Goal: Task Accomplishment & Management: Use online tool/utility

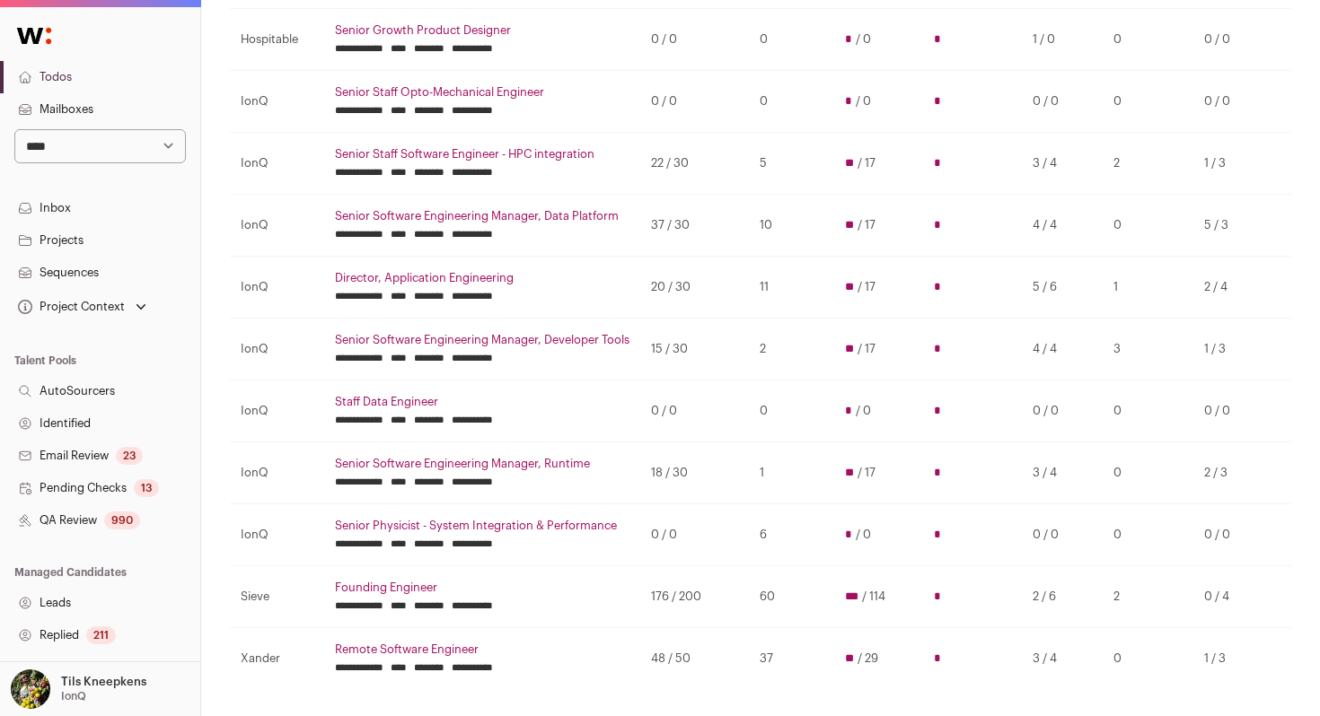
scroll to position [338, 2]
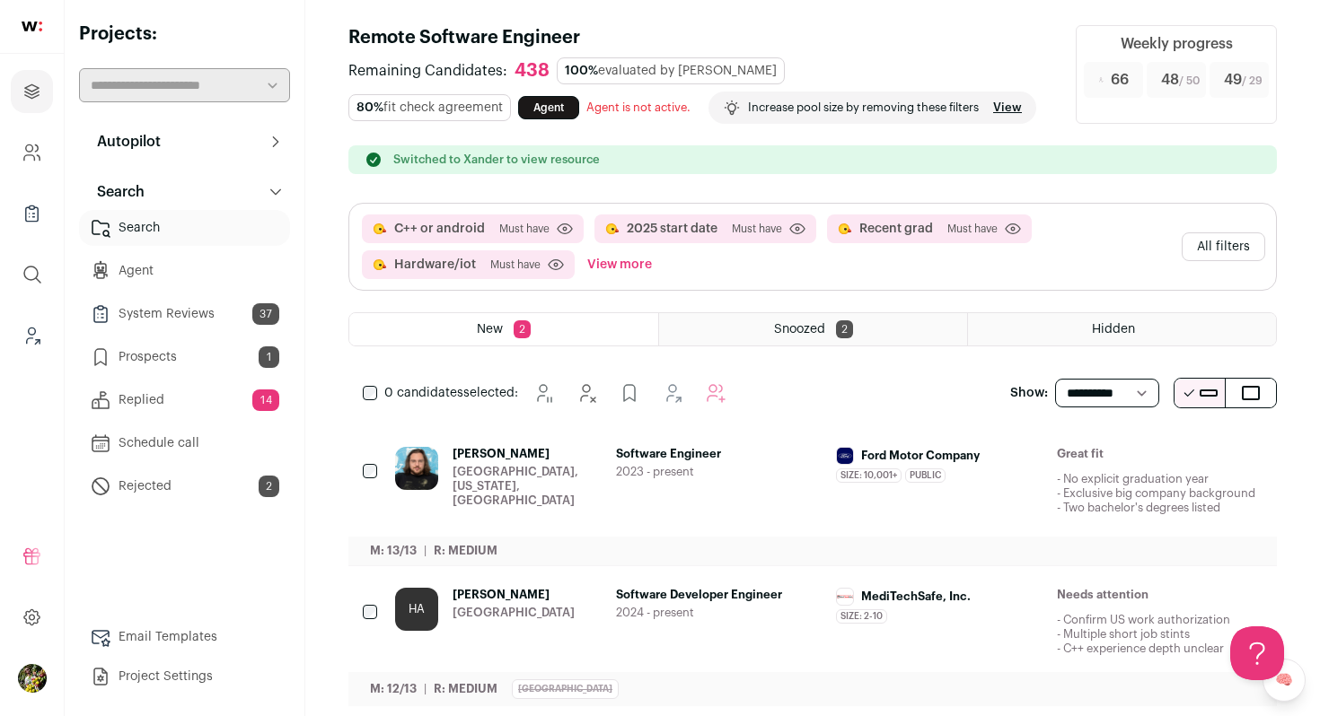
scroll to position [30, 0]
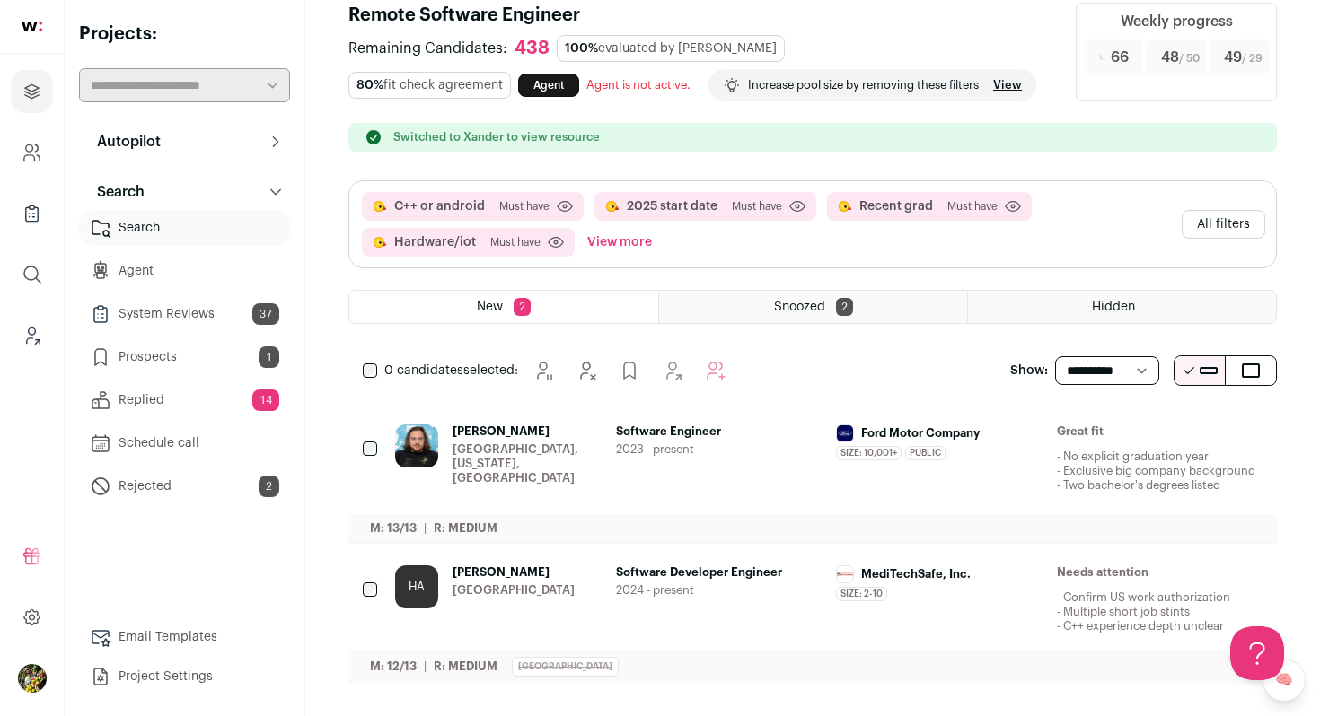
click at [503, 456] on div "[GEOGRAPHIC_DATA], [US_STATE], [GEOGRAPHIC_DATA]" at bounding box center [526, 464] width 149 height 43
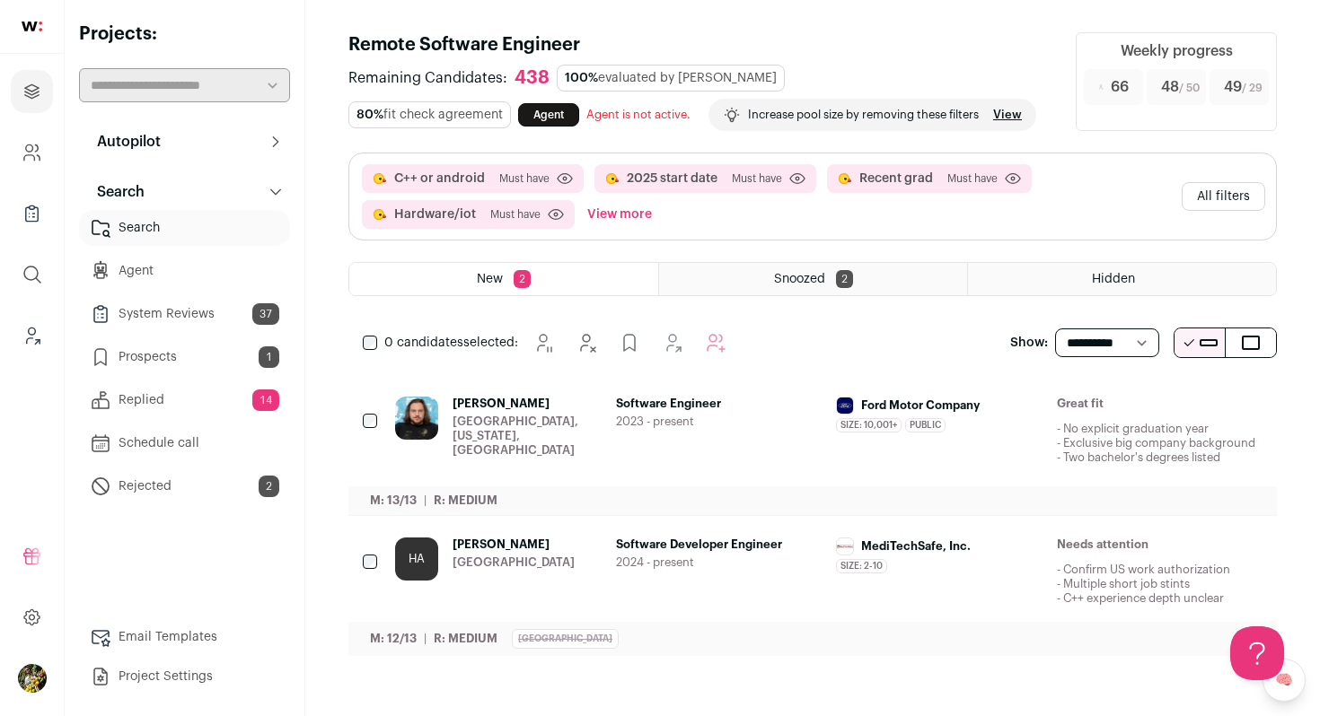
click at [736, 417] on span "2023 - present" at bounding box center [719, 422] width 206 height 14
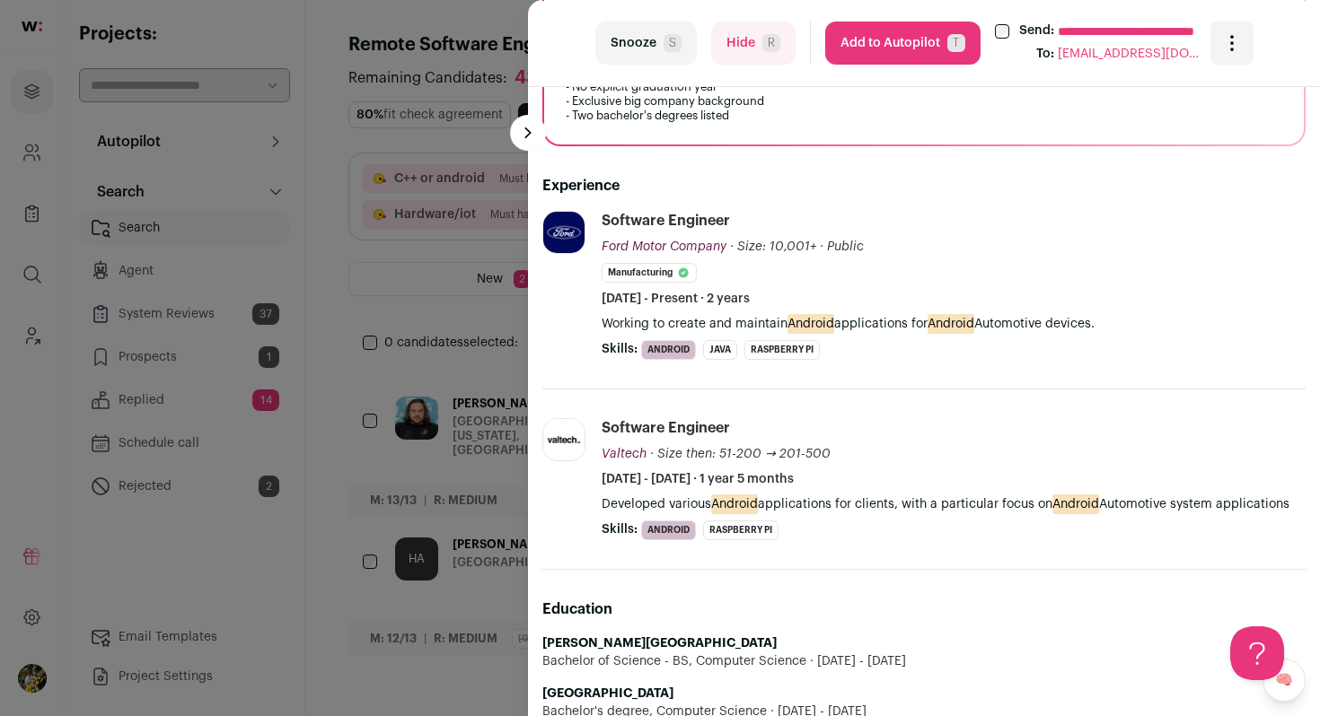
scroll to position [416, 0]
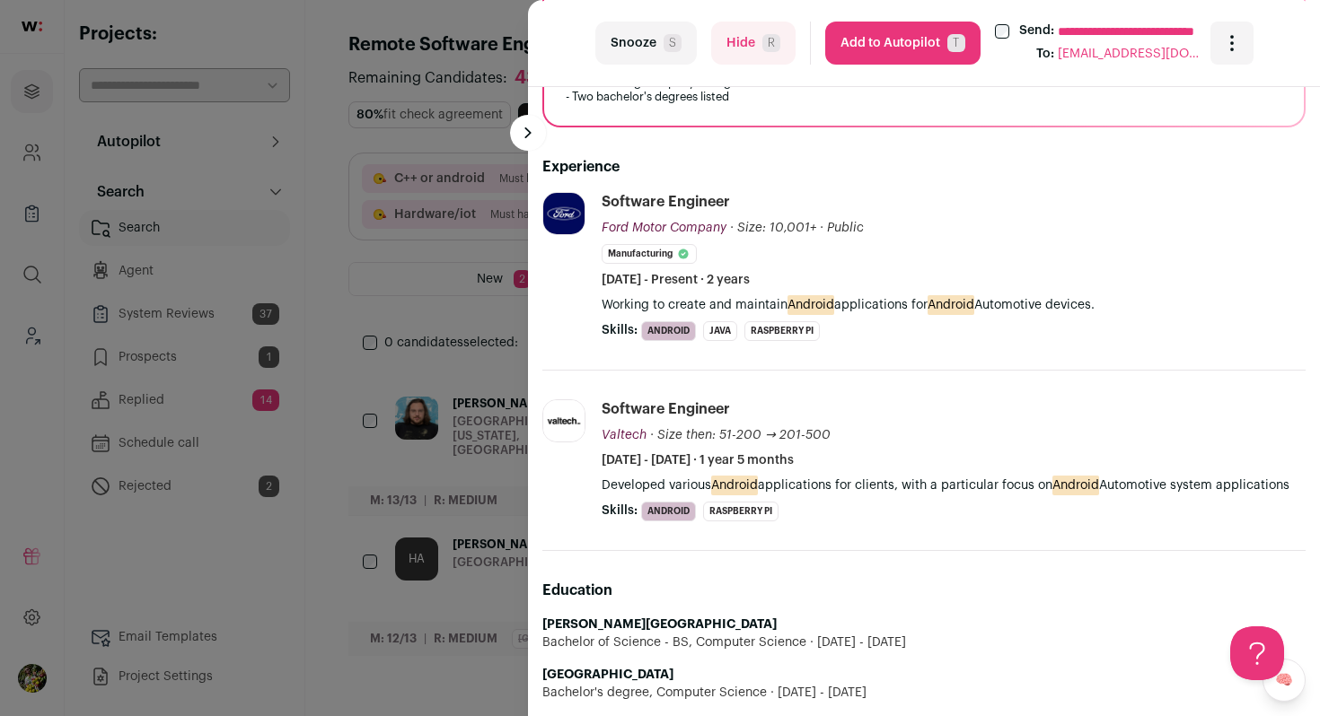
click at [950, 45] on span "T" at bounding box center [956, 43] width 18 height 18
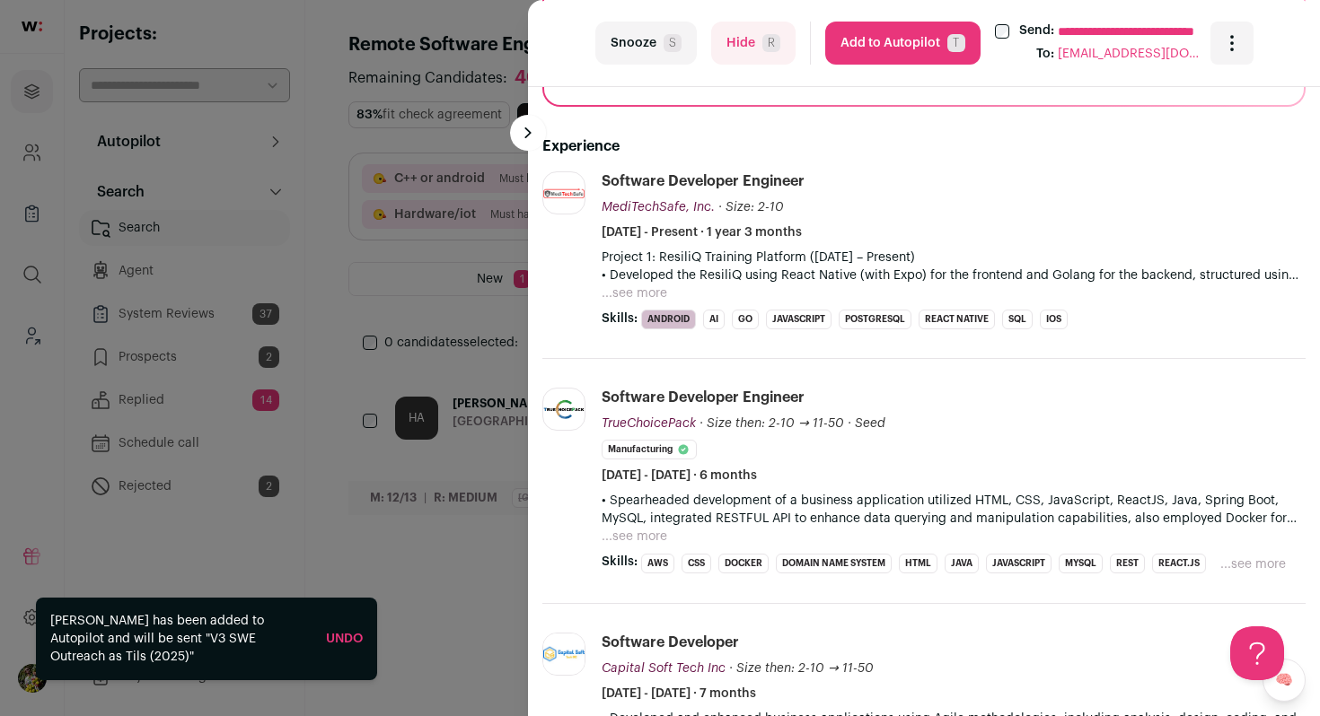
scroll to position [523, 0]
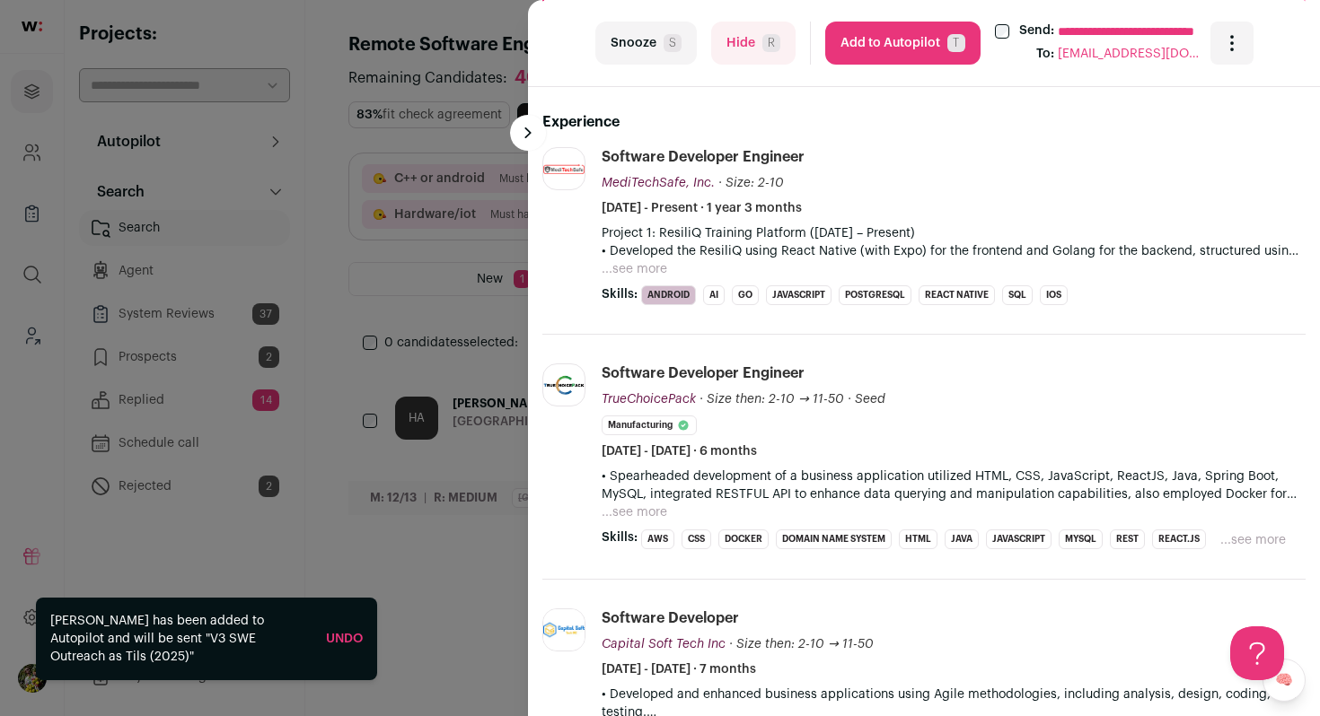
click at [655, 271] on button "...see more" at bounding box center [634, 269] width 66 height 18
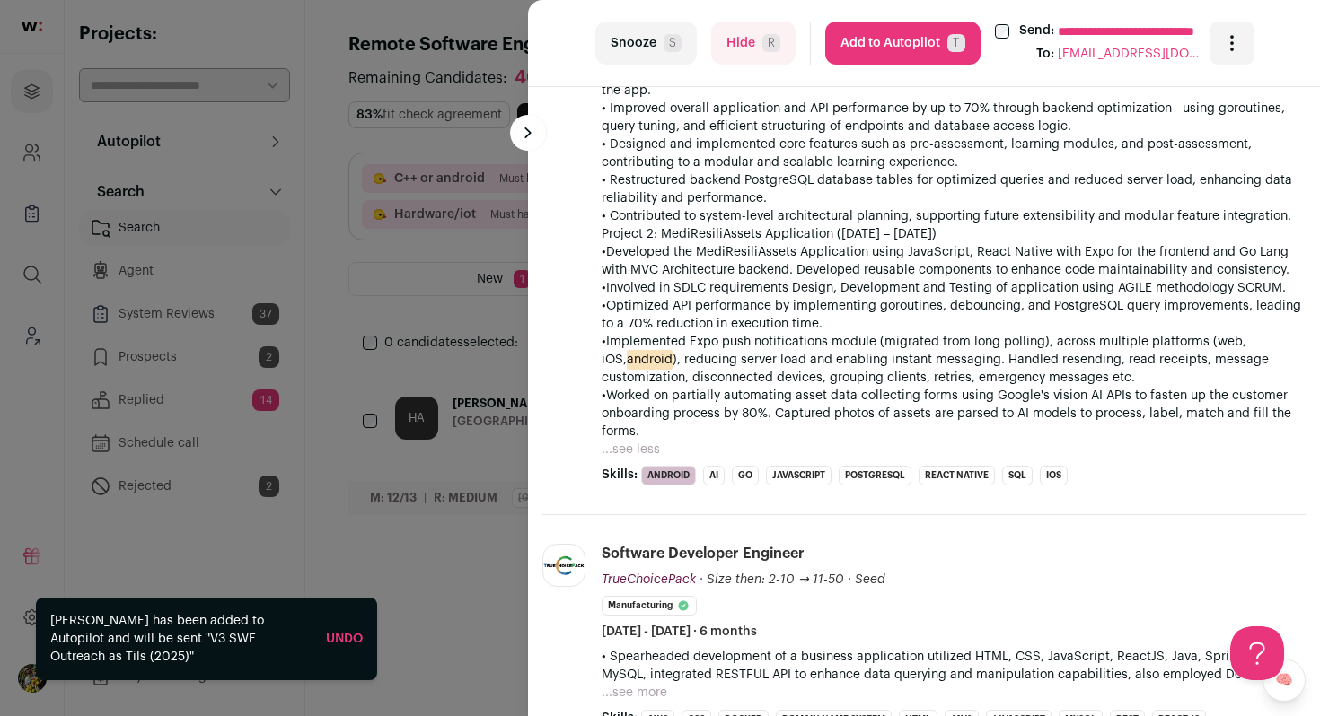
scroll to position [828, 0]
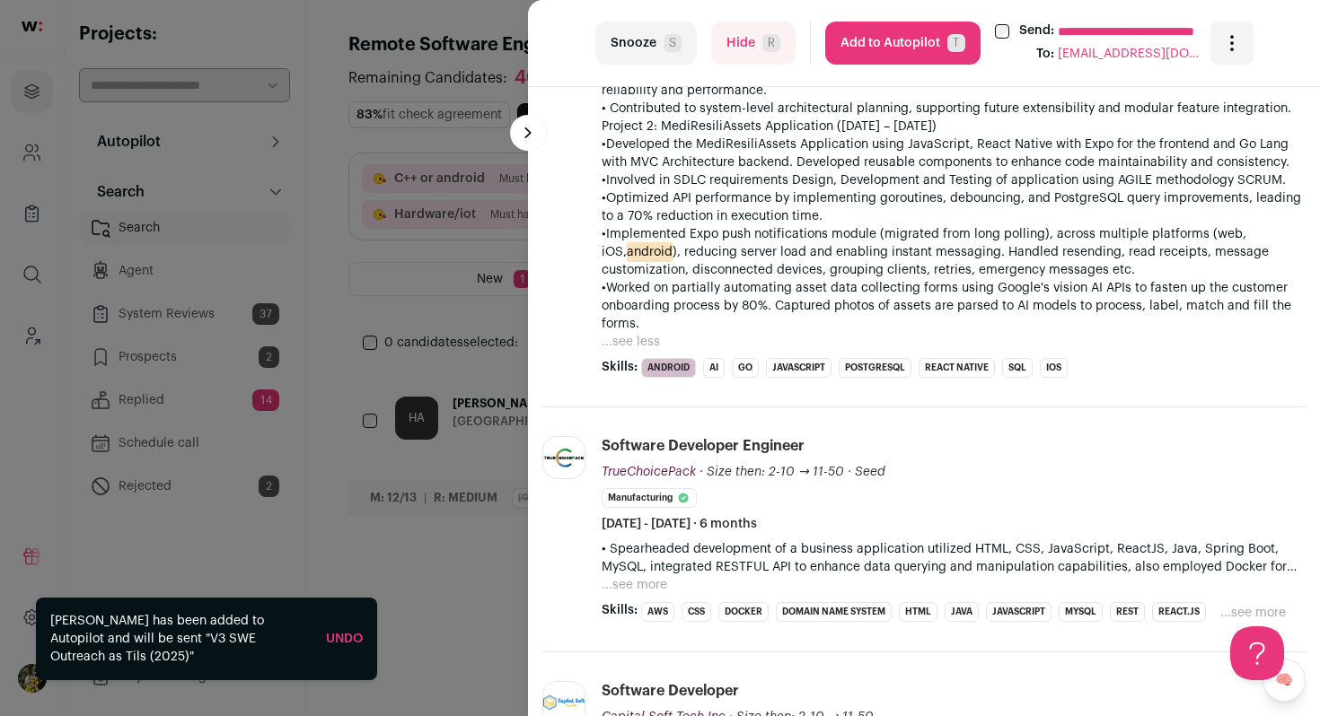
click at [758, 48] on button "Hide R" at bounding box center [753, 43] width 84 height 43
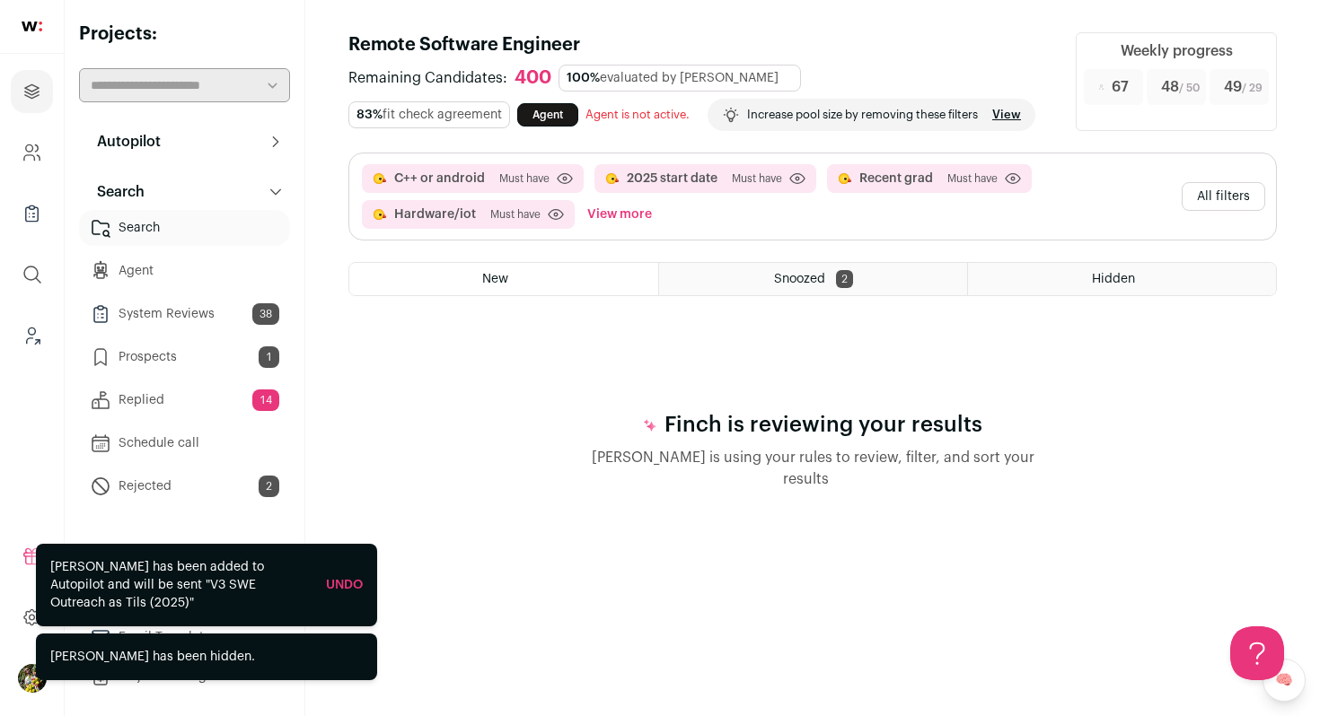
scroll to position [0, 0]
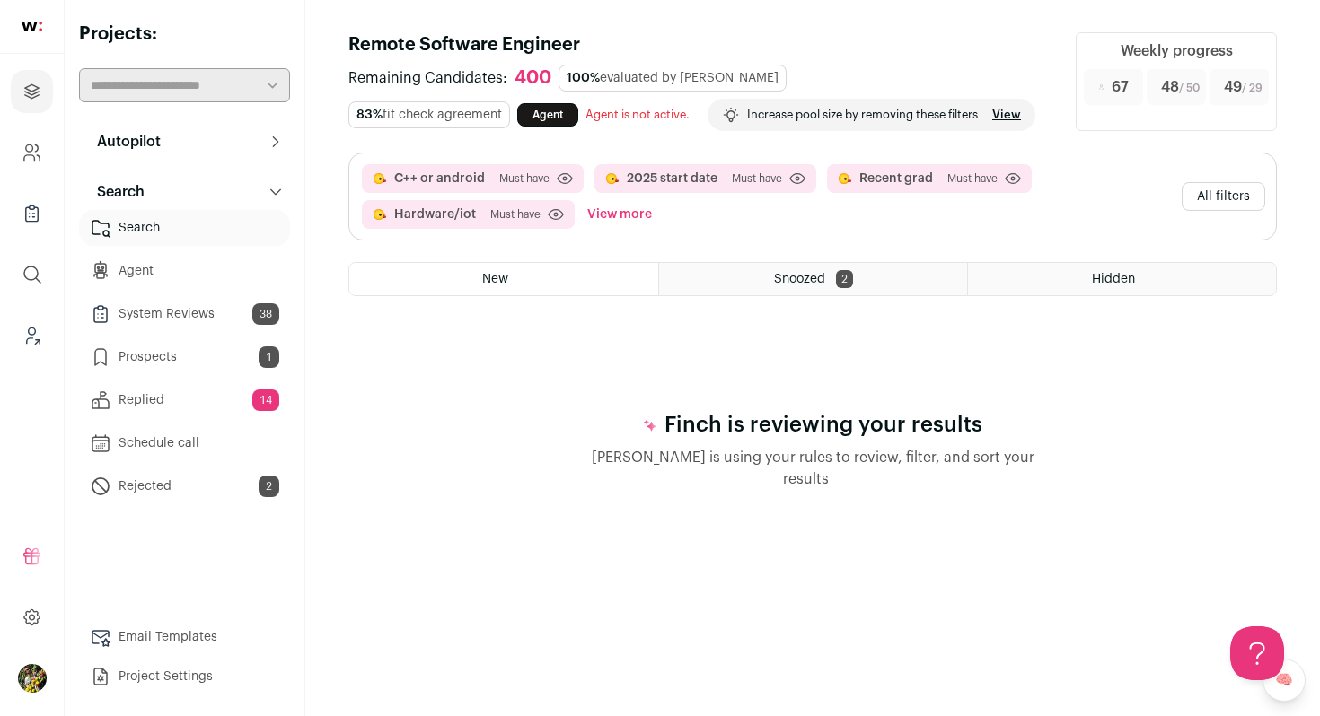
click at [1192, 186] on button "All filters" at bounding box center [1222, 196] width 83 height 29
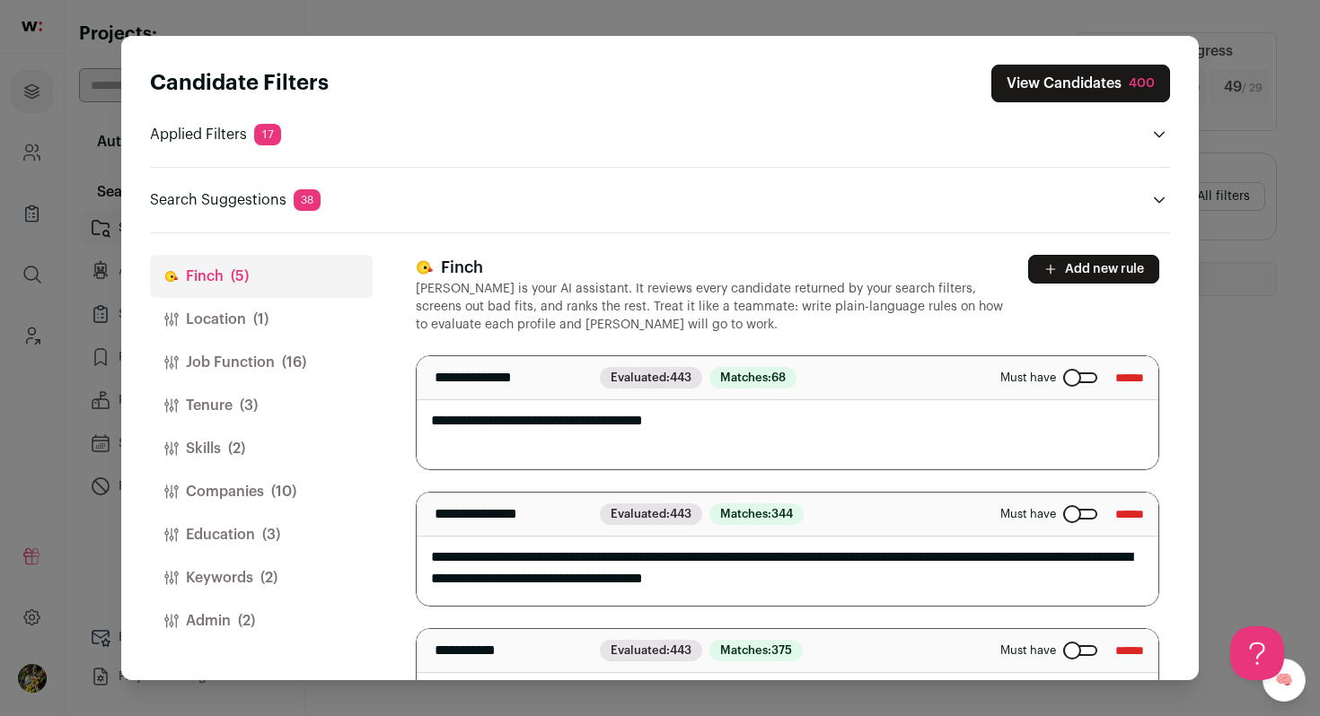
click at [247, 619] on span "(2)" at bounding box center [246, 621] width 17 height 22
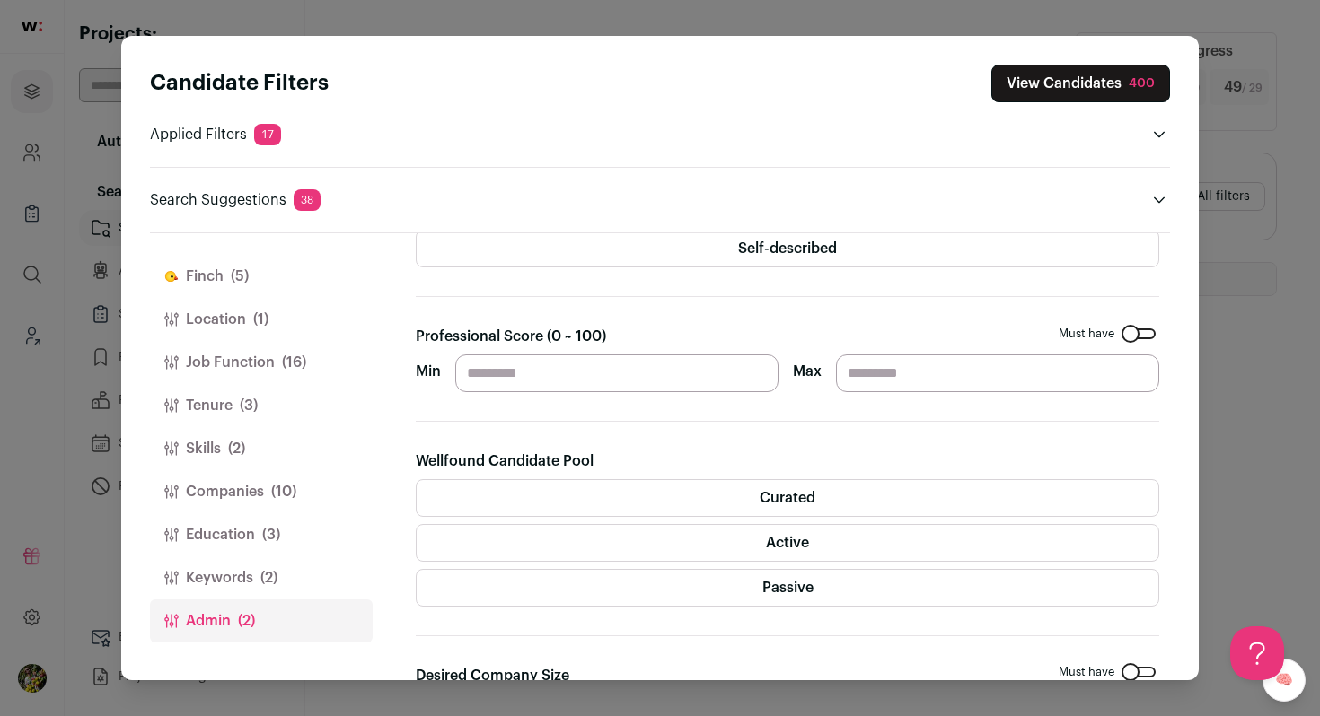
scroll to position [197, 0]
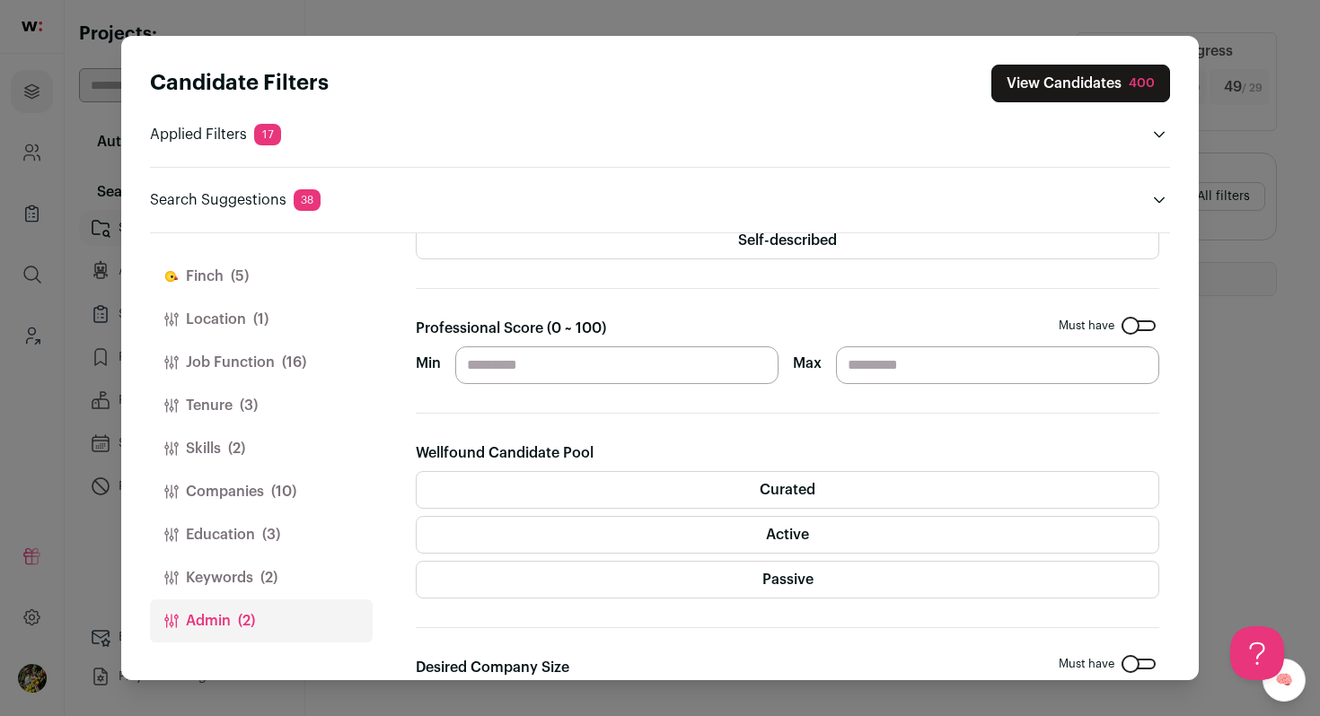
drag, startPoint x: 581, startPoint y: 373, endPoint x: 438, endPoint y: 372, distance: 142.7
click at [439, 373] on div "Min ** Max" at bounding box center [787, 366] width 743 height 38
type input "*"
type input "**"
click at [768, 312] on section "Gender Must have [DEMOGRAPHIC_DATA] [DEMOGRAPHIC_DATA] [DEMOGRAPHIC_DATA] Self-…" at bounding box center [787, 503] width 743 height 890
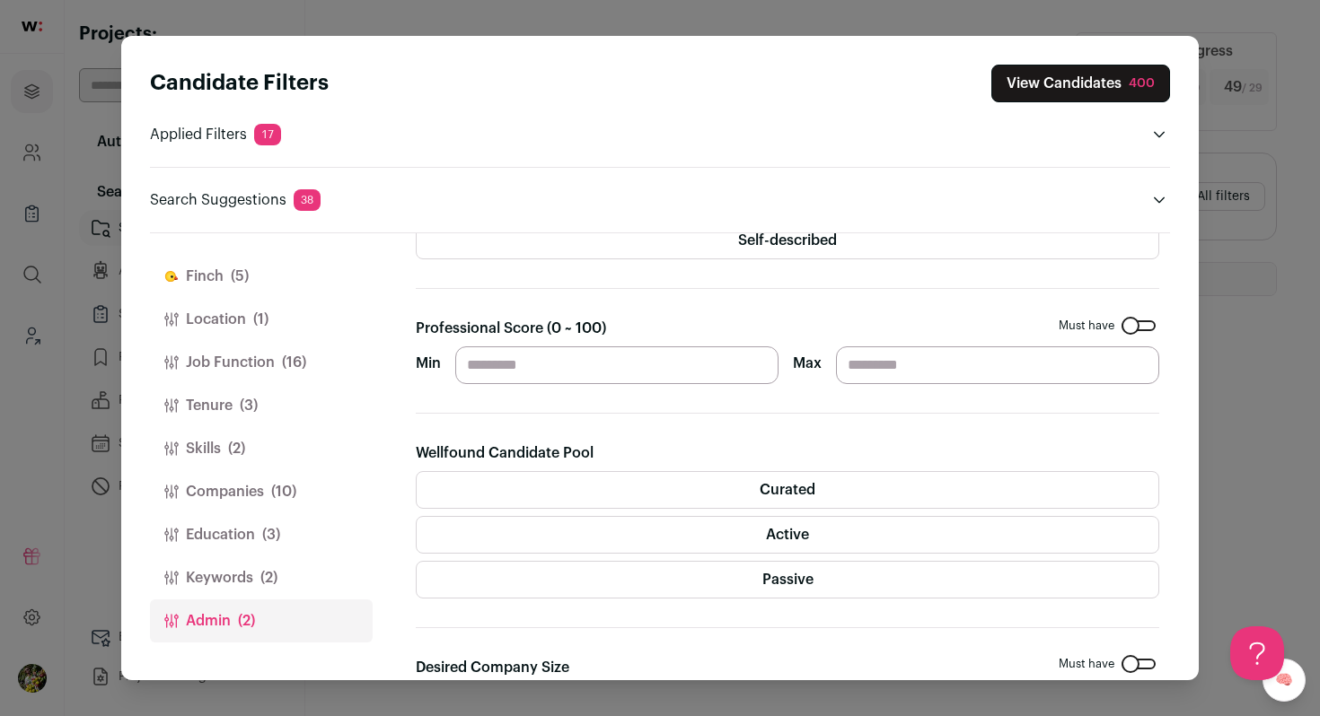
click at [1077, 69] on button "View Candidates 400" at bounding box center [1080, 84] width 179 height 38
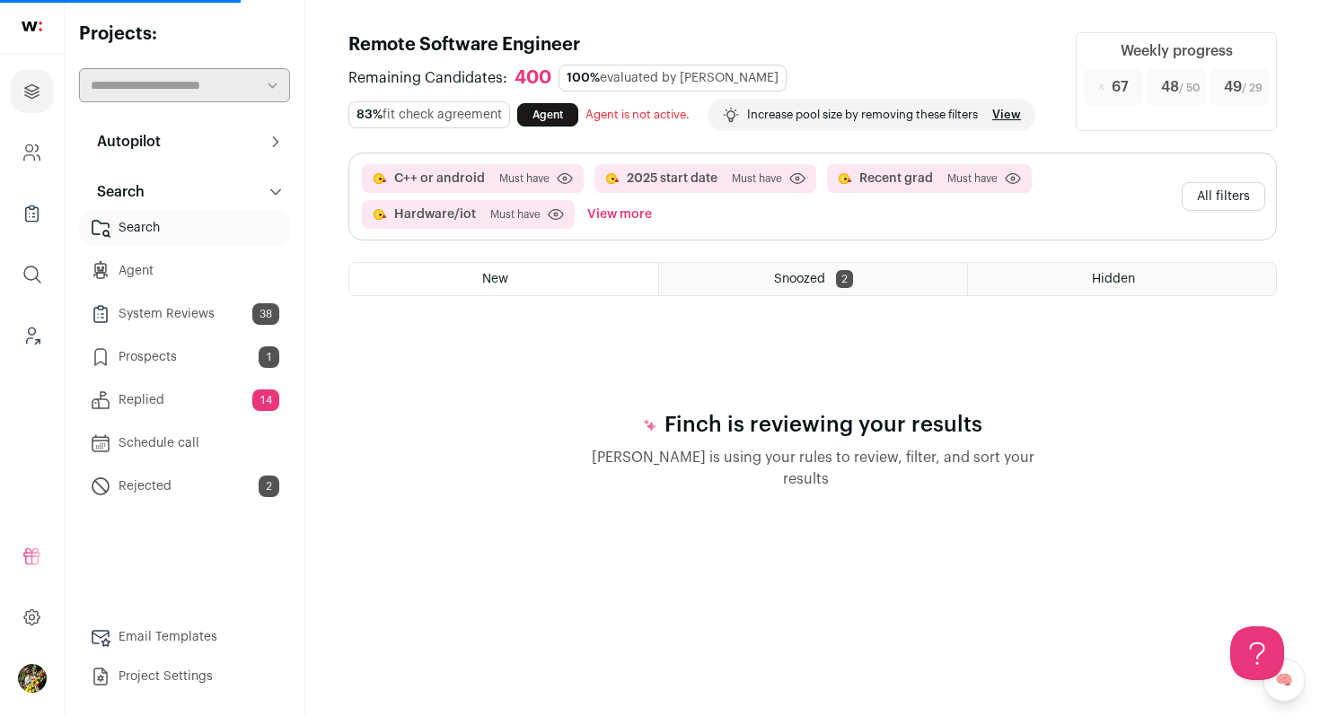
click at [1209, 209] on button "All filters" at bounding box center [1222, 196] width 83 height 29
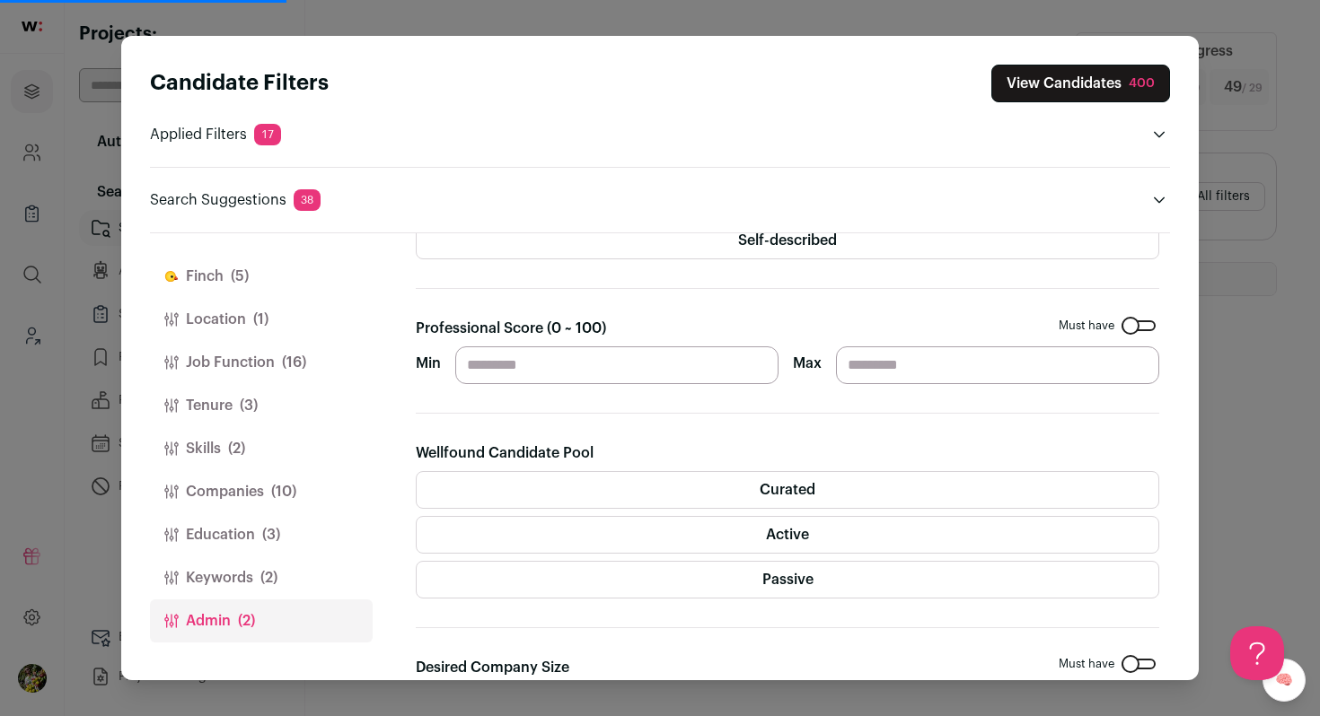
click at [1128, 321] on div "Close modal via background" at bounding box center [1138, 325] width 34 height 11
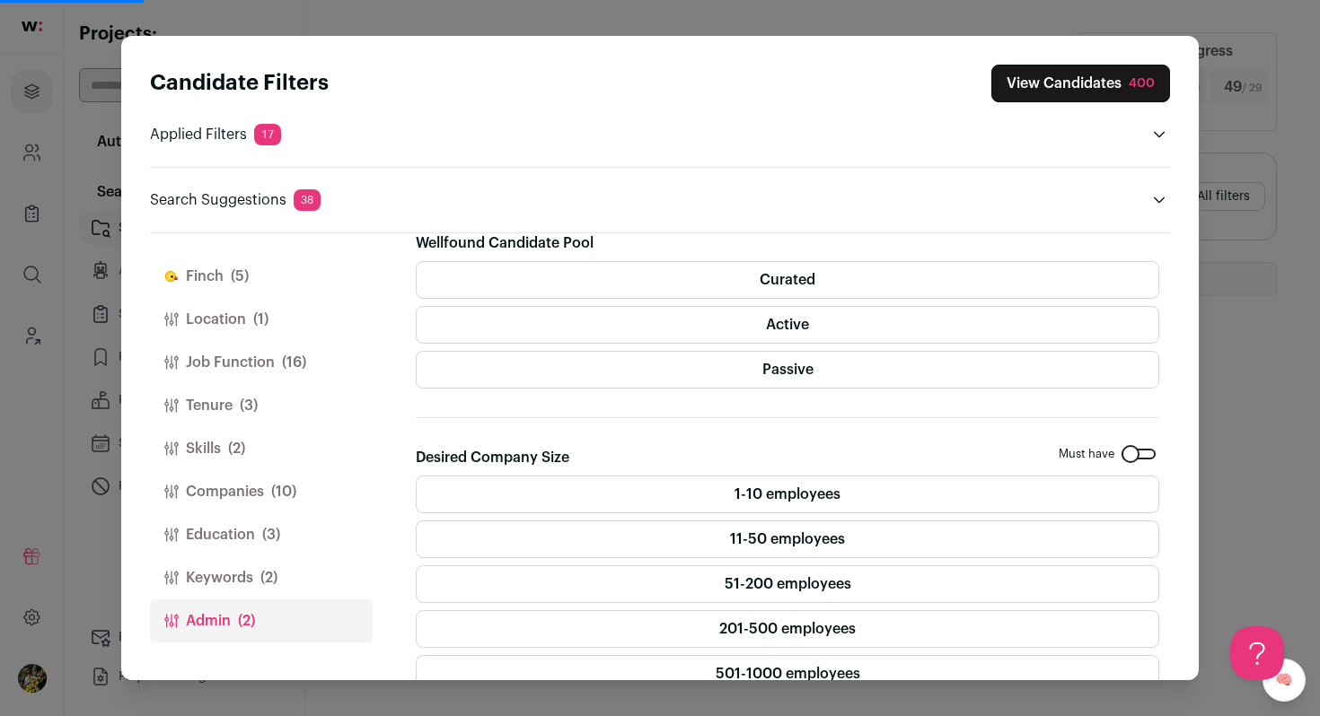
scroll to position [486, 0]
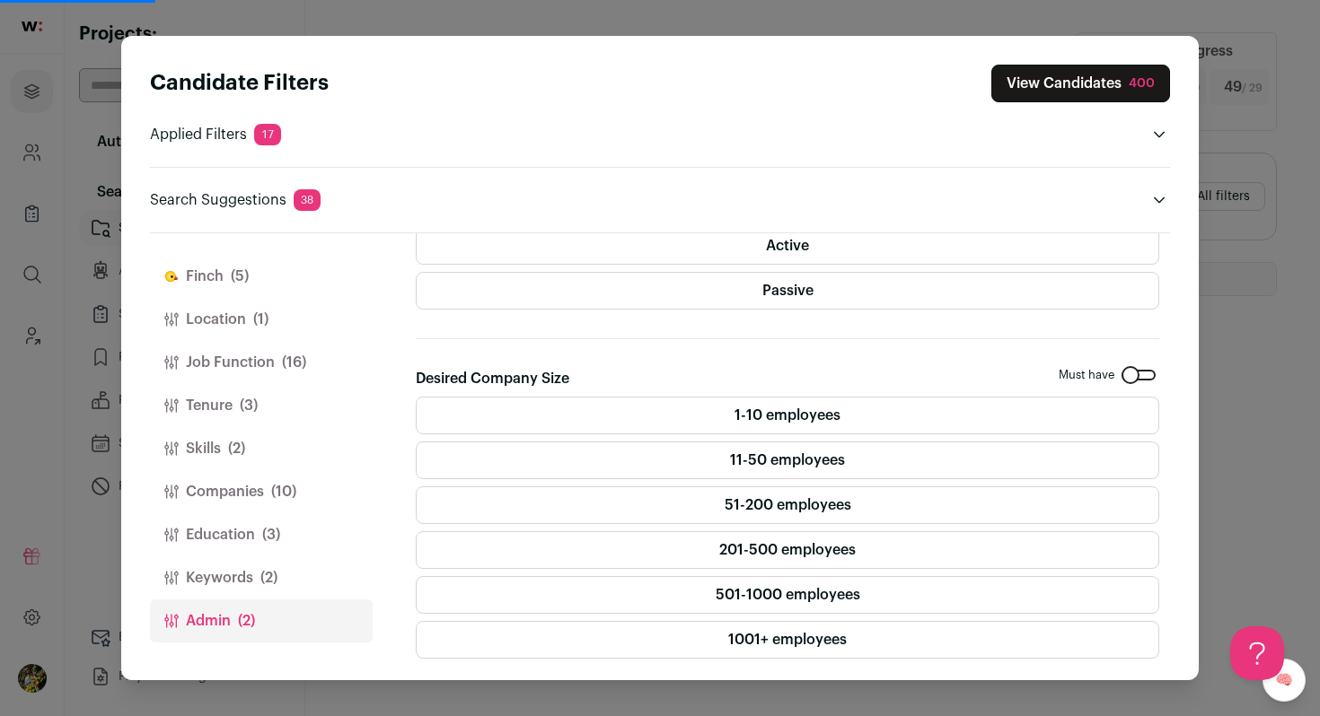
click at [304, 573] on button "Keywords (2)" at bounding box center [261, 578] width 223 height 43
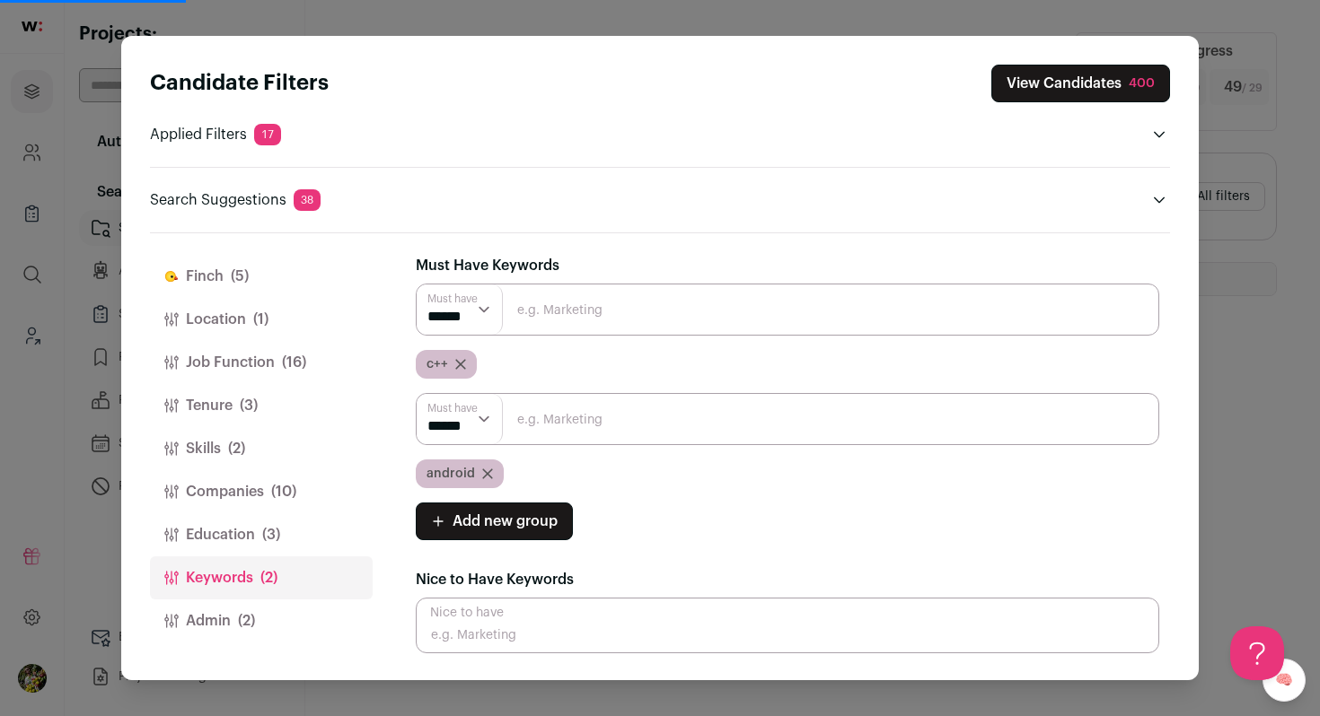
click at [303, 540] on button "Education (3)" at bounding box center [261, 535] width 223 height 43
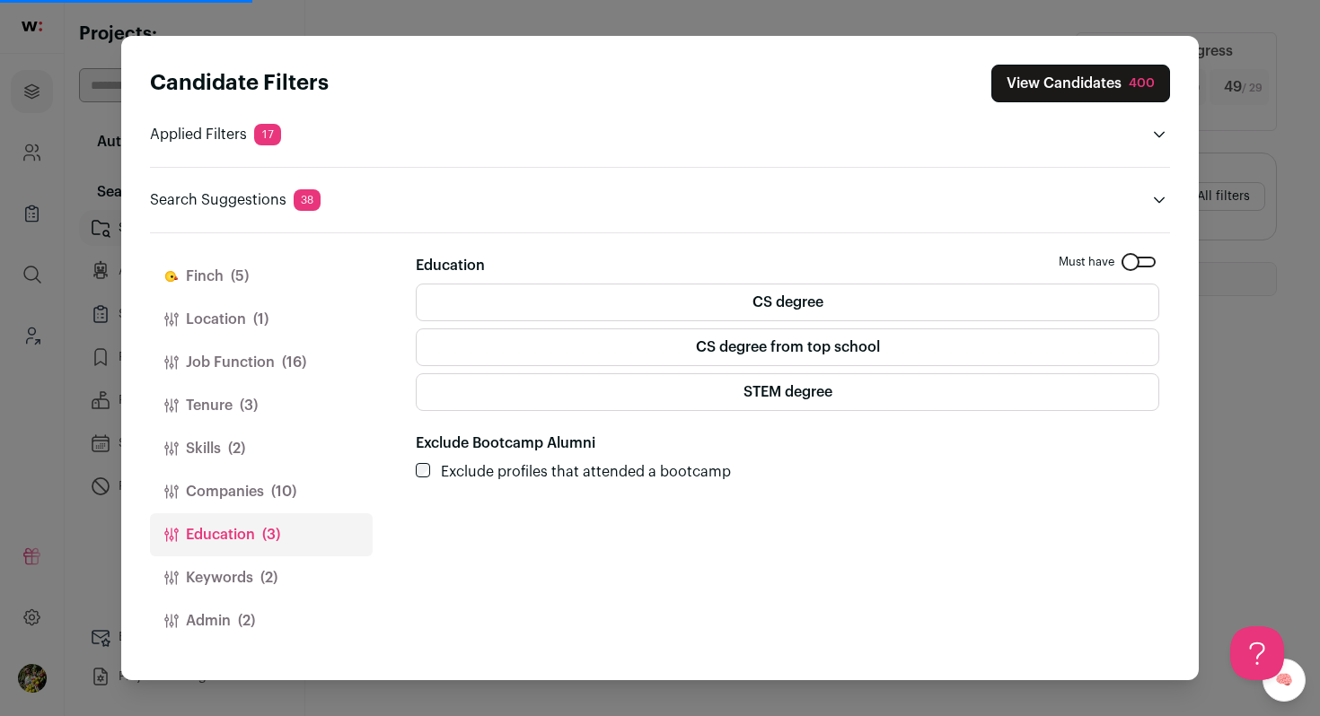
click at [304, 496] on button "Companies (10)" at bounding box center [261, 491] width 223 height 43
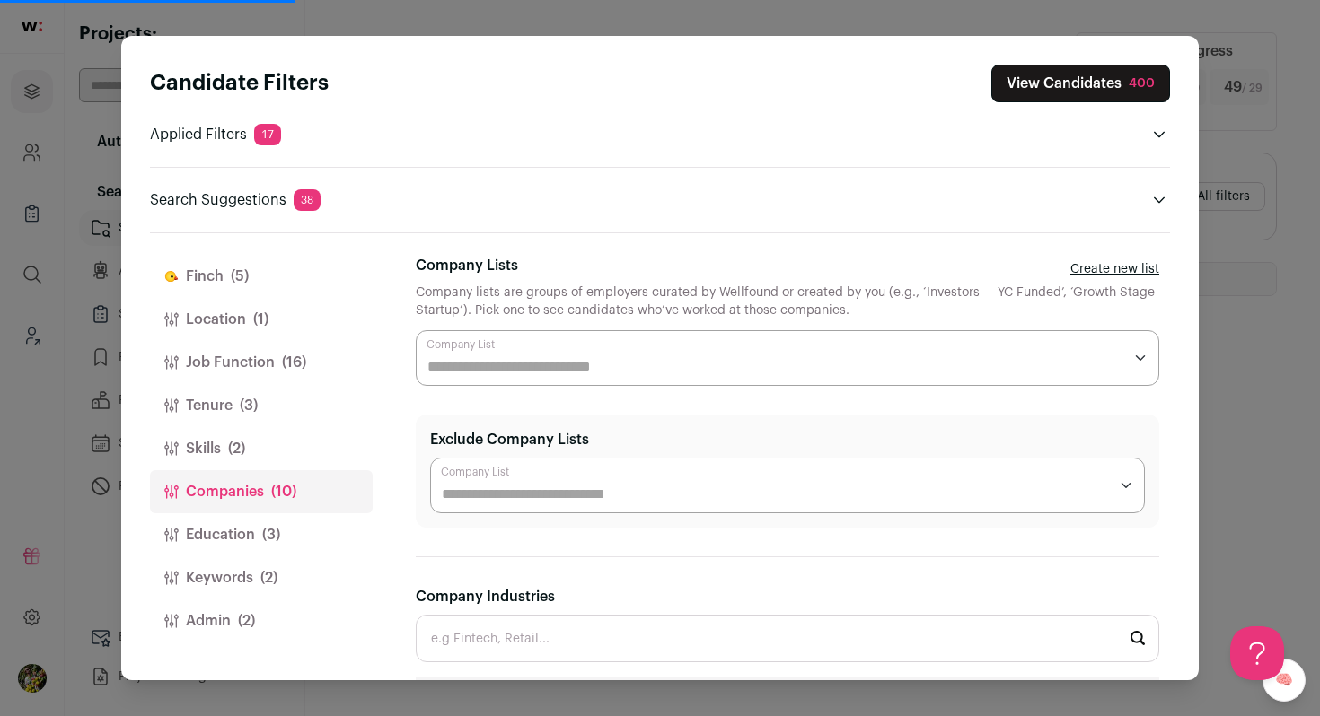
click at [453, 346] on div "Close modal via background" at bounding box center [787, 358] width 743 height 56
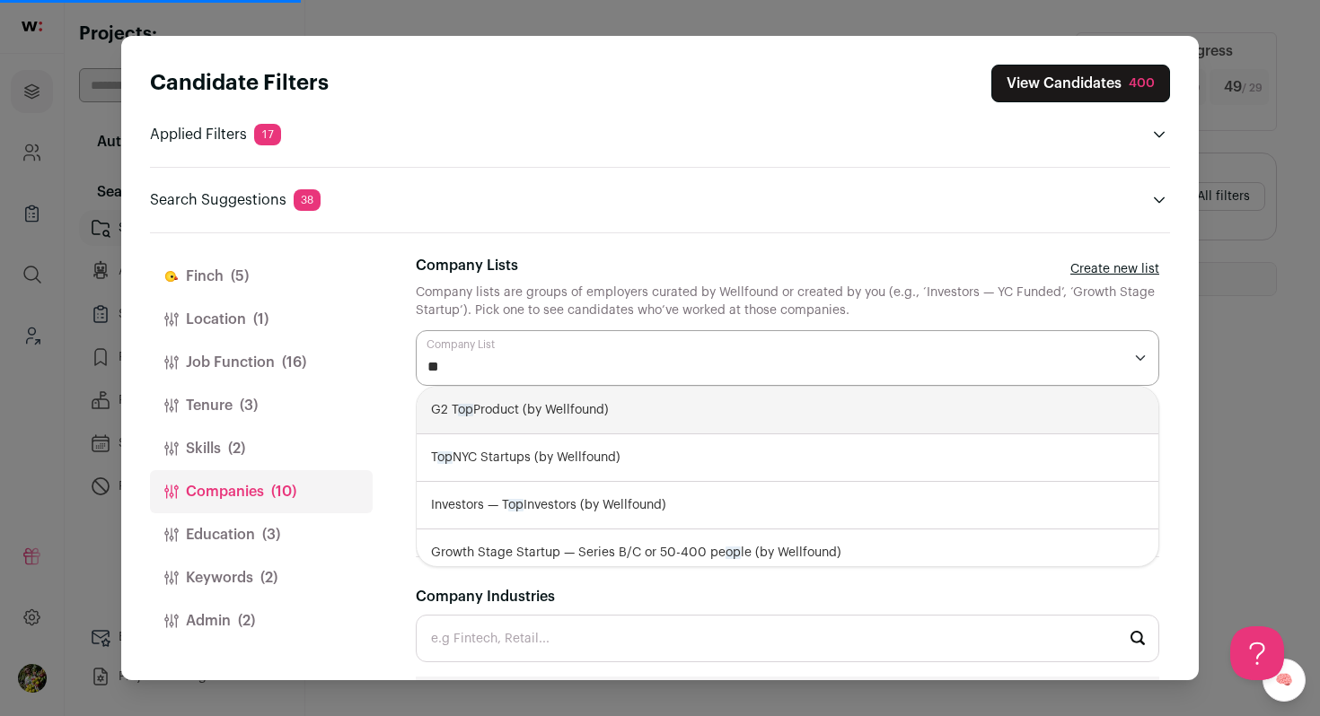
type input "*"
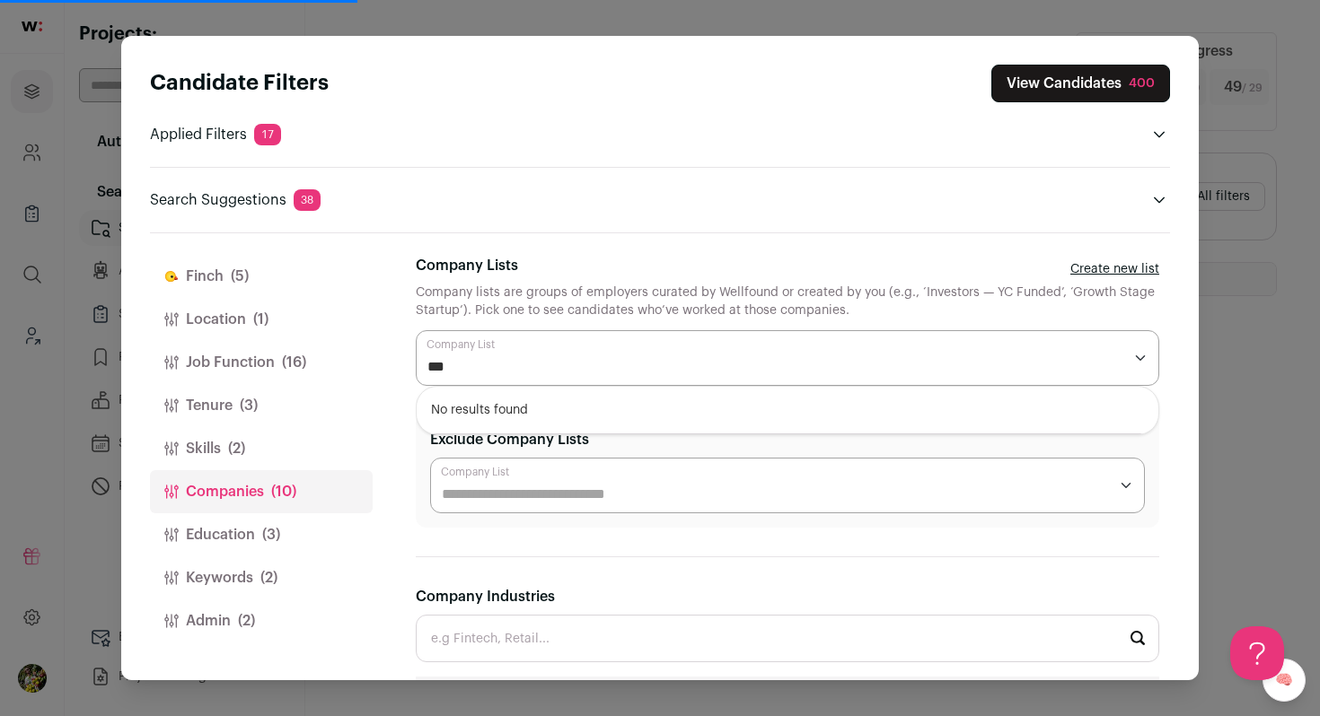
type input "***"
click at [410, 480] on div "Finch (5) Location (1) Job Function (16) Tenure (3) Skills (2) Companies (10) E…" at bounding box center [660, 456] width 1020 height 447
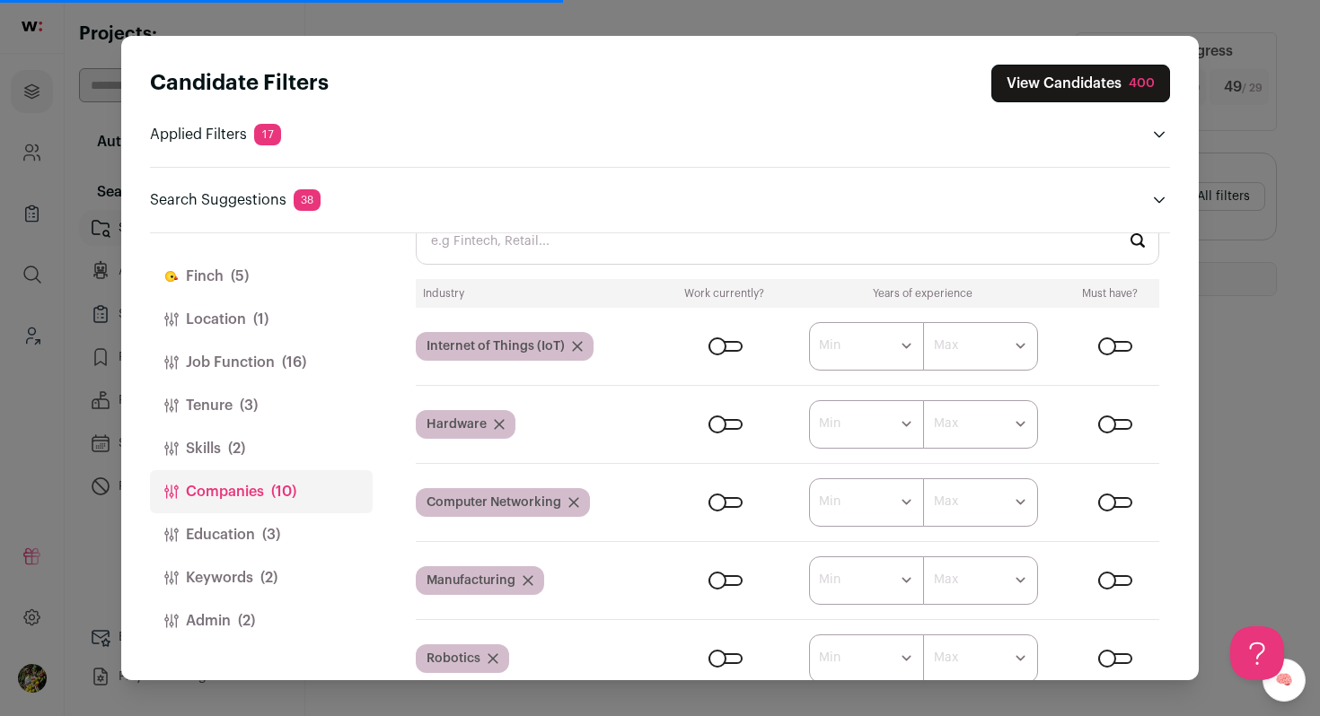
scroll to position [383, 0]
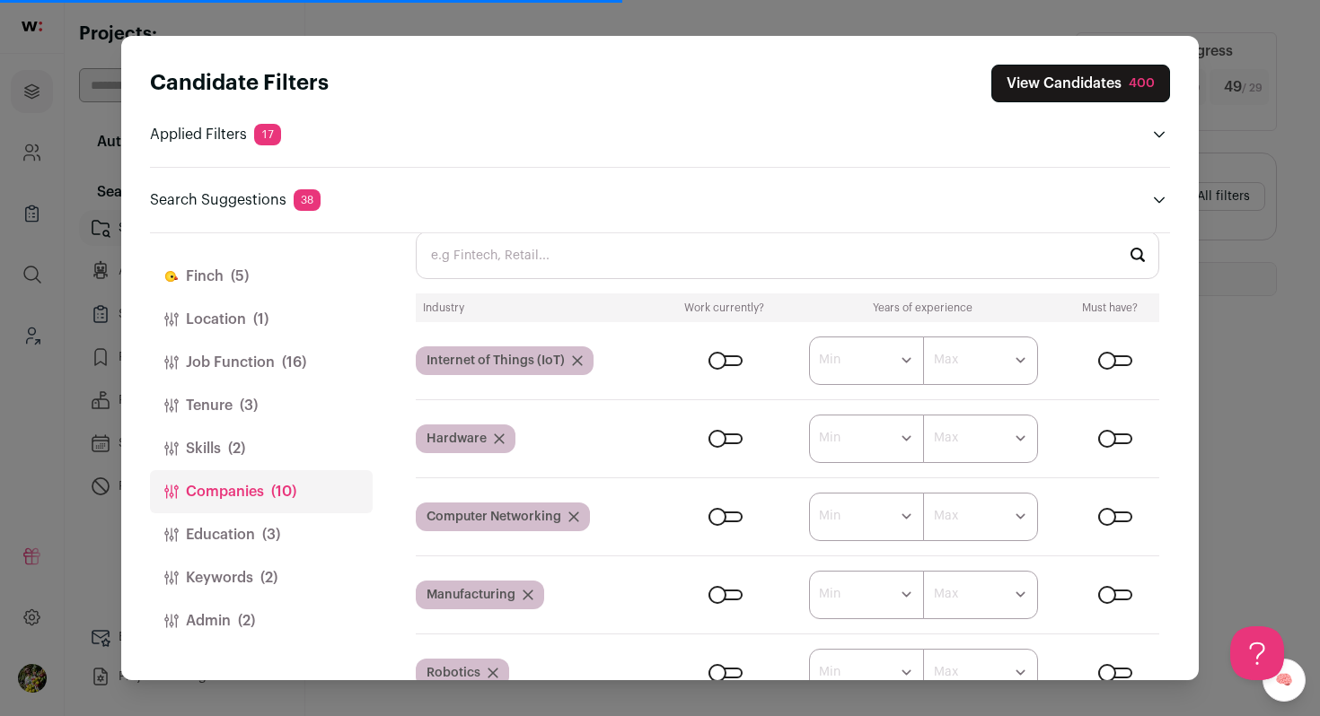
click at [1066, 79] on button "View Candidates 400" at bounding box center [1080, 84] width 179 height 38
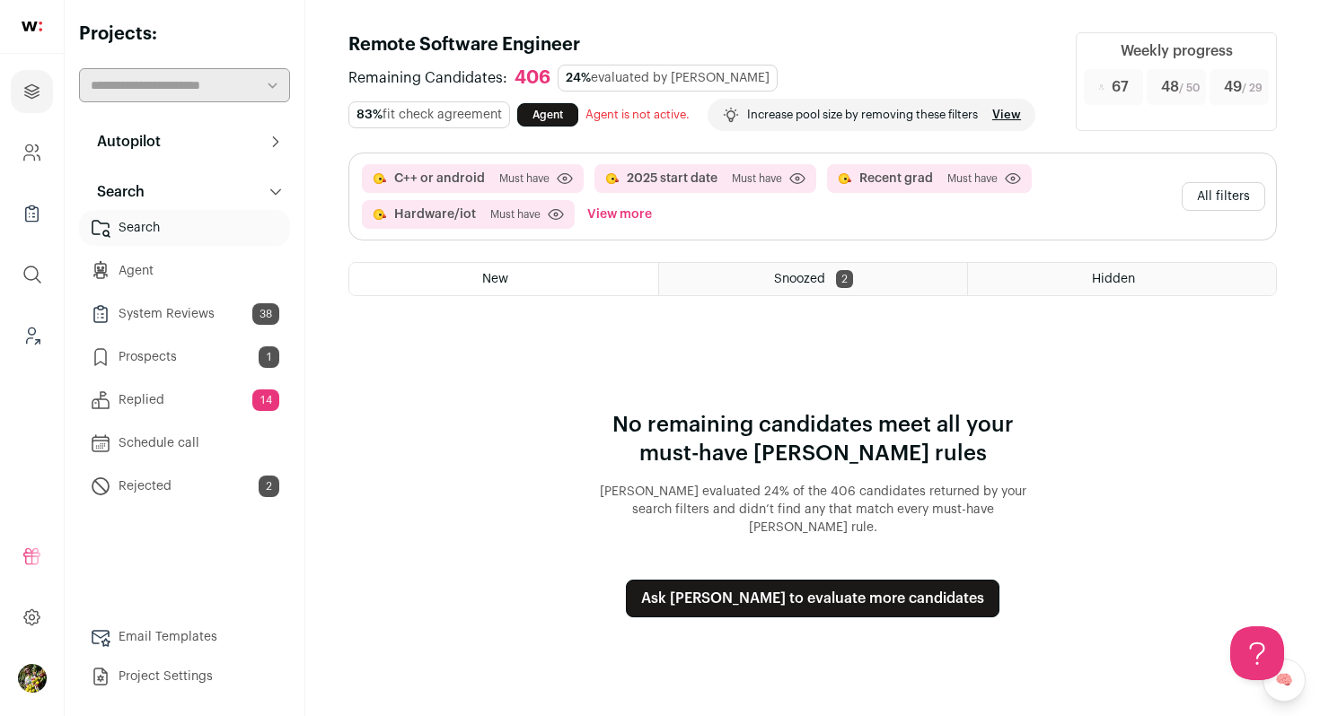
click at [838, 583] on button "Ask [PERSON_NAME] to evaluate more candidates" at bounding box center [812, 599] width 373 height 38
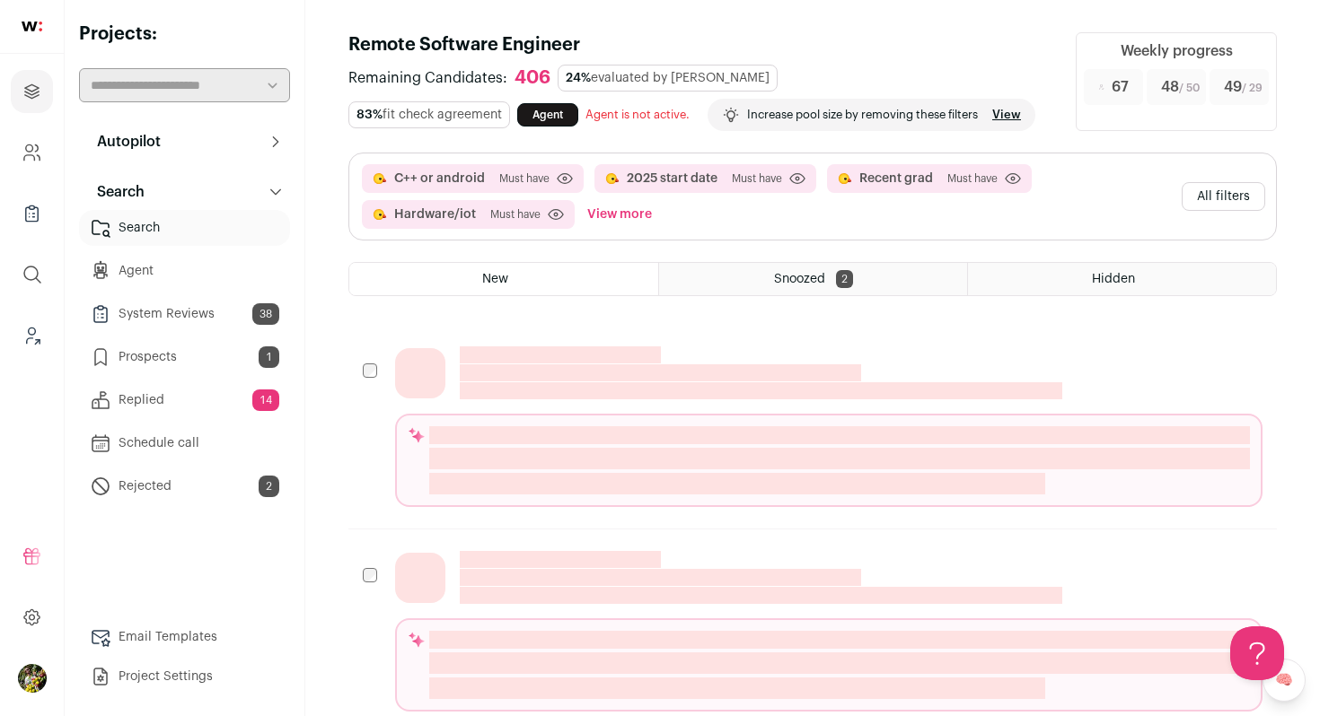
click at [1224, 200] on button "All filters" at bounding box center [1222, 196] width 83 height 29
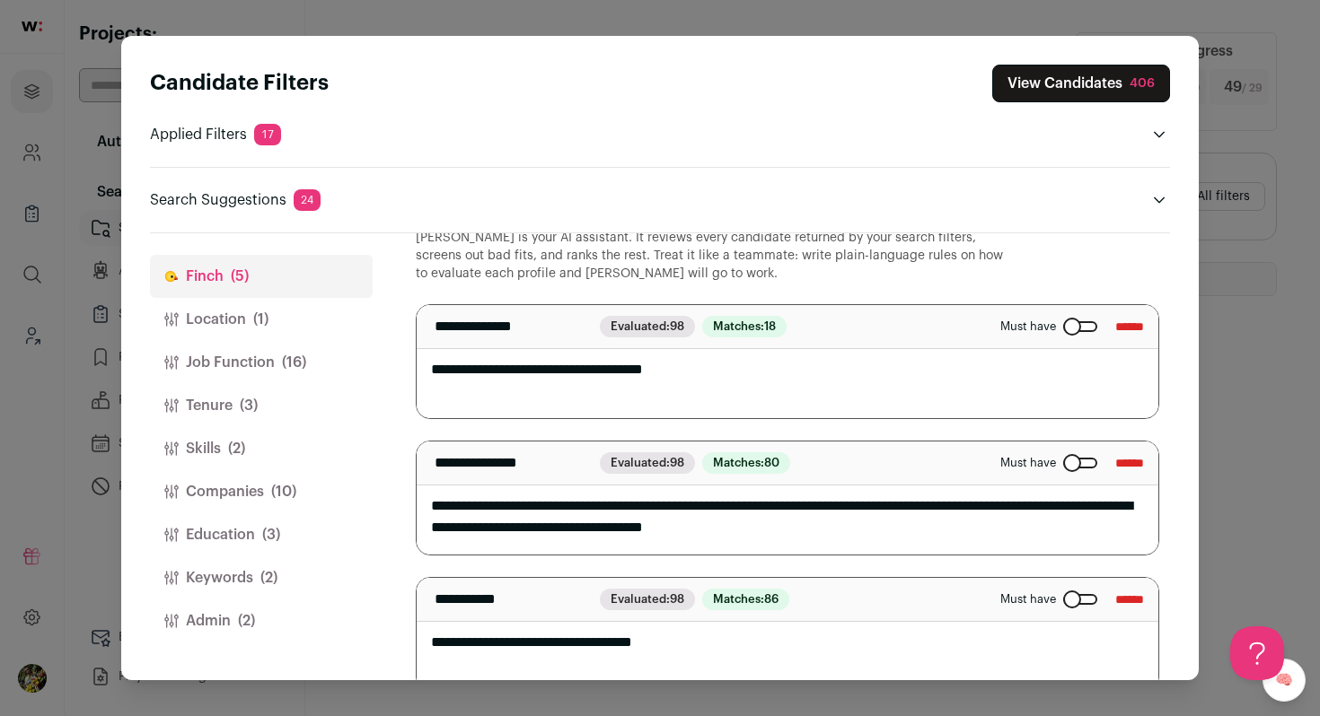
scroll to position [53, 0]
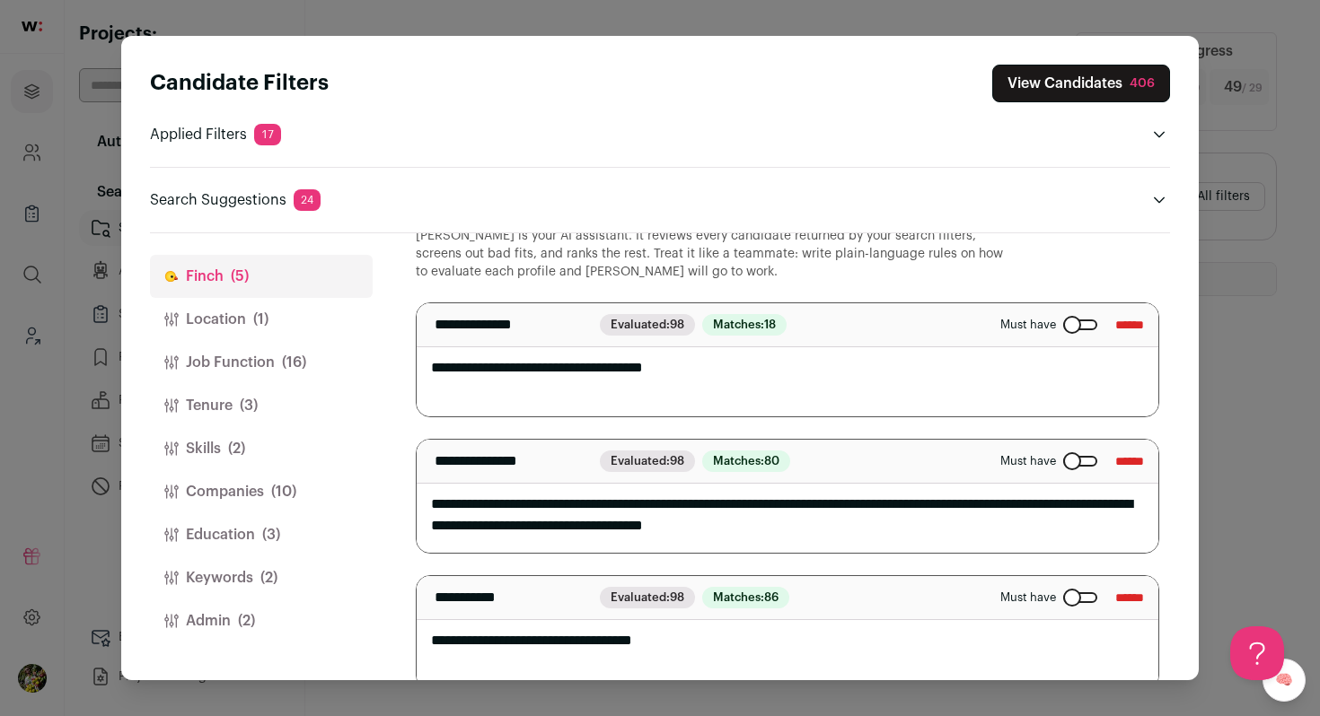
click at [1063, 323] on div "Close modal via background" at bounding box center [1080, 325] width 34 height 11
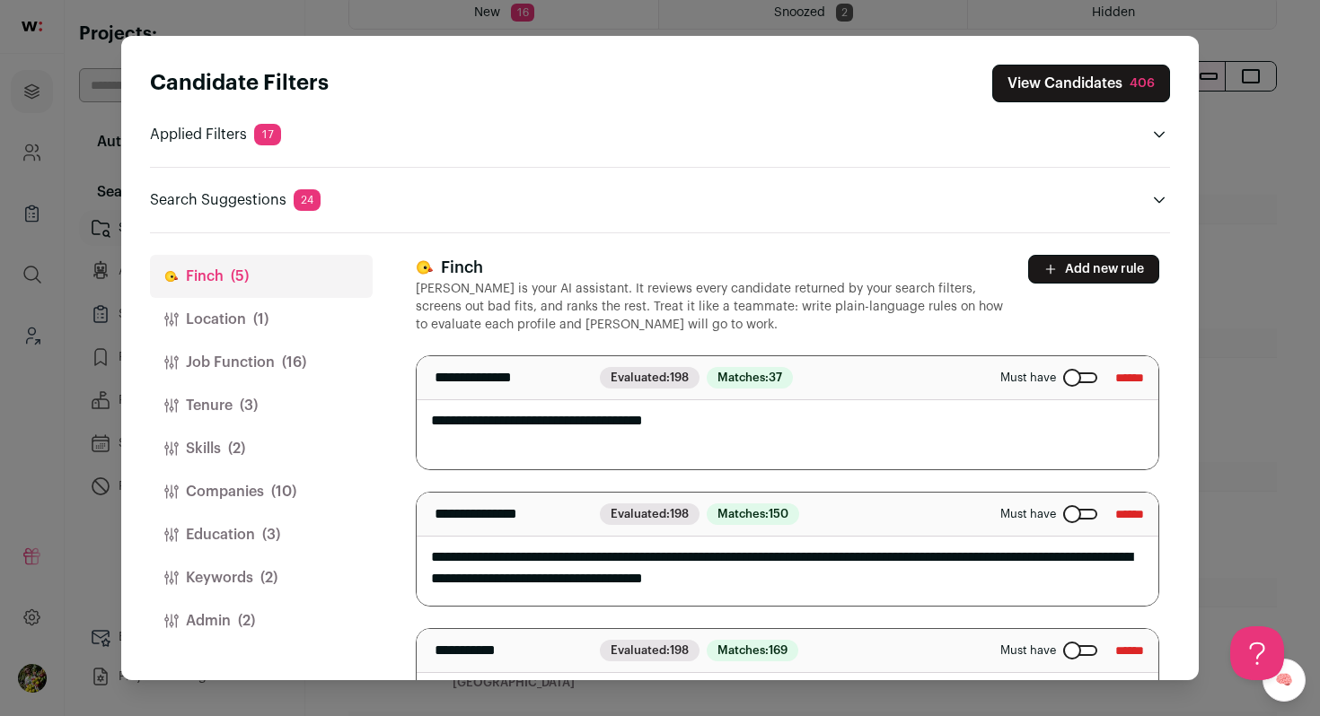
scroll to position [0, 0]
click at [1053, 78] on button "View Candidates 406" at bounding box center [1081, 84] width 178 height 38
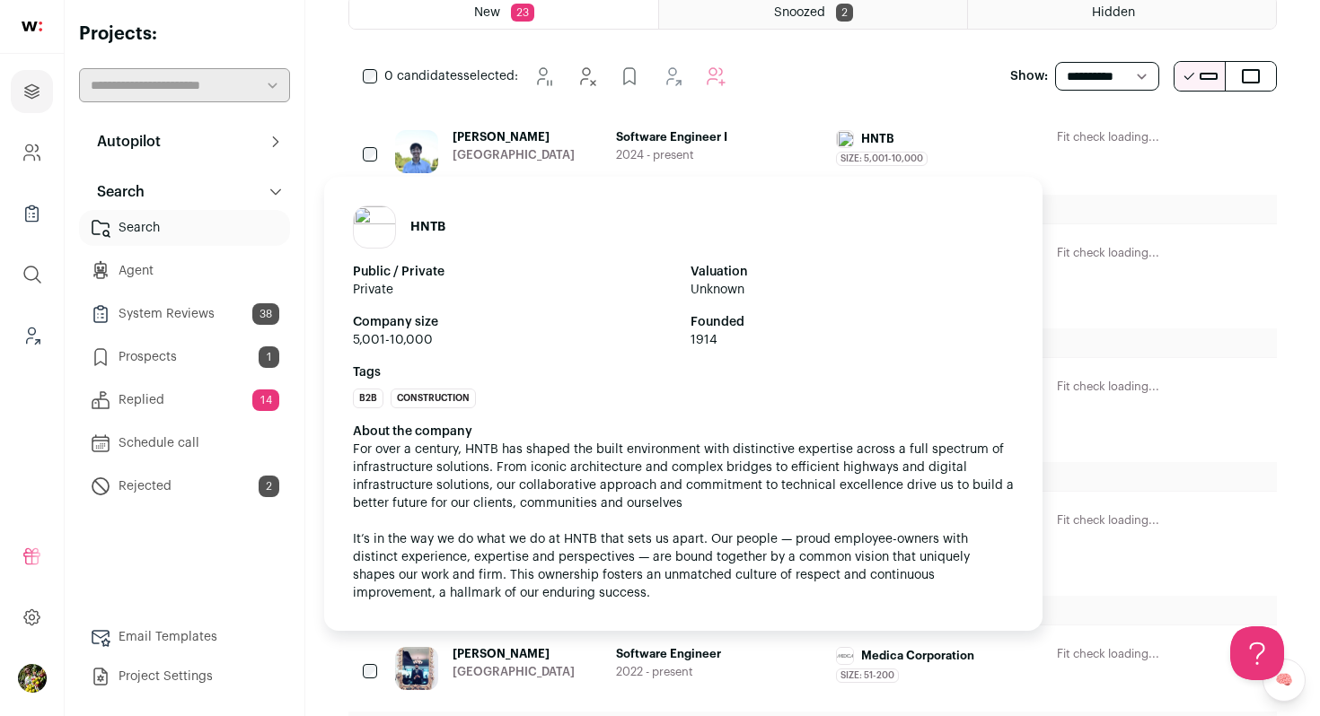
click at [970, 142] on div "HNTB" at bounding box center [939, 139] width 206 height 18
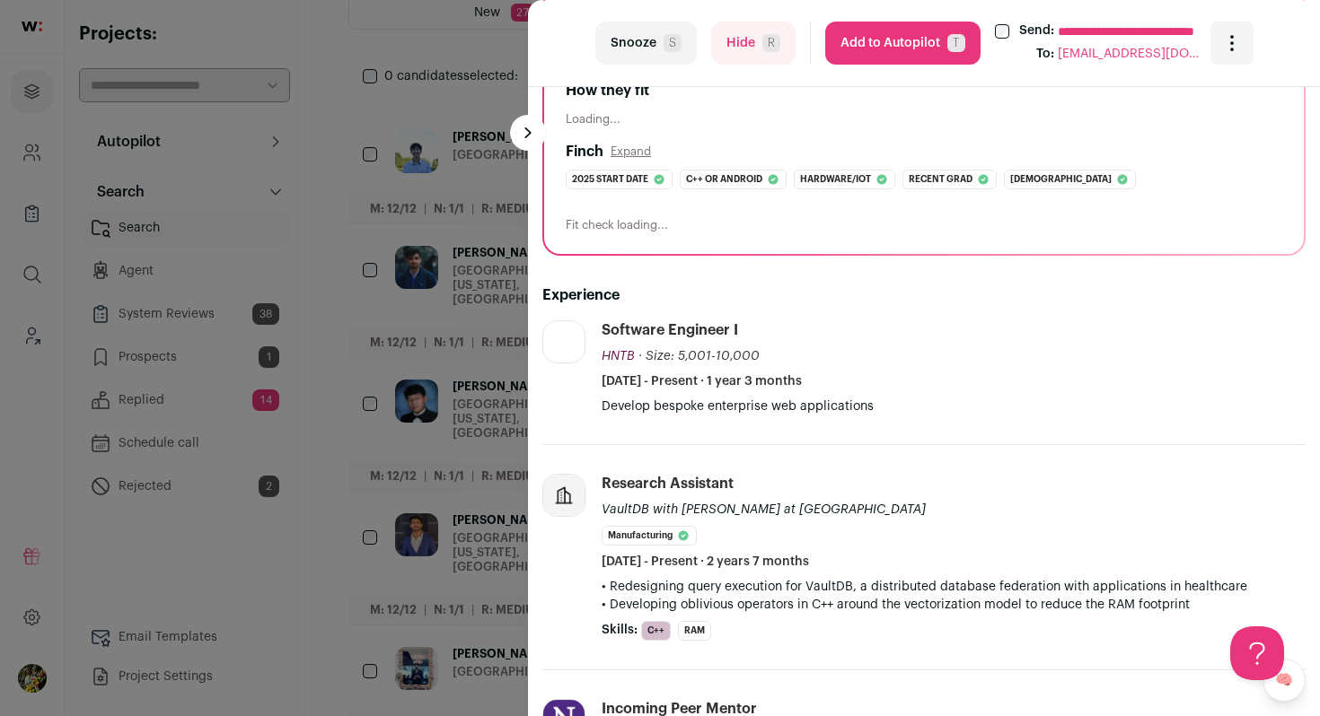
scroll to position [231, 0]
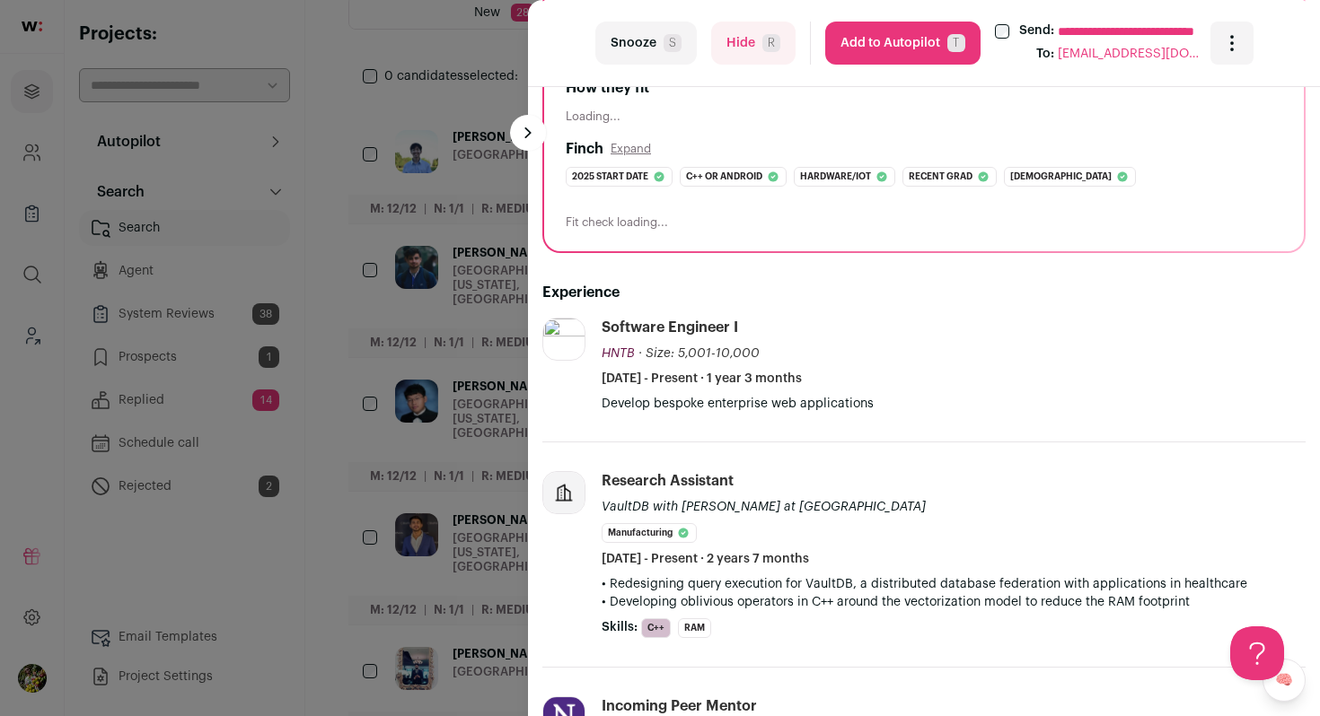
click at [768, 45] on span "R" at bounding box center [771, 43] width 18 height 18
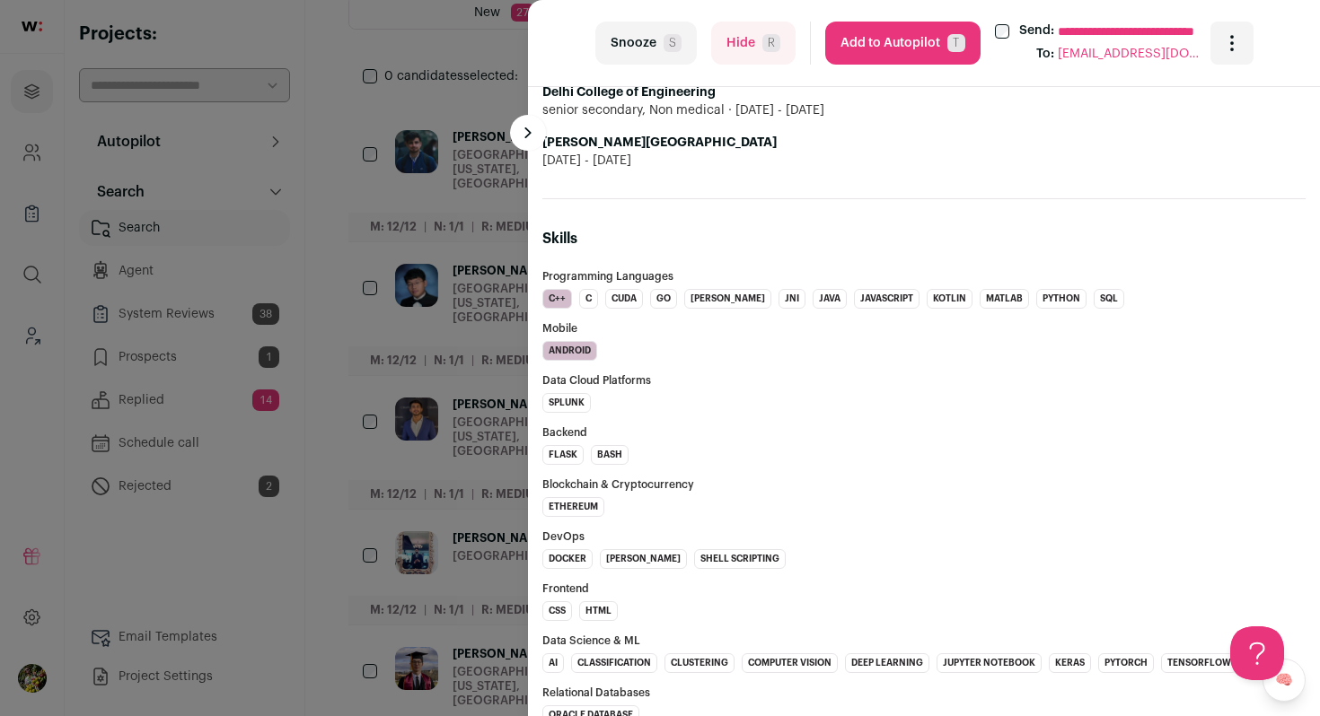
scroll to position [1473, 0]
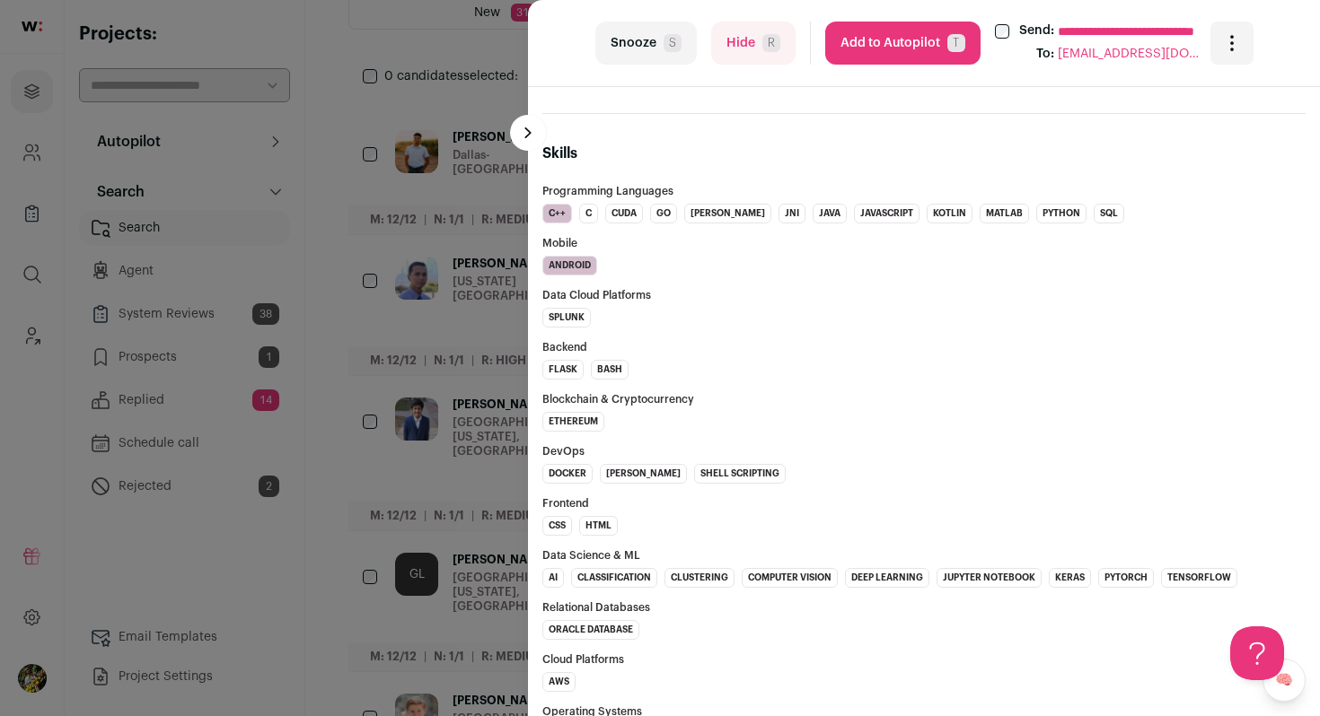
click at [955, 45] on span "T" at bounding box center [956, 43] width 18 height 18
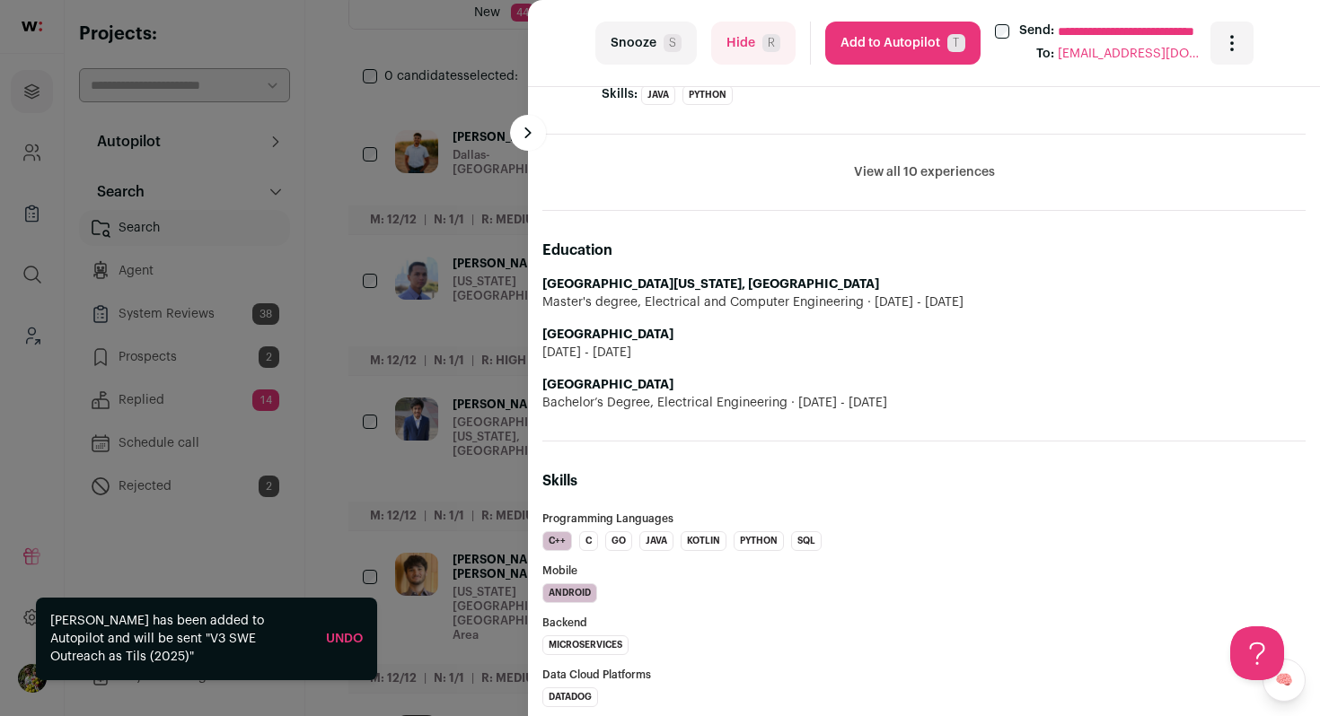
scroll to position [1203, 0]
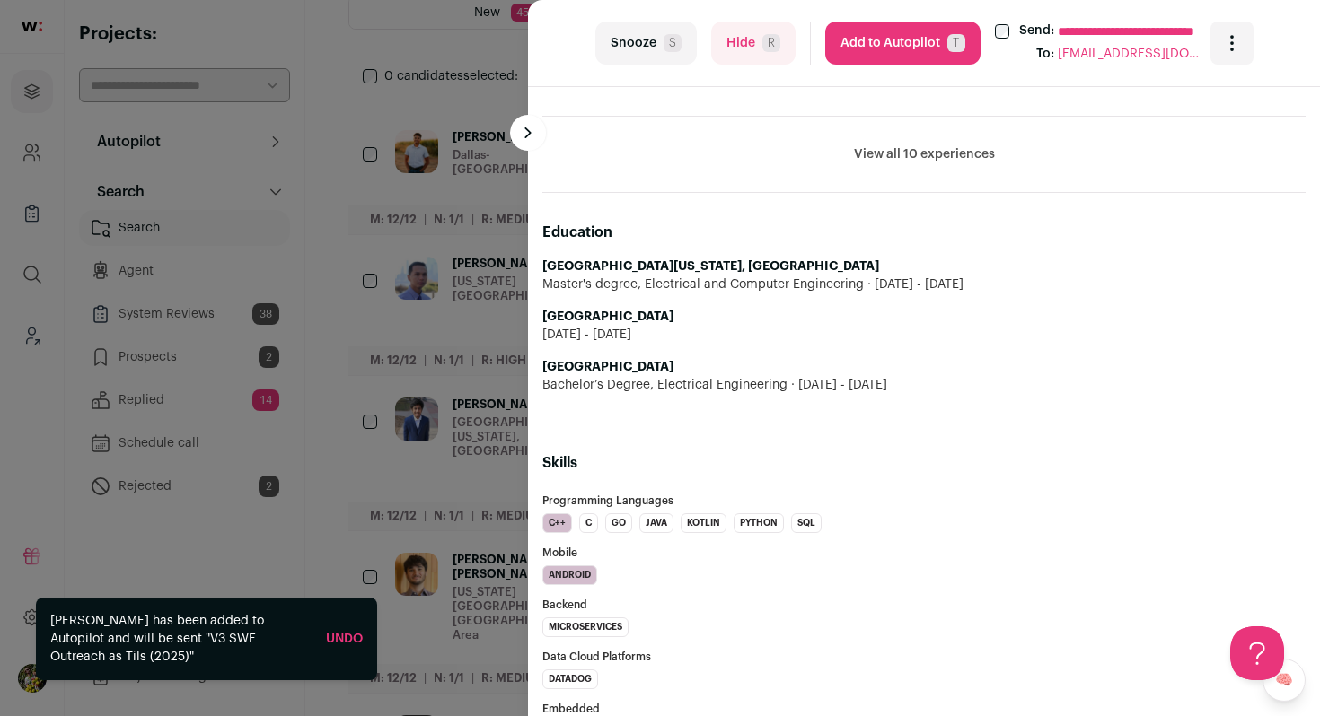
click at [952, 42] on span "T" at bounding box center [956, 43] width 18 height 18
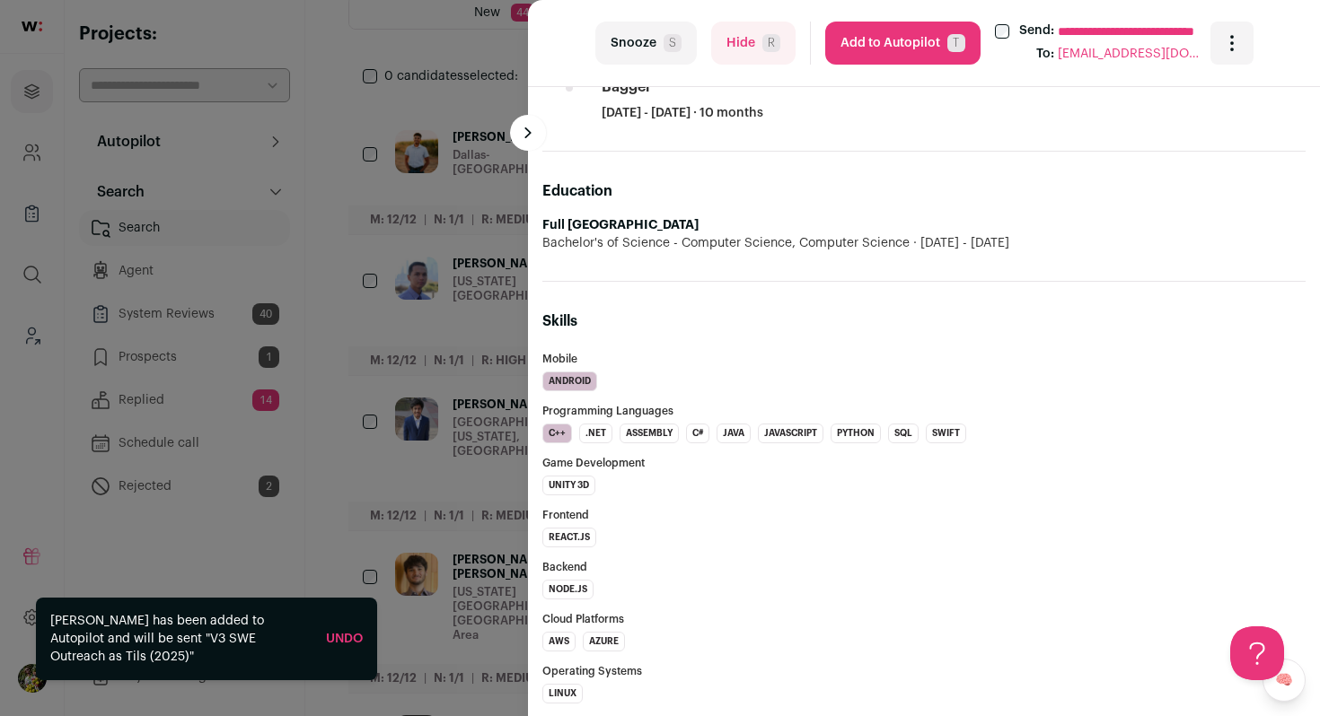
scroll to position [1168, 0]
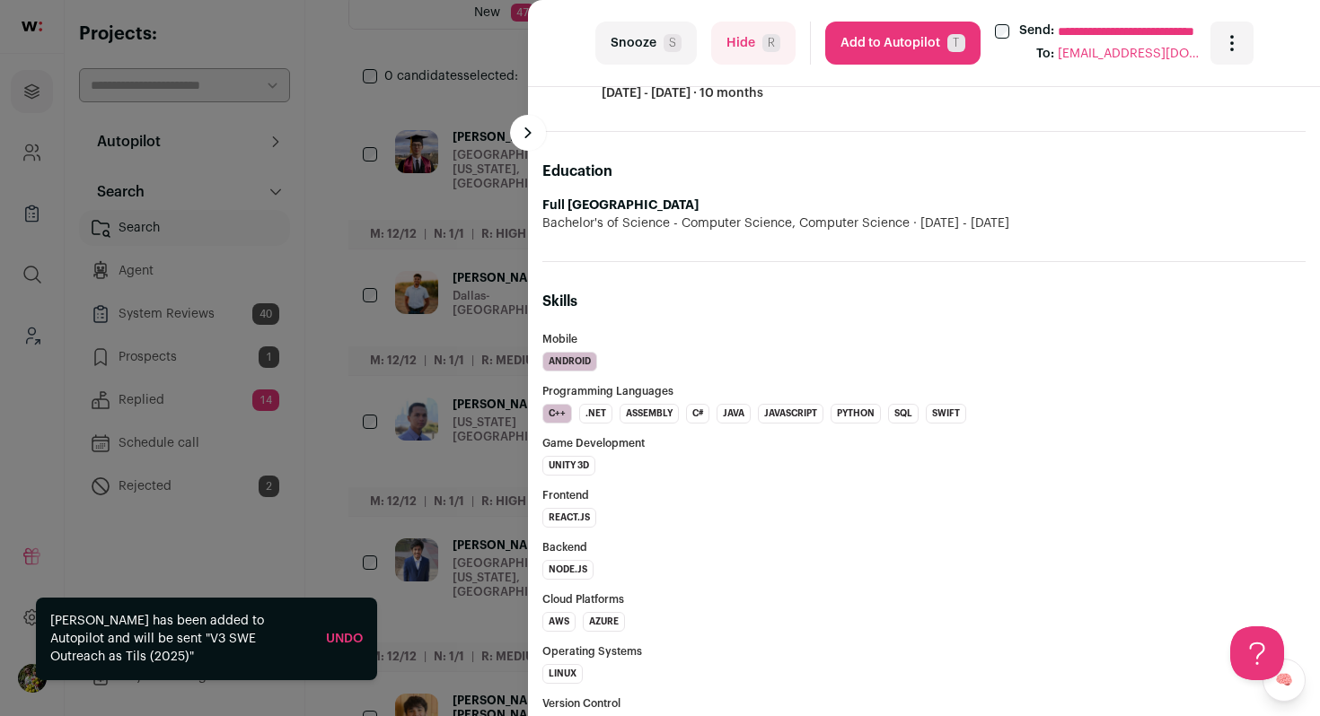
click at [949, 36] on span "T" at bounding box center [956, 43] width 18 height 18
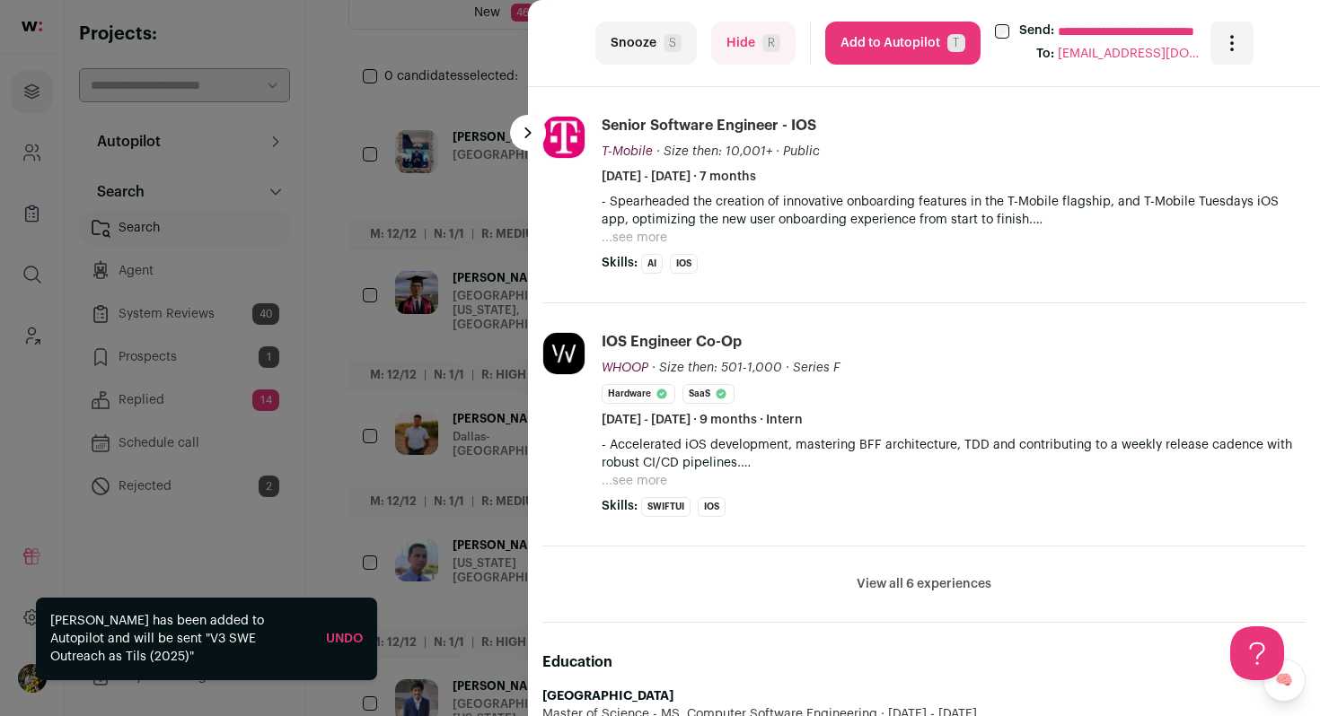
scroll to position [610, 0]
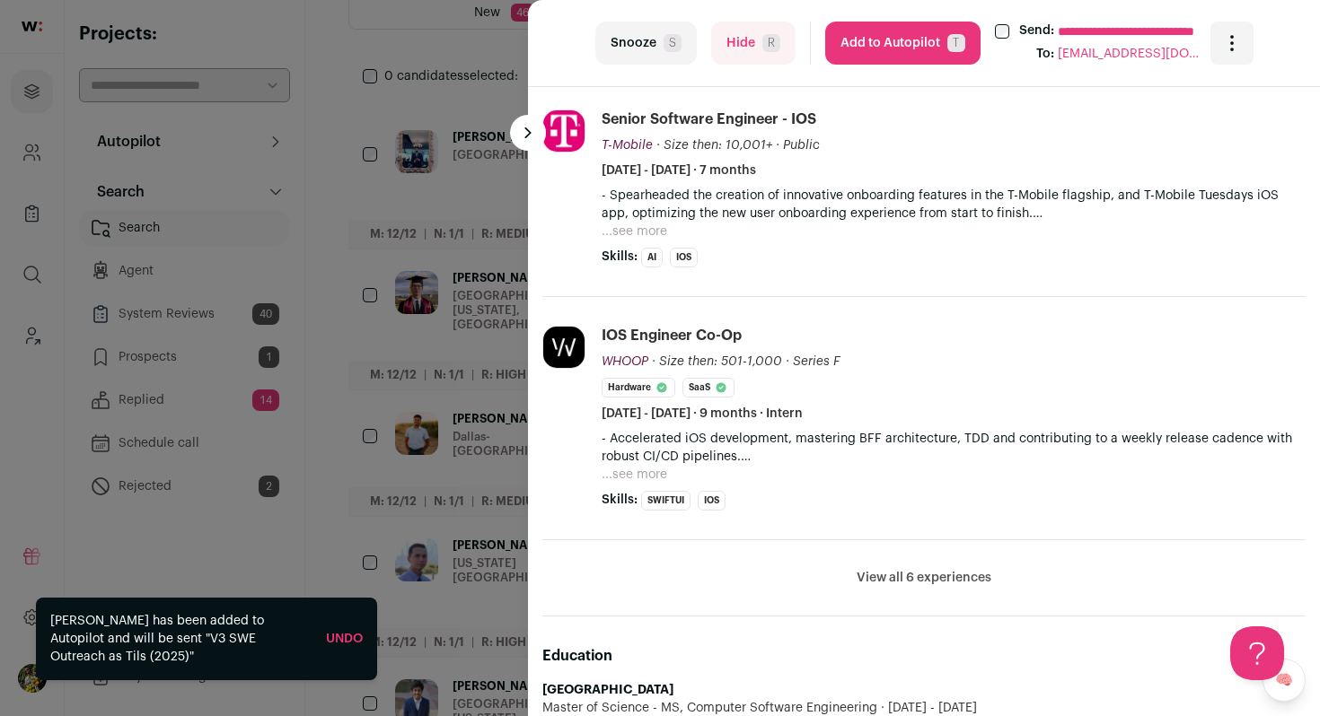
click at [768, 52] on button "Hide R" at bounding box center [753, 43] width 84 height 43
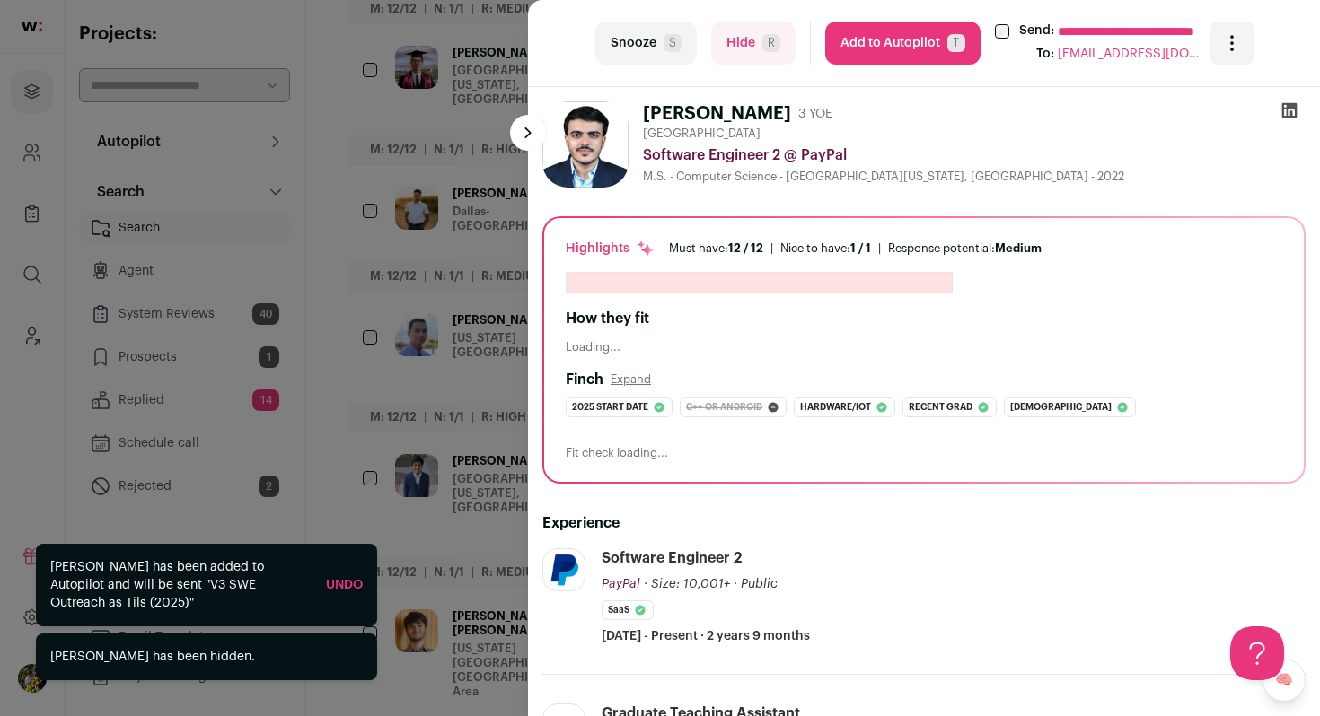
scroll to position [524, 0]
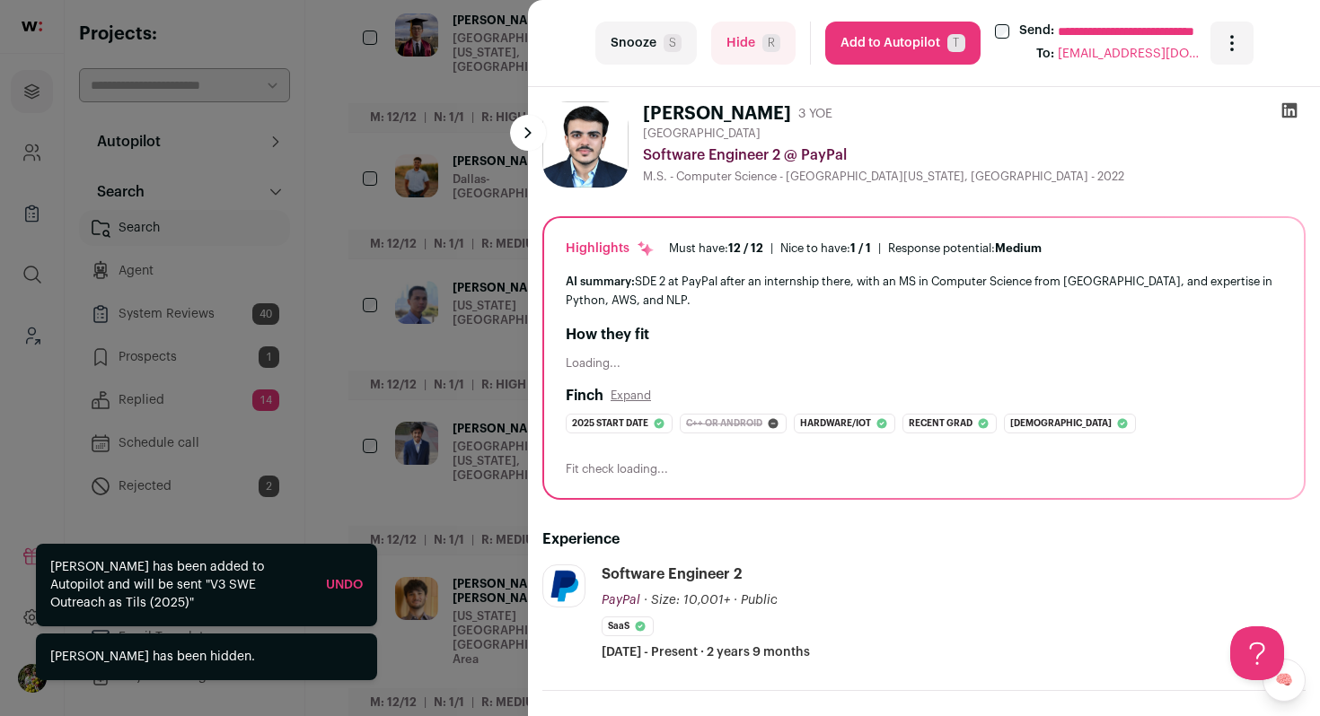
click at [727, 47] on button "Hide R" at bounding box center [753, 43] width 84 height 43
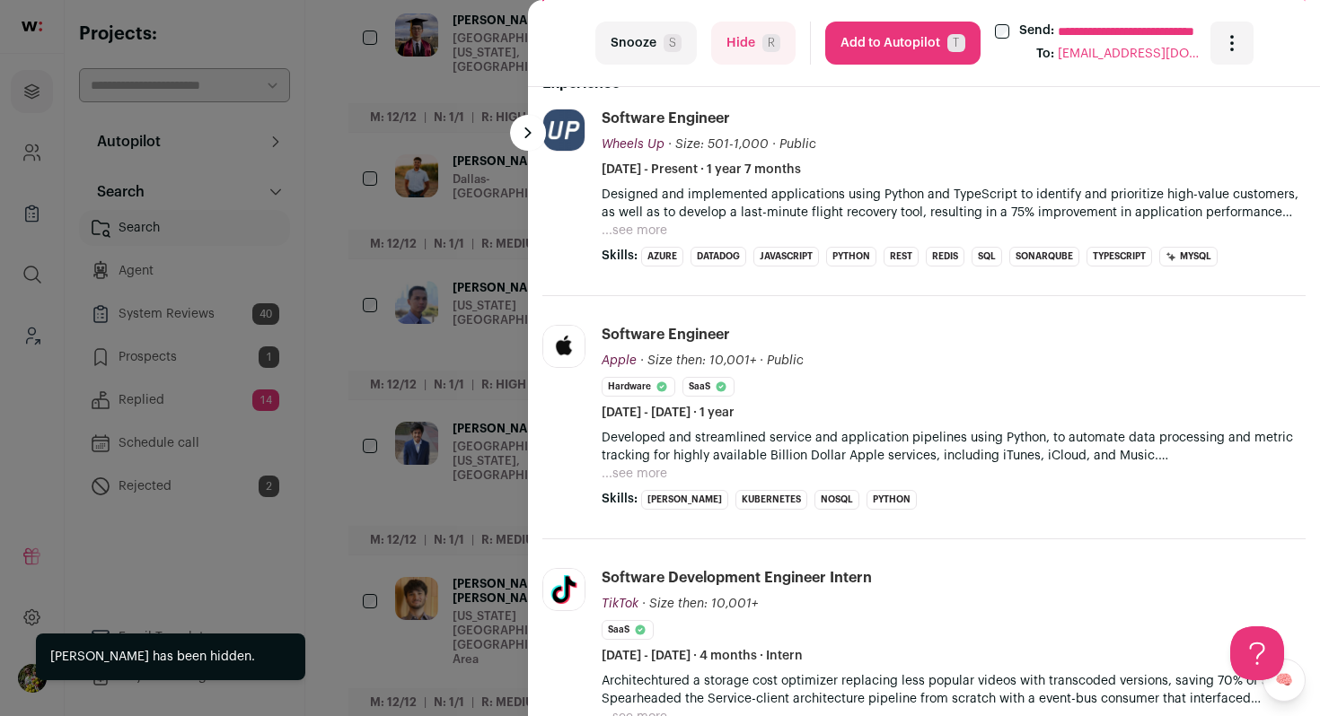
scroll to position [456, 0]
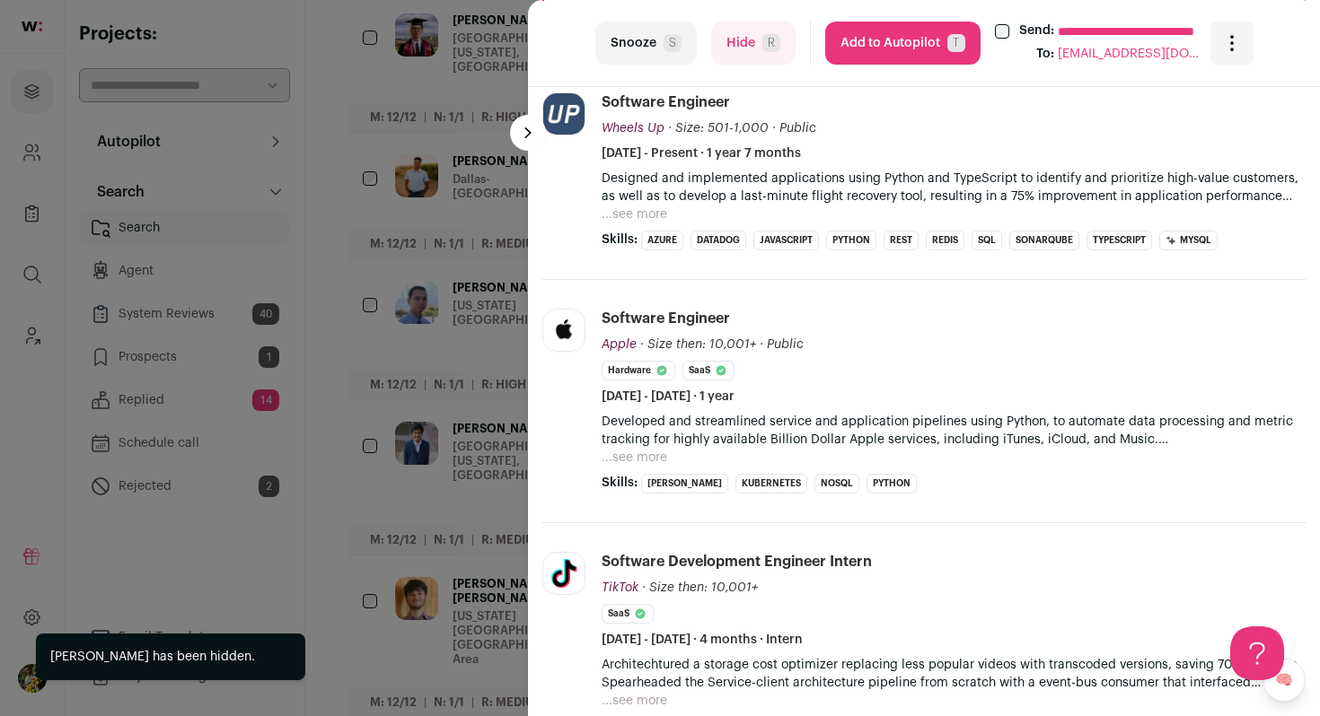
click at [647, 224] on button "...see more" at bounding box center [634, 215] width 66 height 18
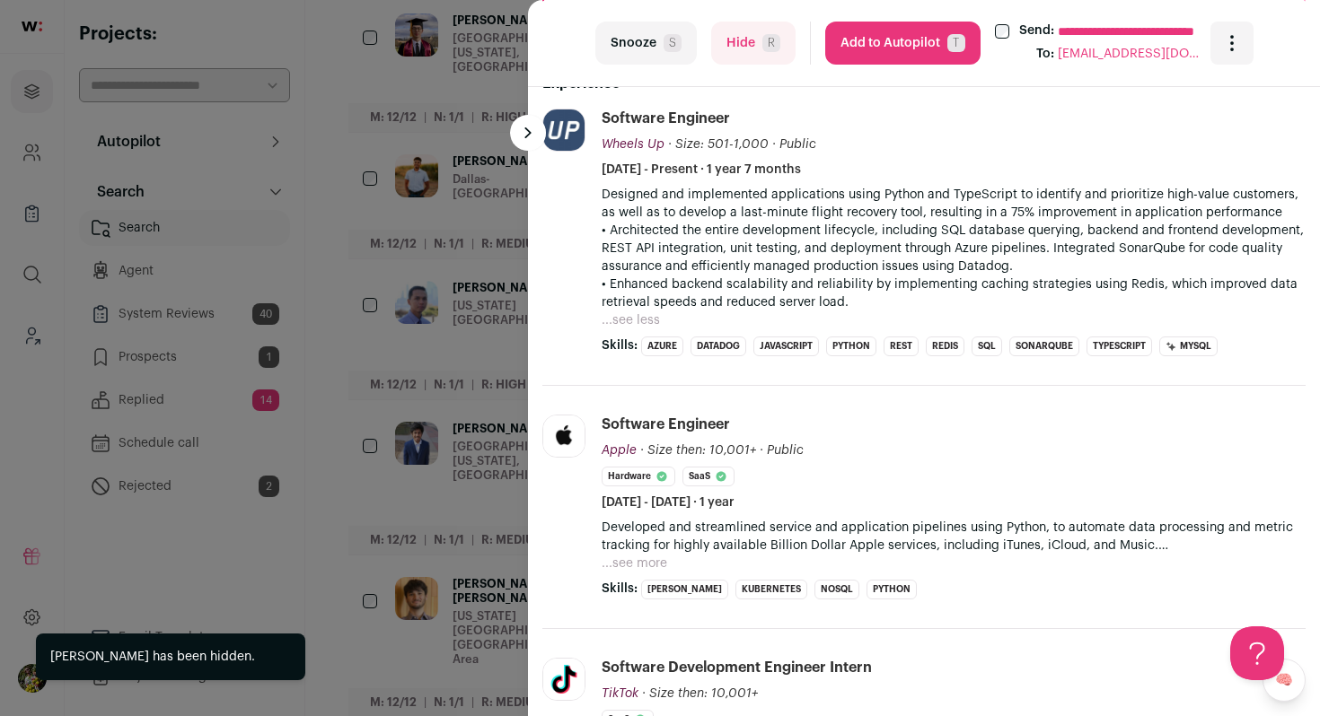
click at [774, 50] on span "R" at bounding box center [771, 43] width 18 height 18
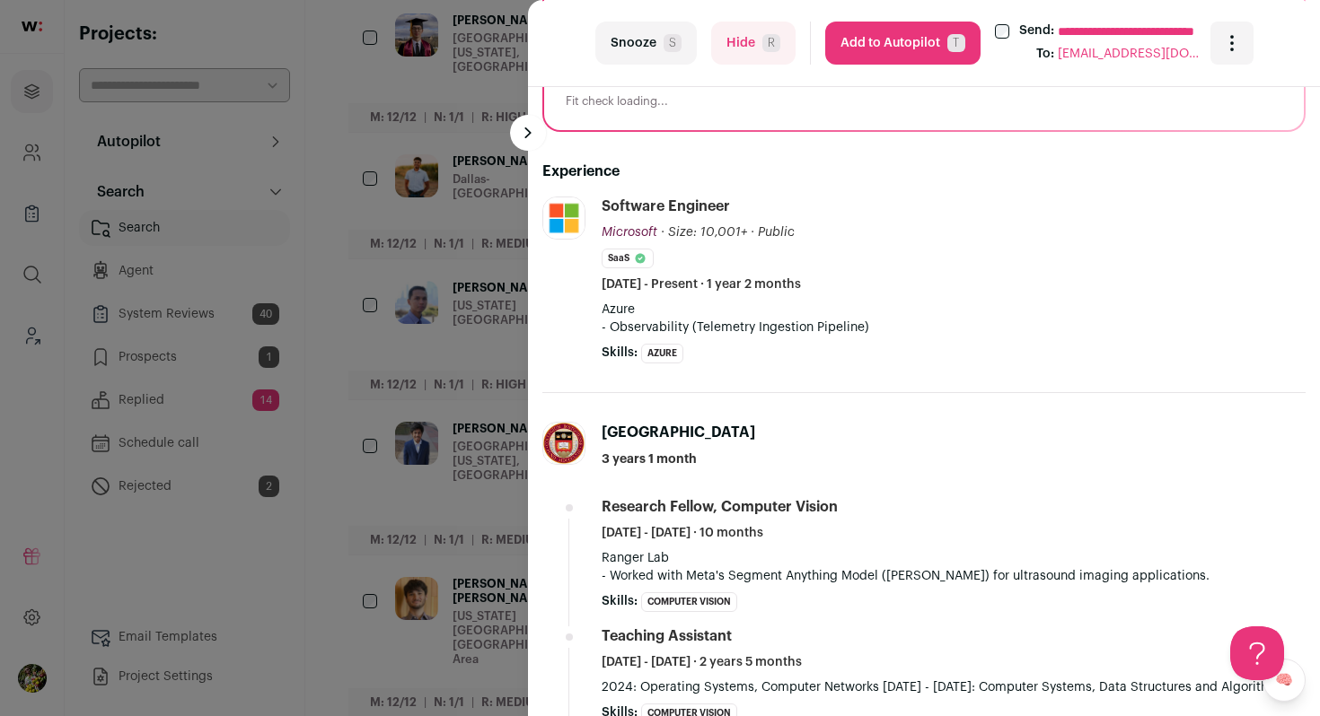
scroll to position [373, 0]
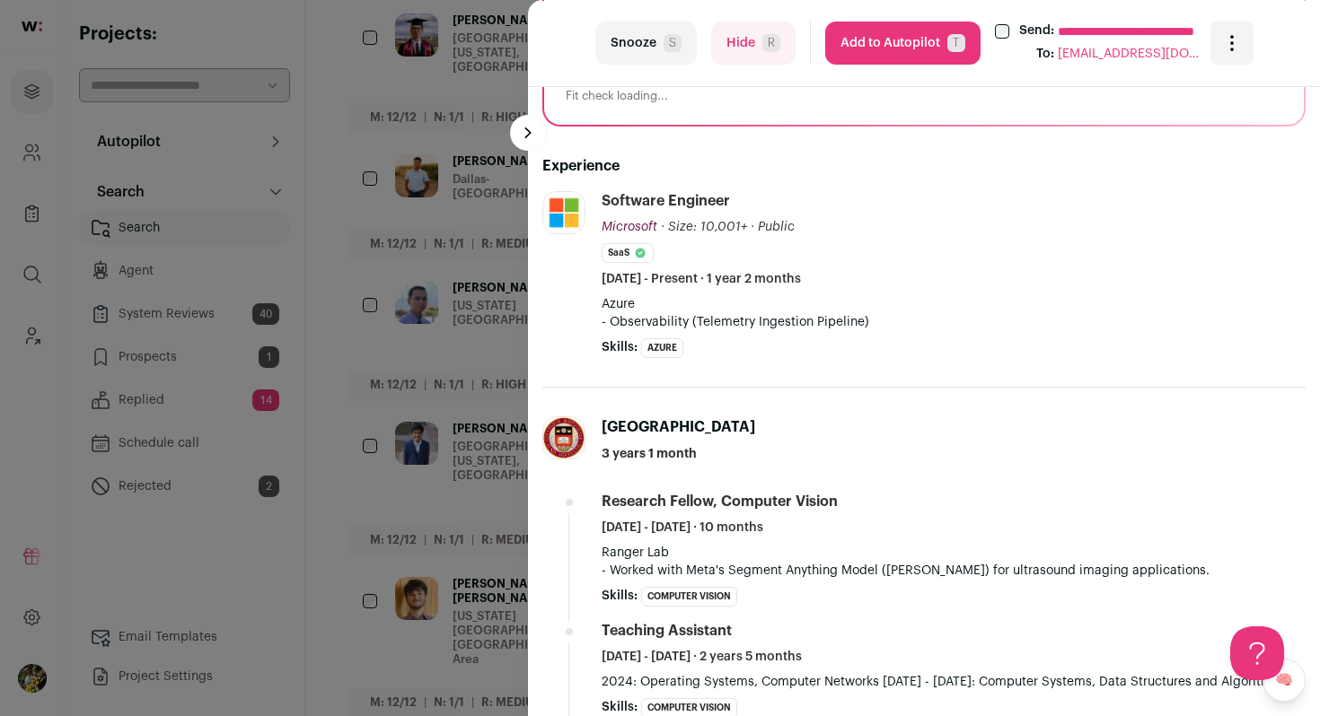
click at [762, 38] on span "R" at bounding box center [771, 43] width 18 height 18
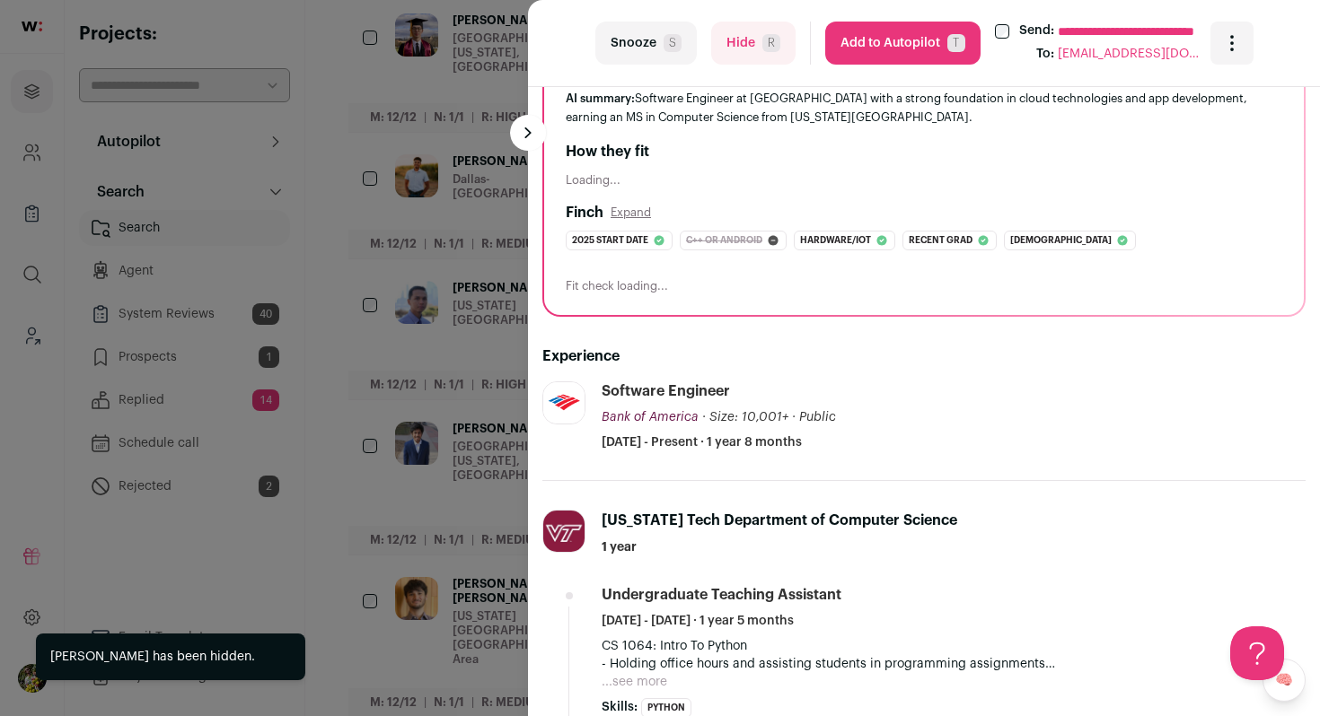
scroll to position [184, 0]
click at [767, 36] on span "R" at bounding box center [771, 43] width 18 height 18
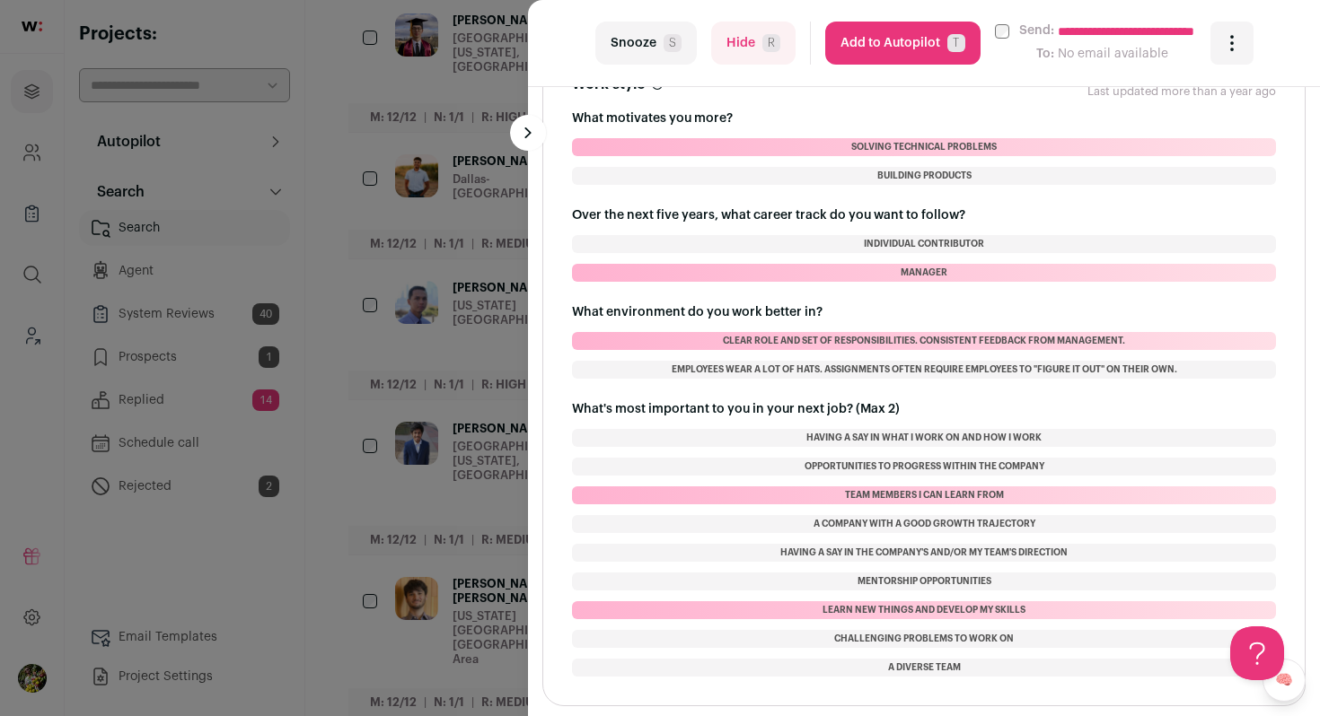
scroll to position [0, 0]
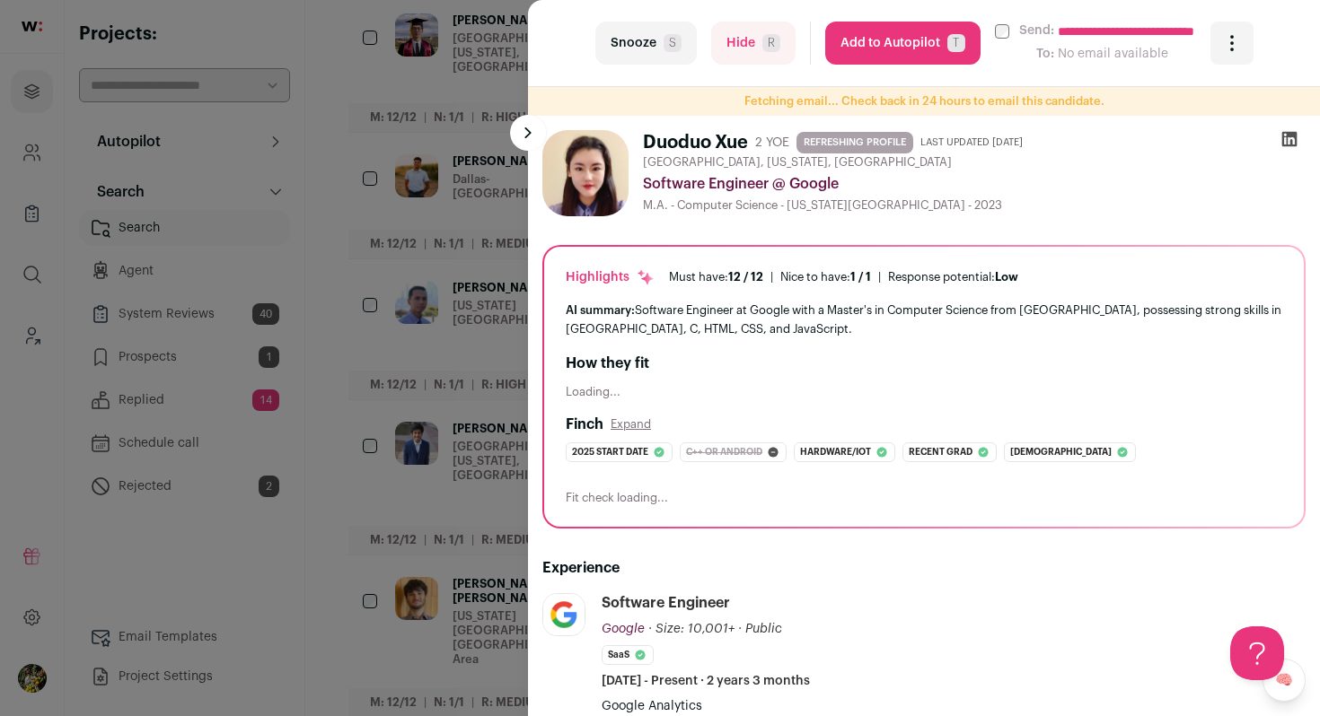
click at [744, 27] on button "Hide R" at bounding box center [753, 43] width 84 height 43
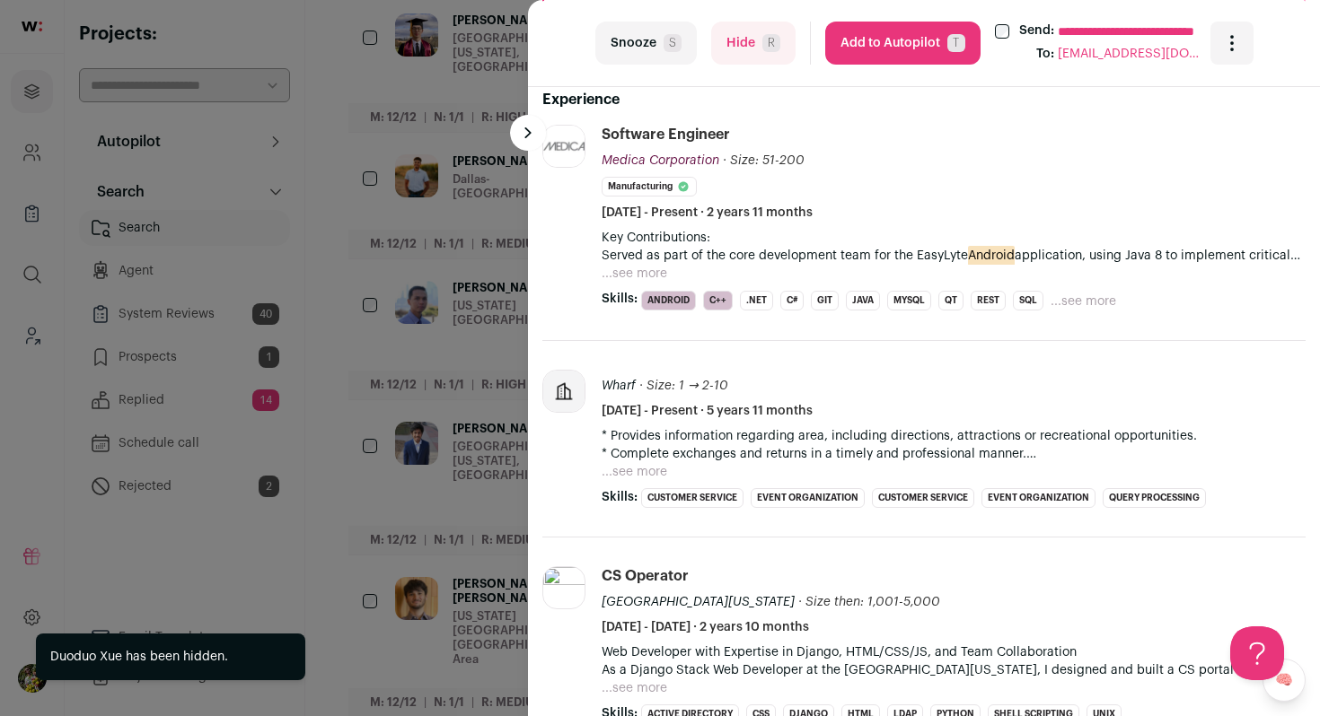
scroll to position [483, 0]
click at [653, 270] on button "...see more" at bounding box center [634, 274] width 66 height 18
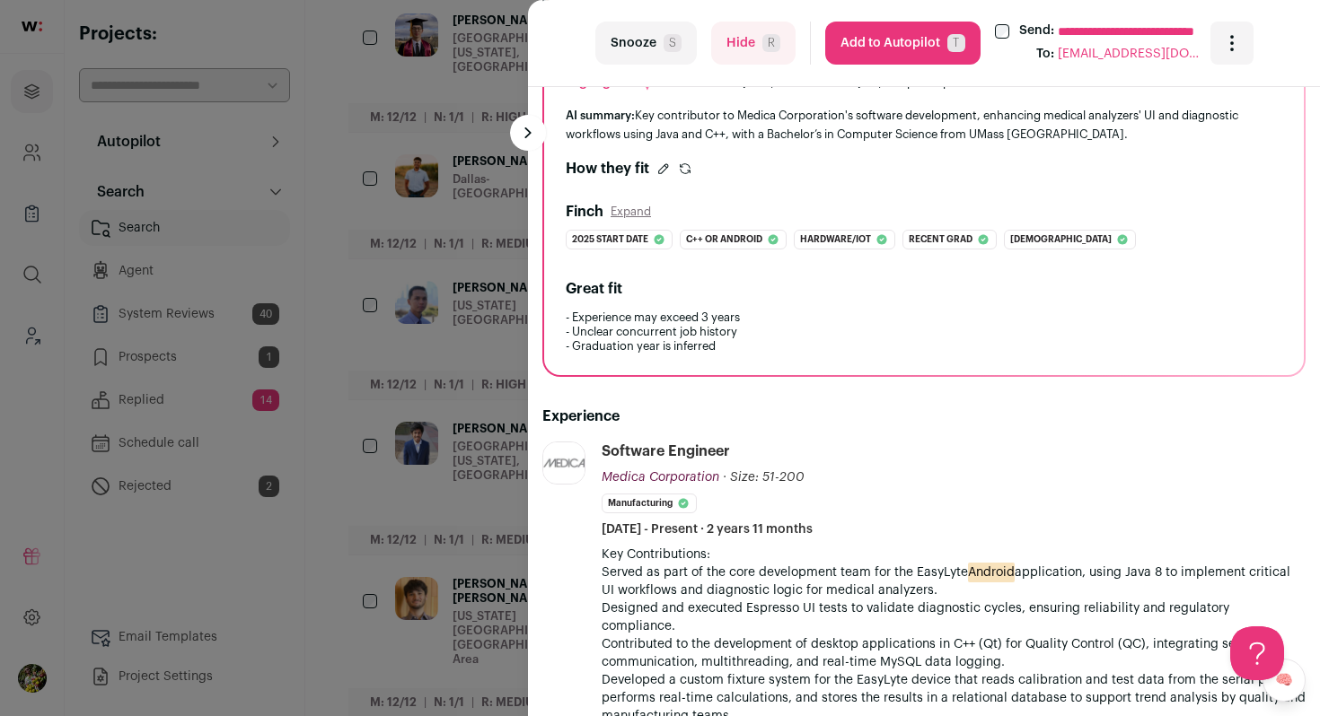
scroll to position [452, 0]
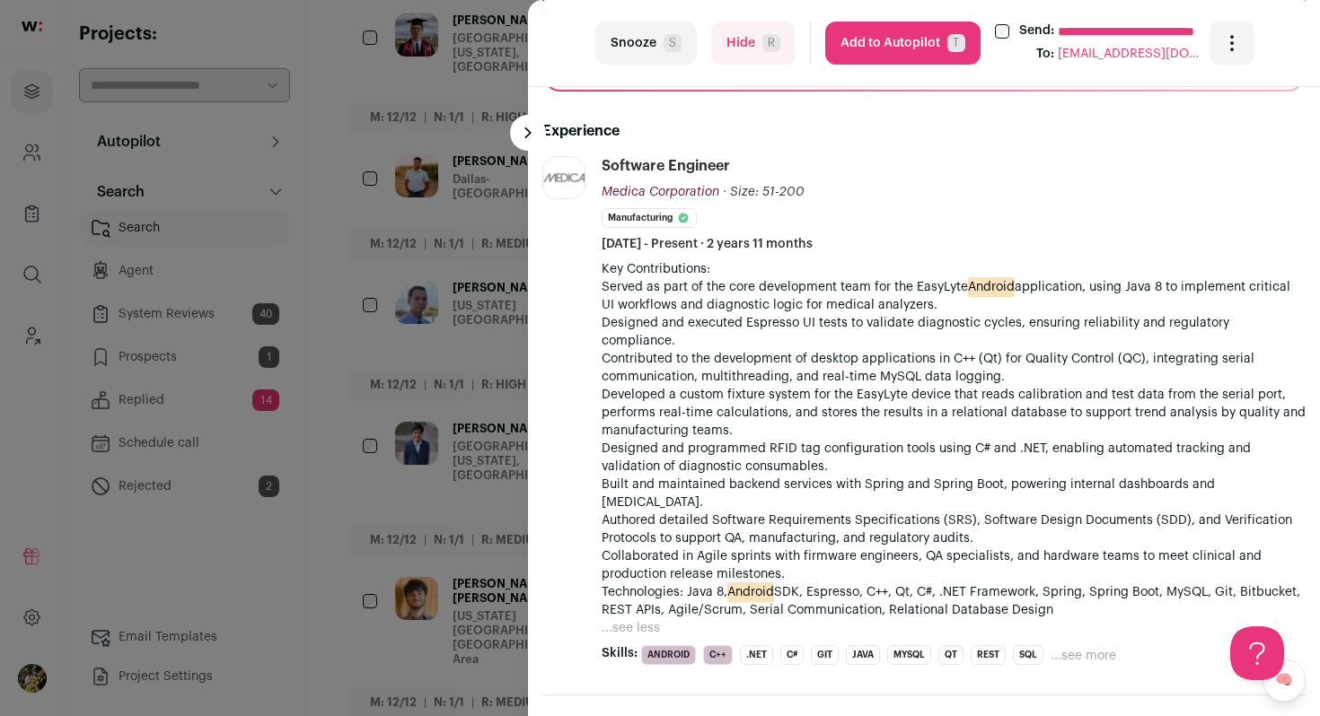
drag, startPoint x: 895, startPoint y: 50, endPoint x: 824, endPoint y: 211, distance: 175.6
click at [824, 211] on turbo-frame "**********" at bounding box center [924, 358] width 792 height 716
click at [777, 43] on span "R" at bounding box center [771, 43] width 18 height 18
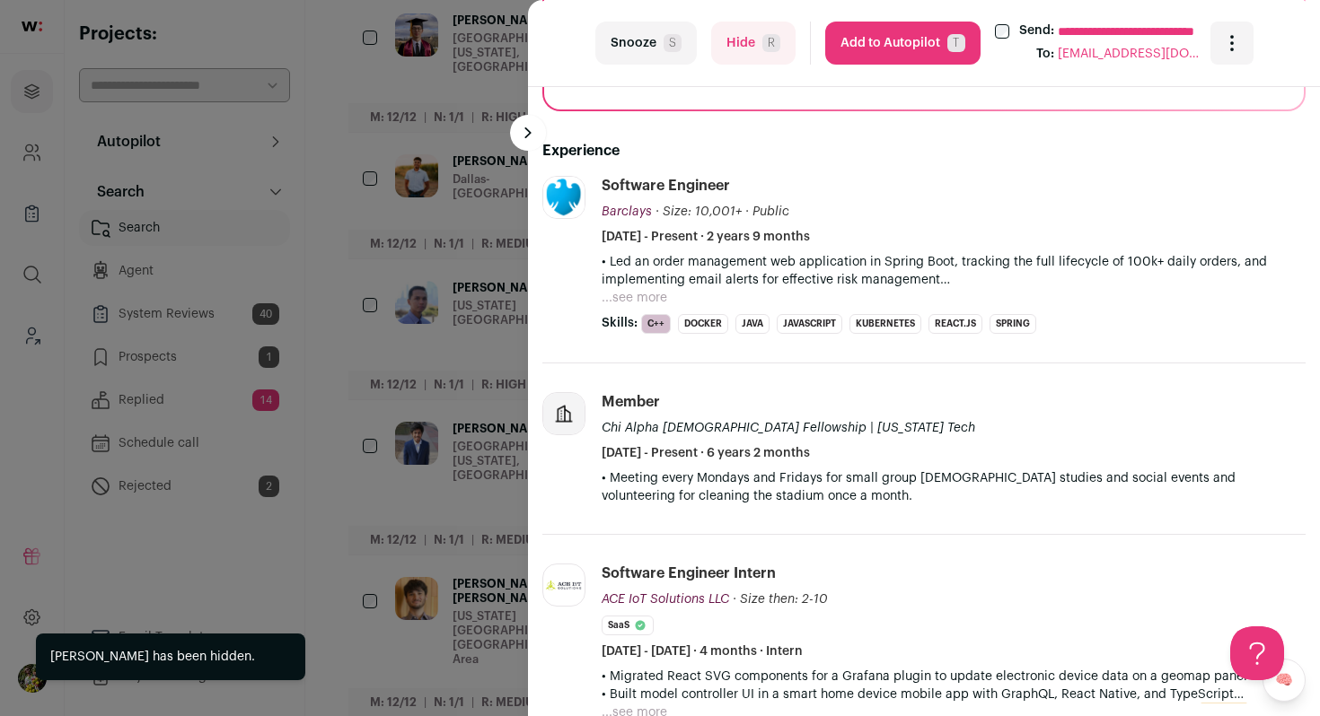
scroll to position [456, 0]
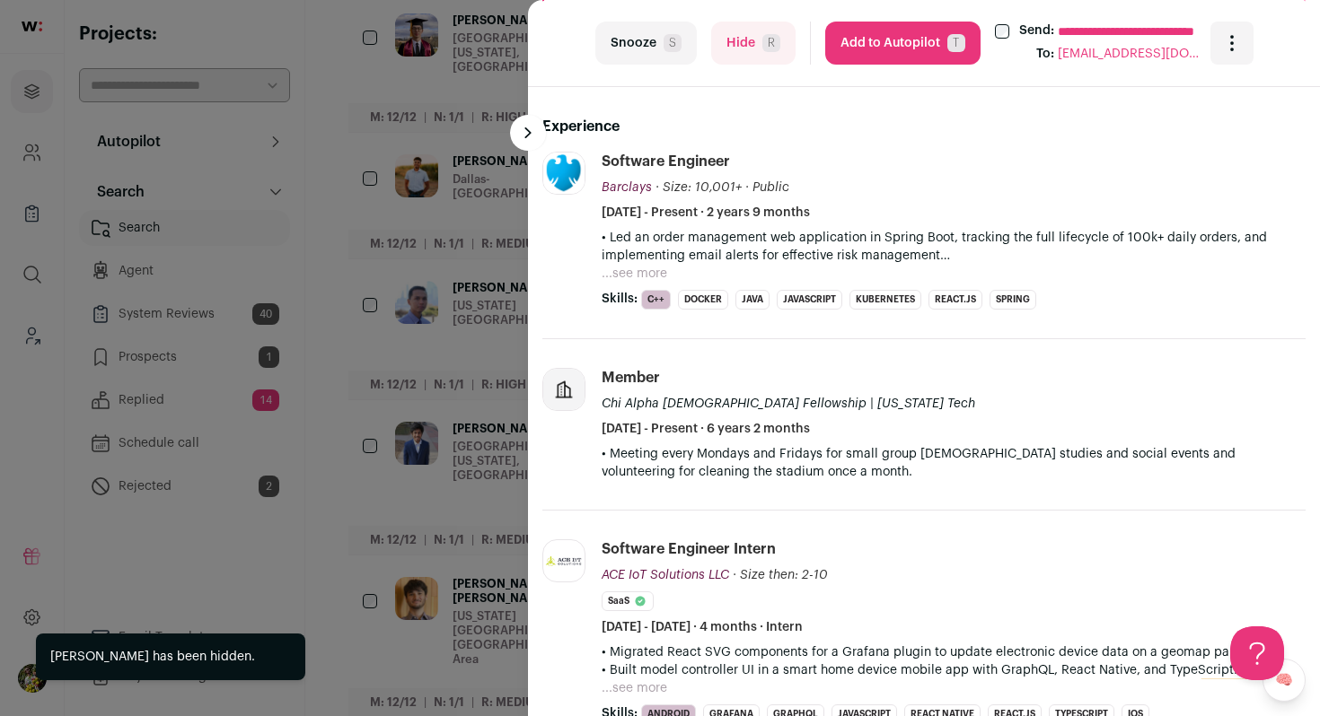
click at [496, 268] on div "**********" at bounding box center [660, 358] width 1320 height 716
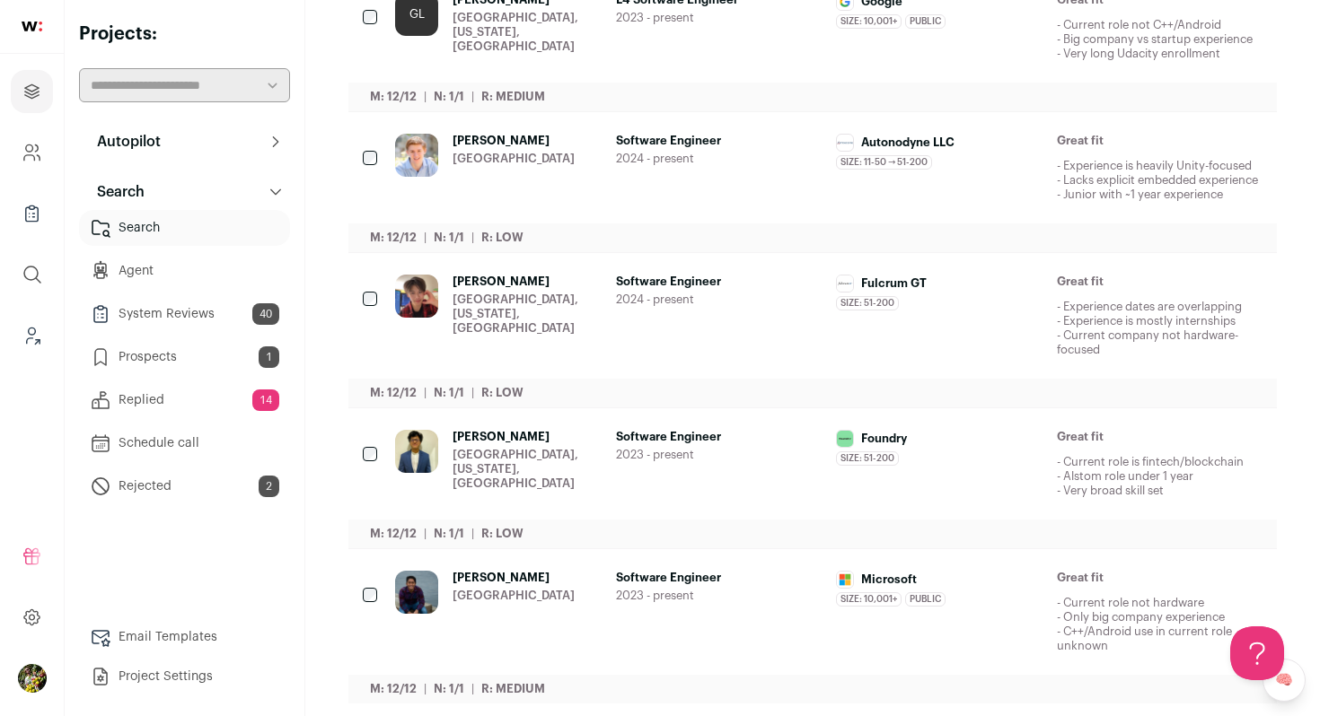
scroll to position [1143, 0]
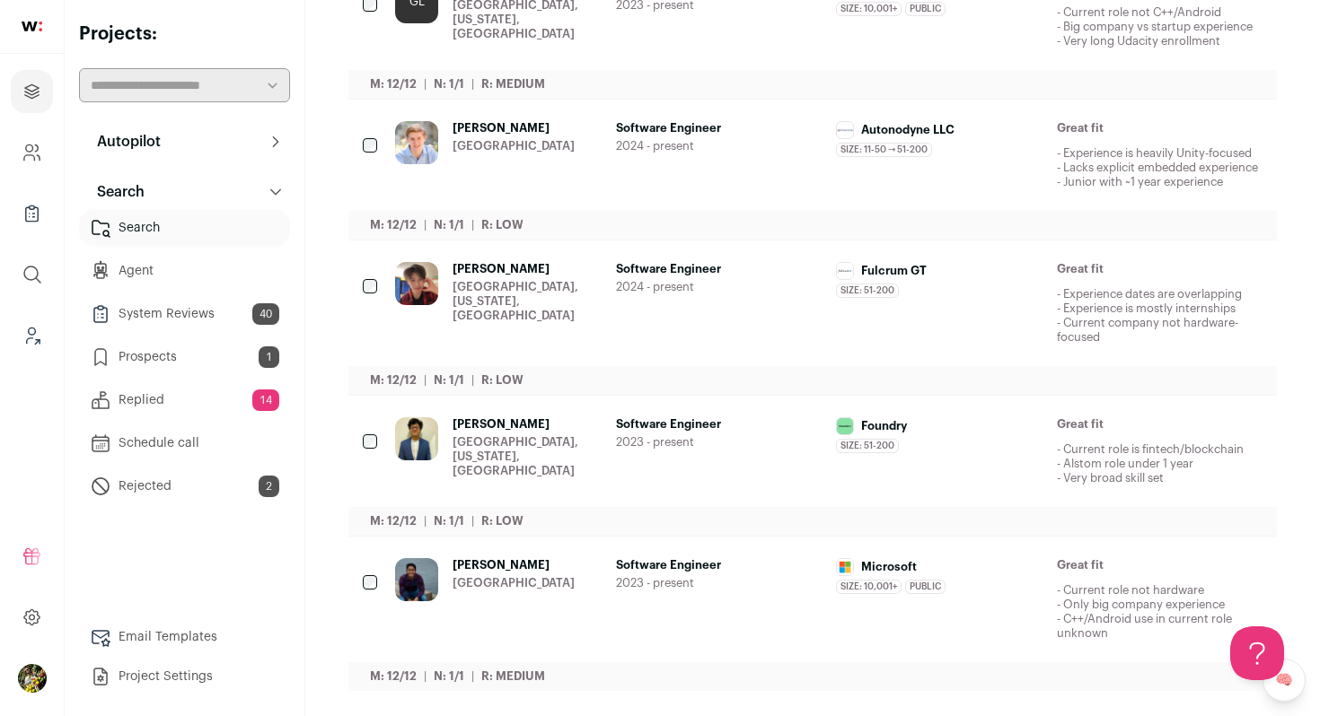
click at [543, 426] on div "[PERSON_NAME] [GEOGRAPHIC_DATA], [US_STATE], [GEOGRAPHIC_DATA]" at bounding box center [526, 451] width 149 height 68
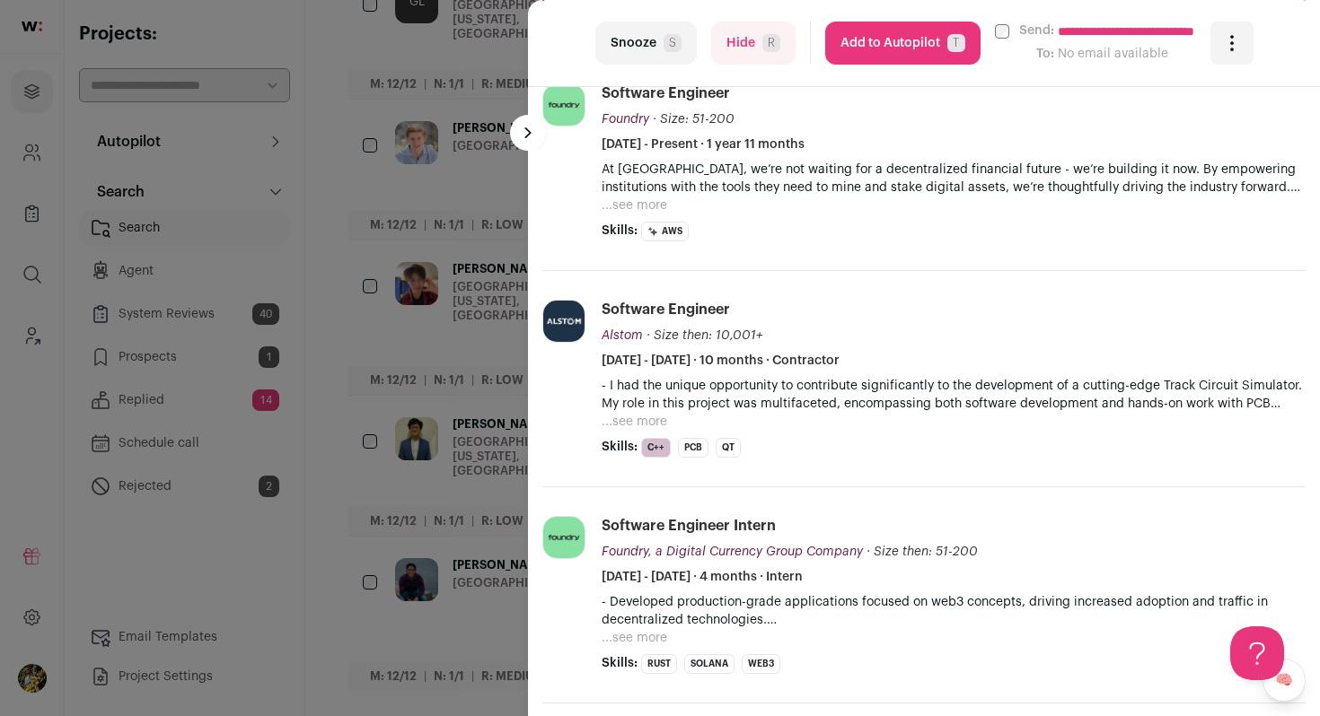
scroll to position [580, 0]
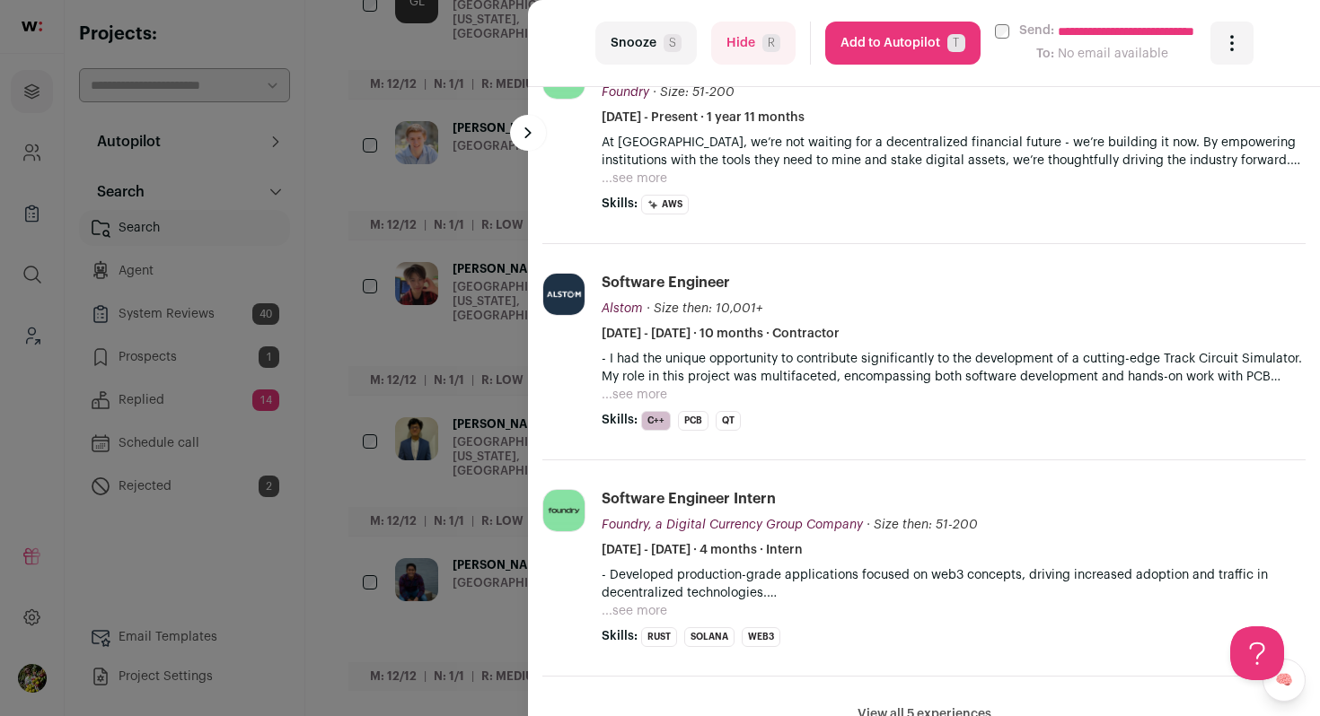
click at [637, 186] on button "...see more" at bounding box center [634, 179] width 66 height 18
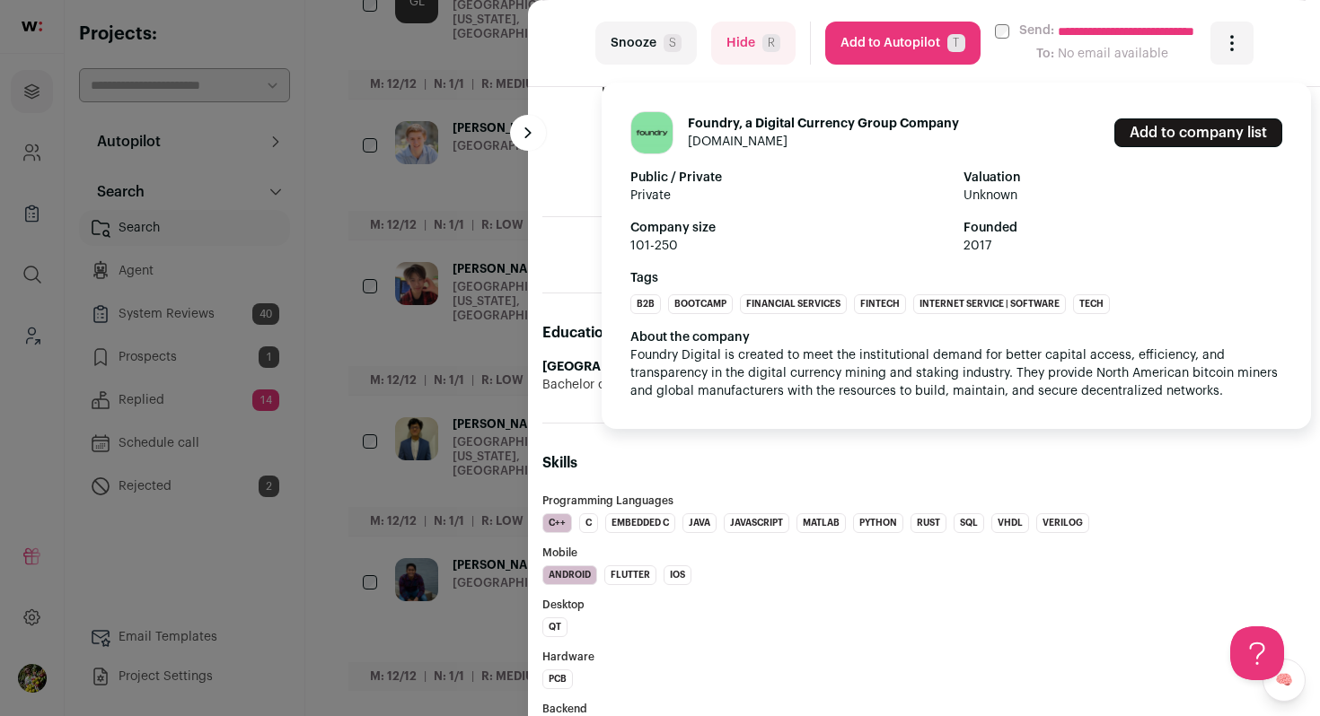
scroll to position [1073, 0]
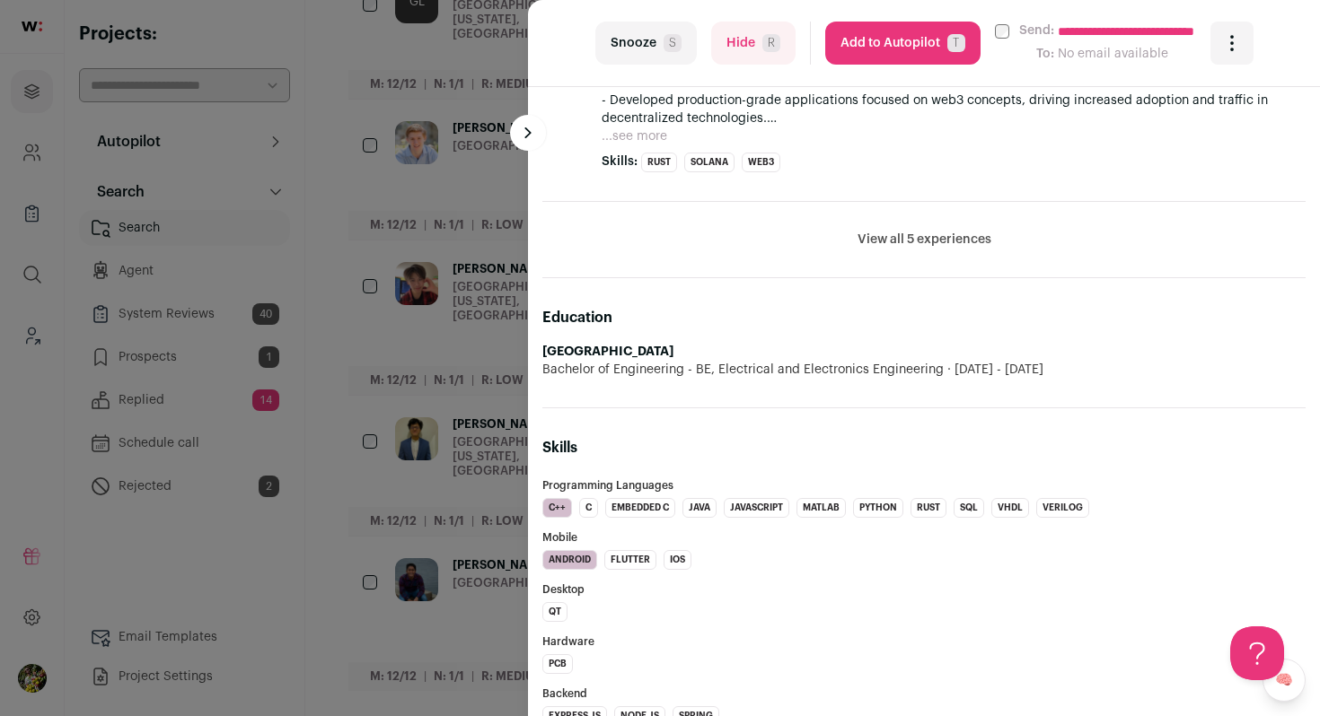
click at [649, 137] on button "...see more" at bounding box center [634, 136] width 66 height 18
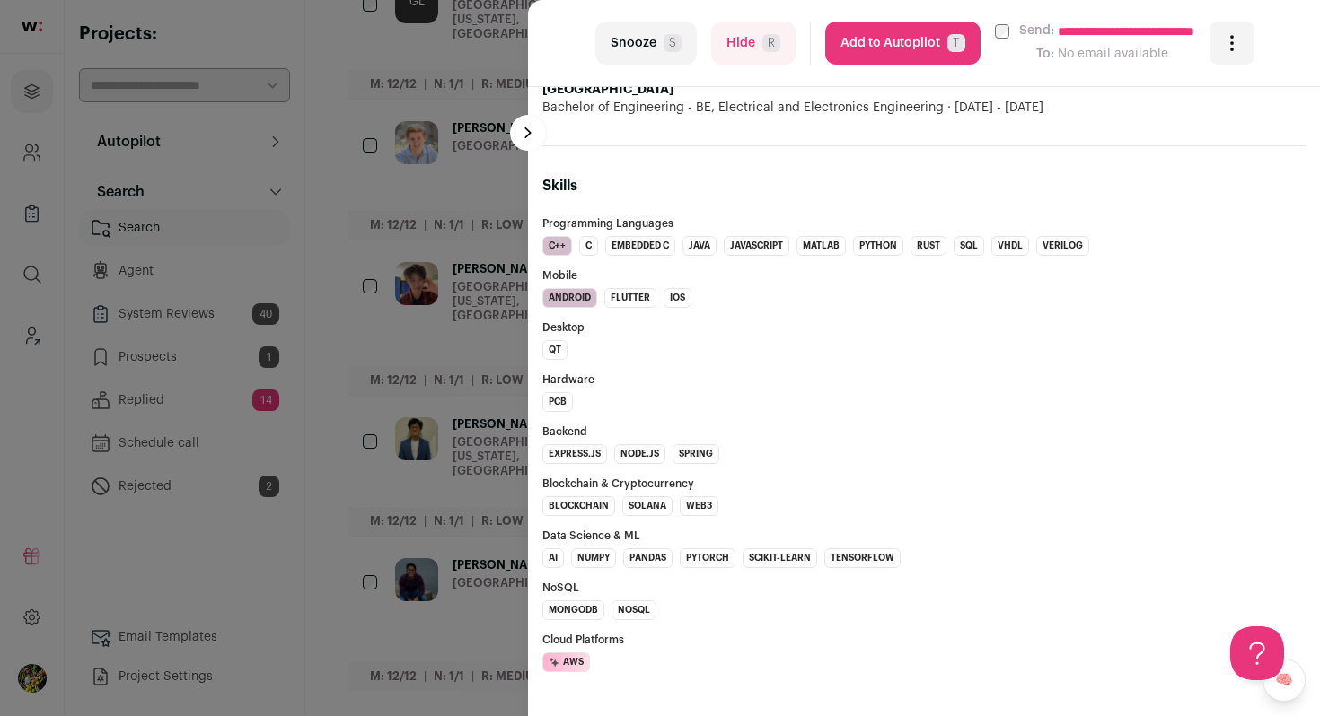
scroll to position [1421, 0]
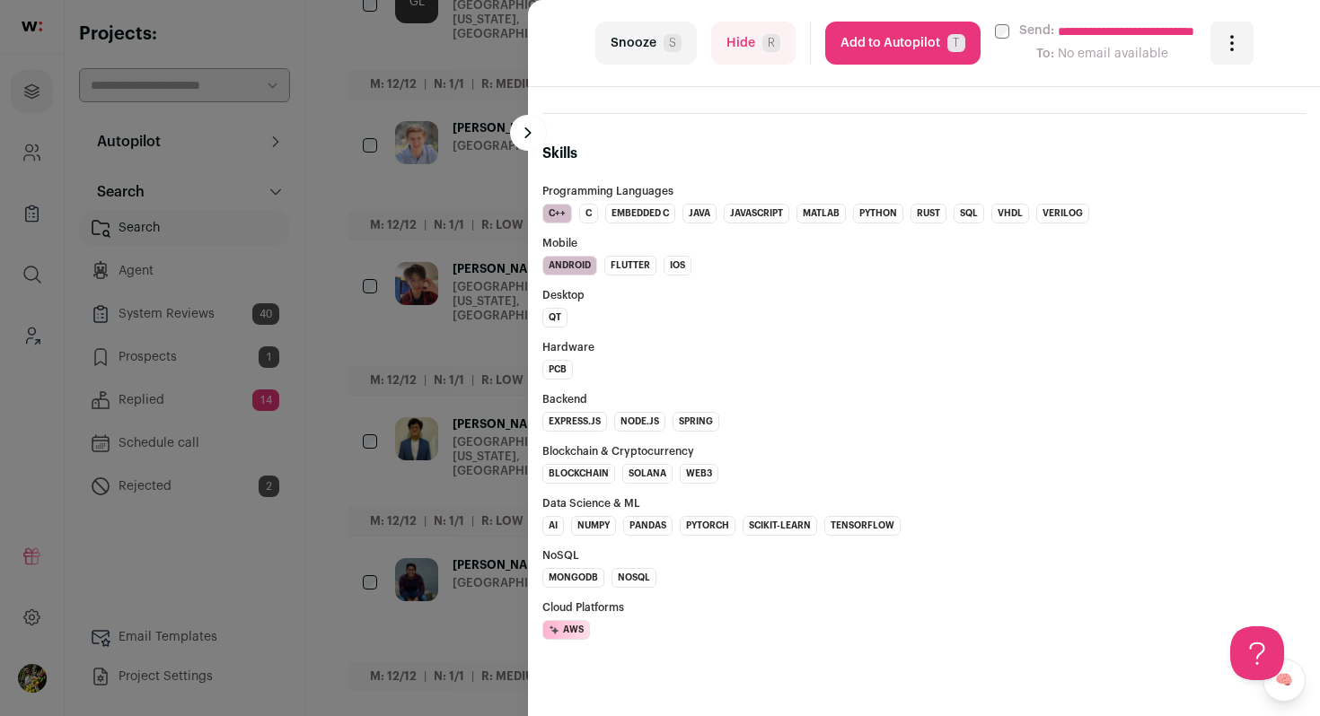
click at [901, 51] on button "Add to Autopilot T" at bounding box center [902, 43] width 155 height 43
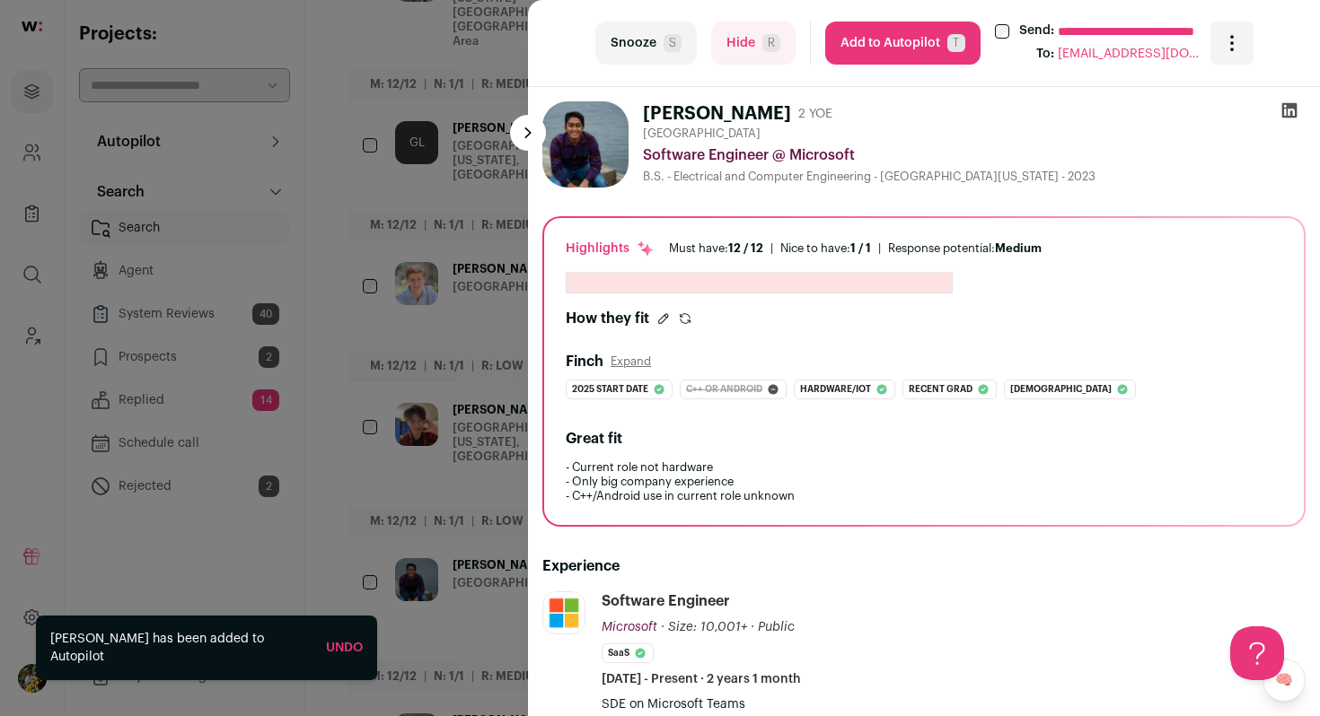
click at [496, 210] on div "**********" at bounding box center [660, 358] width 1320 height 716
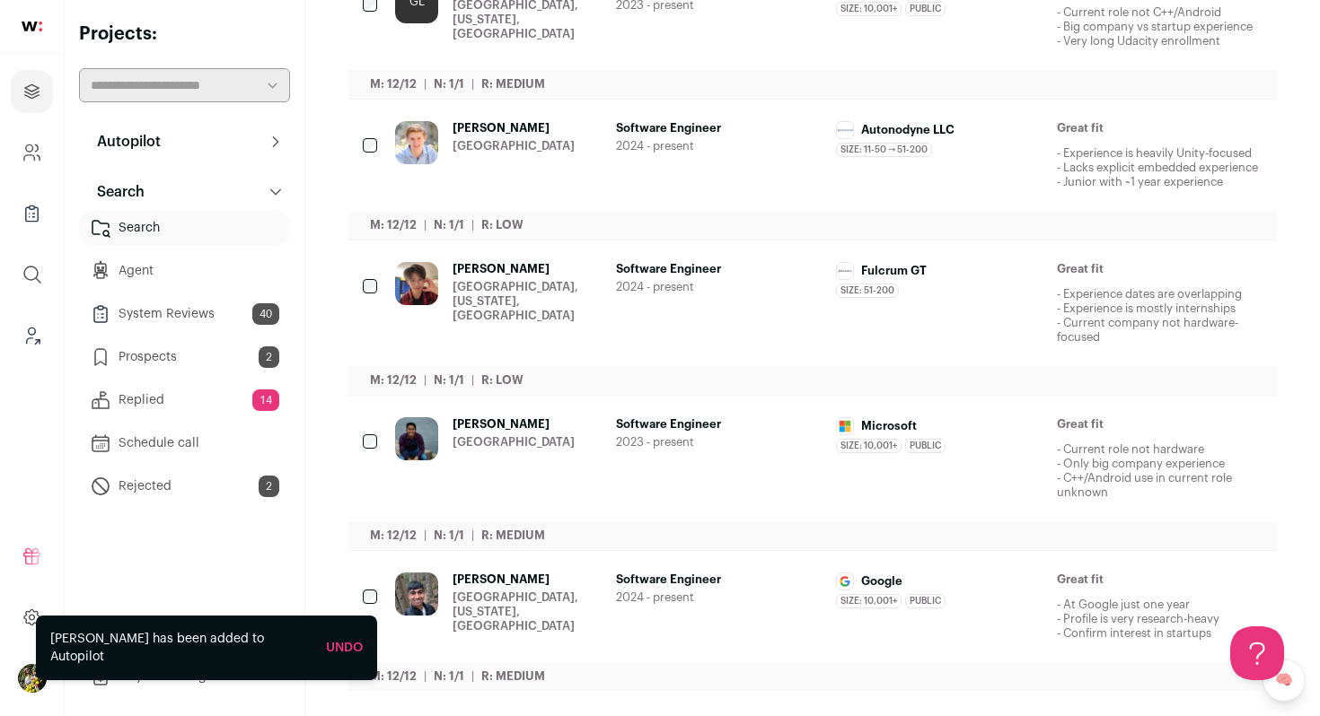
scroll to position [0, 0]
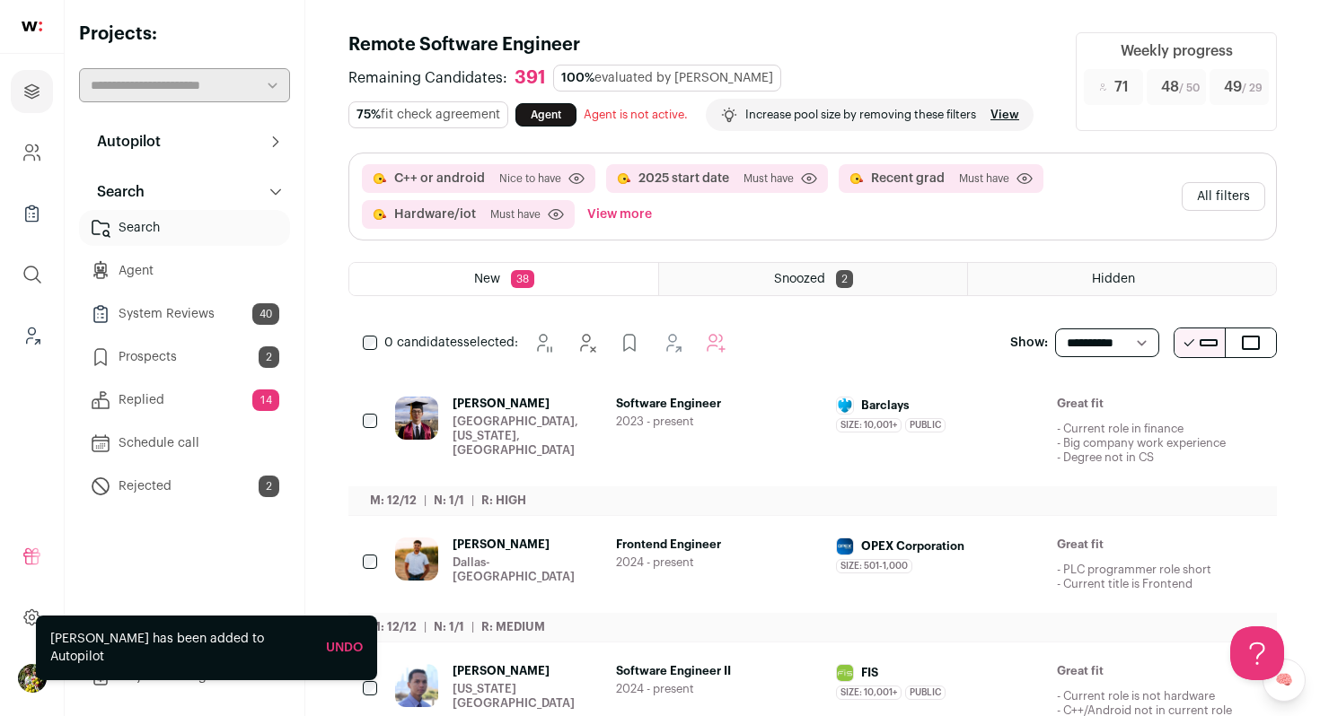
click at [1224, 180] on div "C++ or android [GEOGRAPHIC_DATA] to have Click to disable/enable criteria 2025 …" at bounding box center [812, 197] width 926 height 86
click at [1219, 190] on button "All filters" at bounding box center [1222, 196] width 83 height 29
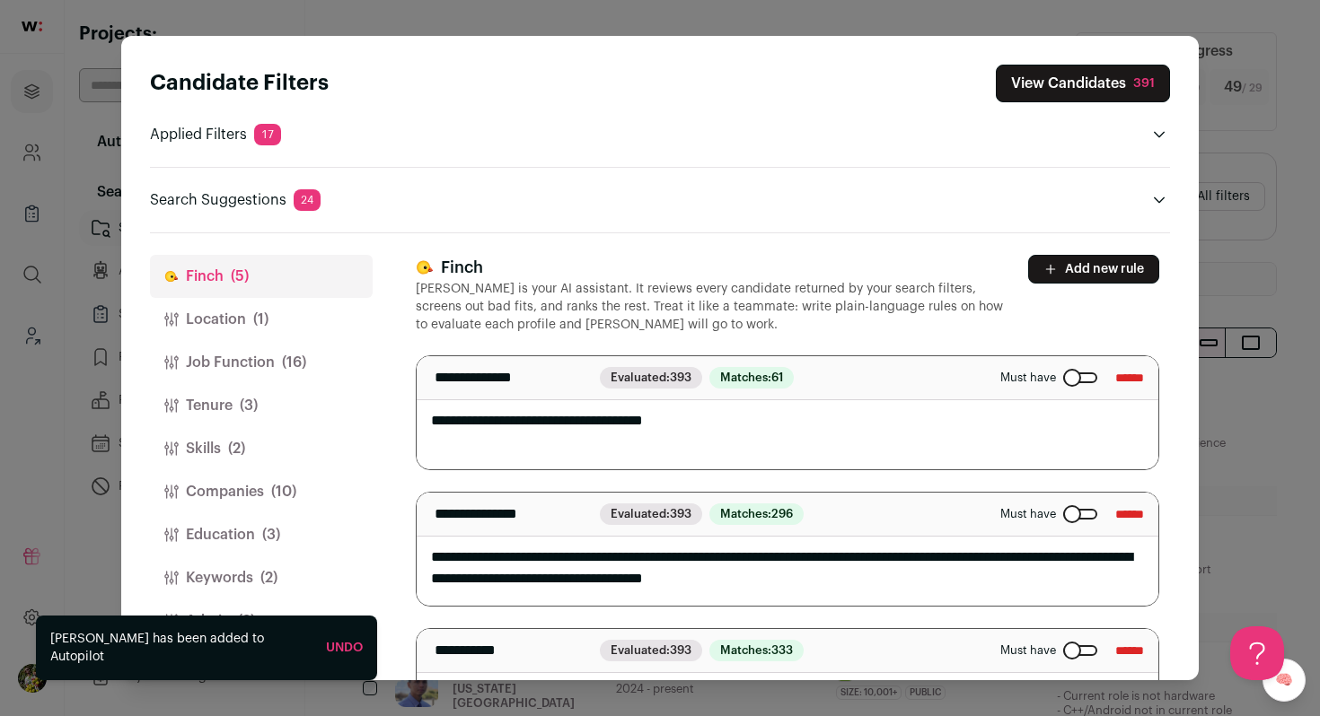
click at [316, 399] on button "Tenure (3)" at bounding box center [261, 405] width 223 height 43
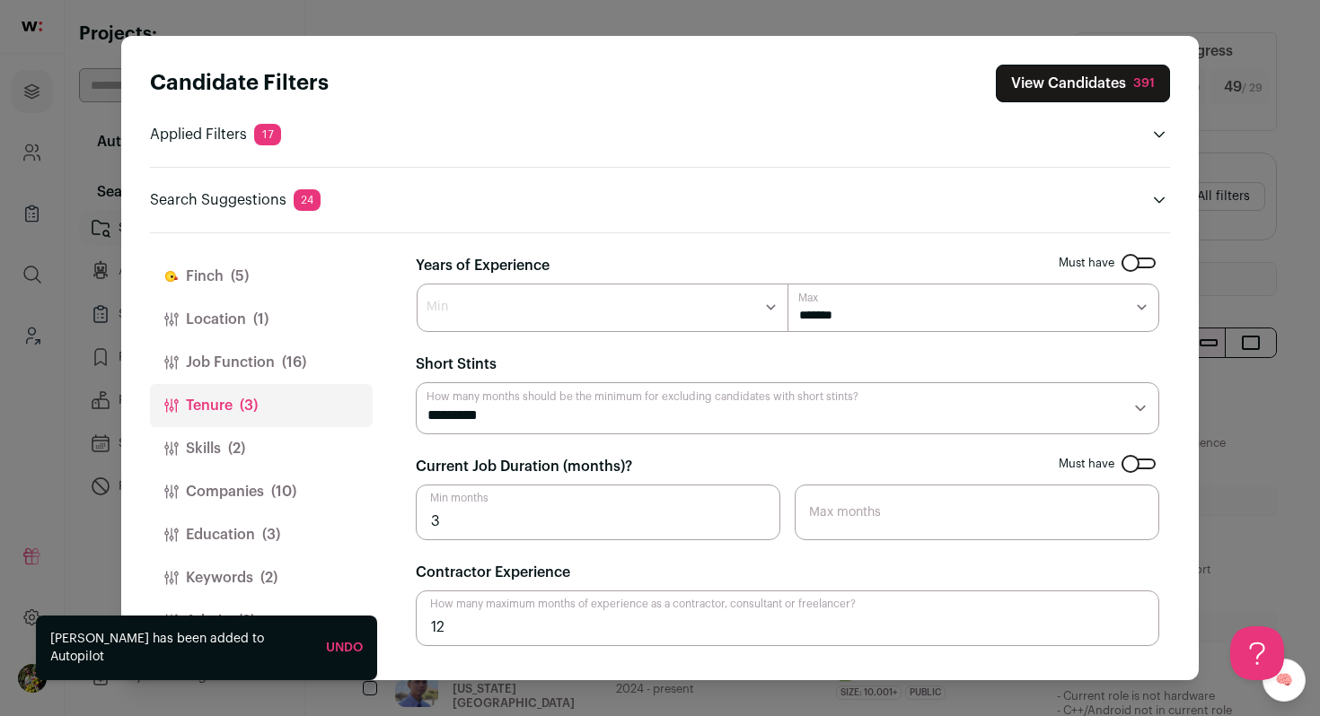
click at [287, 486] on span "(10)" at bounding box center [283, 492] width 25 height 22
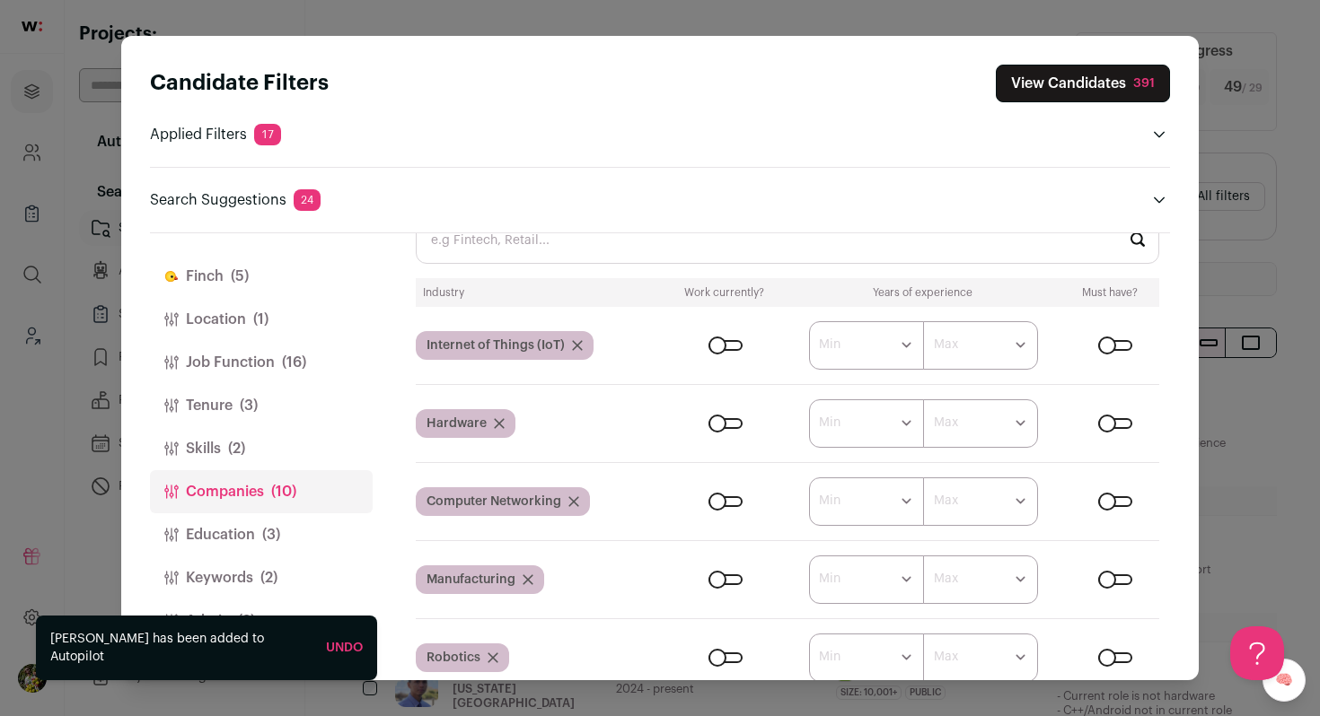
scroll to position [492, 0]
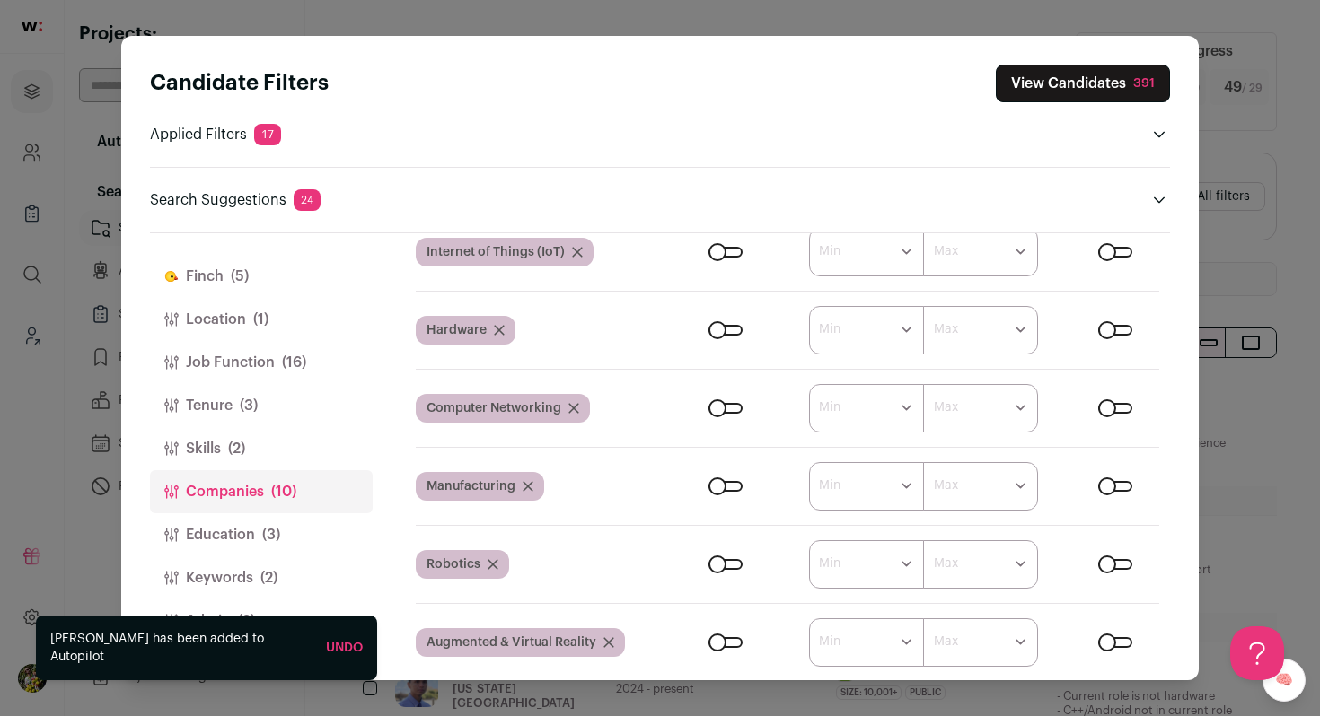
click at [1108, 252] on div "Close modal via background" at bounding box center [1115, 252] width 34 height 11
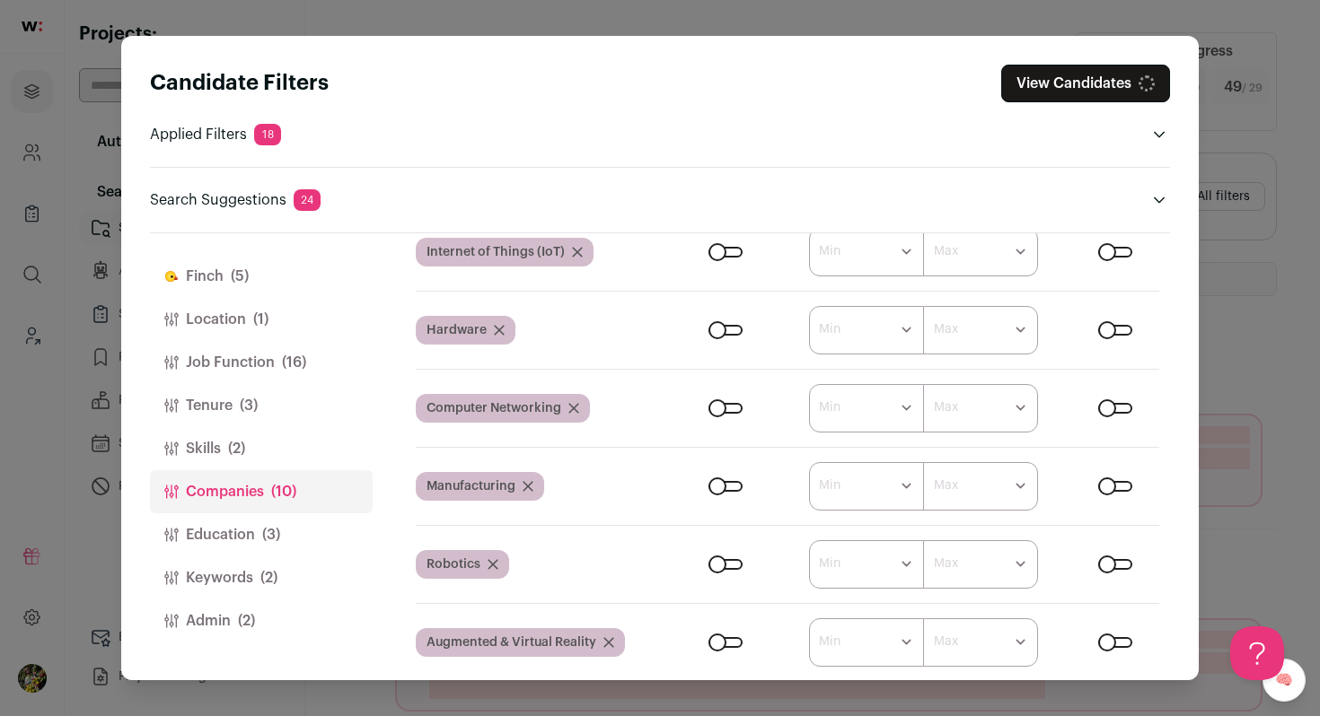
click at [1108, 328] on div "Close modal via background" at bounding box center [1115, 330] width 34 height 11
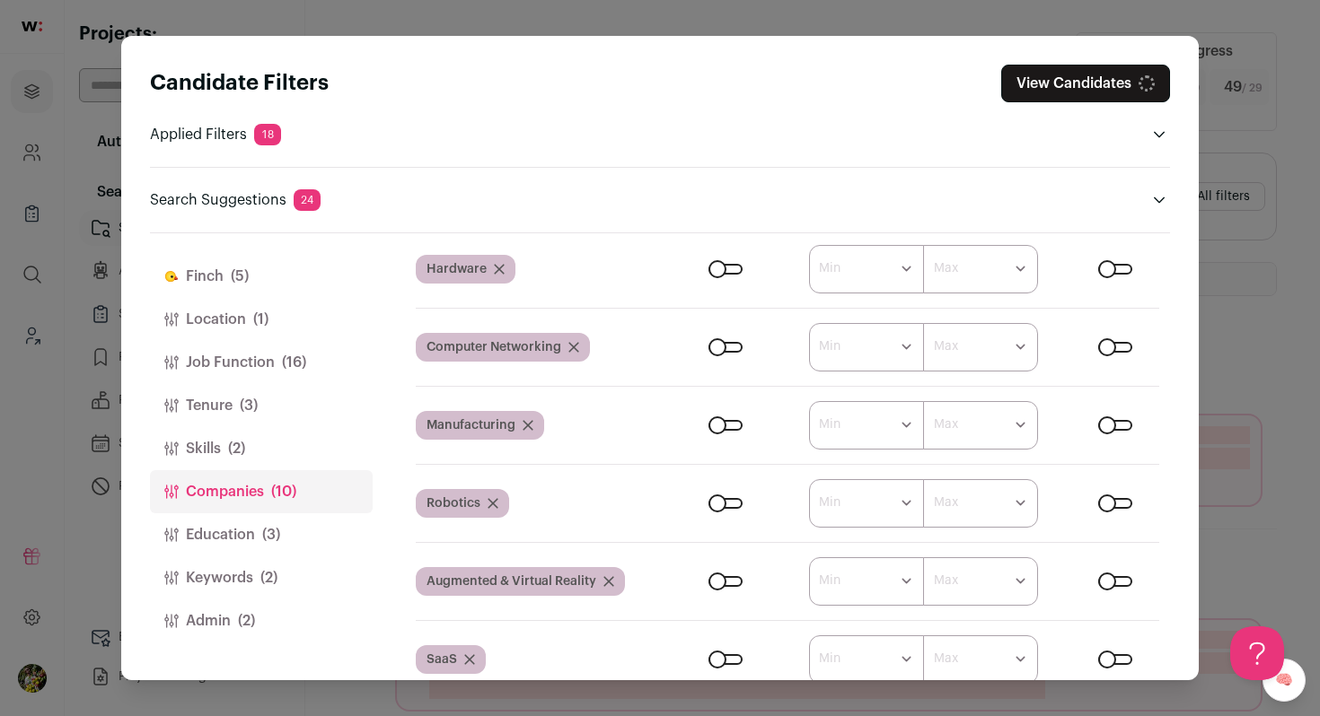
click at [1108, 346] on div "Close modal via background" at bounding box center [1115, 347] width 34 height 11
click at [1107, 421] on div "Close modal via background" at bounding box center [1115, 425] width 34 height 11
click at [1106, 500] on div "Close modal via background" at bounding box center [1115, 503] width 34 height 11
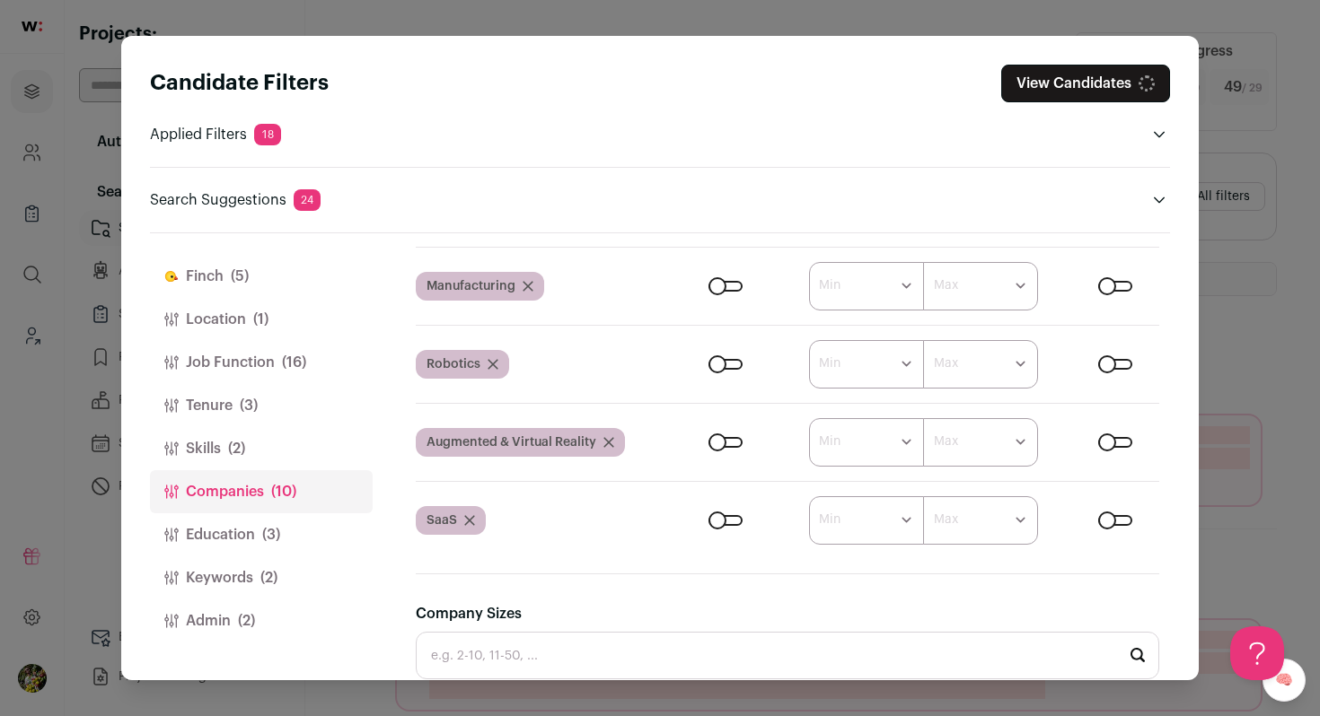
scroll to position [741, 0]
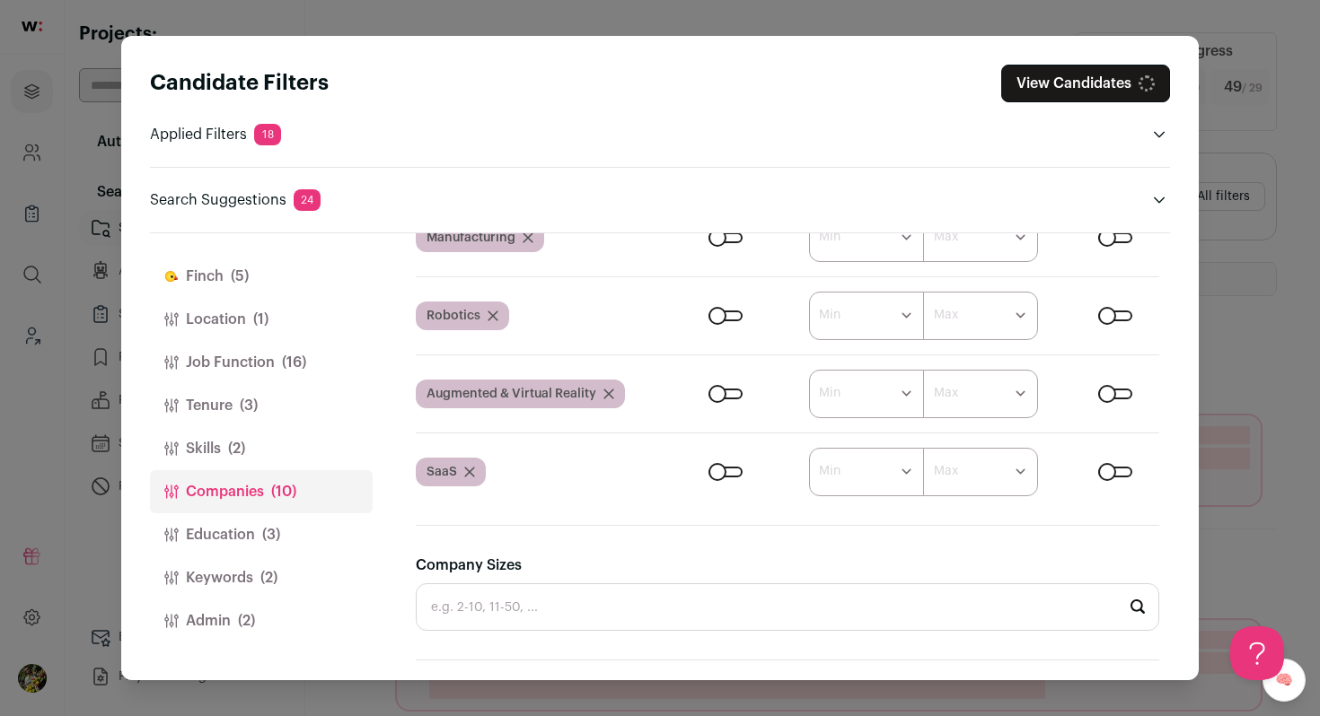
click at [1111, 399] on div "Close modal via background" at bounding box center [1115, 394] width 34 height 11
click at [1109, 472] on div "Close modal via background" at bounding box center [1115, 472] width 34 height 11
click at [294, 624] on button "Admin (2)" at bounding box center [261, 621] width 223 height 43
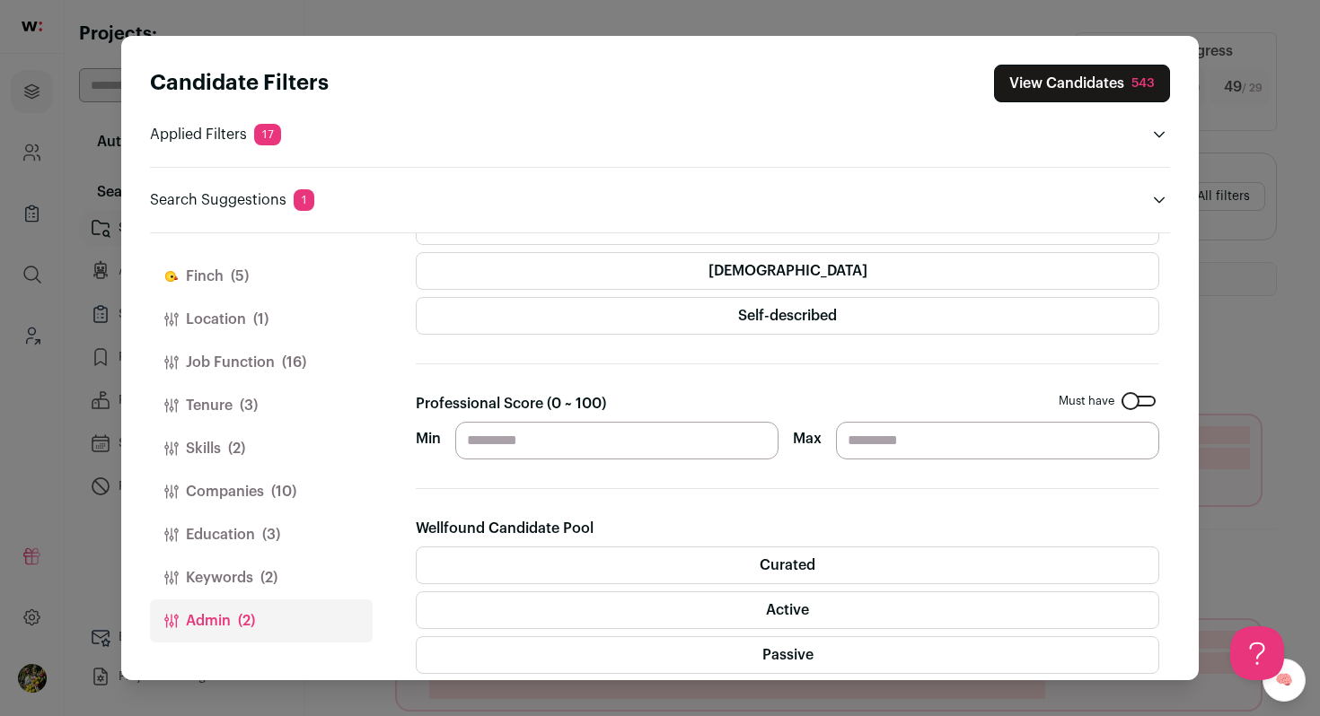
scroll to position [23, 0]
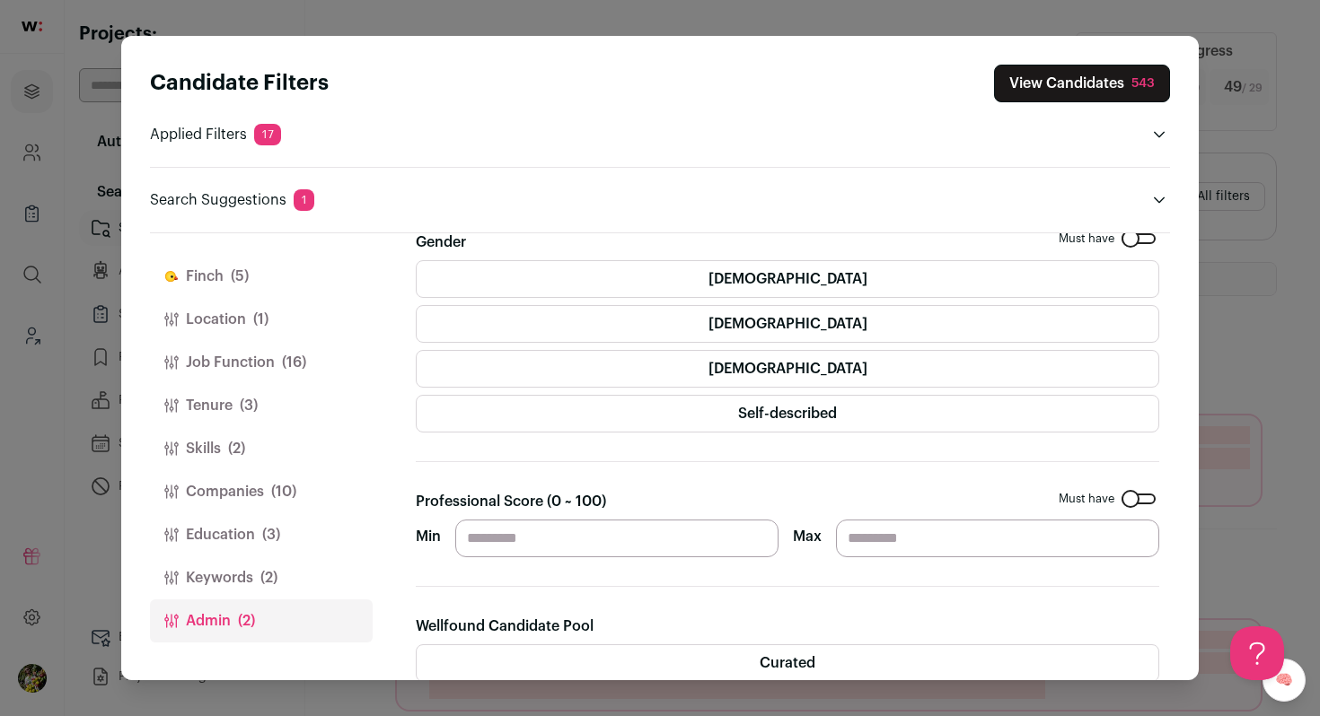
drag, startPoint x: 513, startPoint y: 538, endPoint x: 459, endPoint y: 536, distance: 53.9
click at [461, 536] on input "**" at bounding box center [616, 539] width 323 height 38
click at [495, 470] on section "Gender Must have [DEMOGRAPHIC_DATA] [DEMOGRAPHIC_DATA] [DEMOGRAPHIC_DATA] Self-…" at bounding box center [787, 677] width 743 height 890
click at [259, 577] on button "Keywords (2)" at bounding box center [261, 578] width 223 height 43
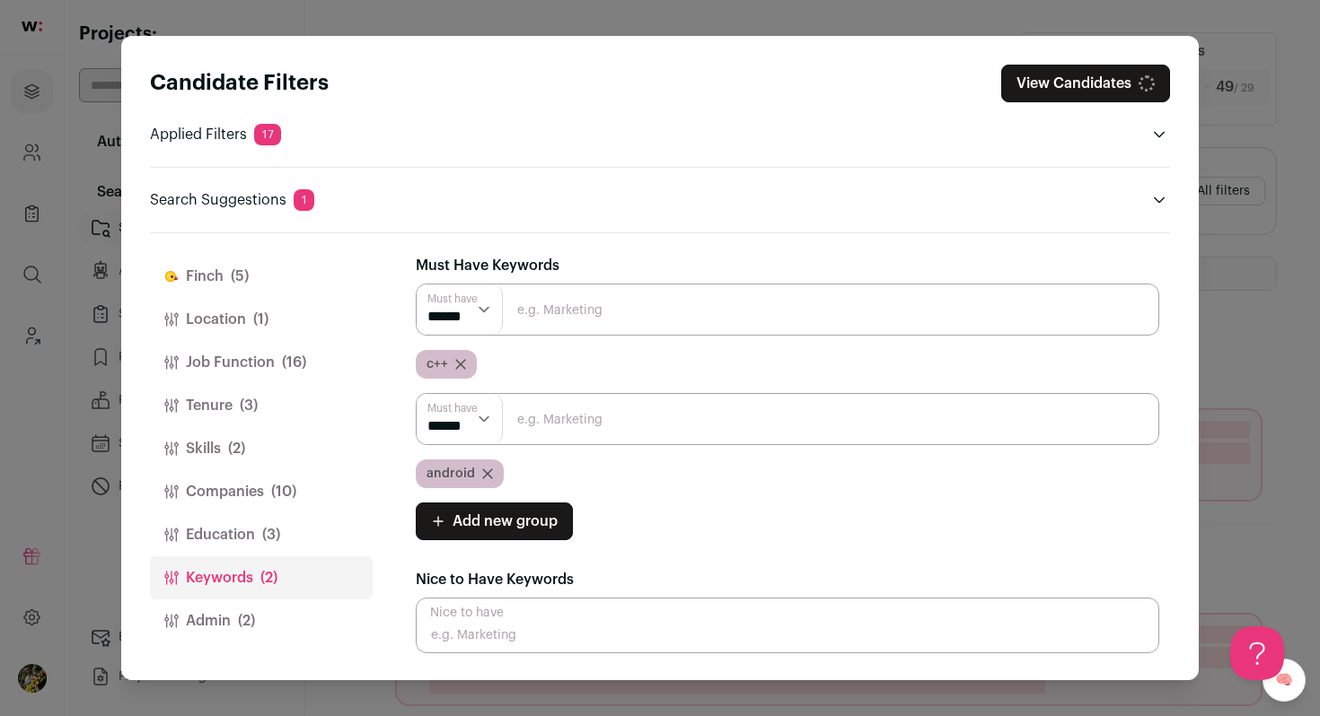
scroll to position [0, 0]
click at [279, 433] on button "Skills (2)" at bounding box center [261, 448] width 223 height 43
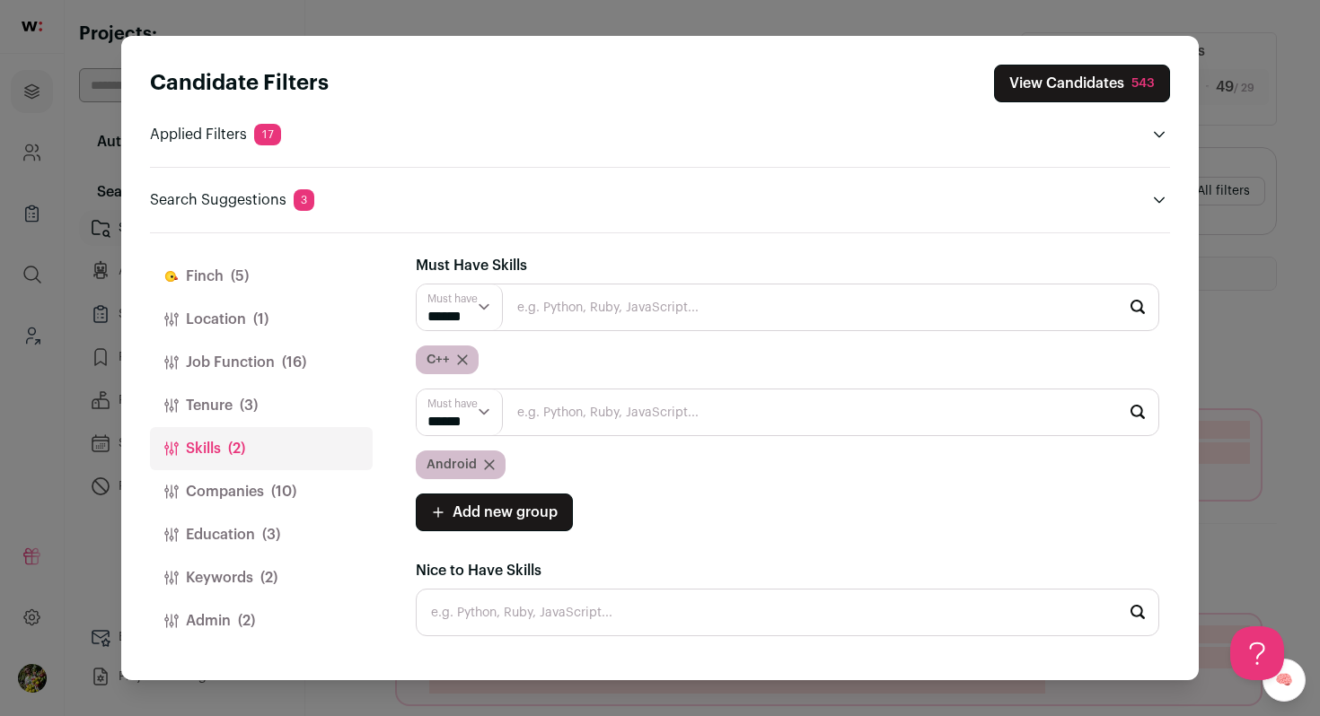
click at [270, 403] on button "Tenure (3)" at bounding box center [261, 405] width 223 height 43
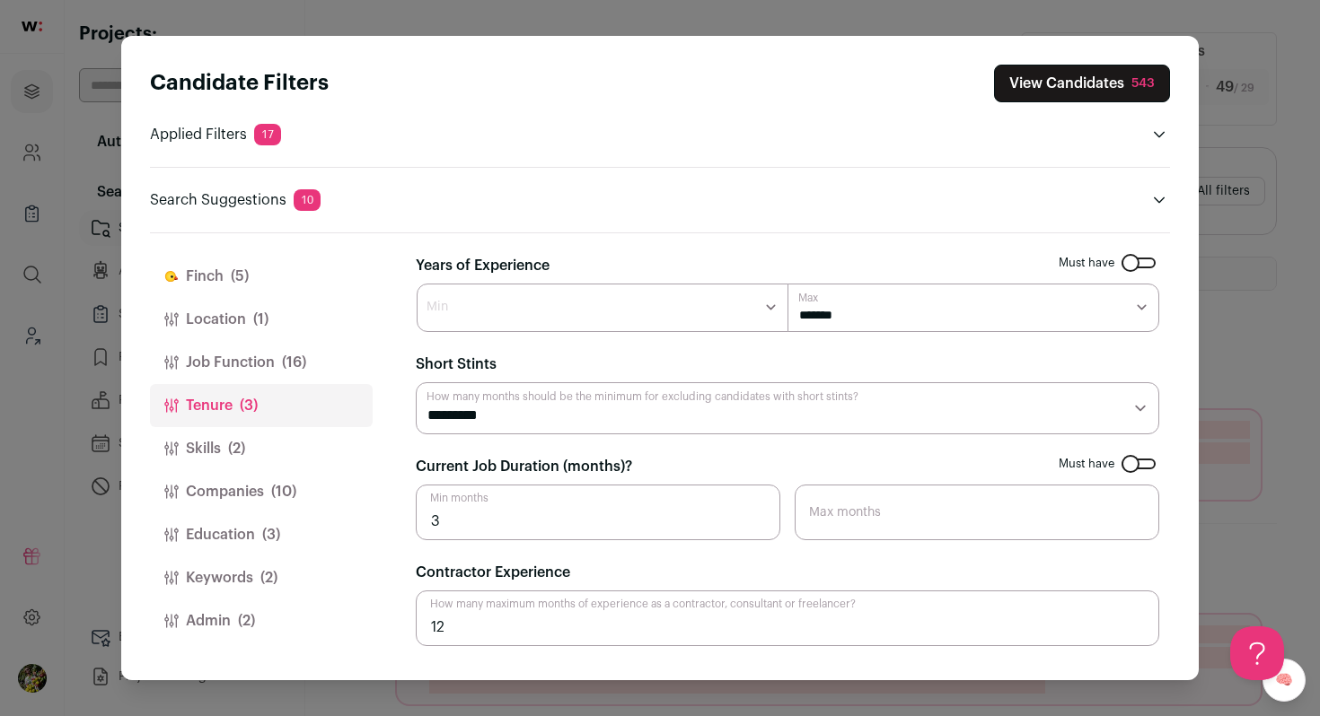
click at [1070, 88] on button "View Candidates 543" at bounding box center [1082, 84] width 176 height 38
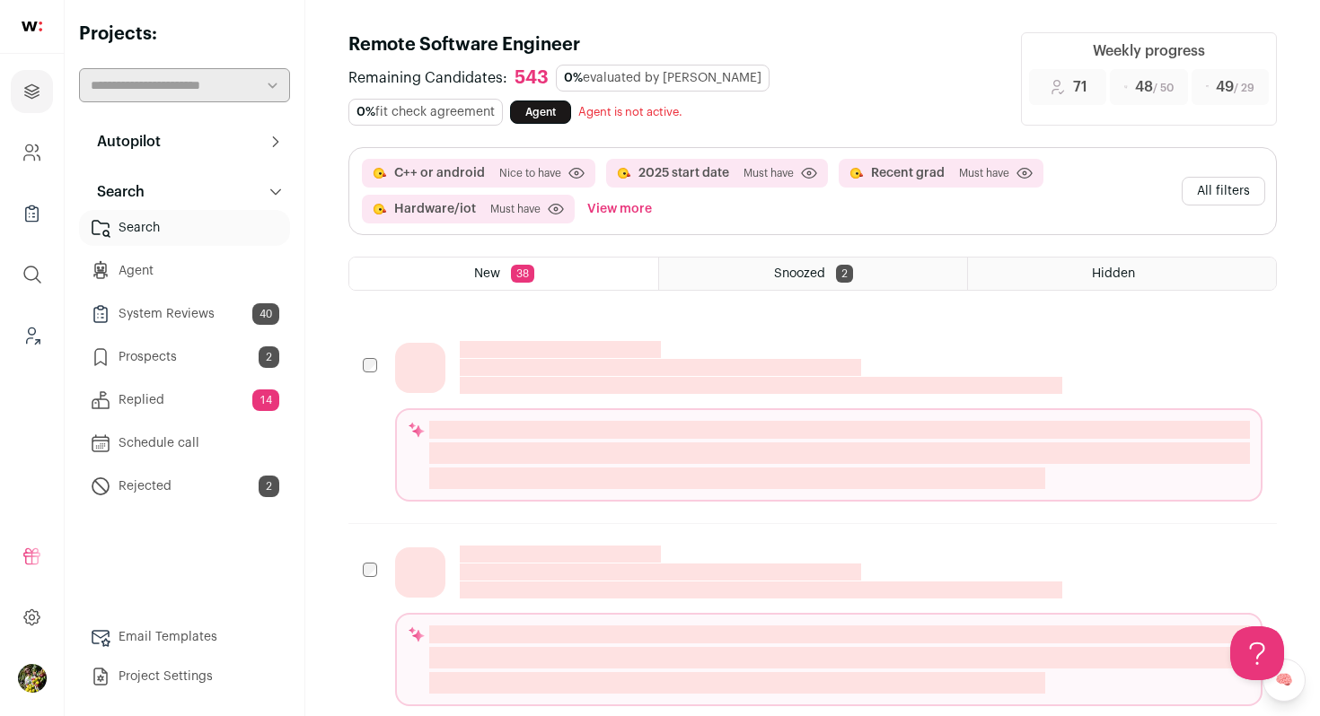
click at [1216, 189] on button "All filters" at bounding box center [1222, 191] width 83 height 29
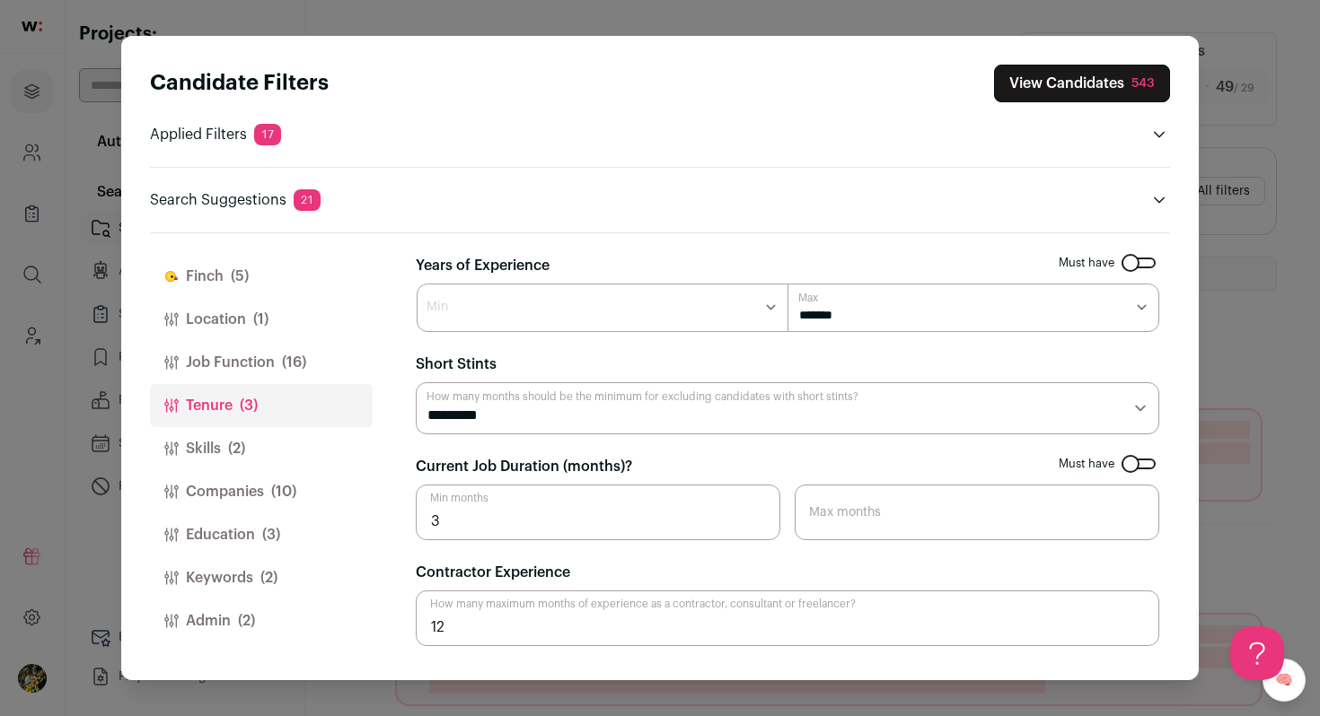
click at [303, 271] on button "Finch (5)" at bounding box center [261, 276] width 223 height 43
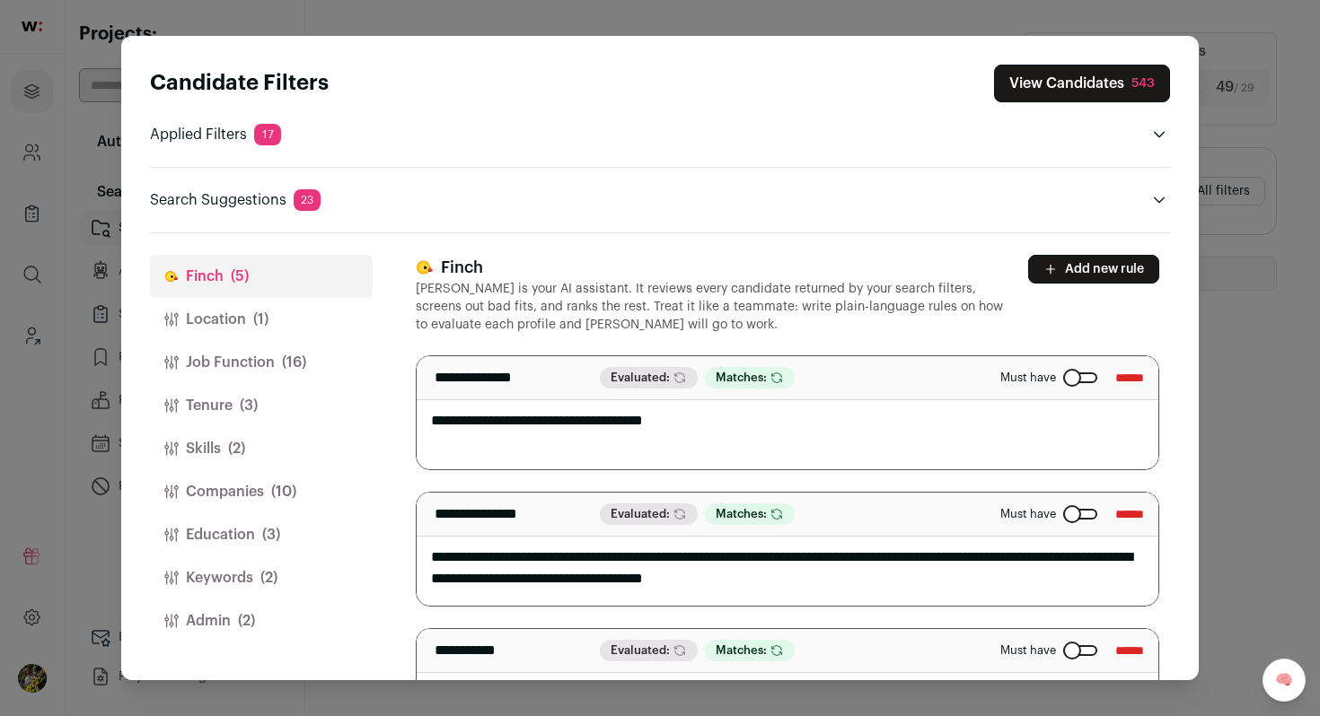
click at [1066, 374] on div "Close modal via background" at bounding box center [1080, 378] width 34 height 11
click at [1121, 78] on button "View Candidates 543" at bounding box center [1082, 84] width 176 height 38
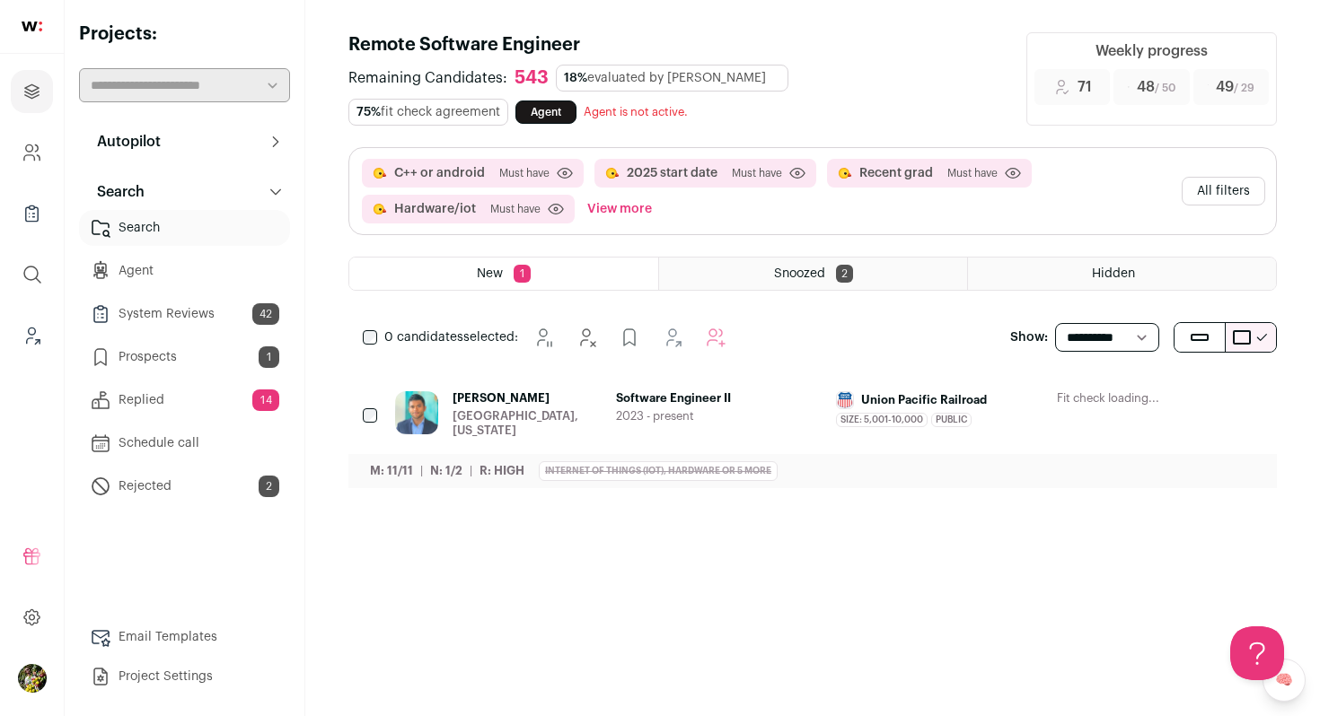
click at [814, 400] on span "Software Engineer II" at bounding box center [719, 398] width 206 height 14
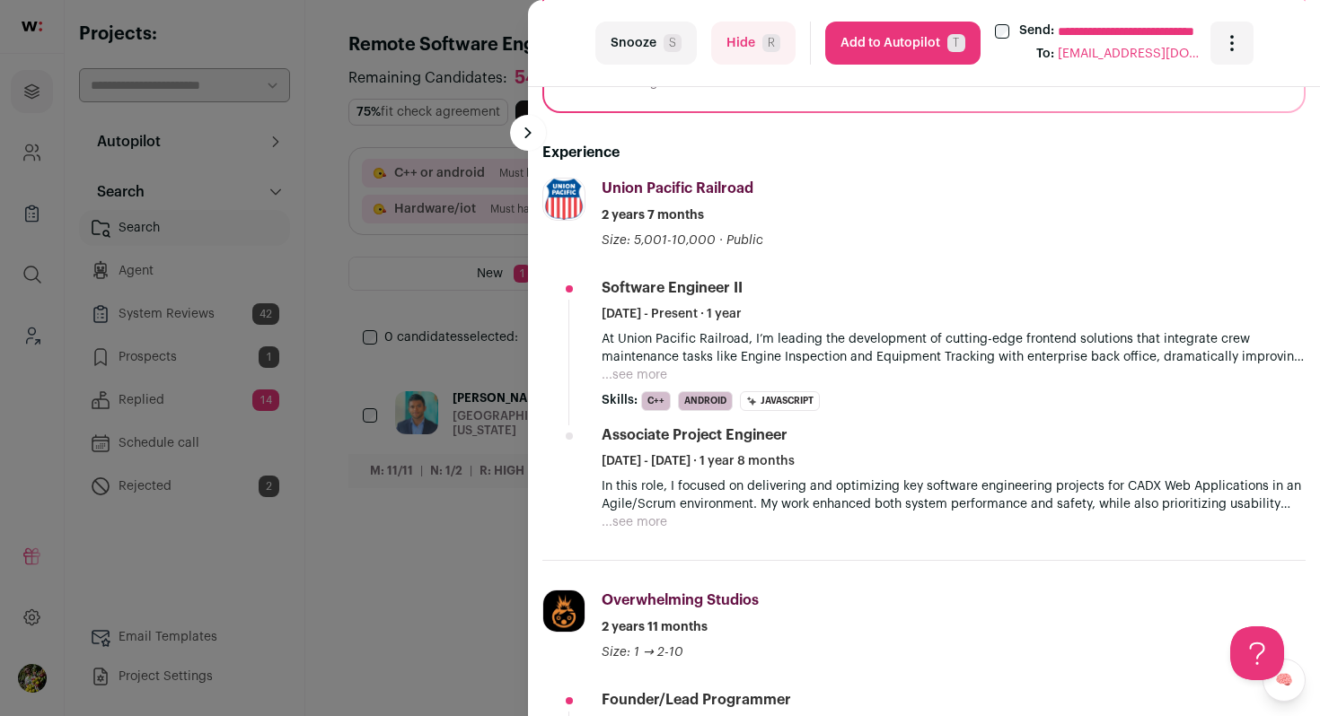
click at [644, 366] on button "...see more" at bounding box center [634, 375] width 66 height 18
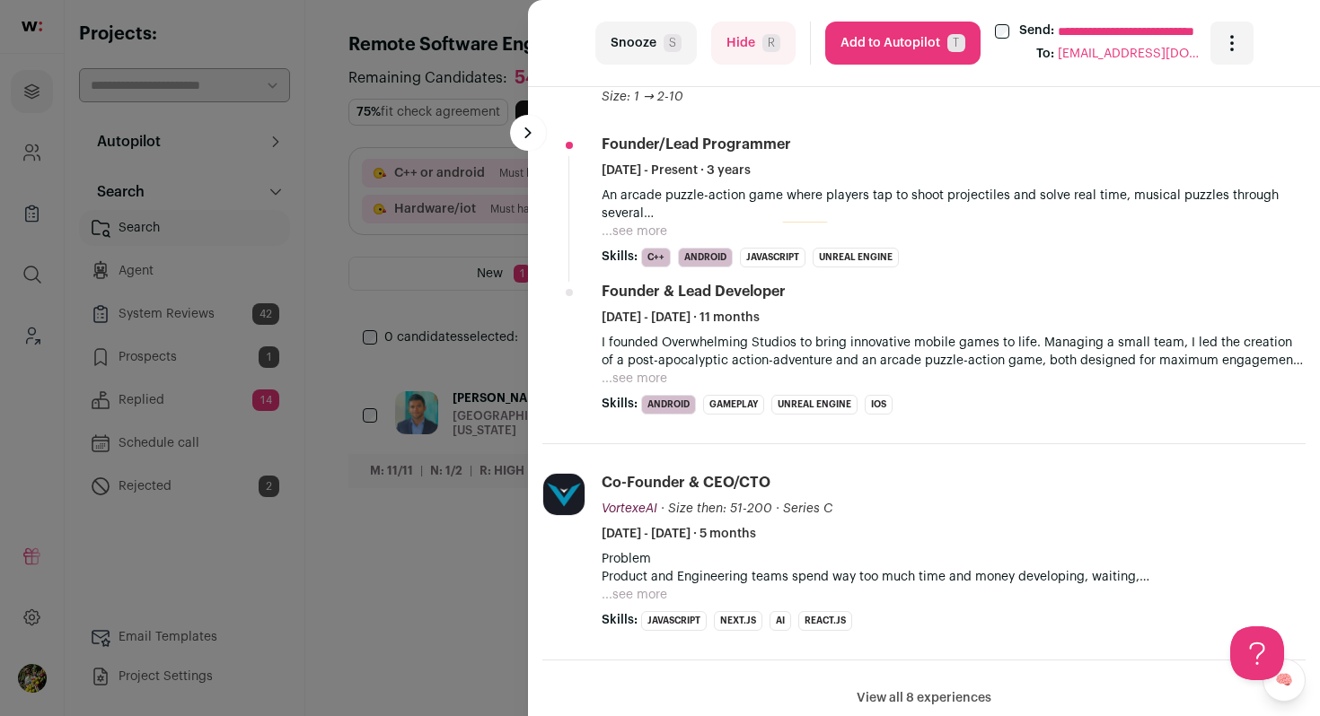
scroll to position [927, 0]
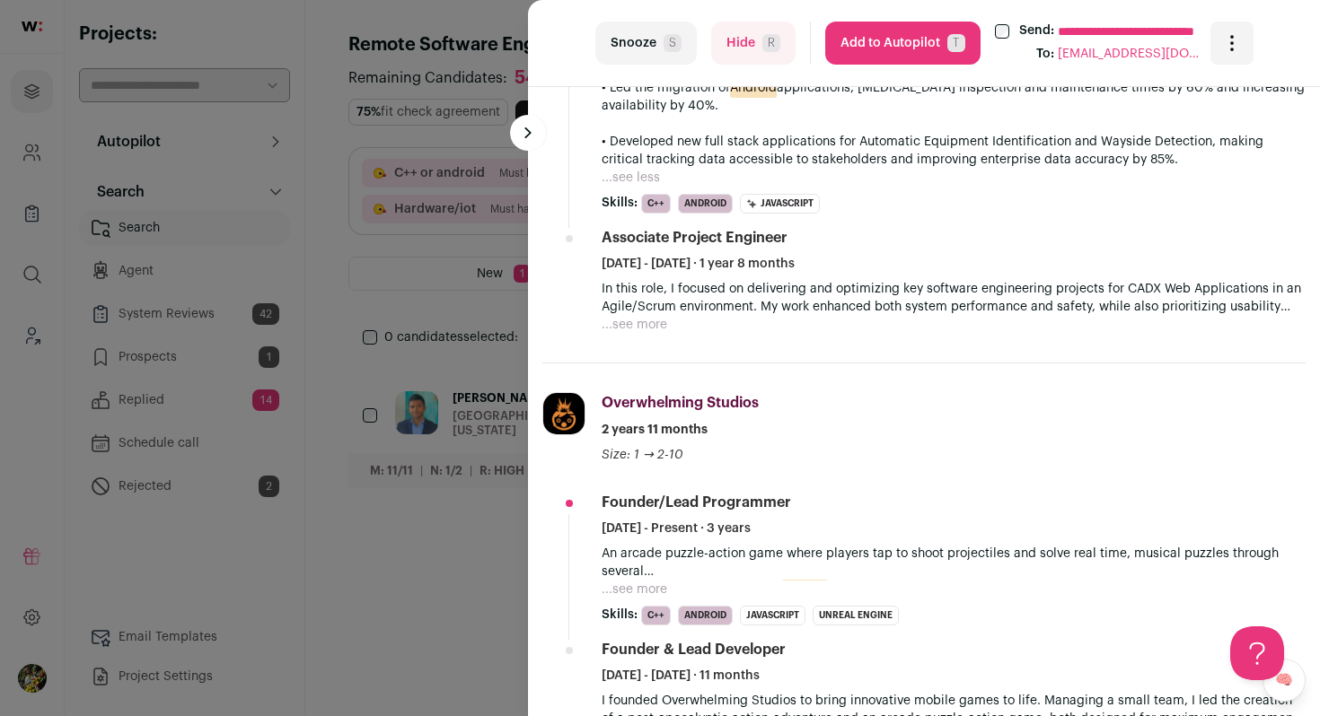
click at [914, 52] on button "Add to Autopilot T" at bounding box center [902, 43] width 155 height 43
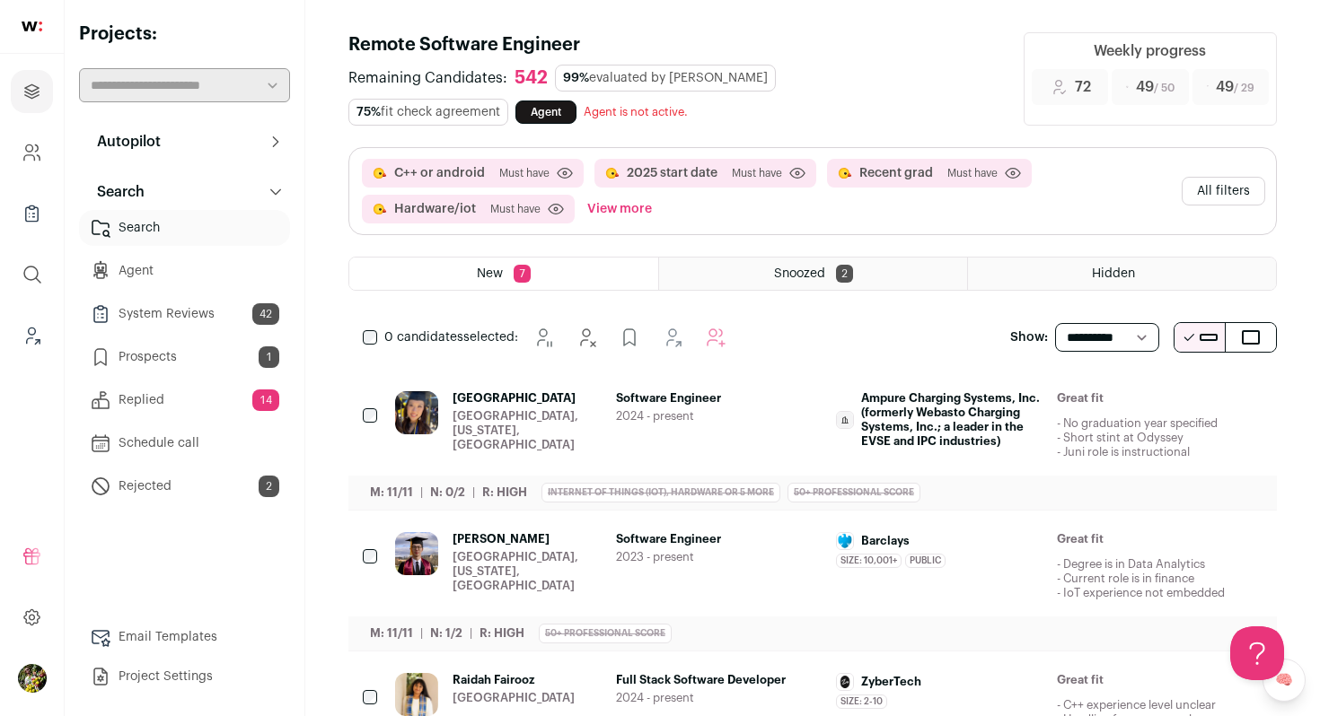
scroll to position [0, 0]
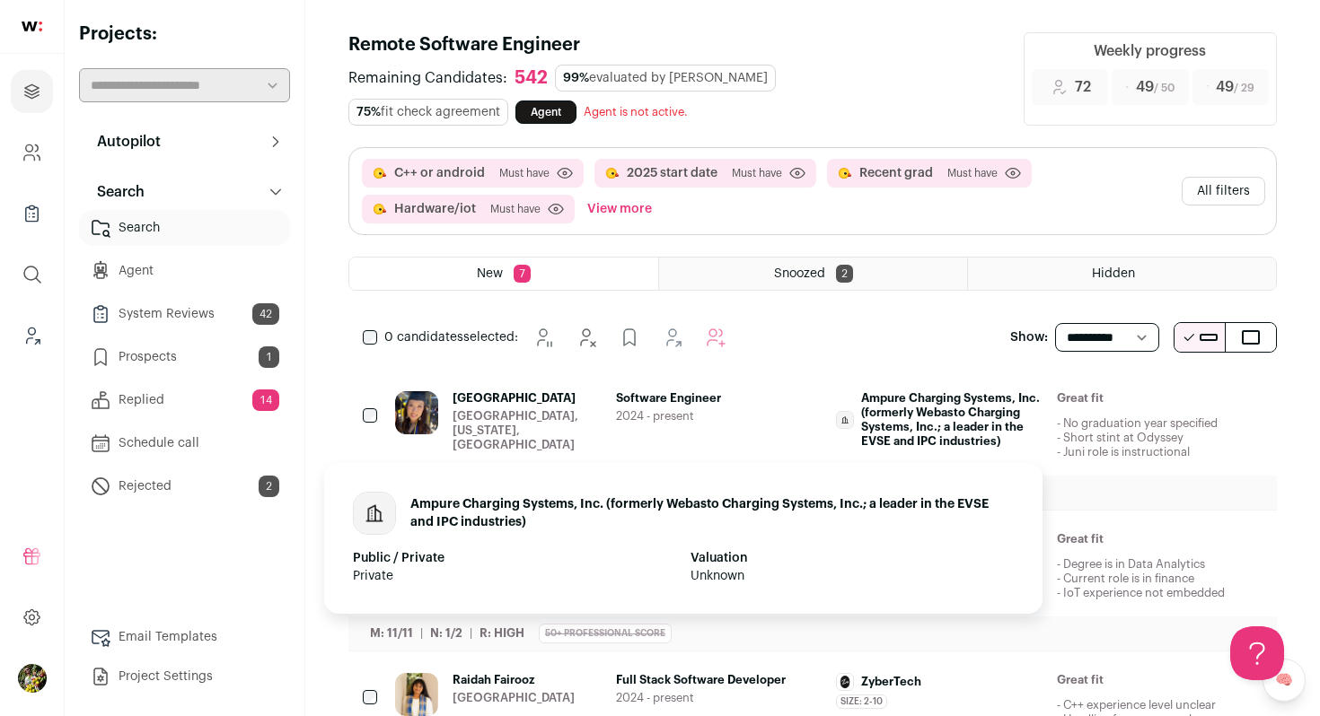
click at [878, 391] on span "Ampure Charging Systems, Inc. (formerly Webasto Charging Systems, Inc.; a leade…" at bounding box center [951, 419] width 181 height 57
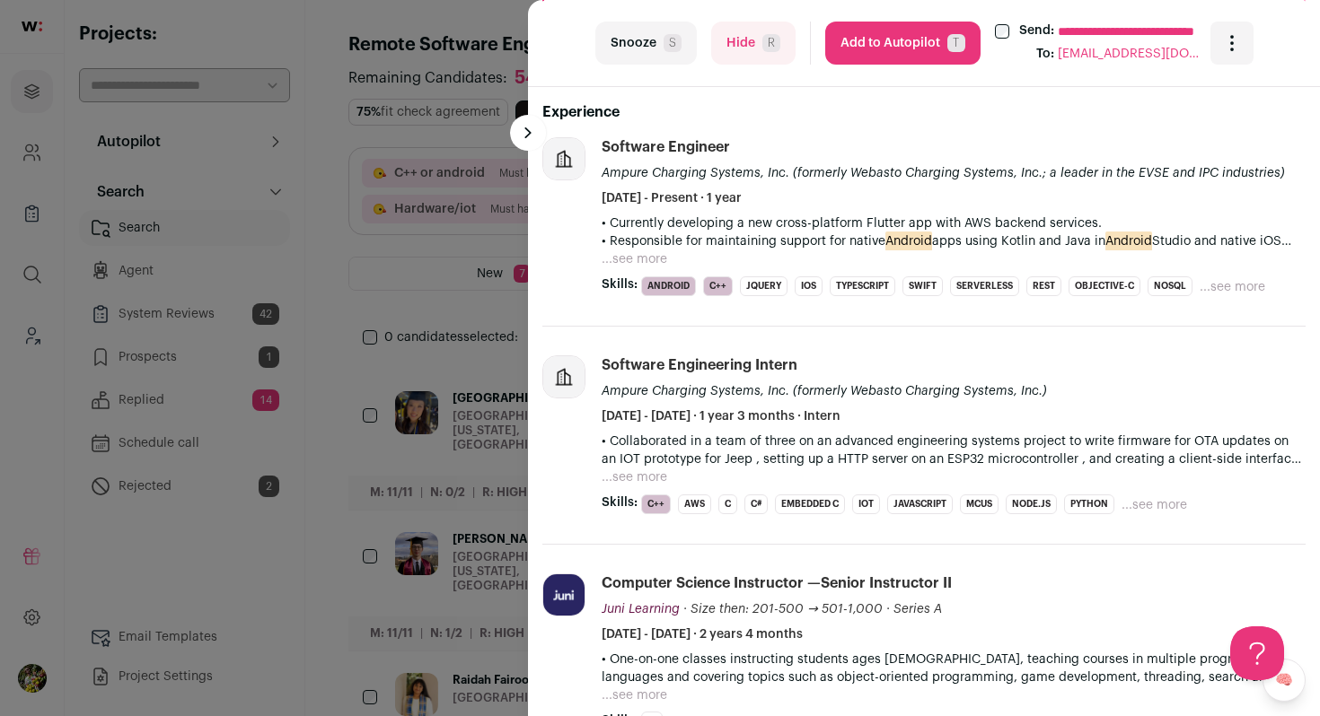
scroll to position [574, 0]
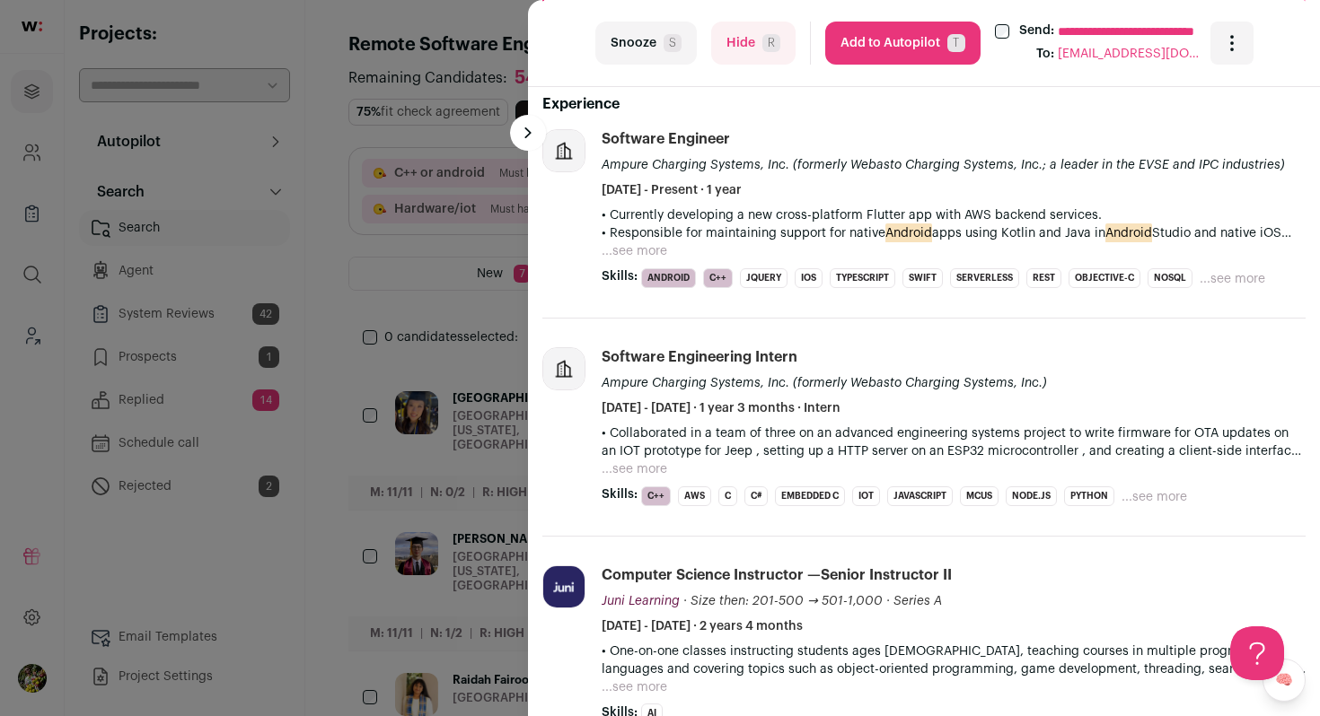
click at [649, 242] on button "...see more" at bounding box center [634, 251] width 66 height 18
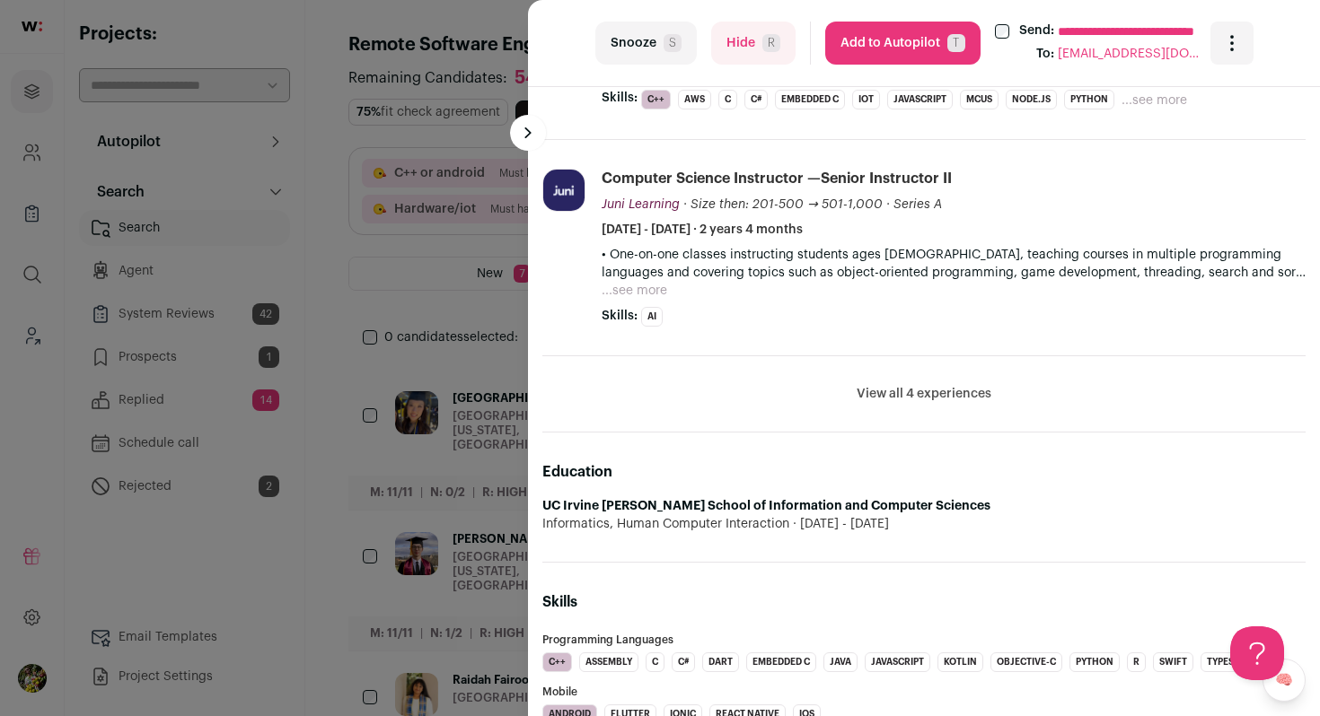
scroll to position [1154, 0]
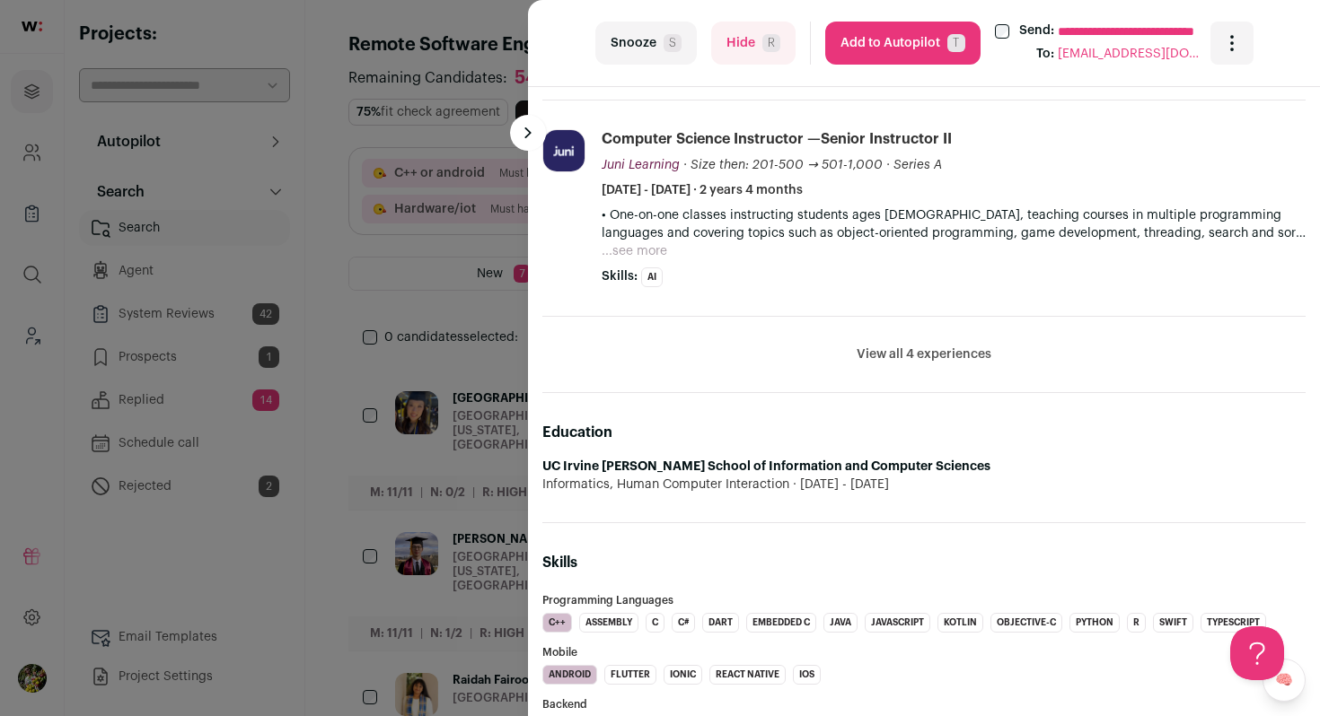
click at [905, 39] on button "Add to Autopilot T" at bounding box center [902, 43] width 155 height 43
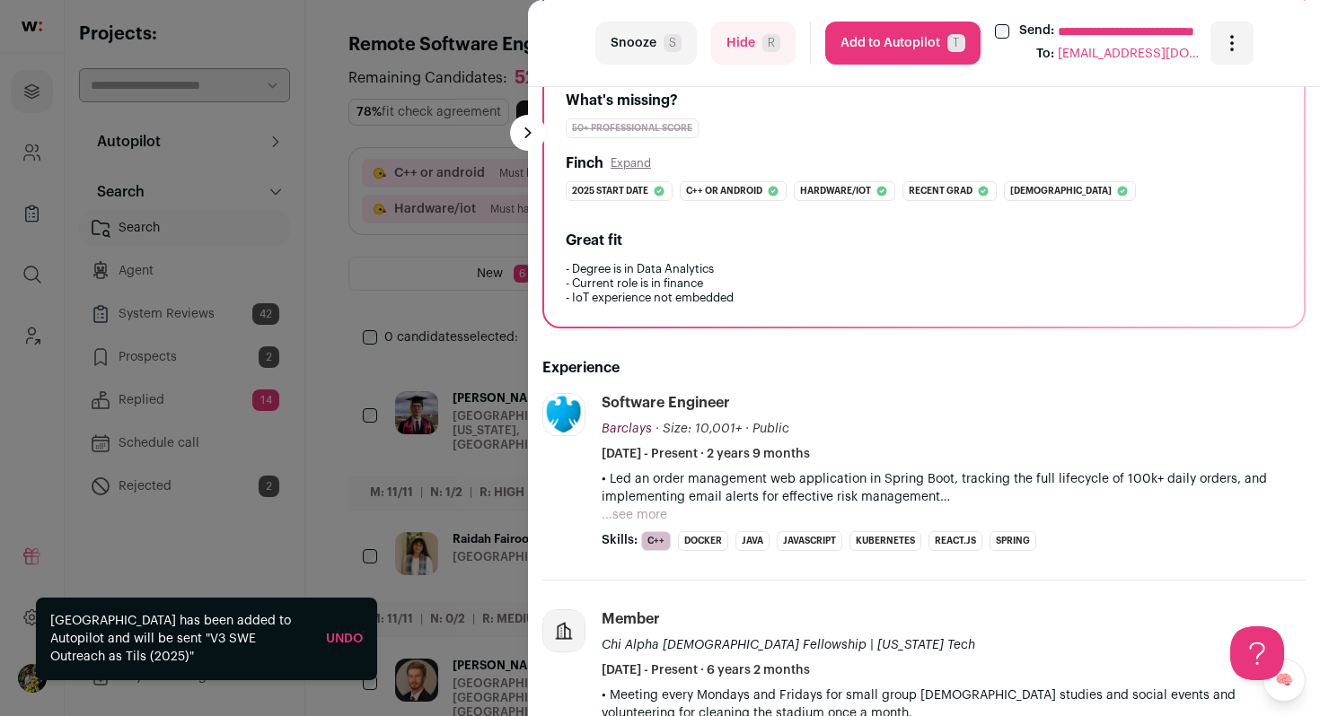
scroll to position [312, 0]
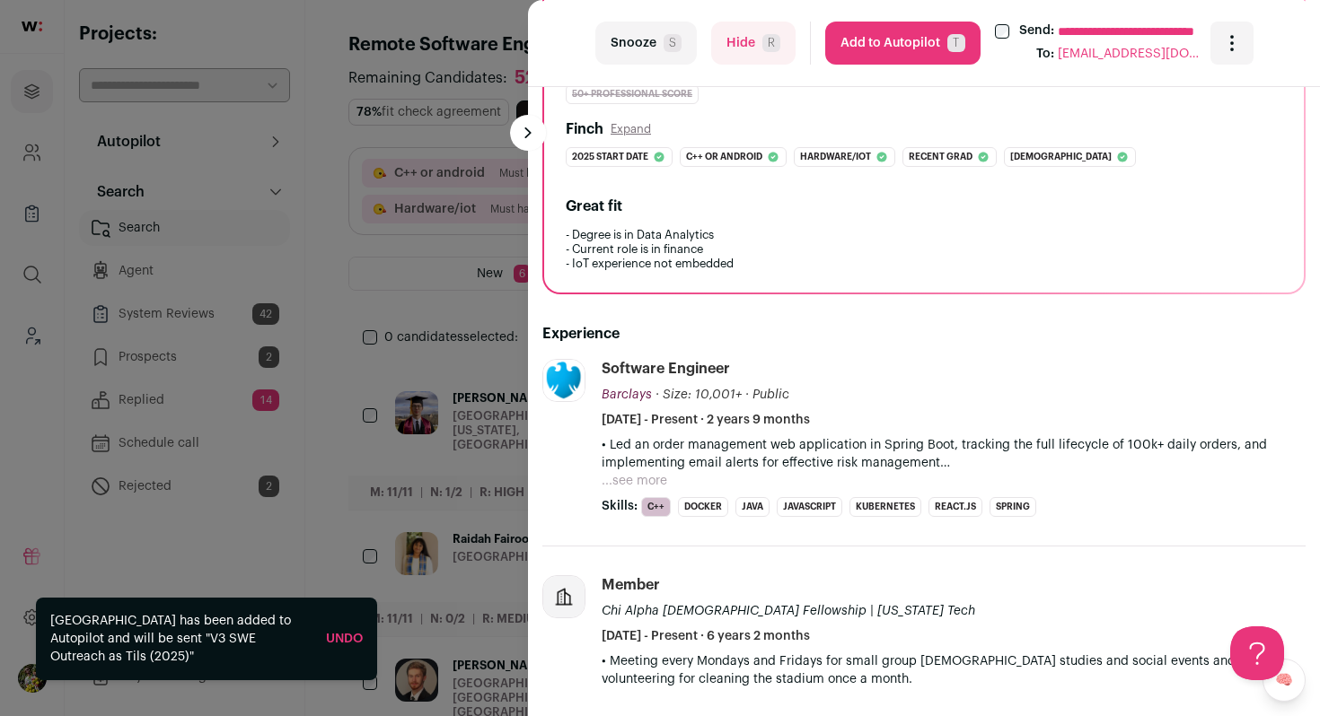
click at [776, 36] on span "R" at bounding box center [771, 43] width 18 height 18
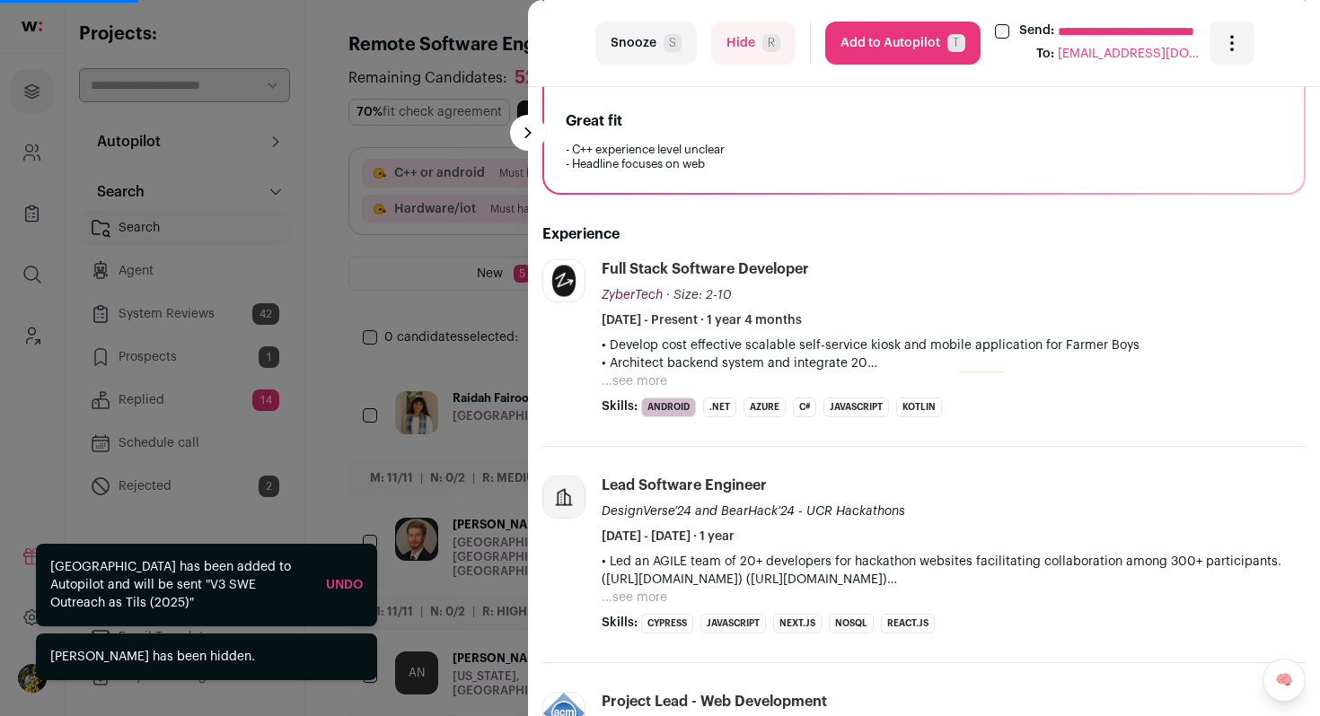
scroll to position [444, 0]
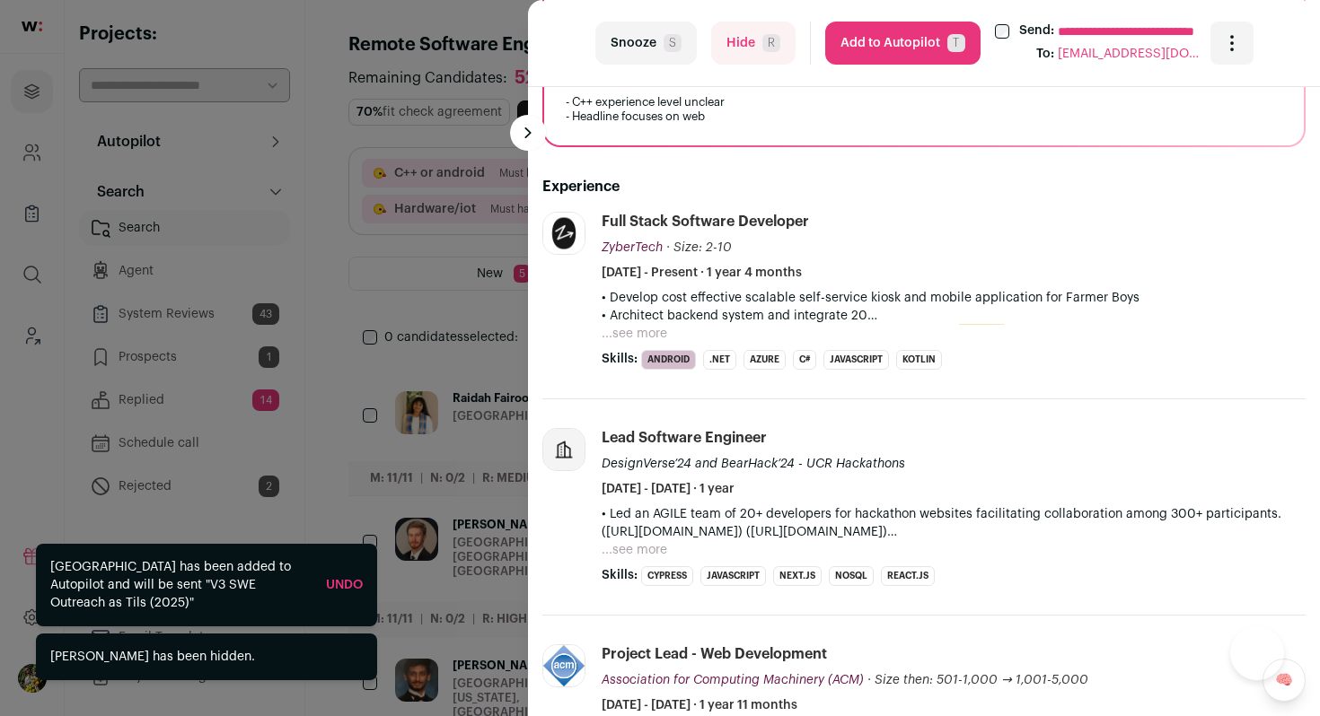
click at [657, 334] on button "...see more" at bounding box center [634, 334] width 66 height 18
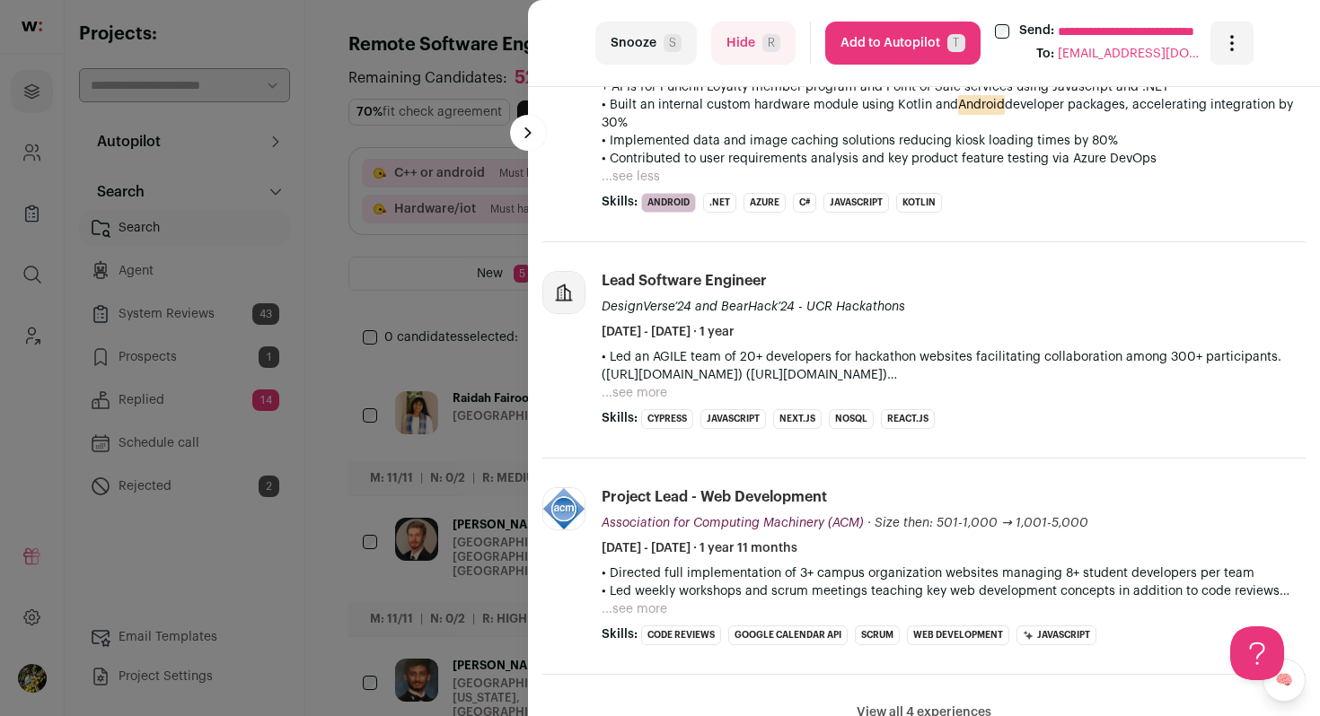
scroll to position [692, 0]
click at [646, 385] on button "...see more" at bounding box center [634, 392] width 66 height 18
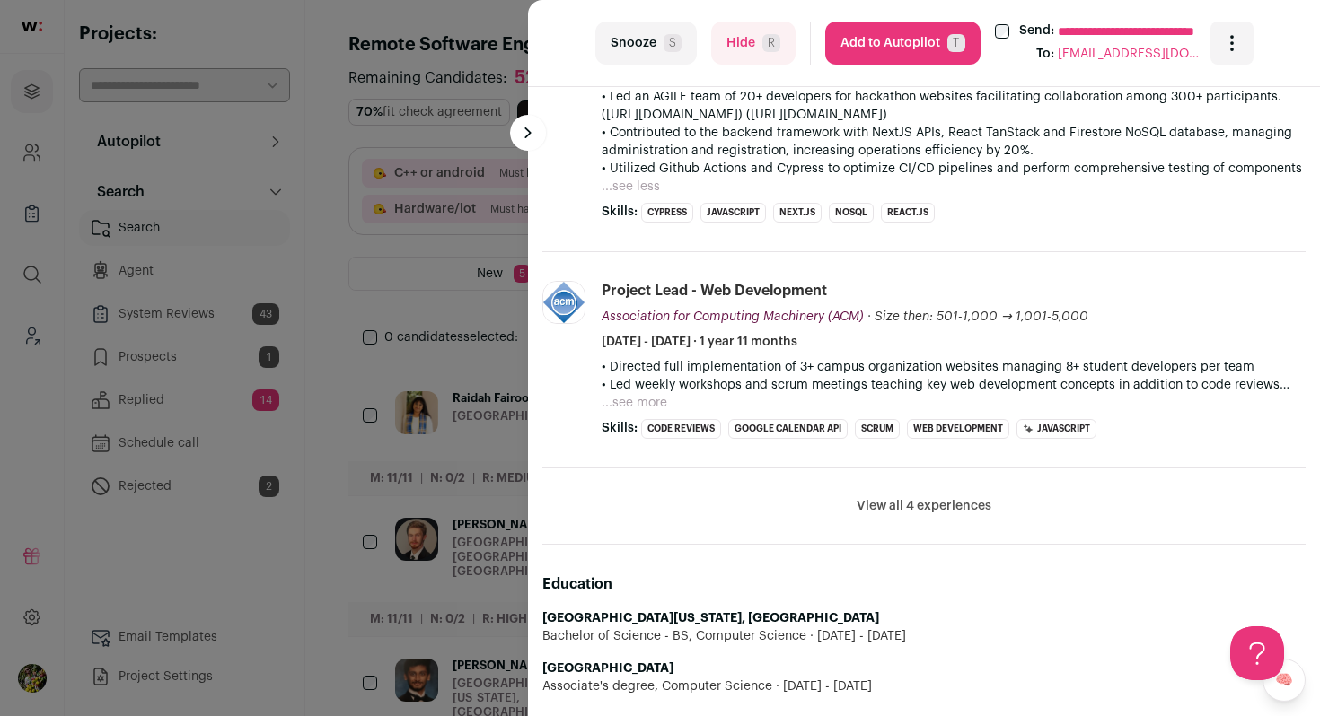
scroll to position [989, 0]
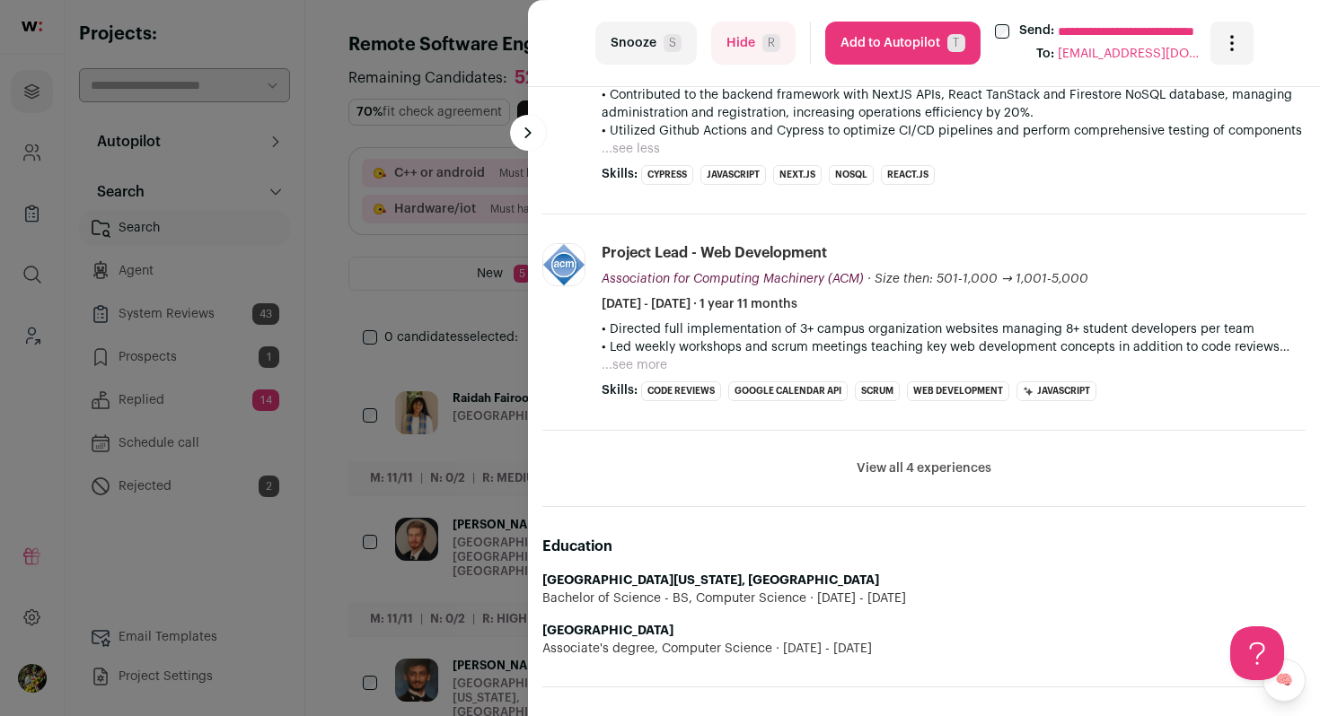
click at [729, 63] on button "Hide R" at bounding box center [753, 43] width 84 height 43
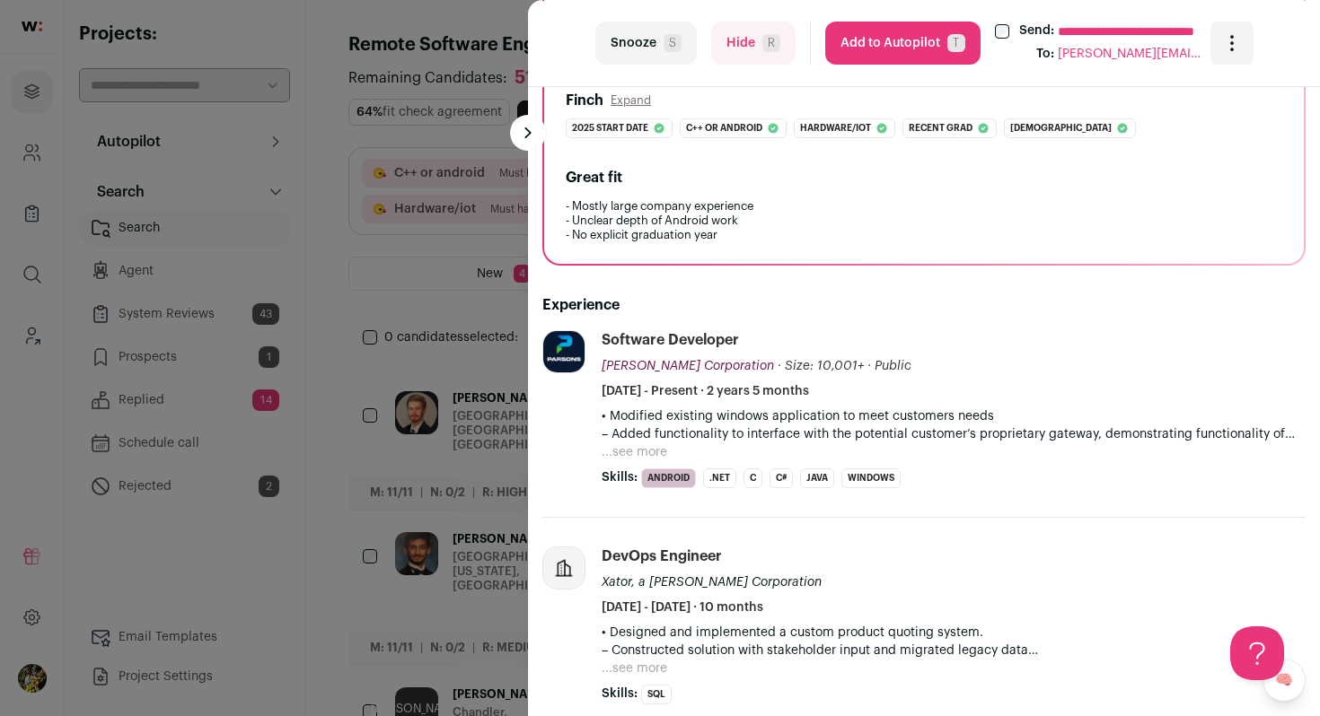
scroll to position [343, 0]
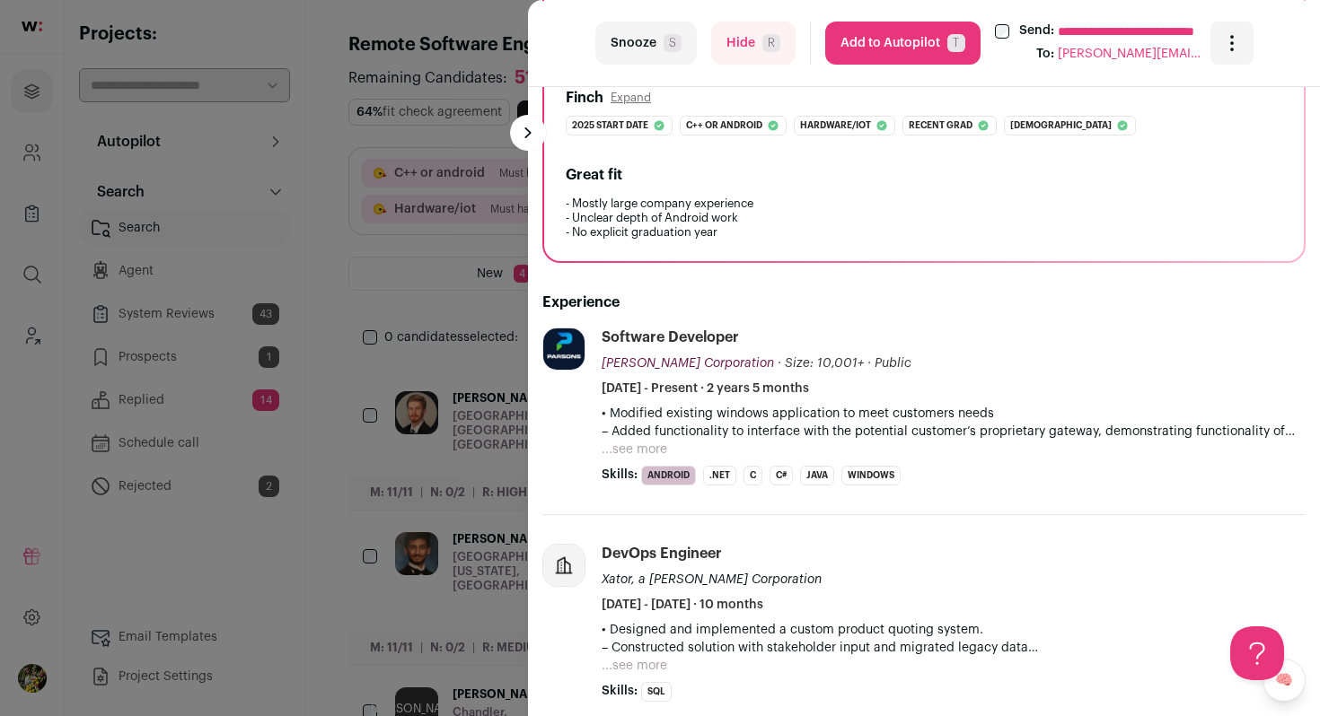
click at [654, 452] on button "...see more" at bounding box center [634, 450] width 66 height 18
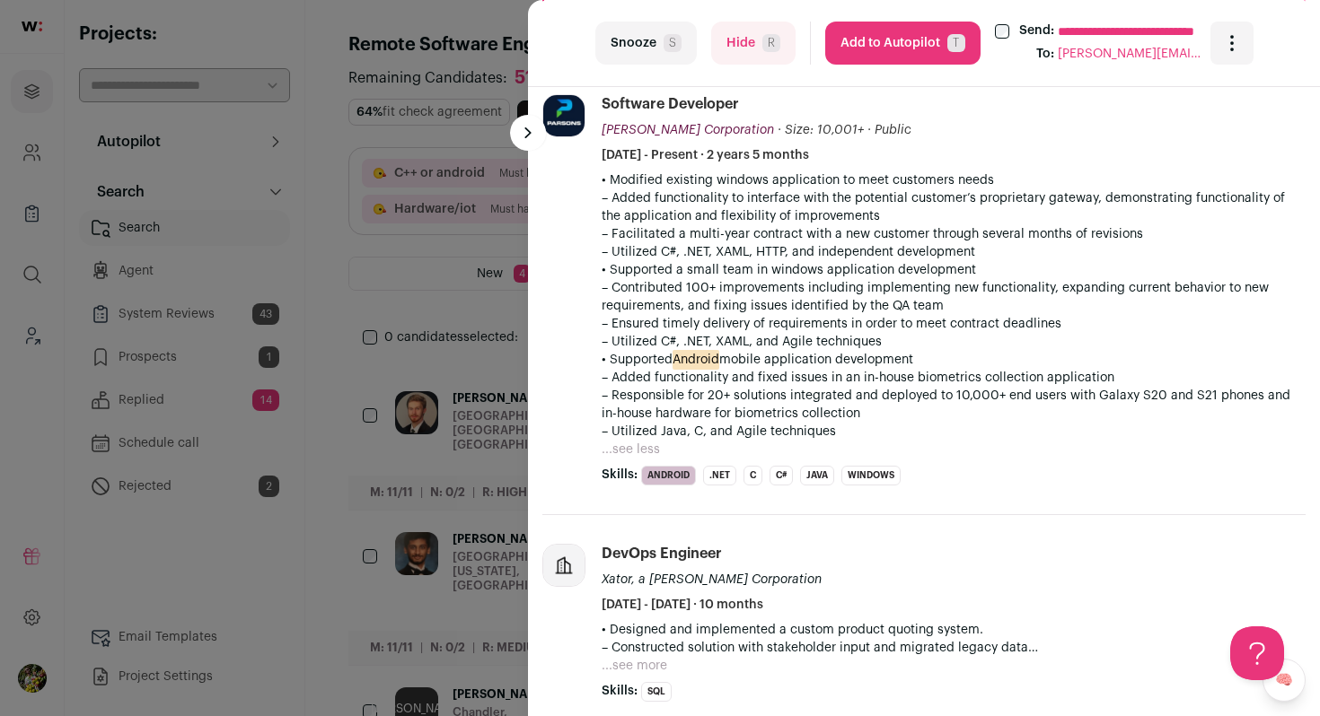
scroll to position [578, 0]
click at [758, 52] on button "Hide R" at bounding box center [753, 43] width 84 height 43
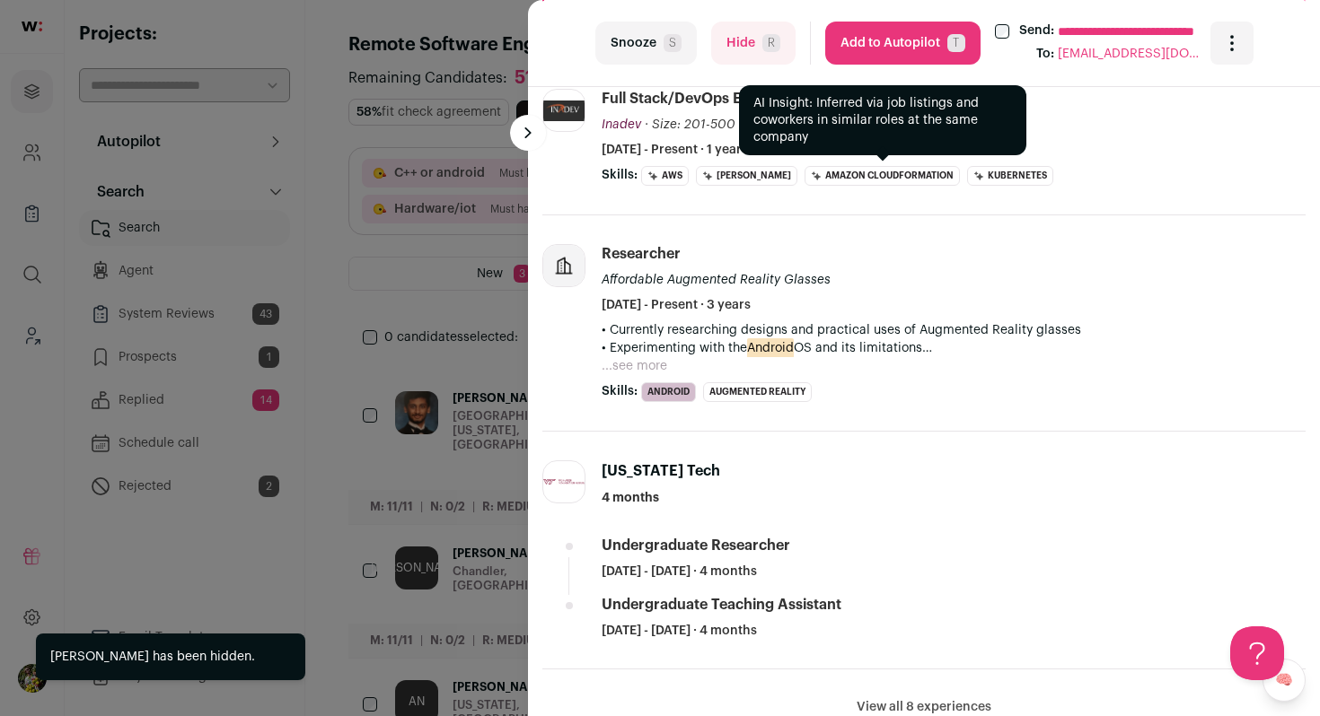
scroll to position [593, 0]
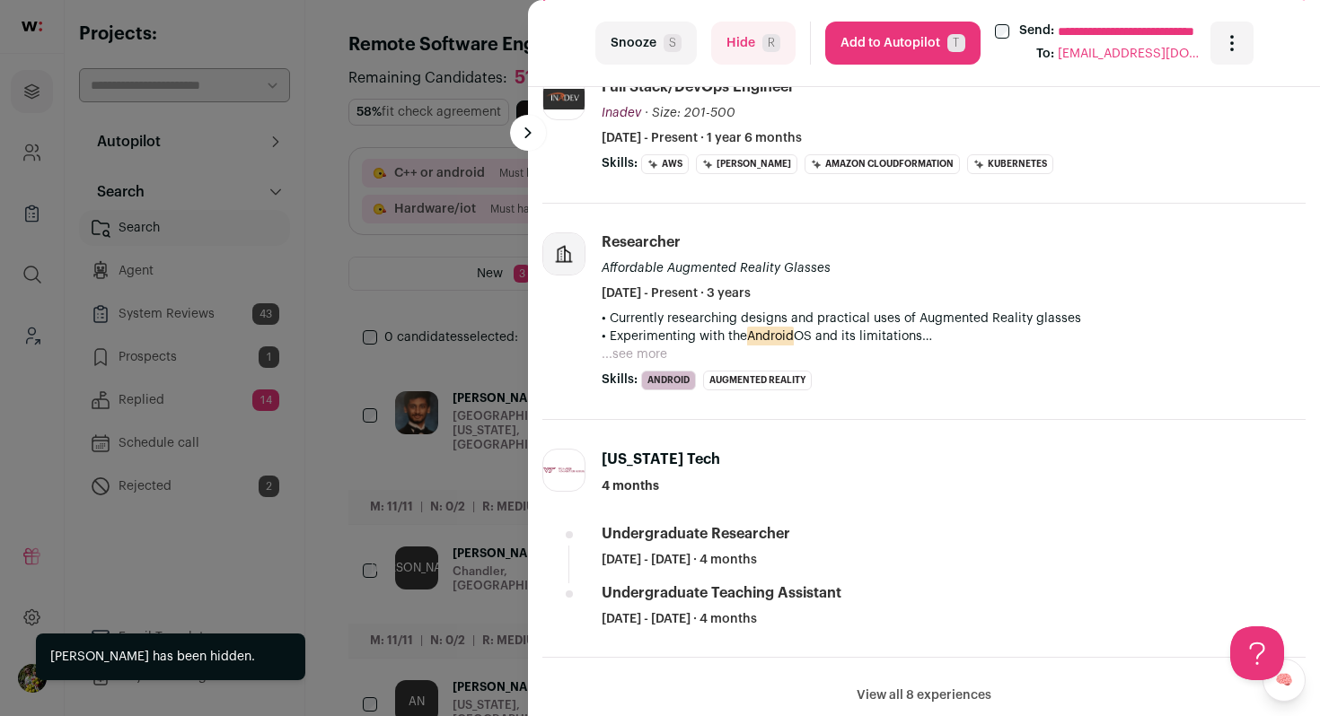
click at [751, 36] on button "Hide R" at bounding box center [753, 43] width 84 height 43
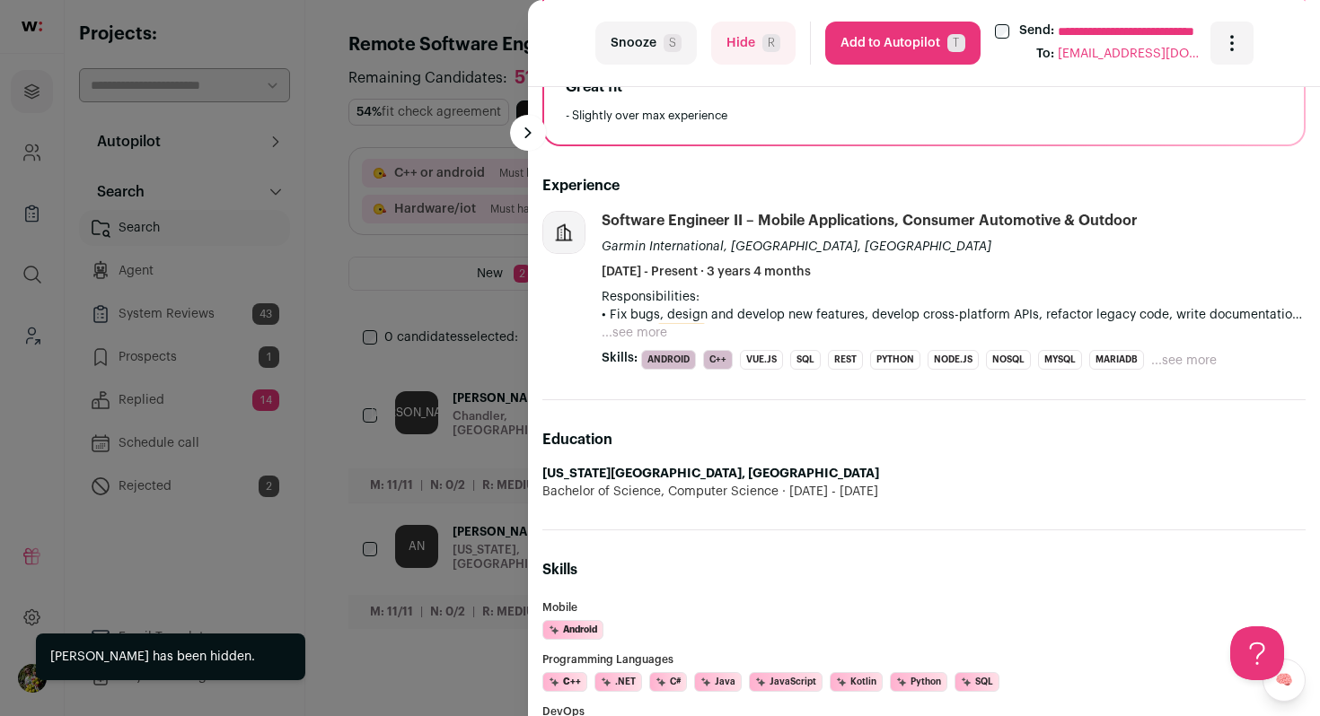
scroll to position [0, 0]
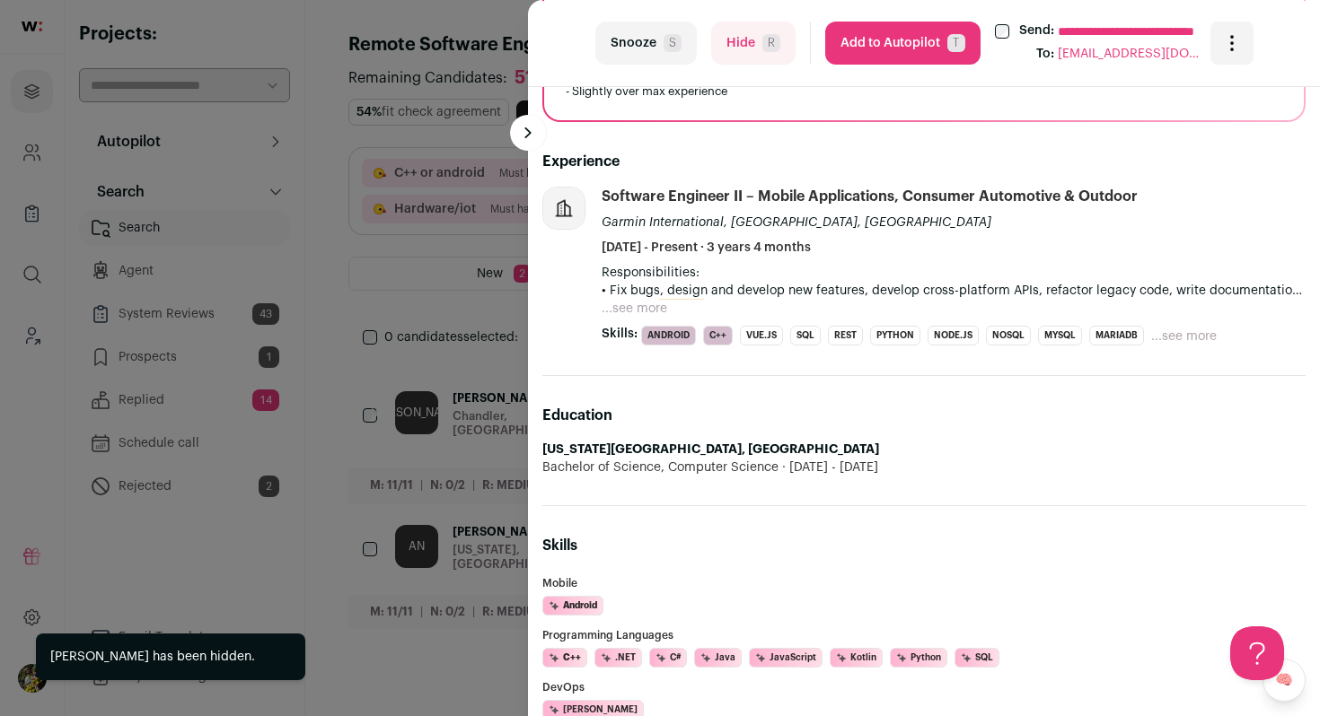
click at [656, 310] on button "...see more" at bounding box center [634, 309] width 66 height 18
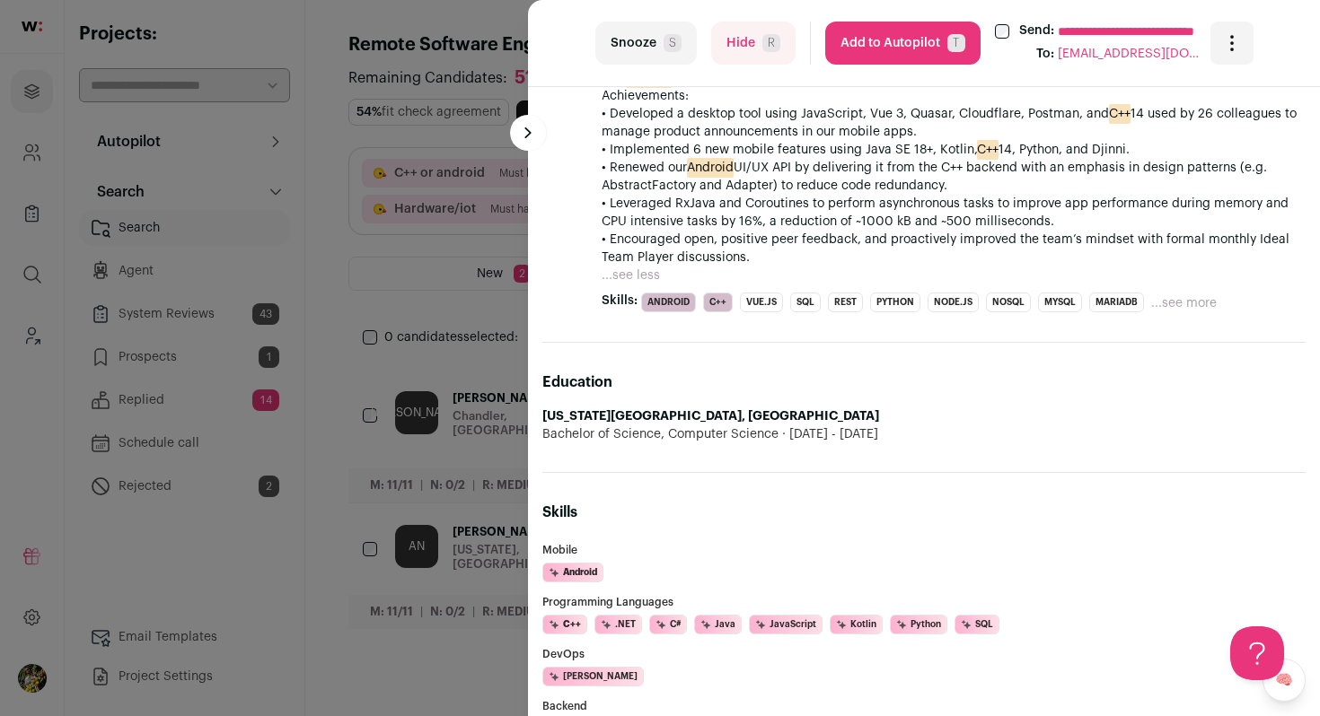
scroll to position [870, 0]
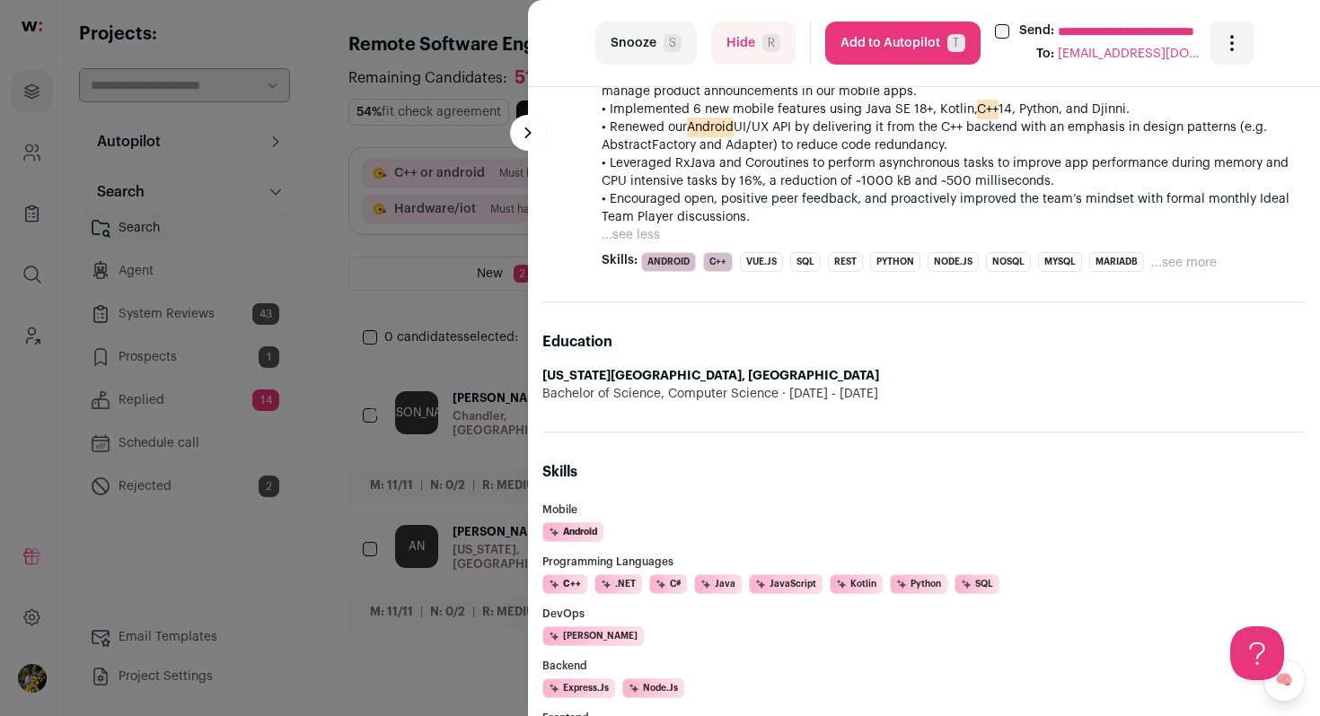
click at [881, 45] on button "Add to Autopilot T" at bounding box center [902, 43] width 155 height 43
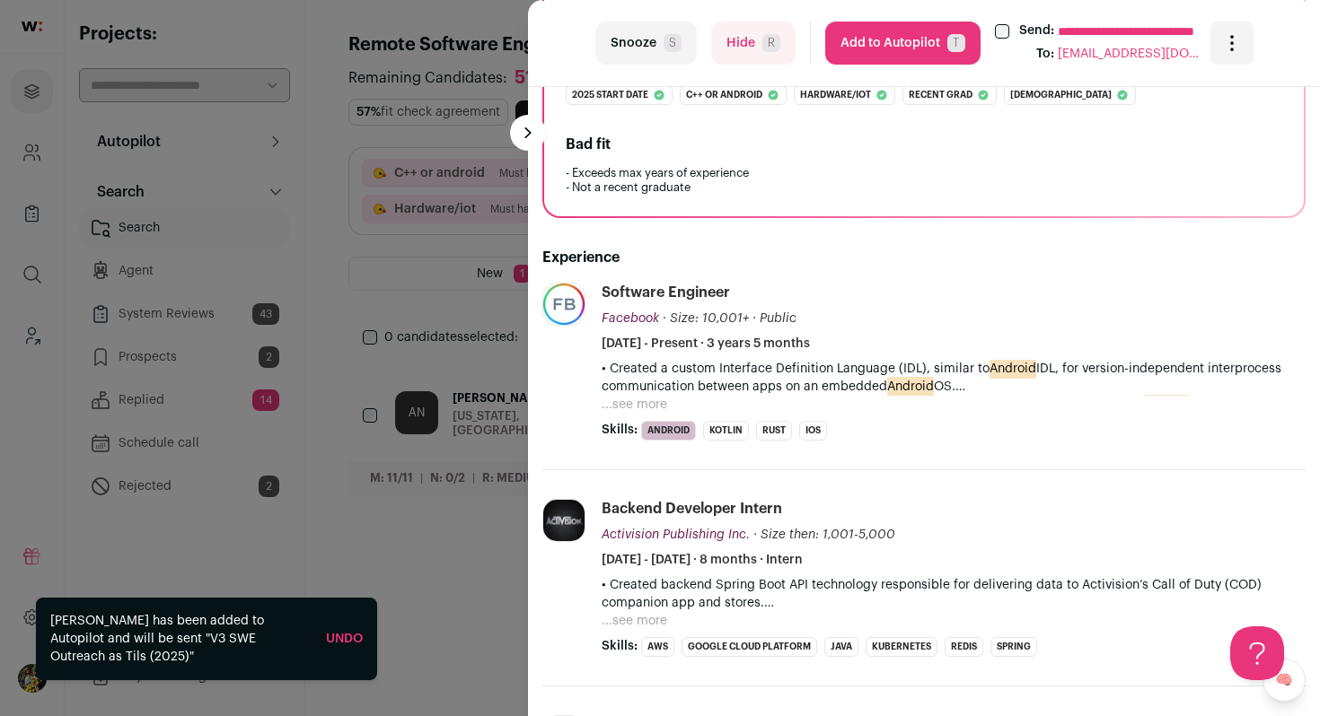
scroll to position [390, 0]
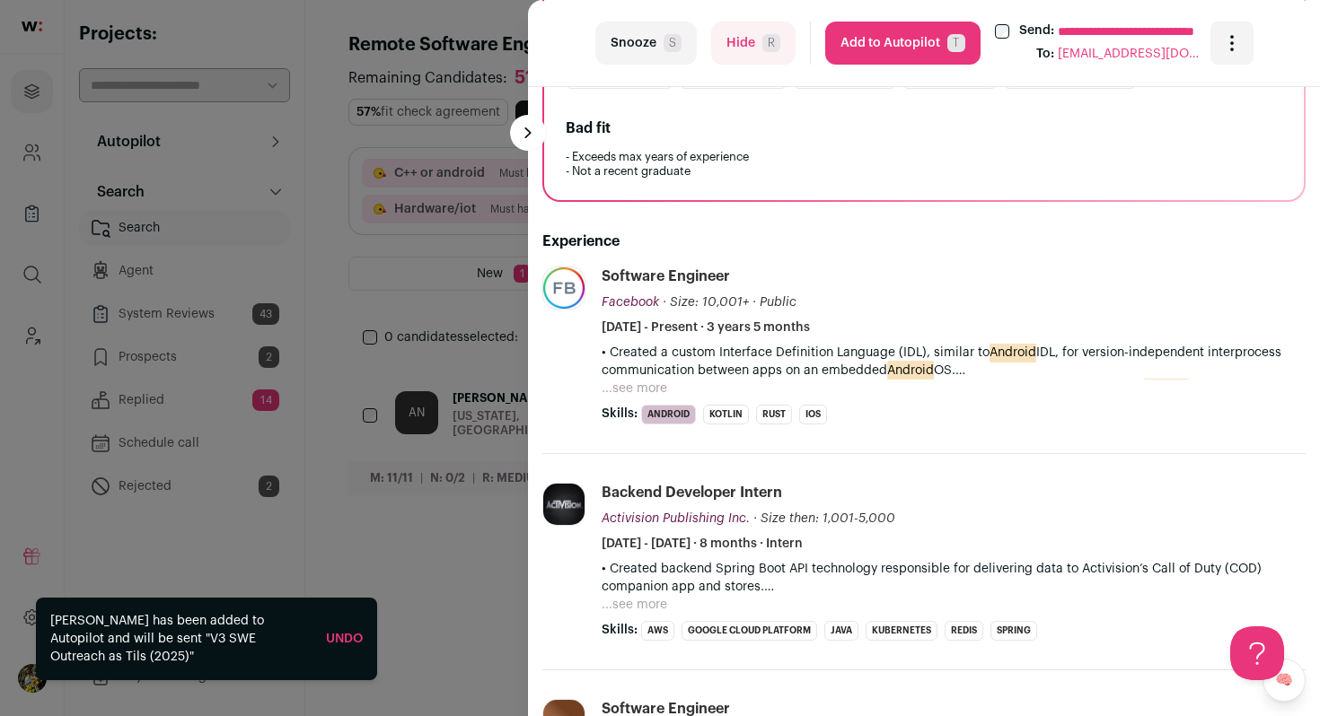
click at [642, 381] on button "...see more" at bounding box center [634, 389] width 66 height 18
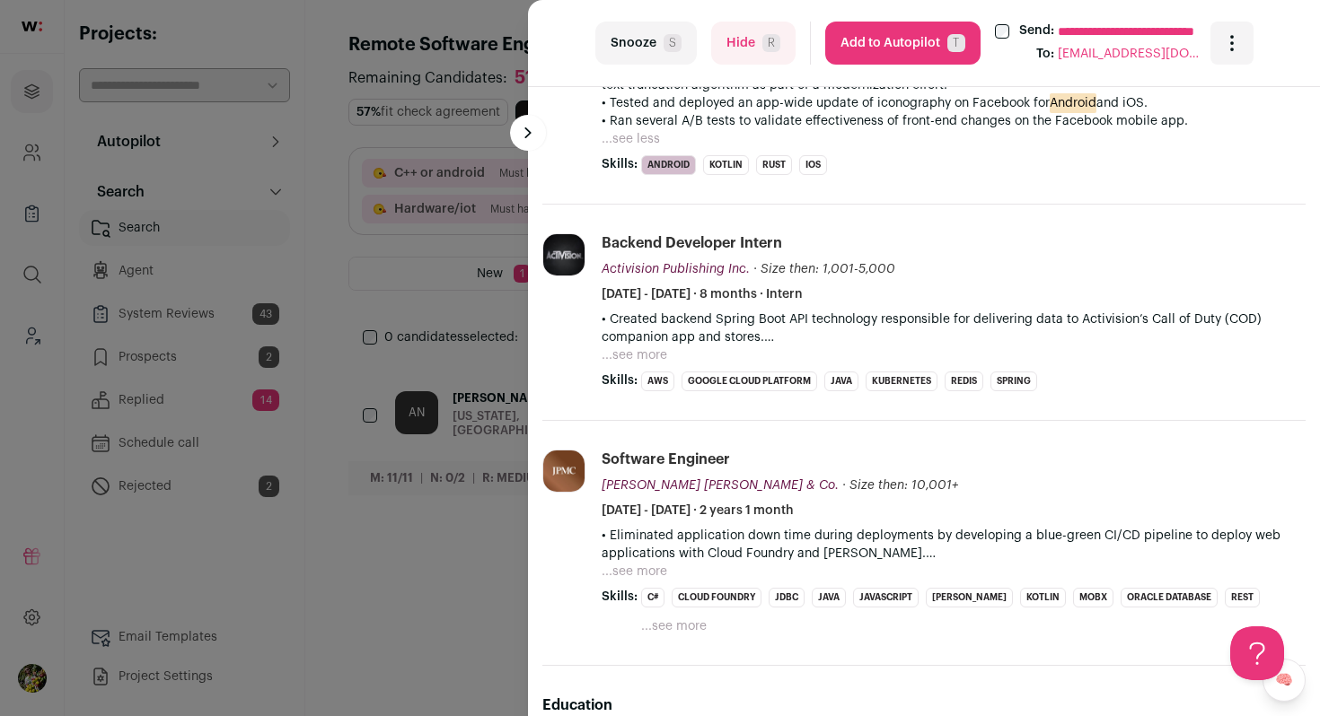
scroll to position [698, 0]
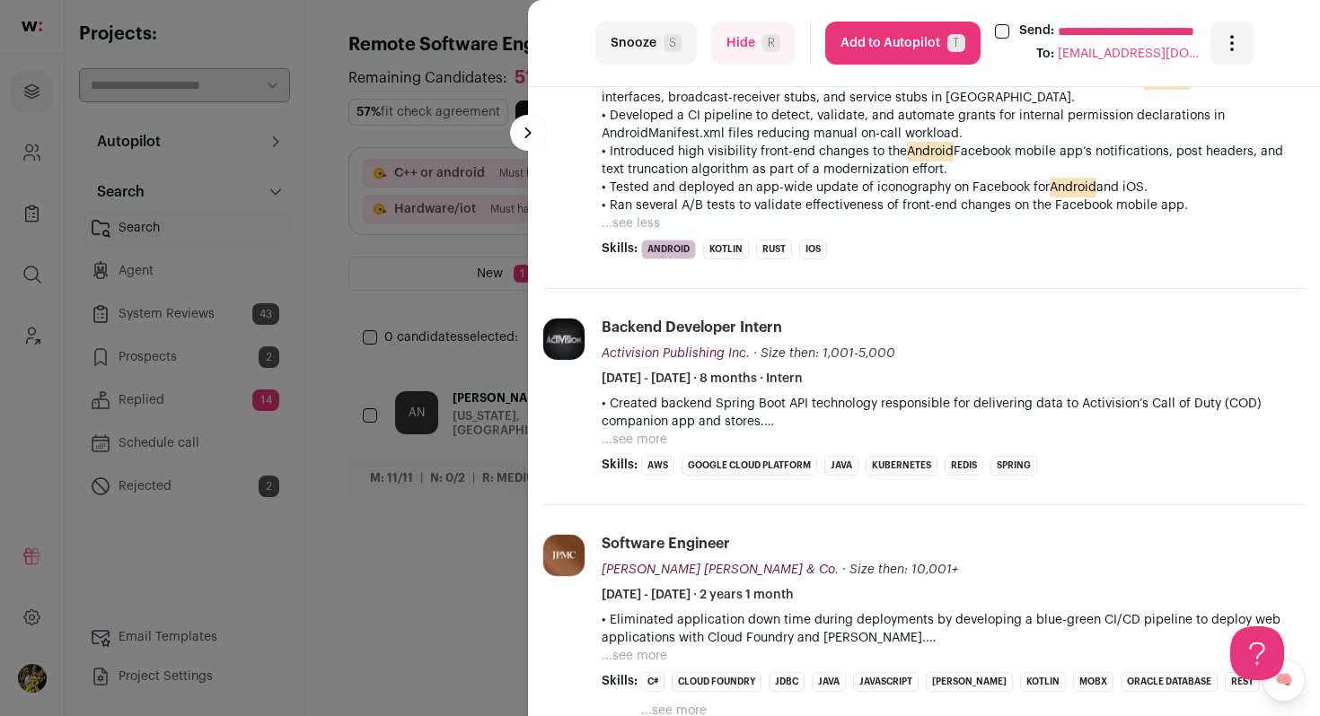
click at [753, 55] on button "Hide R" at bounding box center [753, 43] width 84 height 43
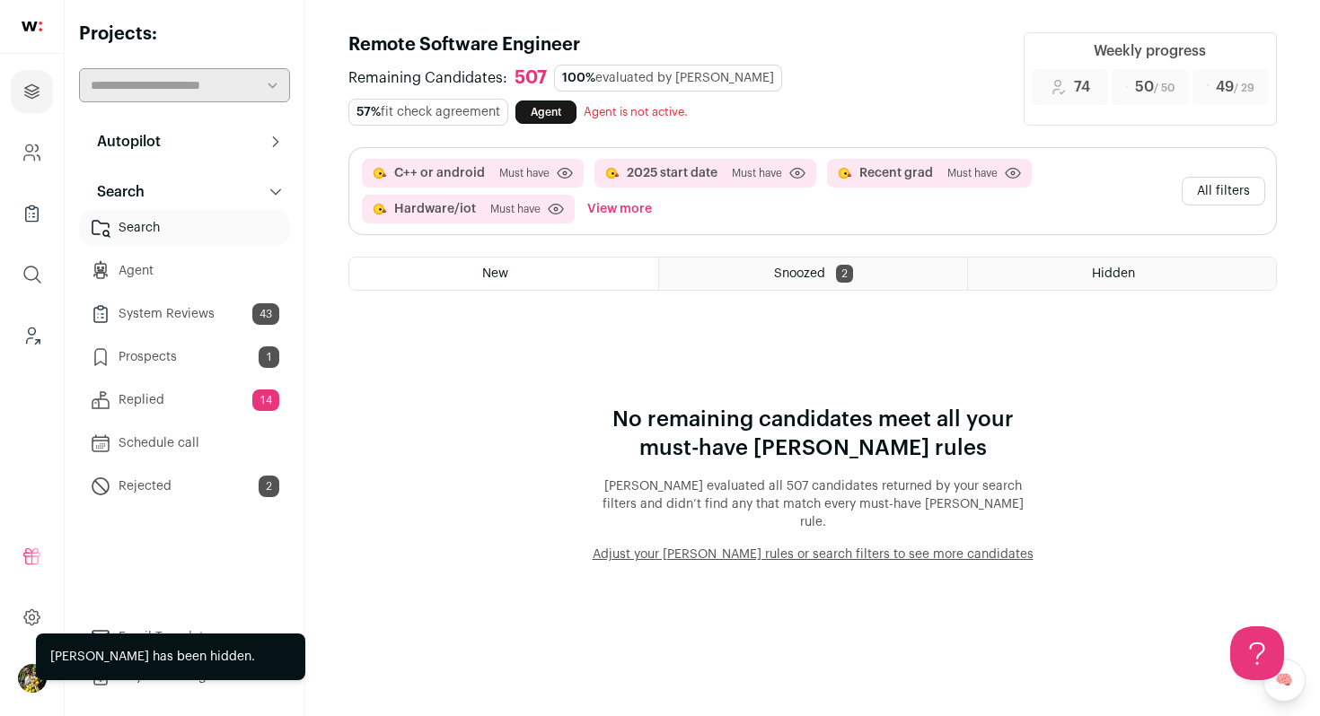
scroll to position [0, 0]
click at [1207, 200] on button "All filters" at bounding box center [1222, 191] width 83 height 29
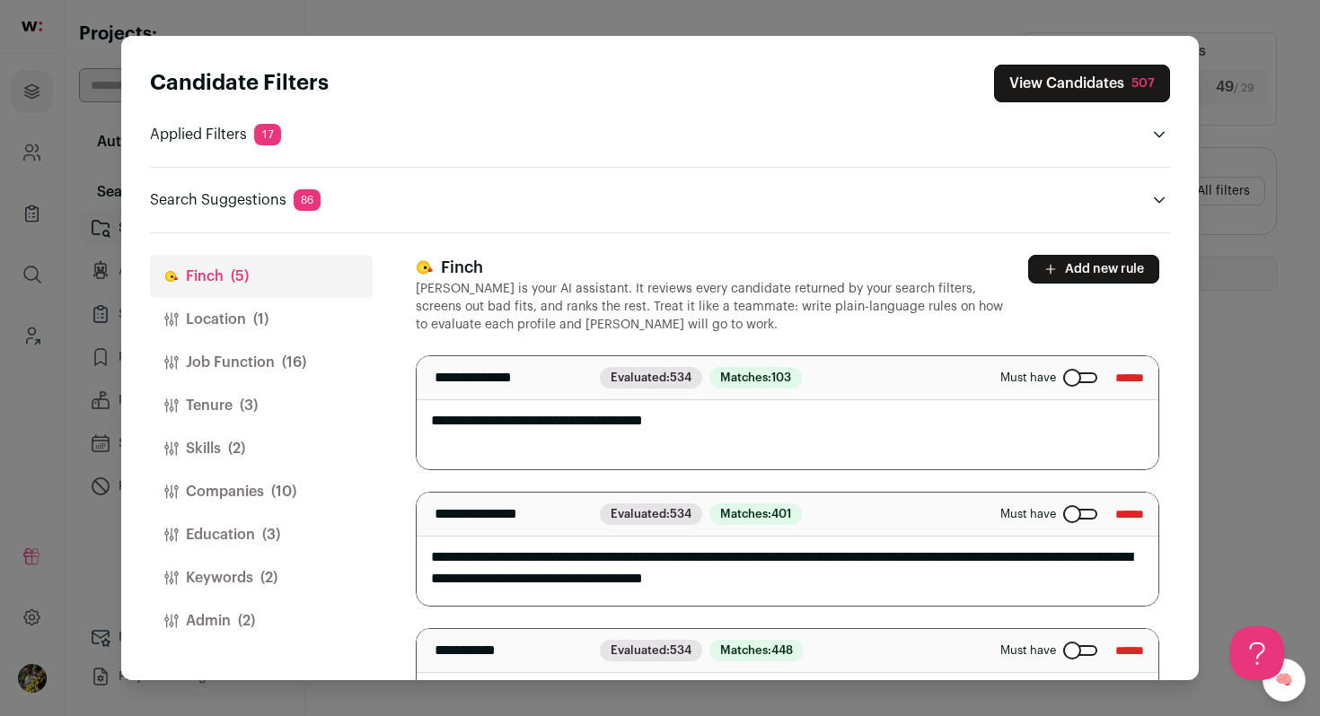
click at [1053, 89] on button "View Candidates 507" at bounding box center [1082, 84] width 176 height 38
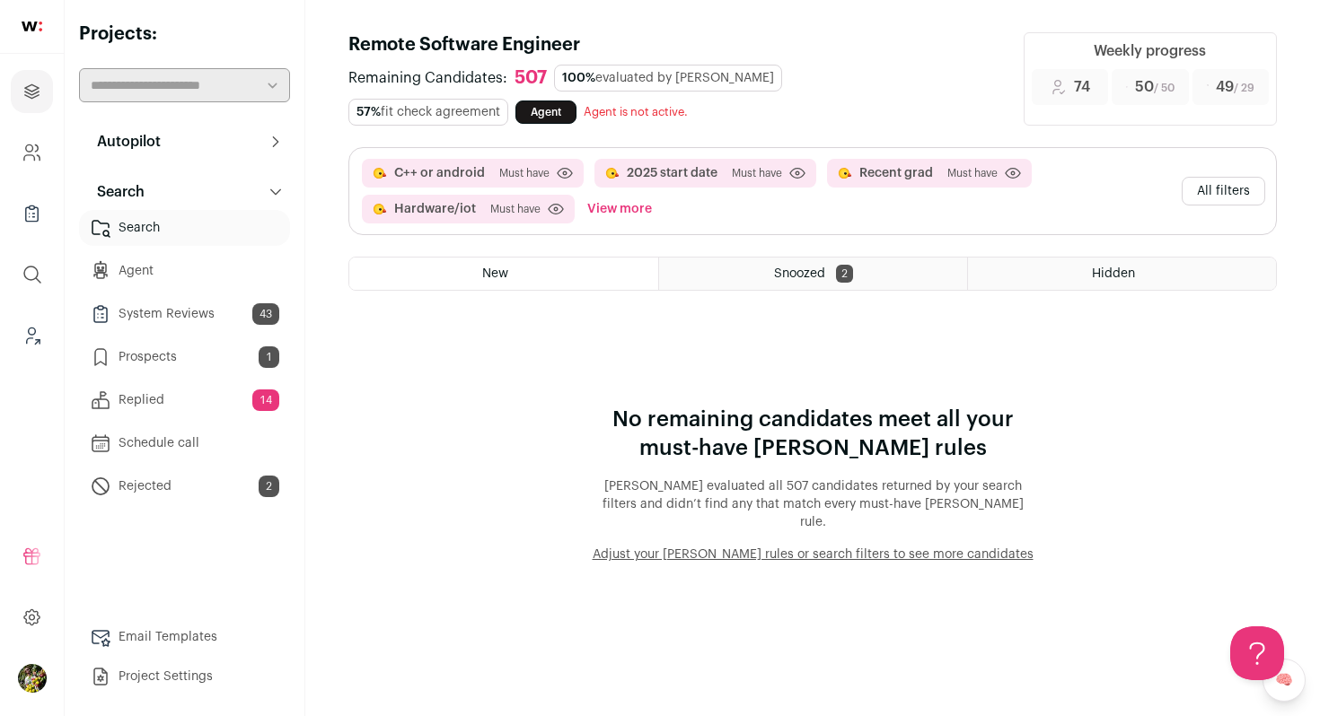
click at [621, 199] on button "View more" at bounding box center [620, 209] width 72 height 29
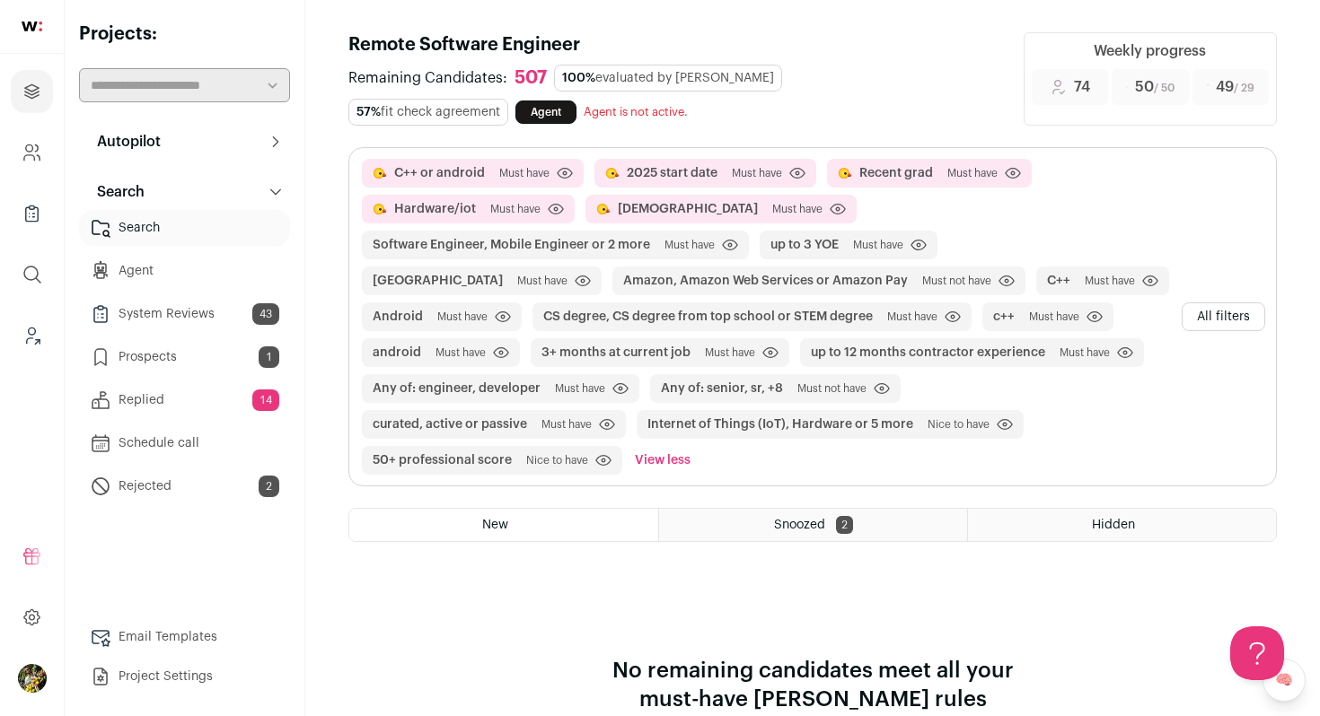
click at [1210, 303] on button "All filters" at bounding box center [1222, 317] width 83 height 29
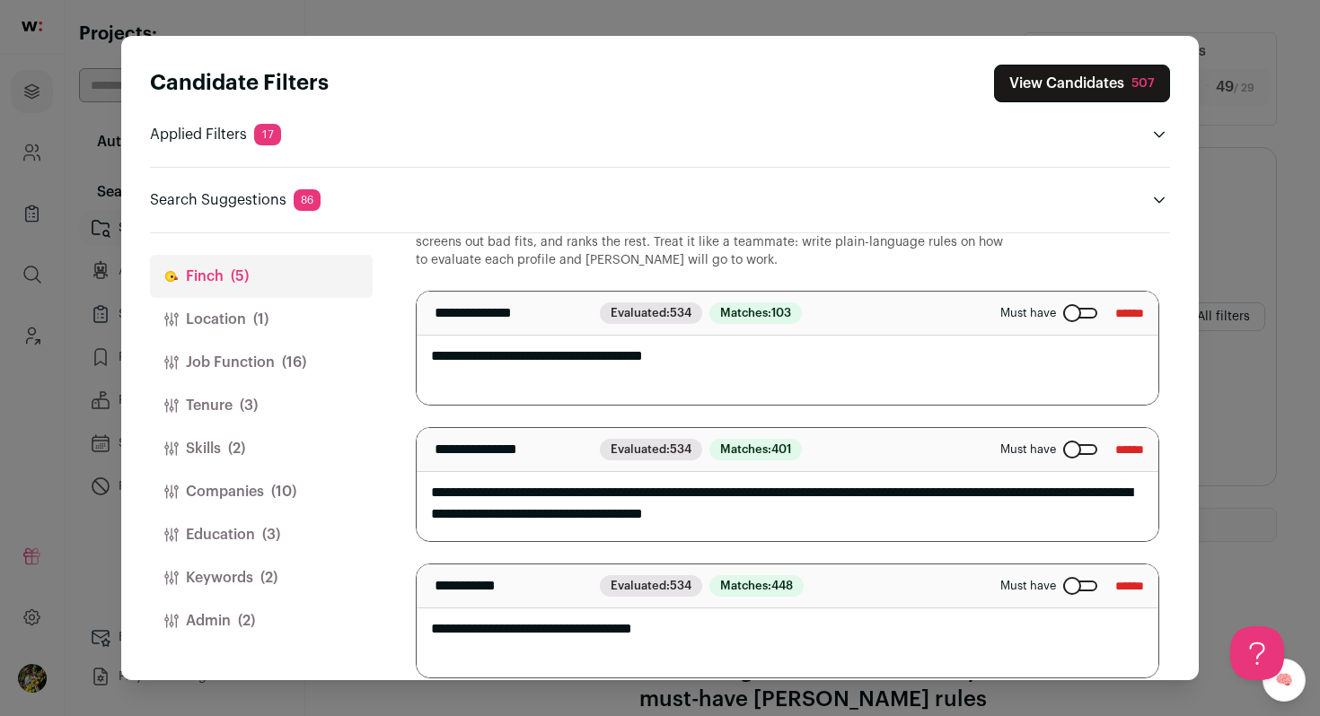
scroll to position [53, 0]
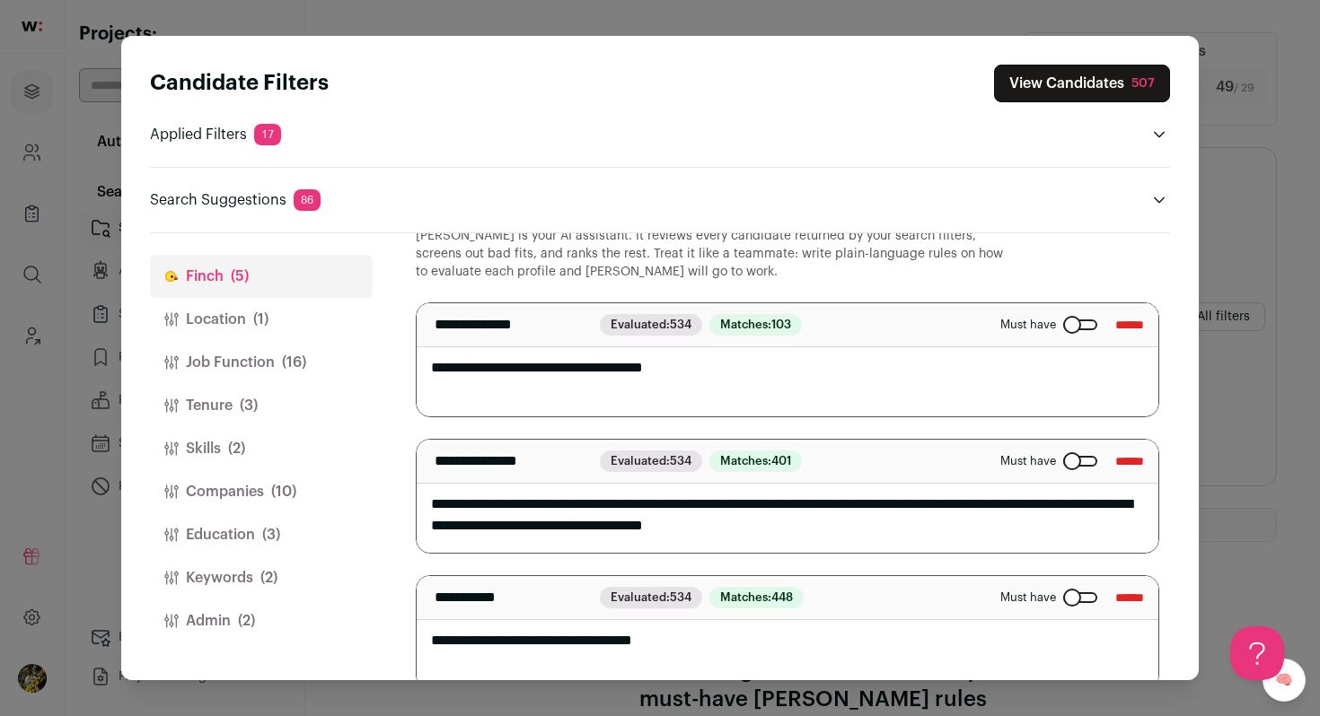
click at [1063, 329] on div "Close modal via background" at bounding box center [1080, 325] width 34 height 11
click at [292, 620] on button "Admin (2)" at bounding box center [261, 621] width 223 height 43
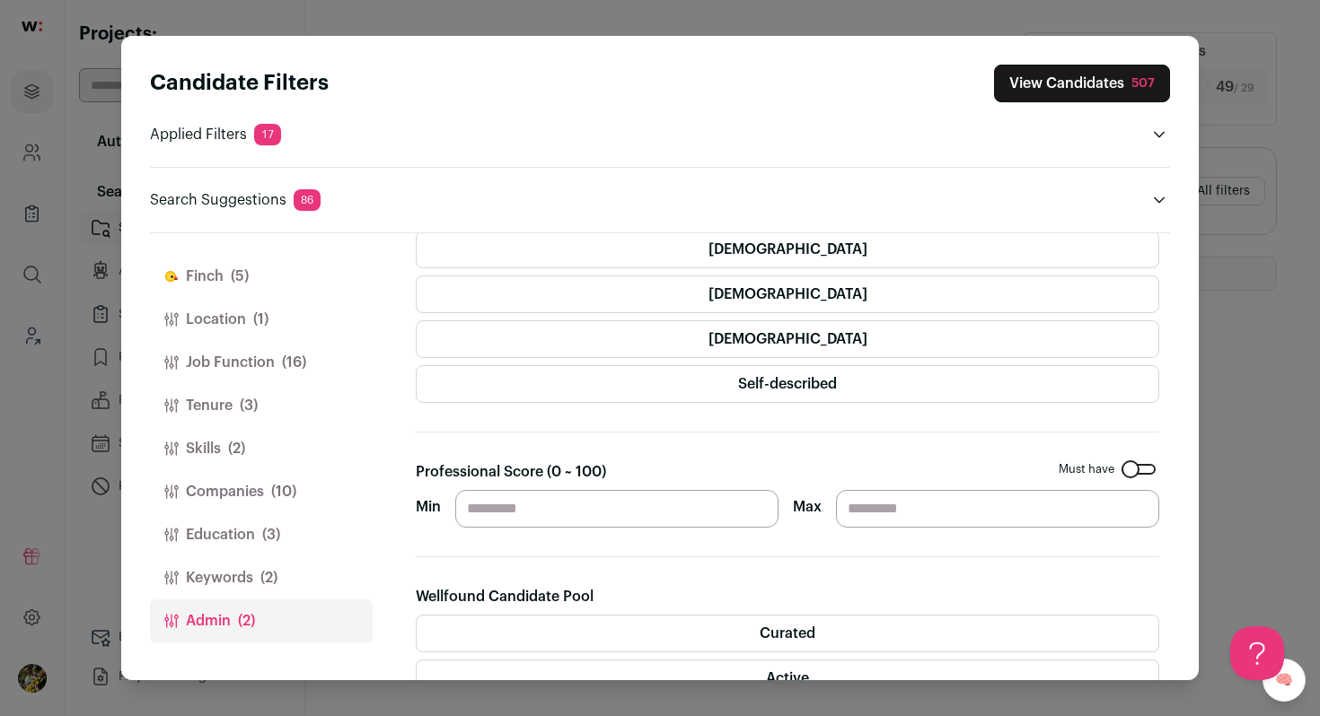
drag, startPoint x: 556, startPoint y: 517, endPoint x: 443, endPoint y: 517, distance: 112.2
click at [443, 517] on div "Min ** Max" at bounding box center [787, 509] width 743 height 38
type input "**"
click at [636, 450] on section "Gender Must have [DEMOGRAPHIC_DATA] [DEMOGRAPHIC_DATA] [DEMOGRAPHIC_DATA] Self-…" at bounding box center [787, 647] width 743 height 890
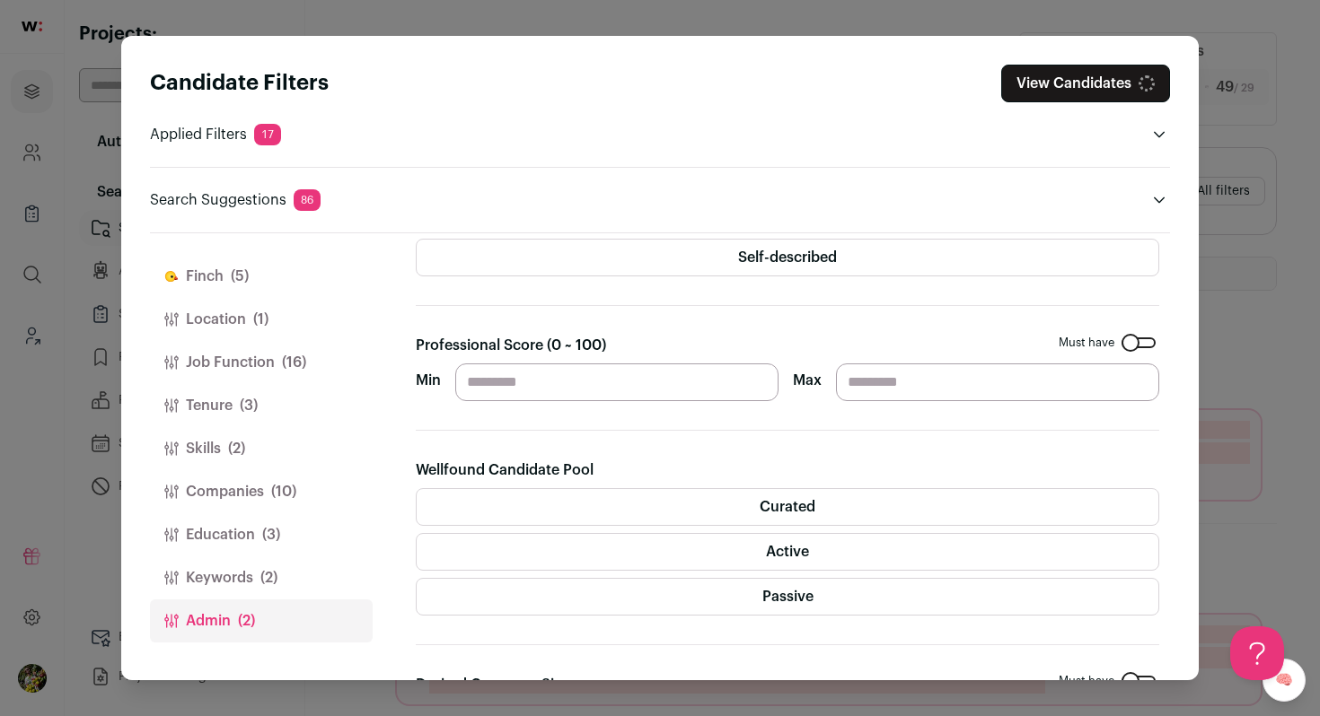
scroll to position [233, 0]
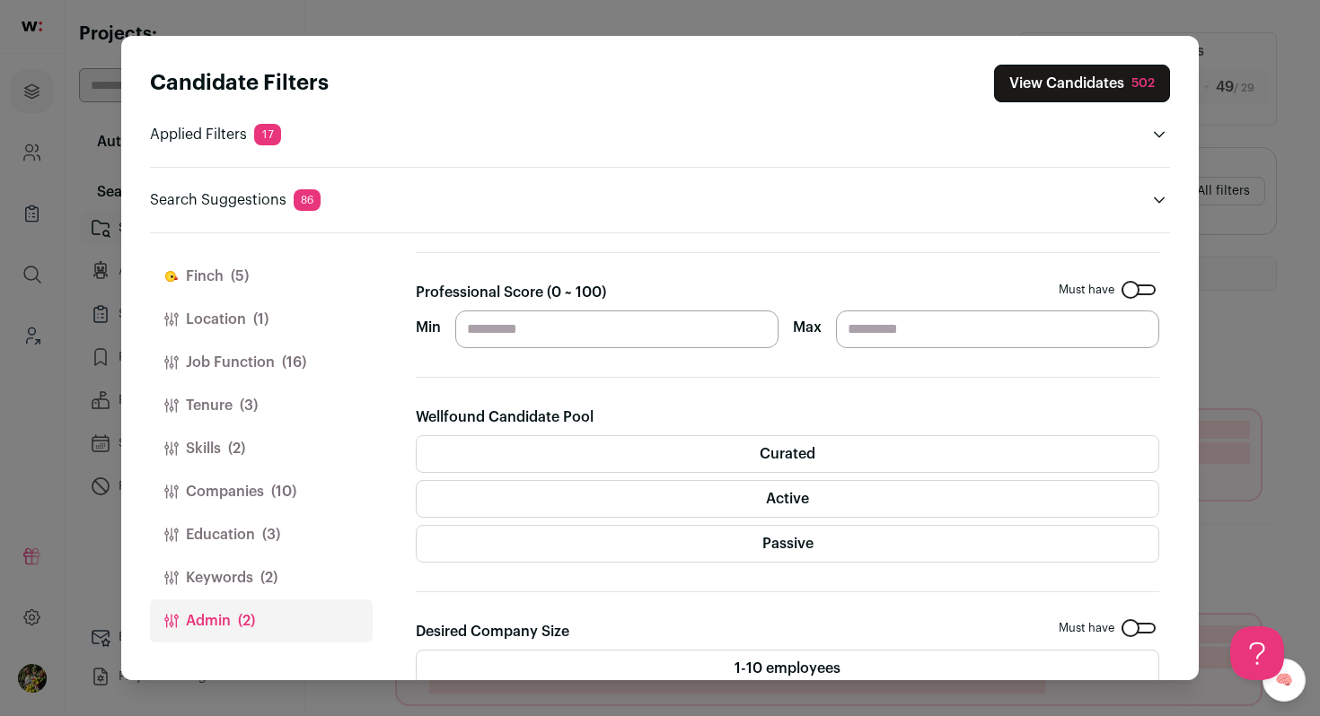
click at [1020, 85] on button "View Candidates 502" at bounding box center [1082, 84] width 176 height 38
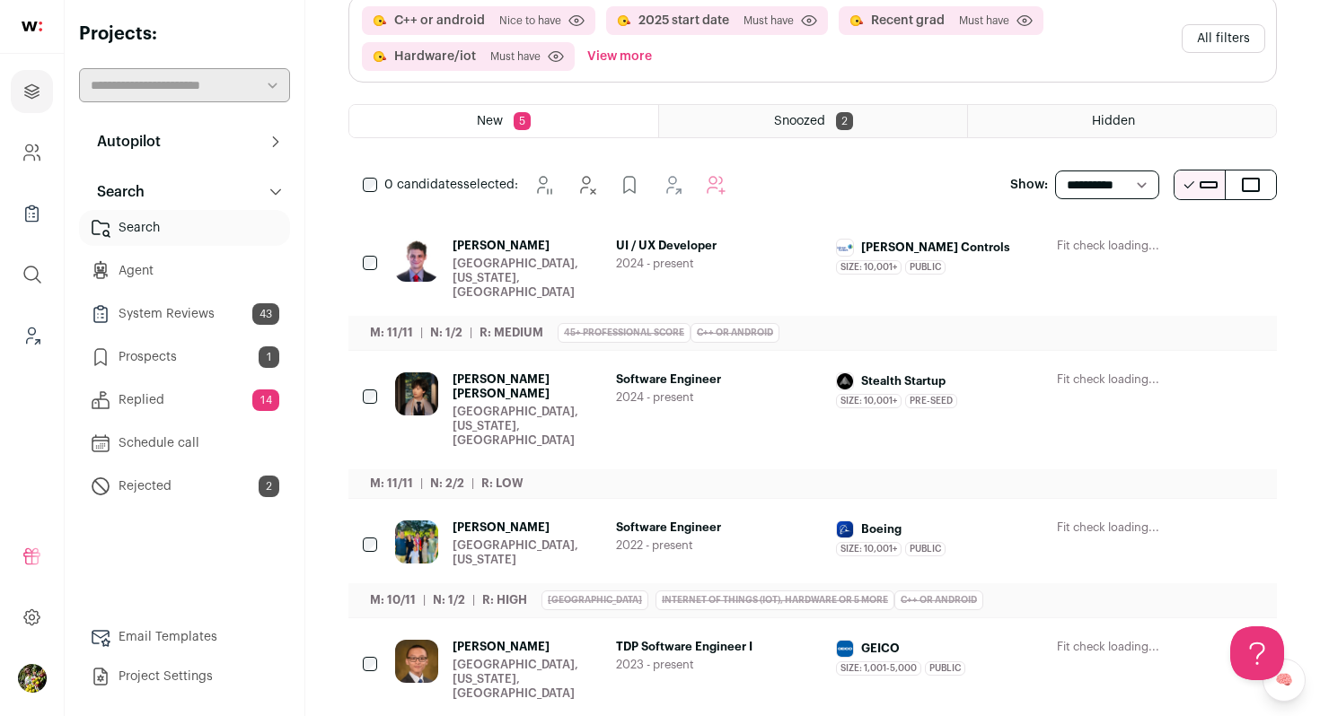
scroll to position [227, 0]
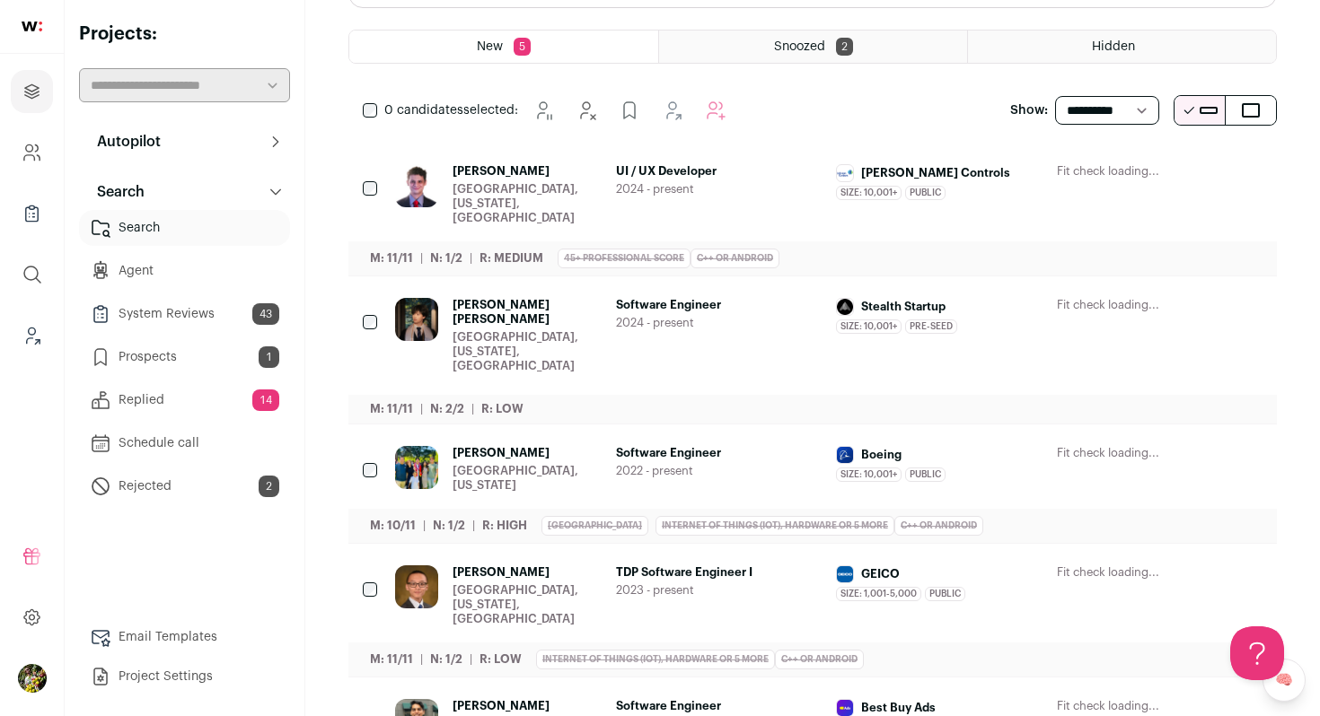
click at [1107, 176] on icon "Hide" at bounding box center [1102, 173] width 22 height 22
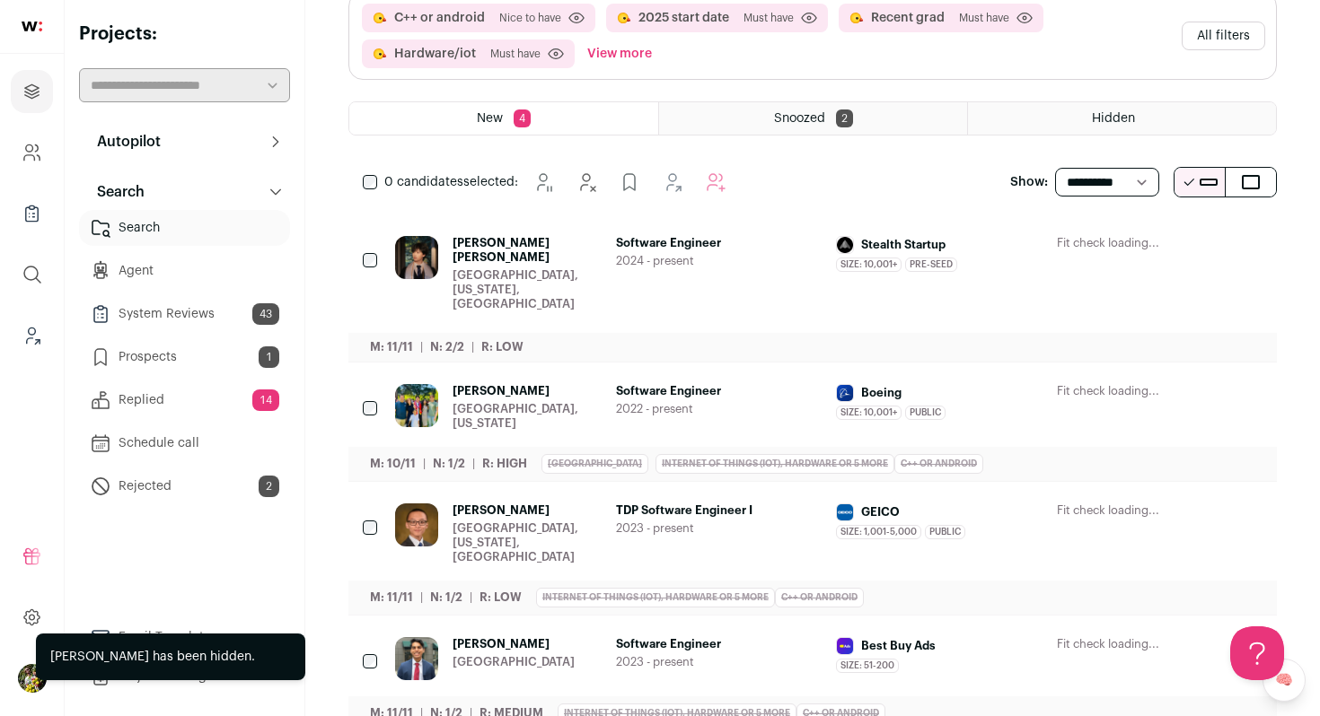
click at [1083, 373] on button "Hide" at bounding box center [1102, 392] width 38 height 38
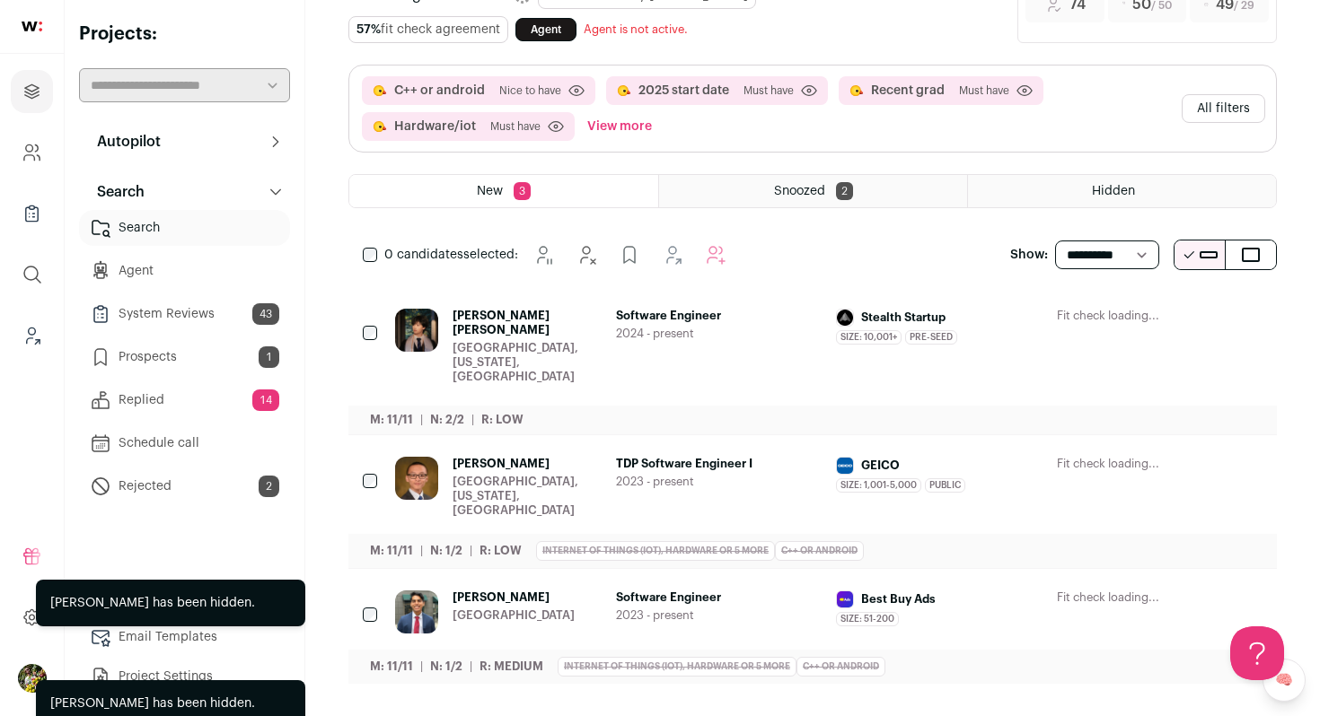
scroll to position [40, 0]
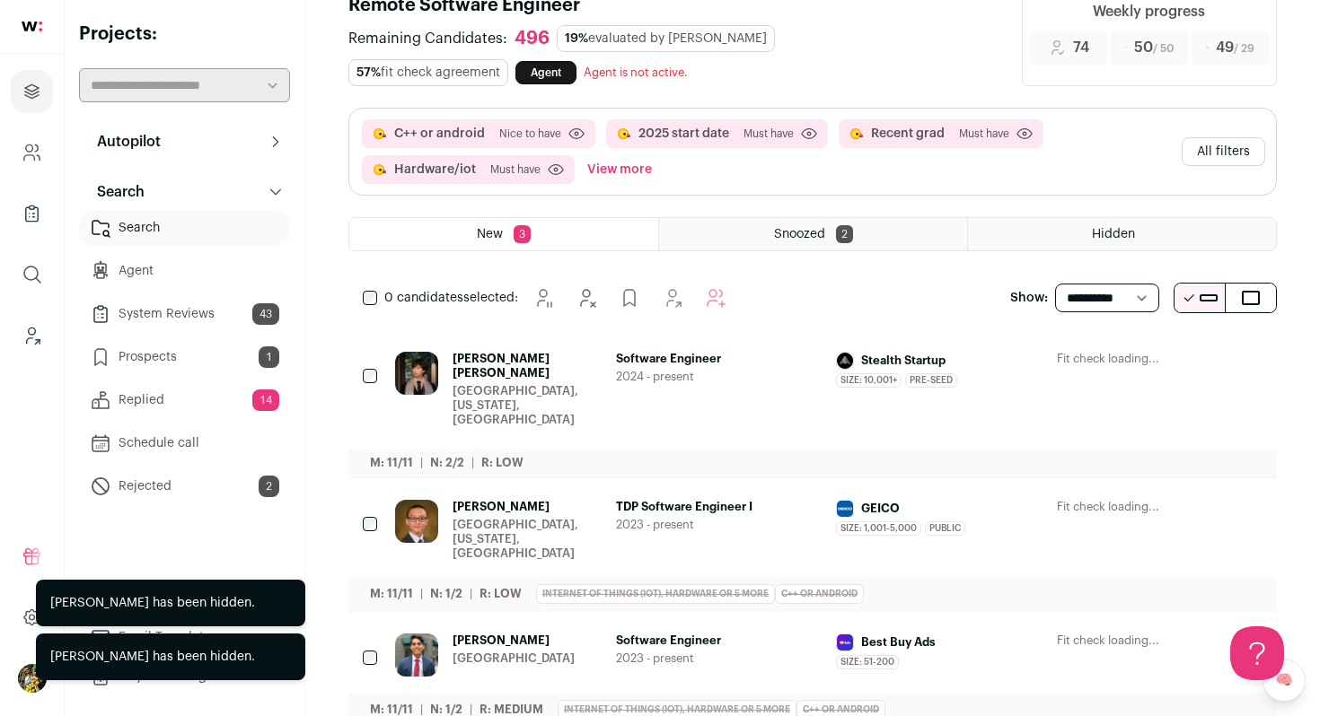
click at [1015, 224] on div "Hidden" at bounding box center [1122, 234] width 308 height 32
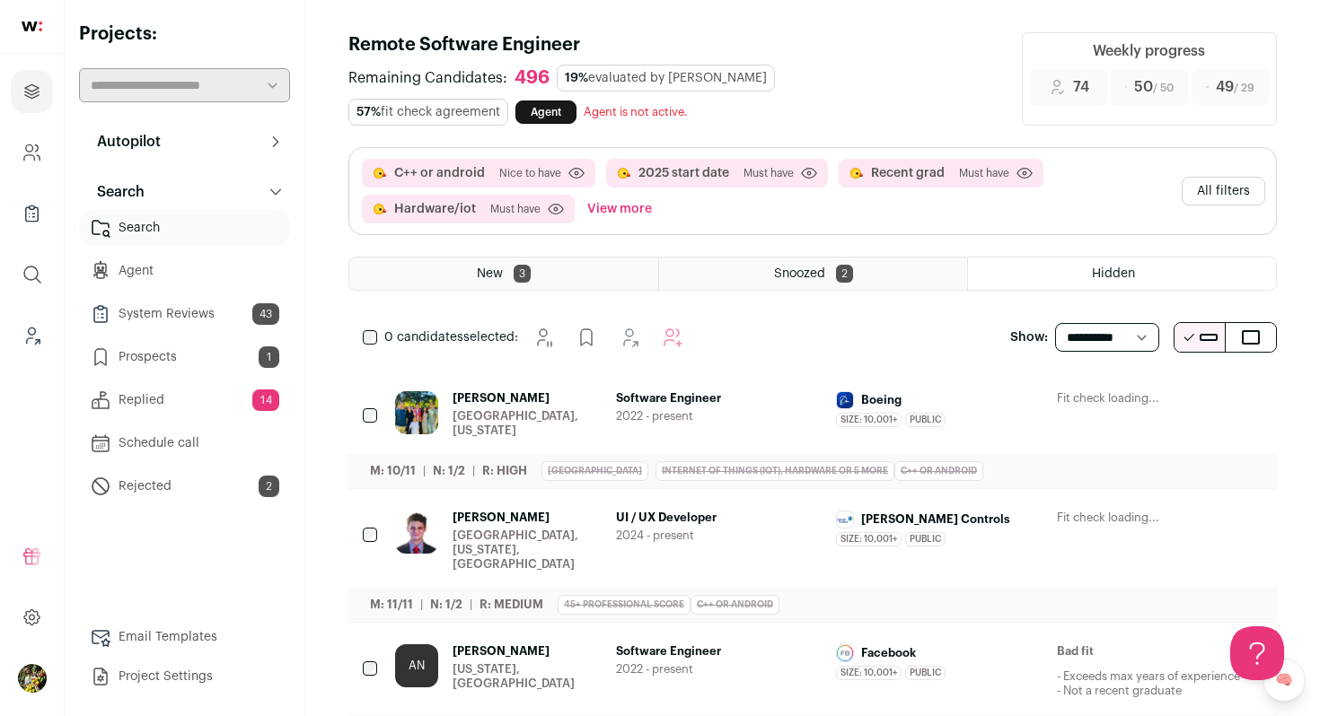
click at [738, 398] on span "Software Engineer" at bounding box center [719, 398] width 206 height 14
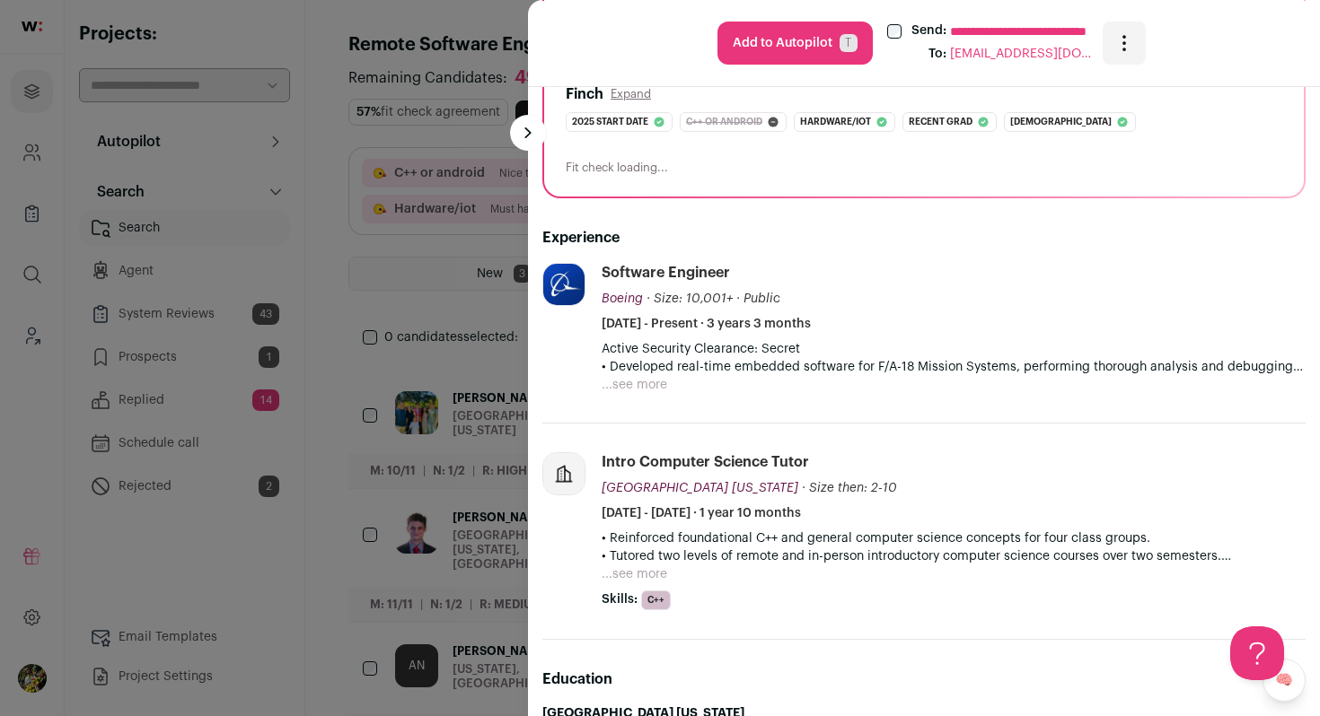
scroll to position [364, 0]
click at [663, 373] on p "• Developed real-time embedded software for F/A-18 Mission Systems, performing …" at bounding box center [953, 367] width 704 height 18
click at [657, 382] on button "...see more" at bounding box center [634, 385] width 66 height 18
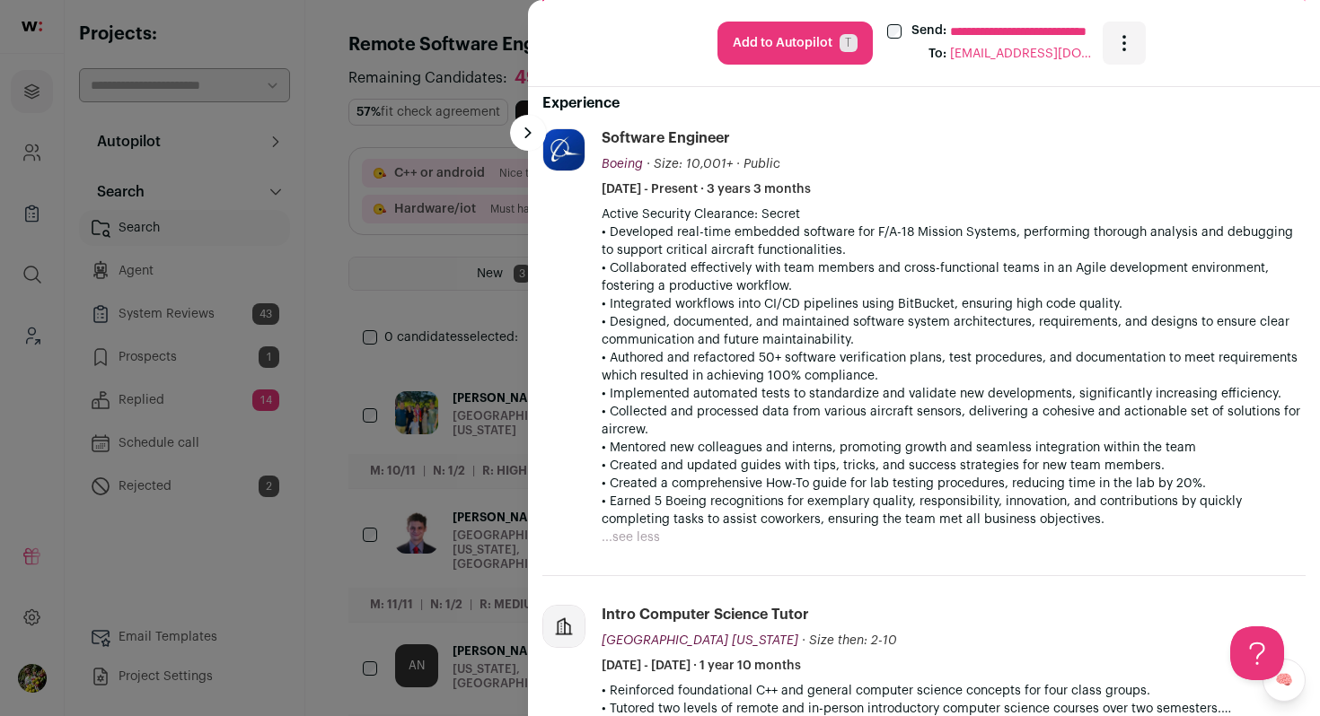
scroll to position [0, 0]
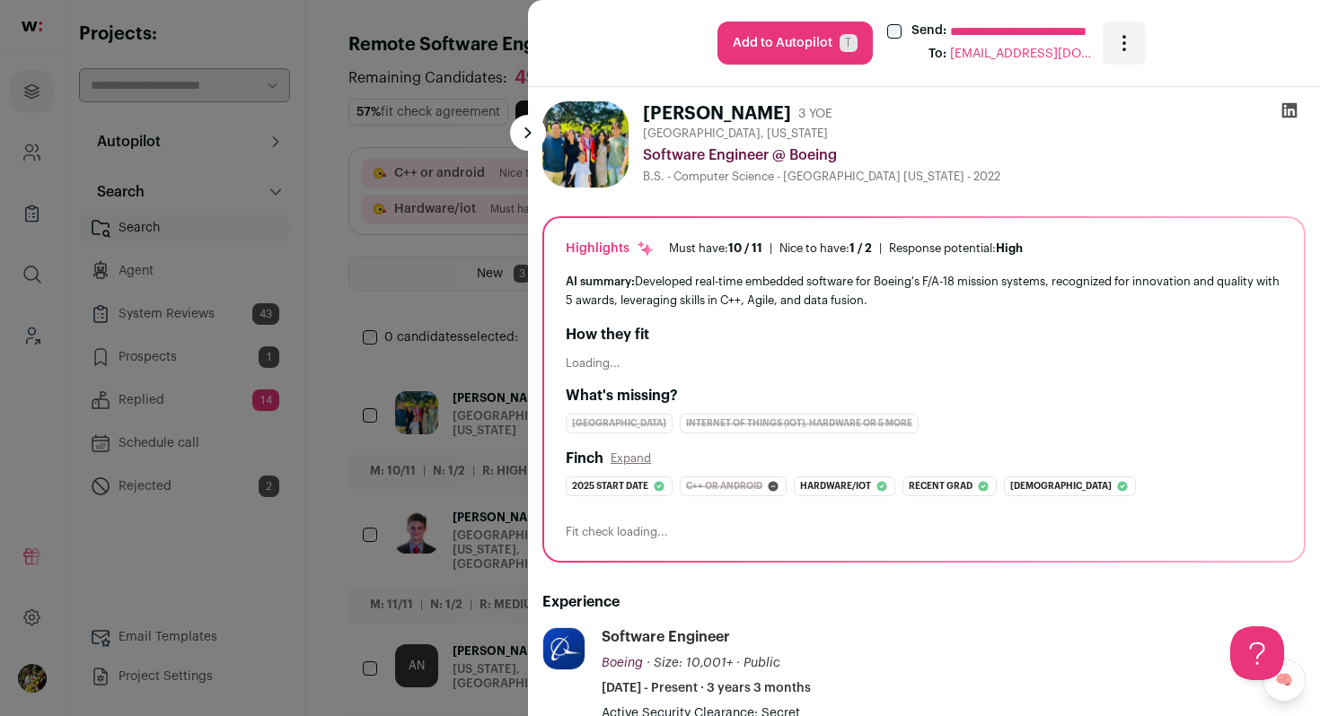
click at [487, 214] on div "**********" at bounding box center [660, 358] width 1320 height 716
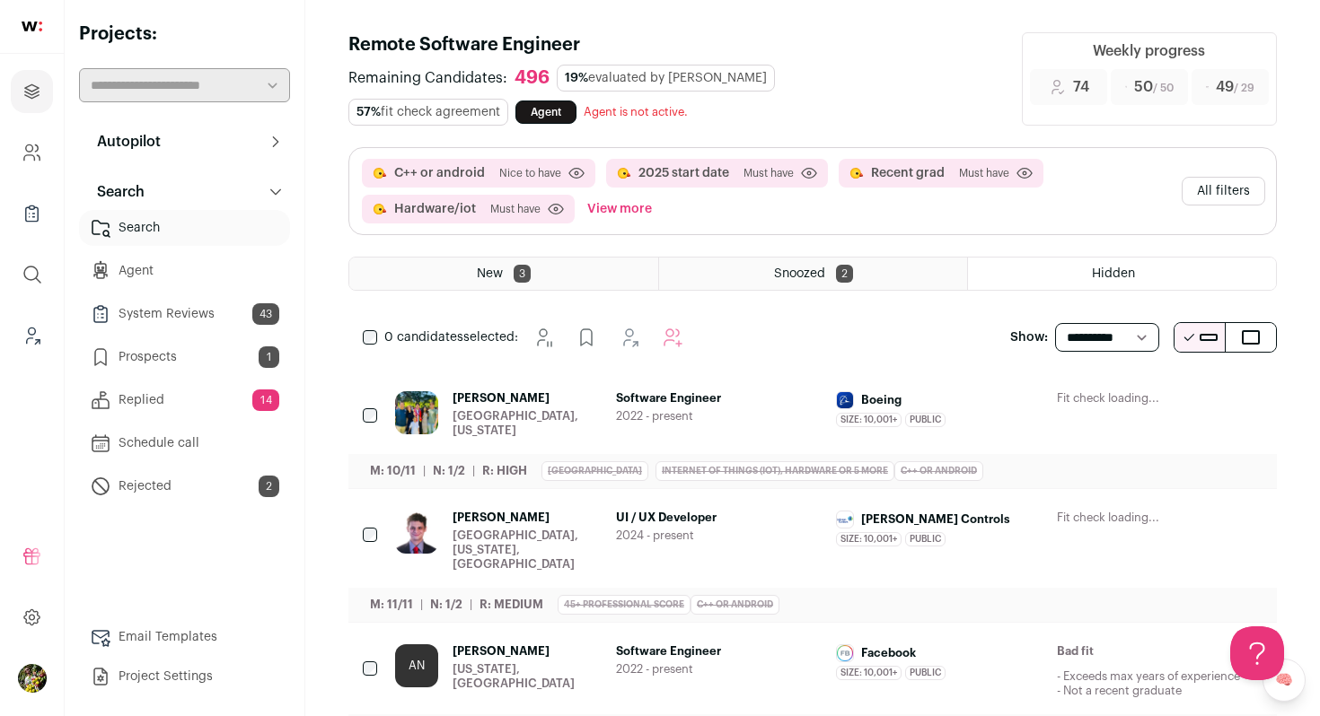
click at [1214, 196] on button "All filters" at bounding box center [1222, 191] width 83 height 29
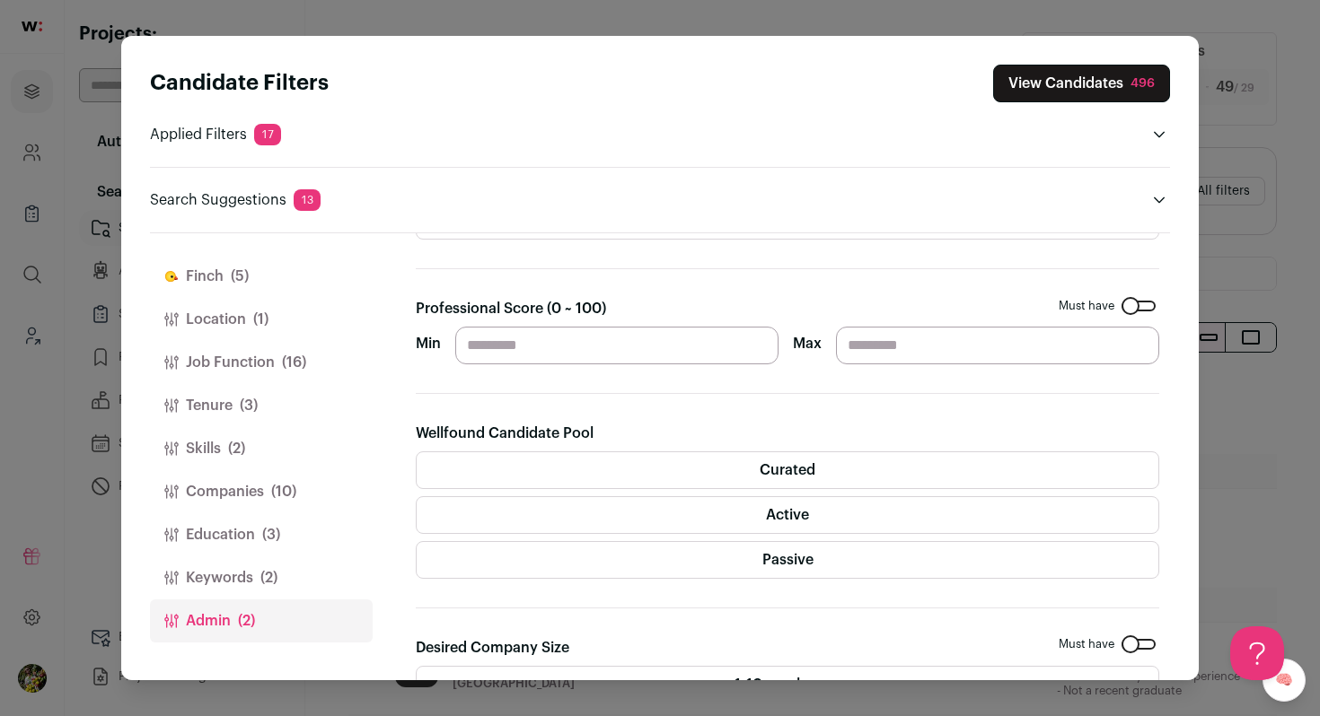
scroll to position [486, 0]
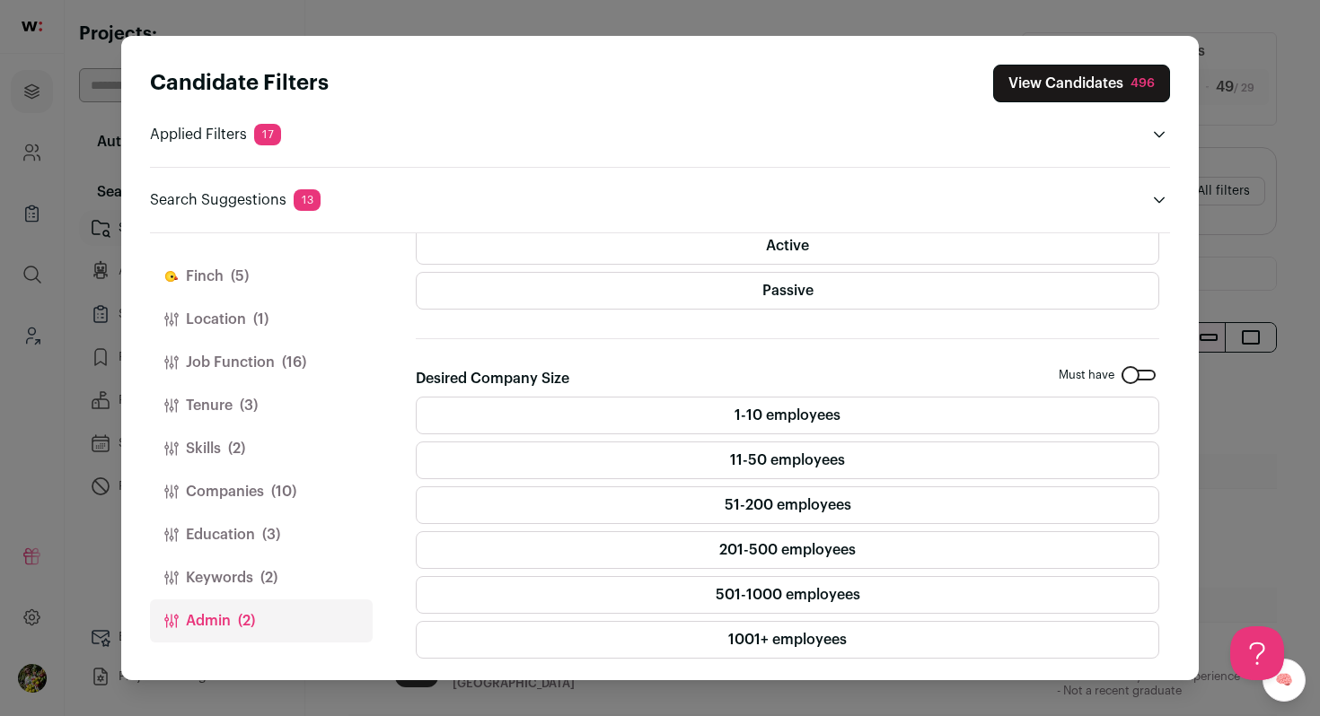
click at [715, 299] on label "Passive" at bounding box center [787, 291] width 743 height 38
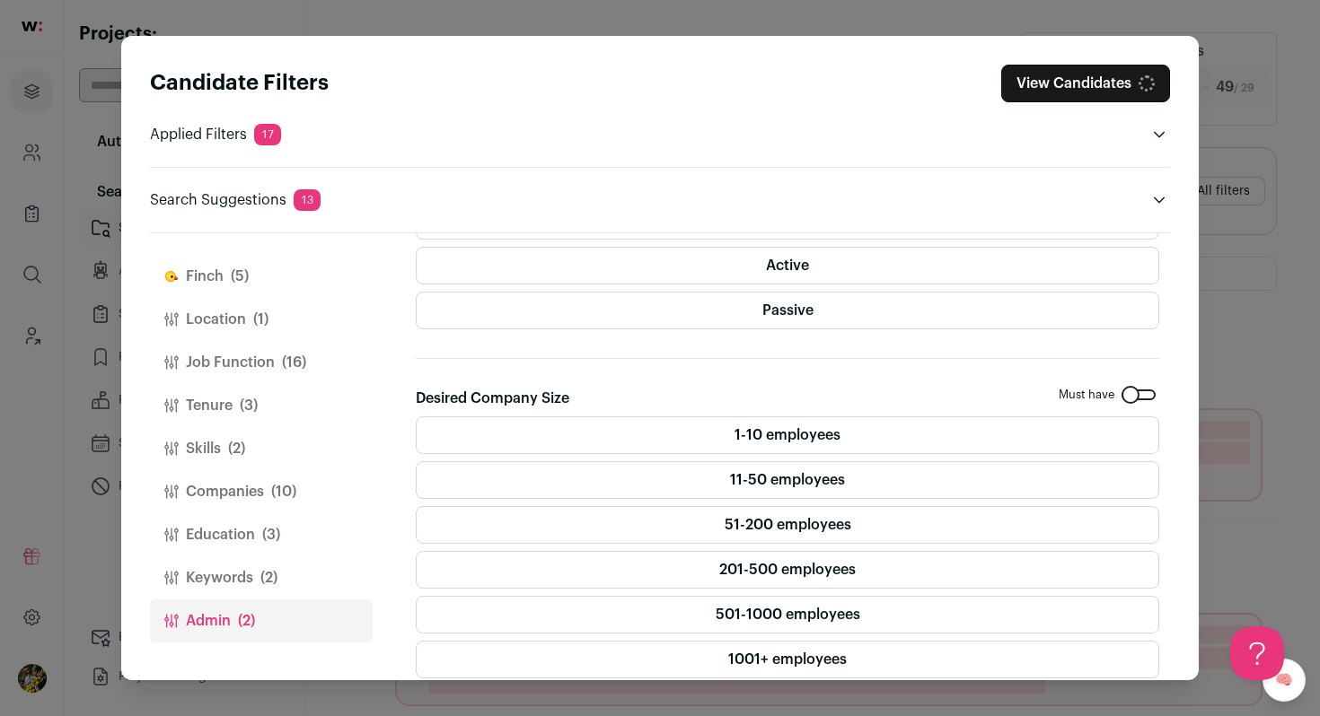
click at [722, 272] on label "Active" at bounding box center [787, 266] width 743 height 38
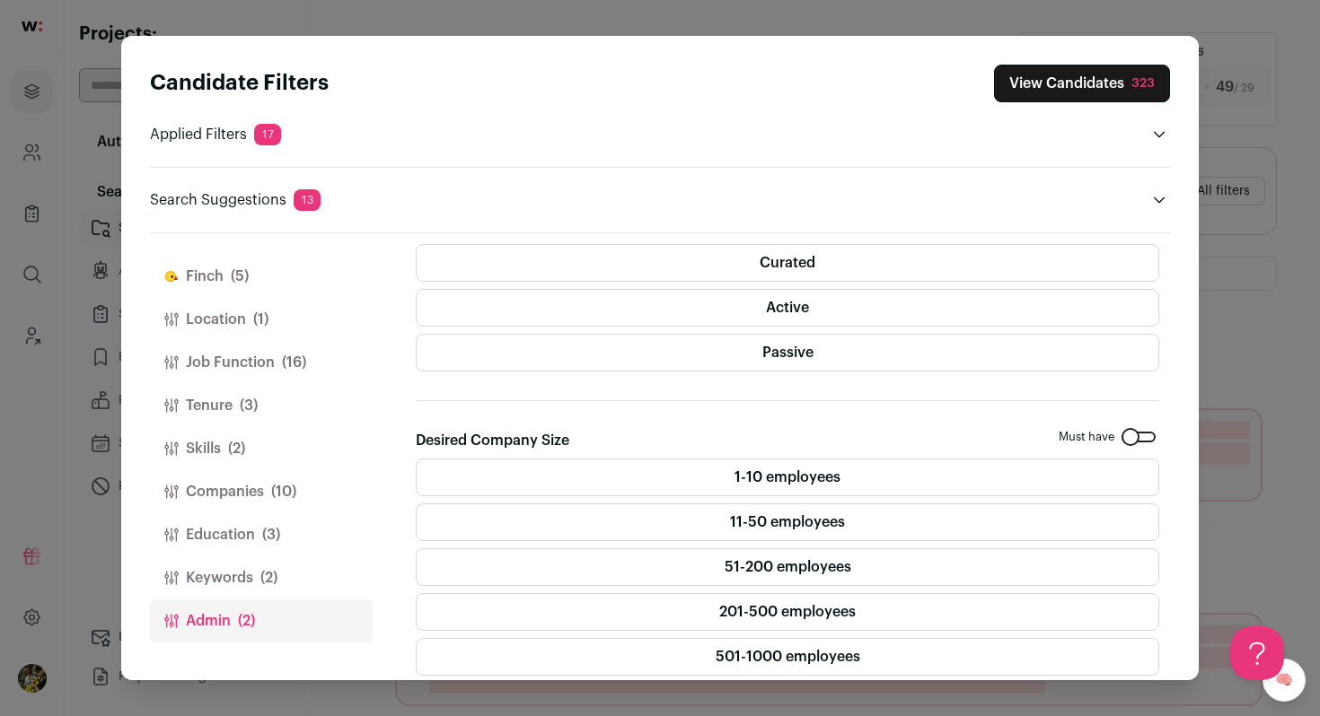
scroll to position [419, 0]
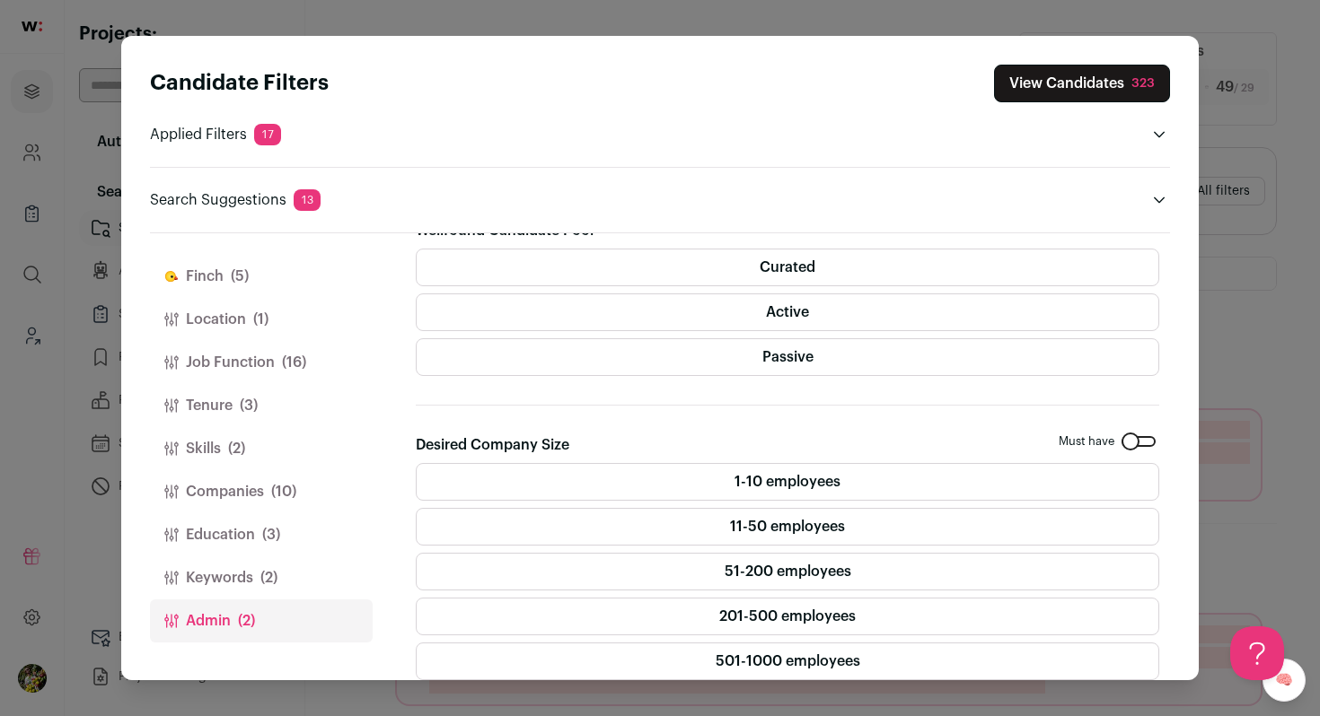
click at [723, 272] on label "Curated" at bounding box center [787, 268] width 743 height 38
click at [1007, 80] on button "View Candidates 1,202" at bounding box center [1077, 84] width 185 height 38
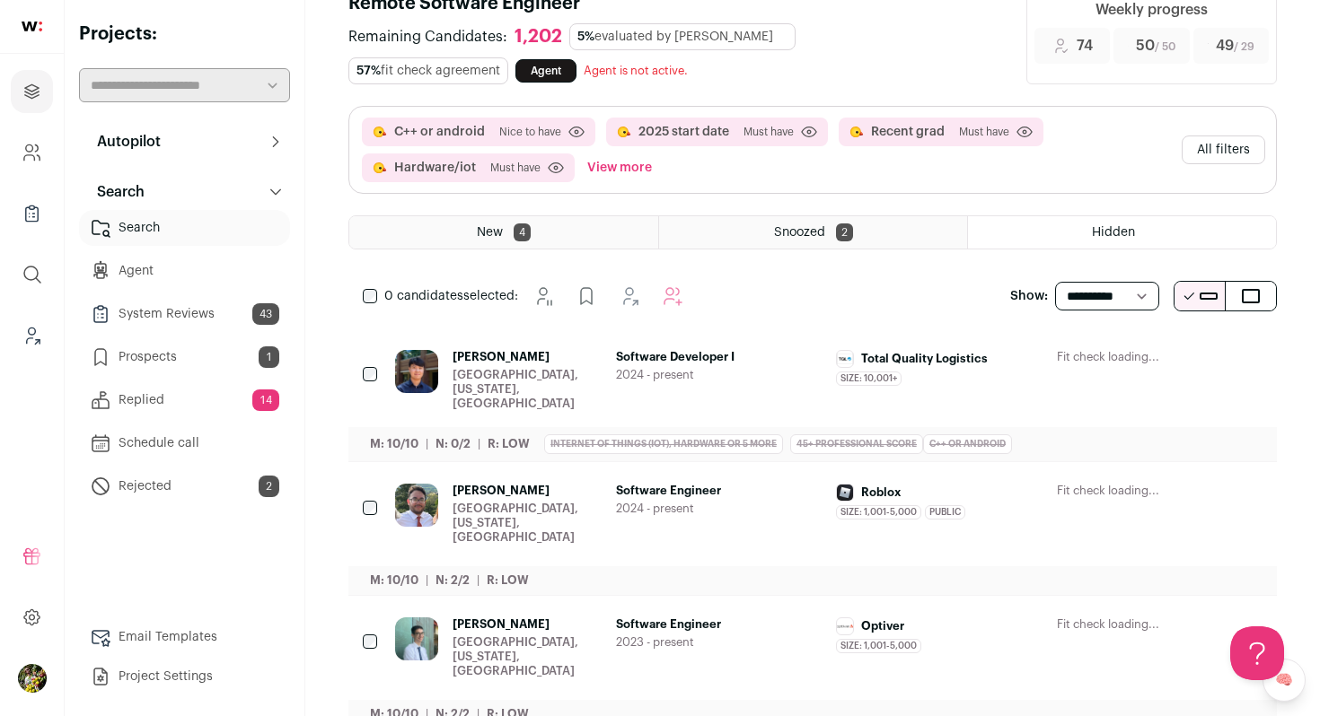
scroll to position [92, 0]
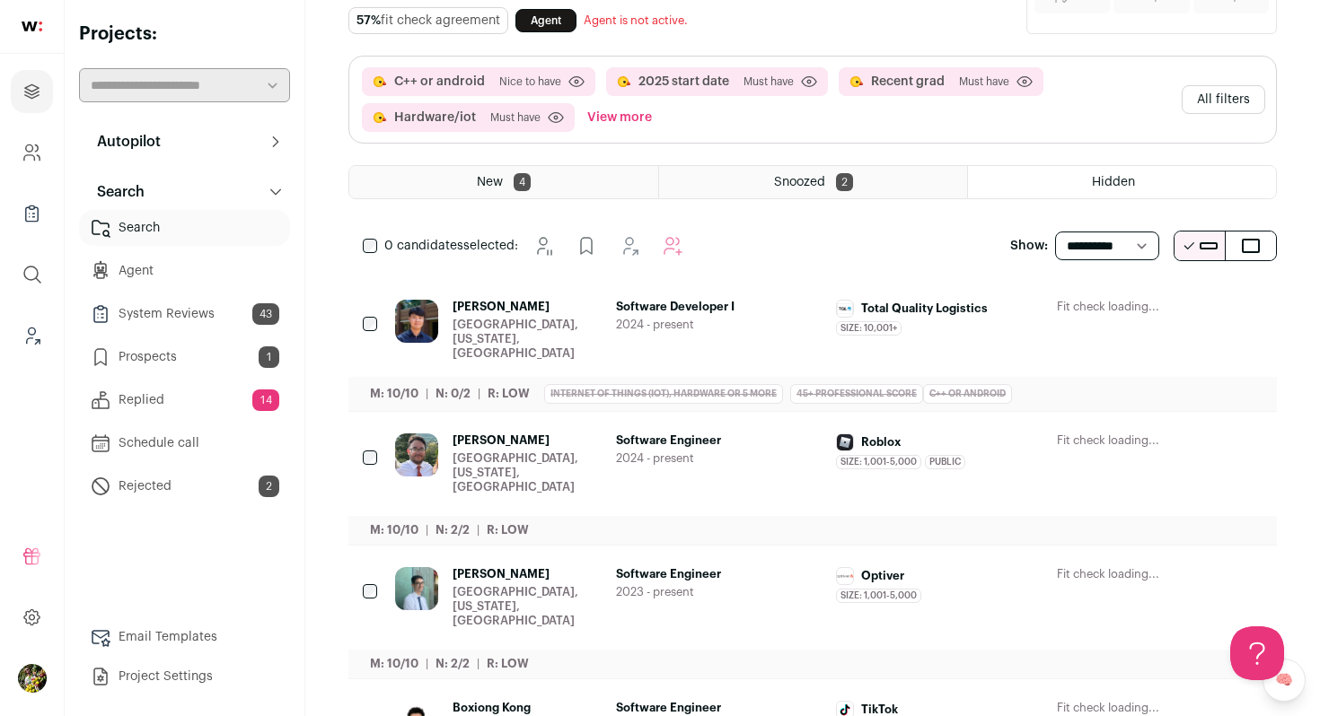
click at [605, 110] on button "View more" at bounding box center [620, 117] width 72 height 29
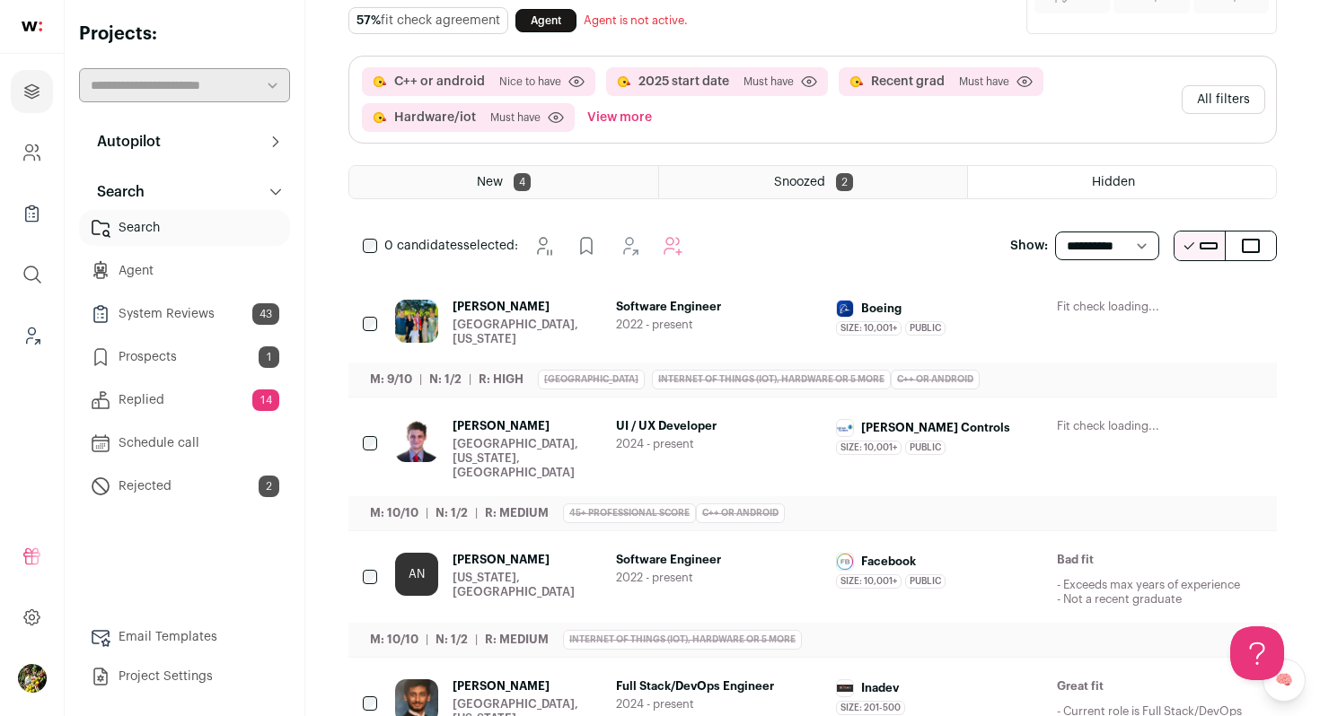
scroll to position [0, 0]
click at [618, 120] on button "View more" at bounding box center [620, 117] width 72 height 29
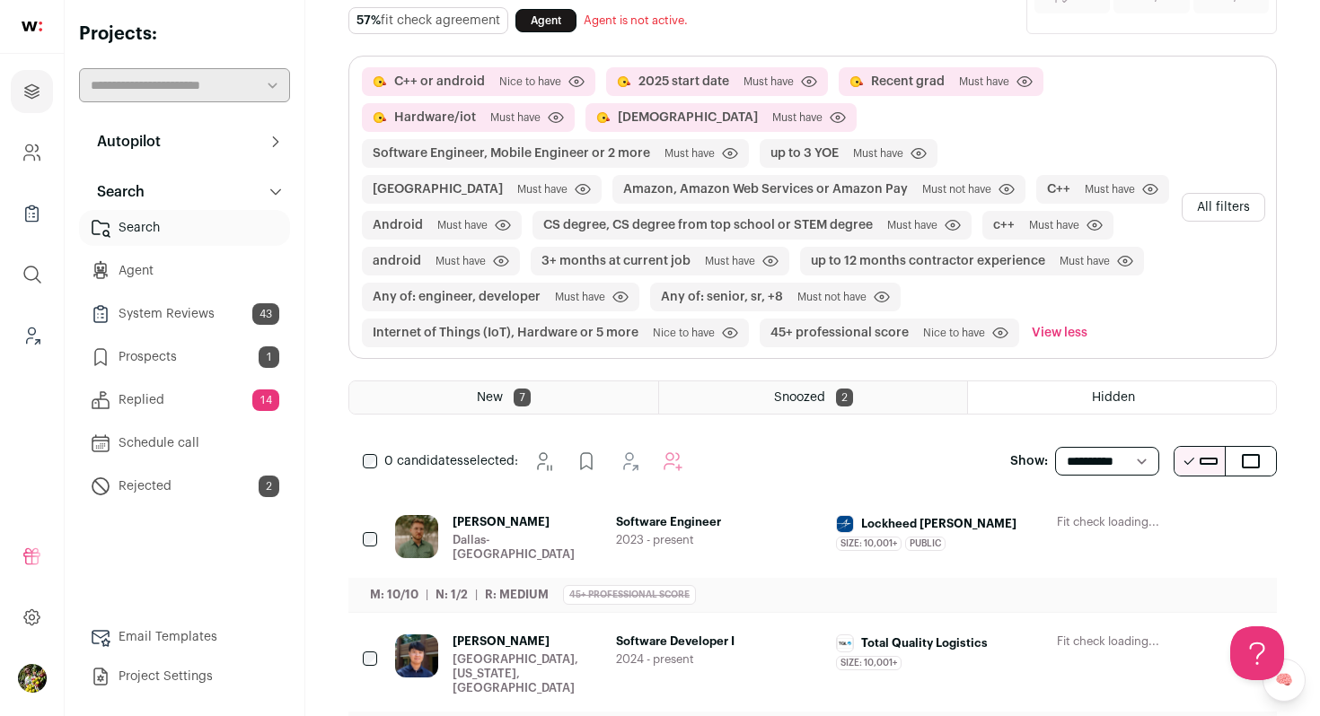
click at [1224, 197] on button "All filters" at bounding box center [1222, 207] width 83 height 29
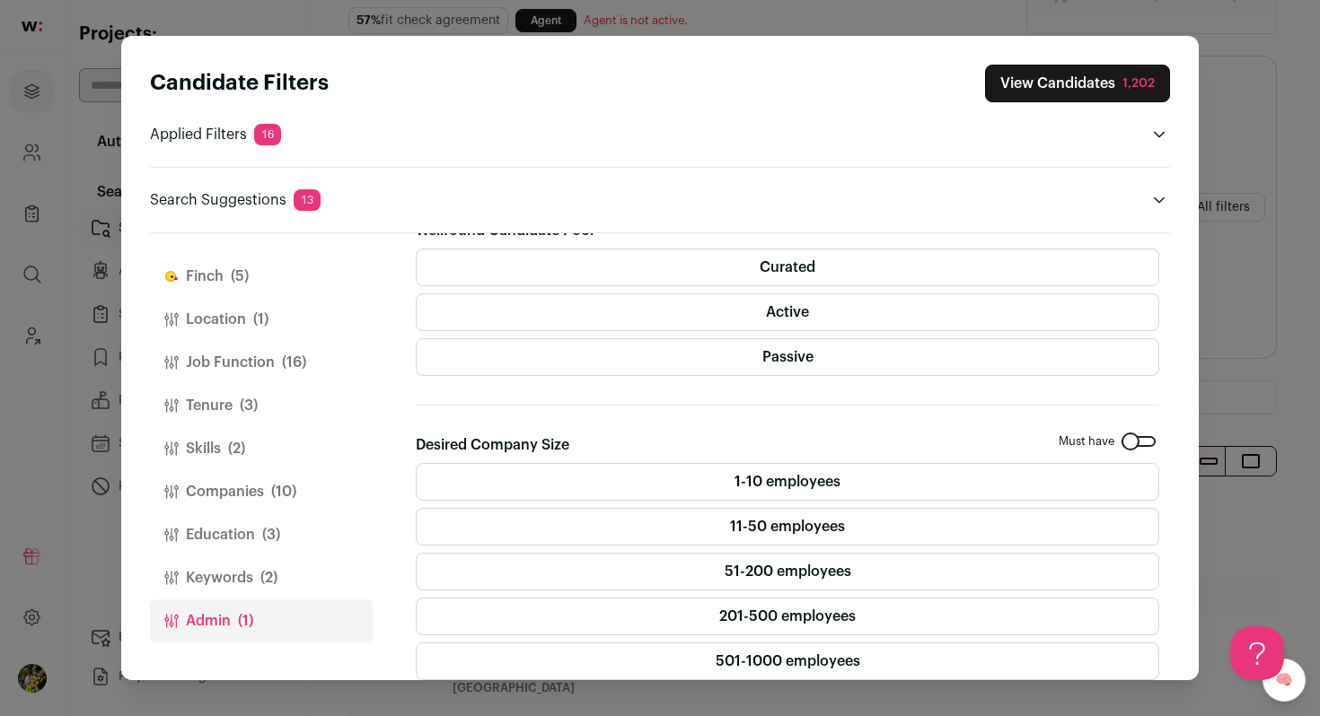
click at [259, 586] on button "Keywords (2)" at bounding box center [261, 578] width 223 height 43
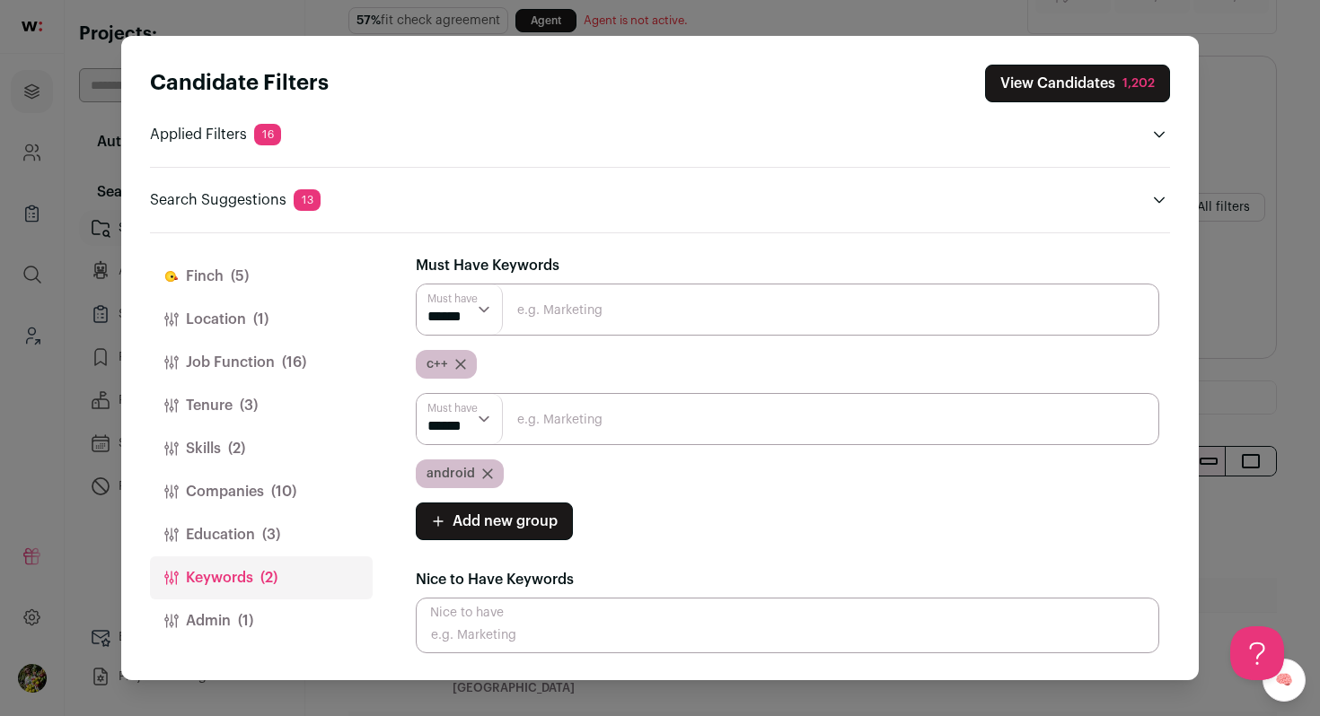
click at [524, 521] on span "Add new group" at bounding box center [504, 522] width 105 height 22
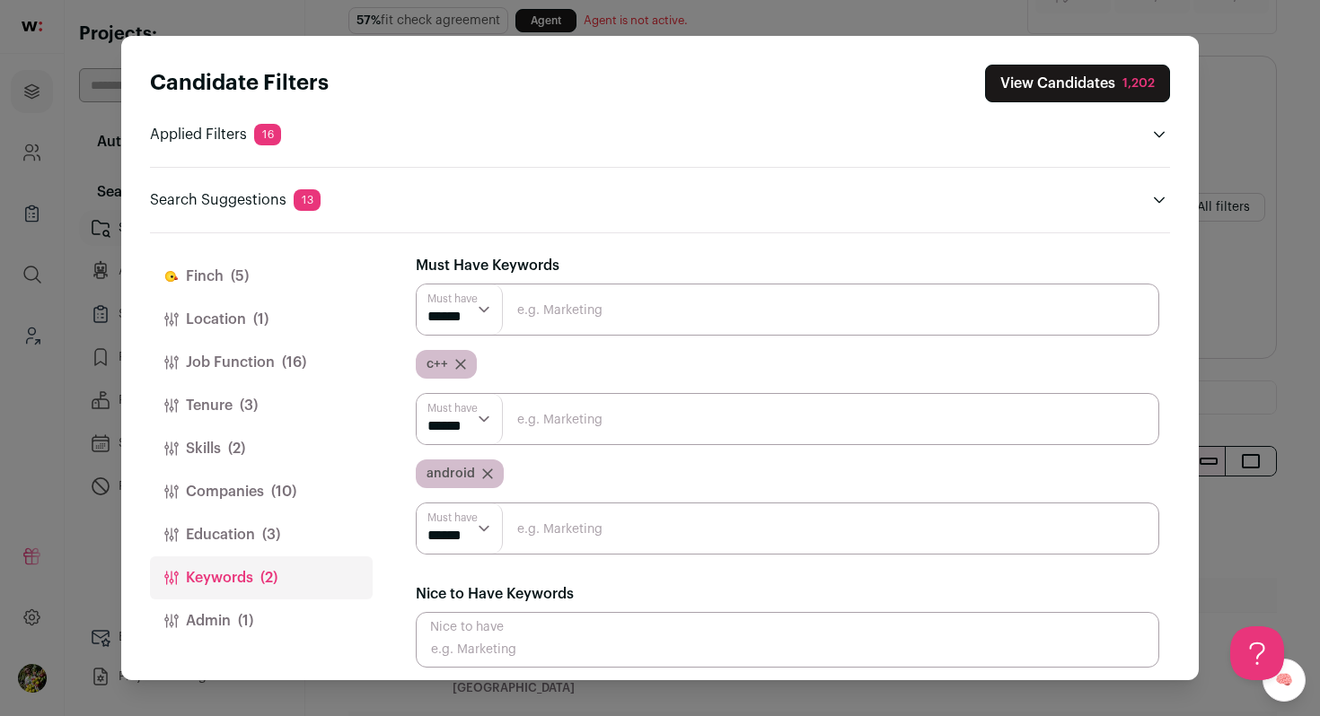
click at [524, 543] on input "Close modal via background" at bounding box center [787, 529] width 743 height 52
type input "bluetooth"
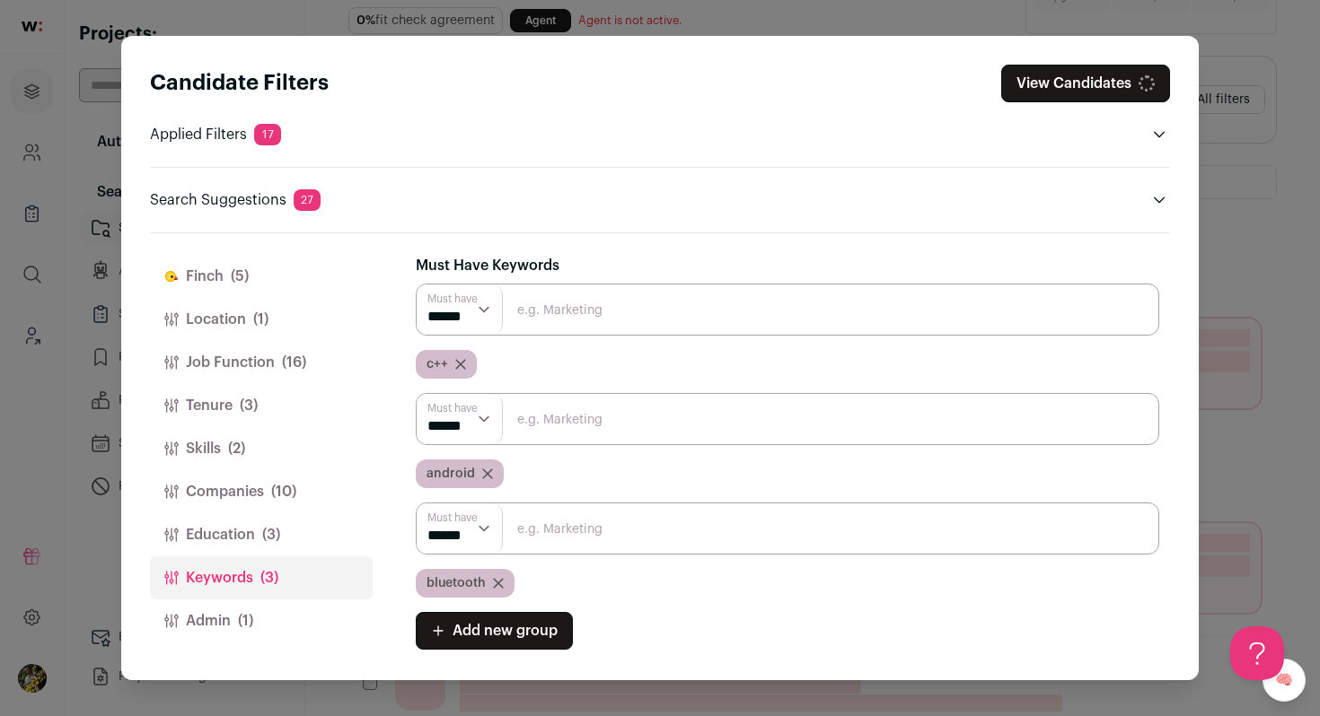
click at [548, 539] on input "Close modal via background" at bounding box center [787, 529] width 743 height 52
type input "wear"
click at [548, 539] on input "Close modal via background" at bounding box center [787, 529] width 743 height 52
type input "wearable"
click at [471, 529] on select "****** ******" at bounding box center [460, 529] width 86 height 50
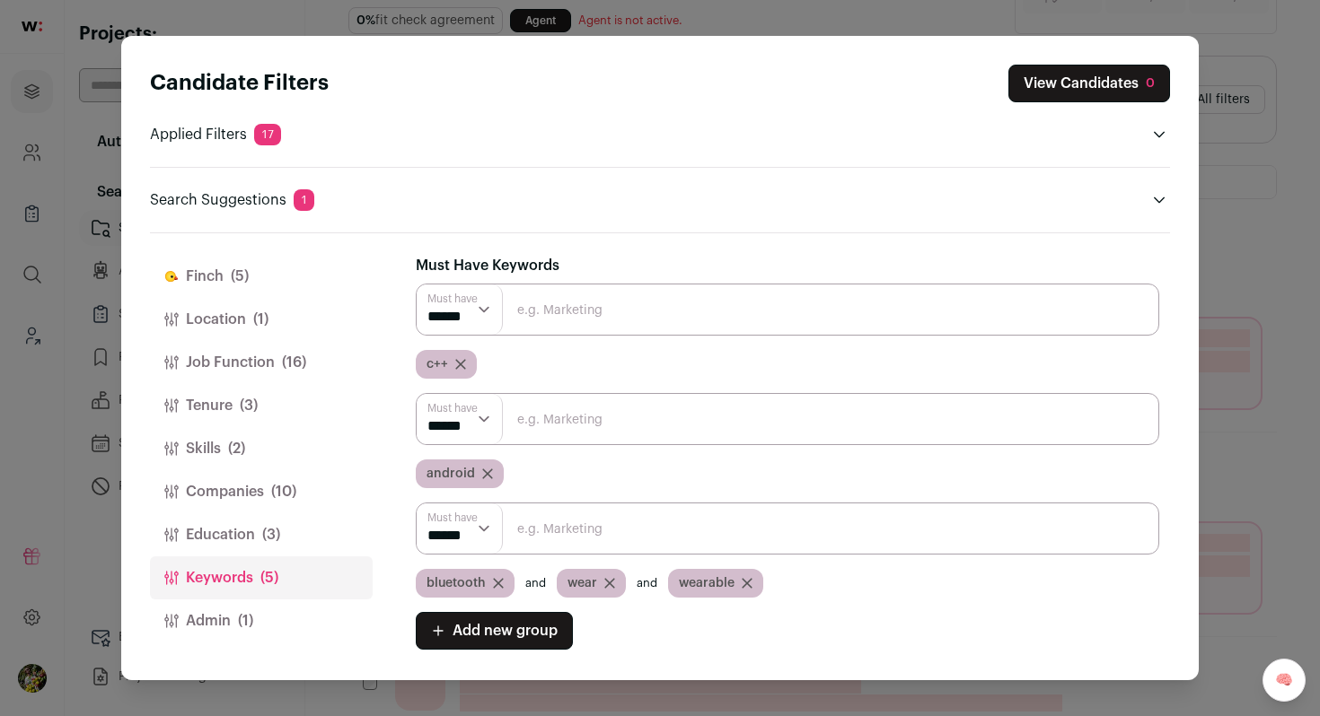
select select "**"
click at [417, 504] on select "****** ******" at bounding box center [460, 529] width 86 height 50
type input "band"
click at [564, 525] on input "Close modal via background" at bounding box center [787, 529] width 743 height 52
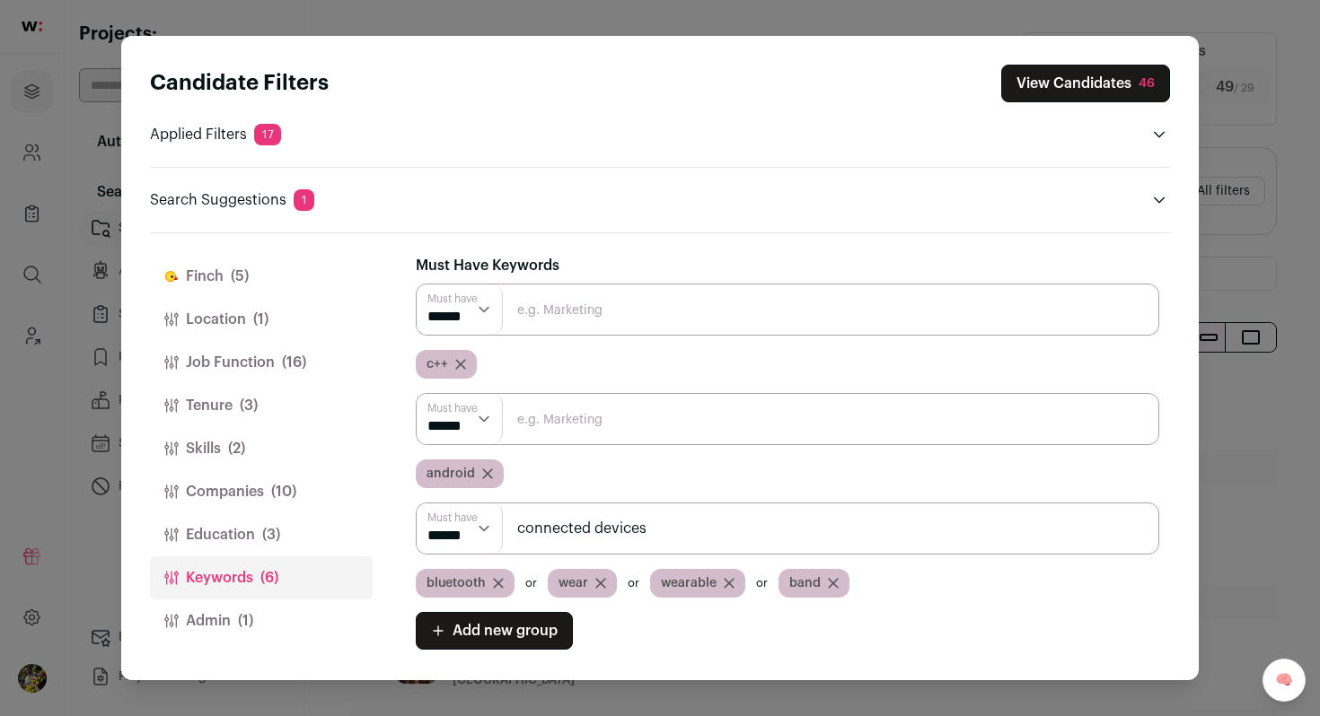
type input "connected devices"
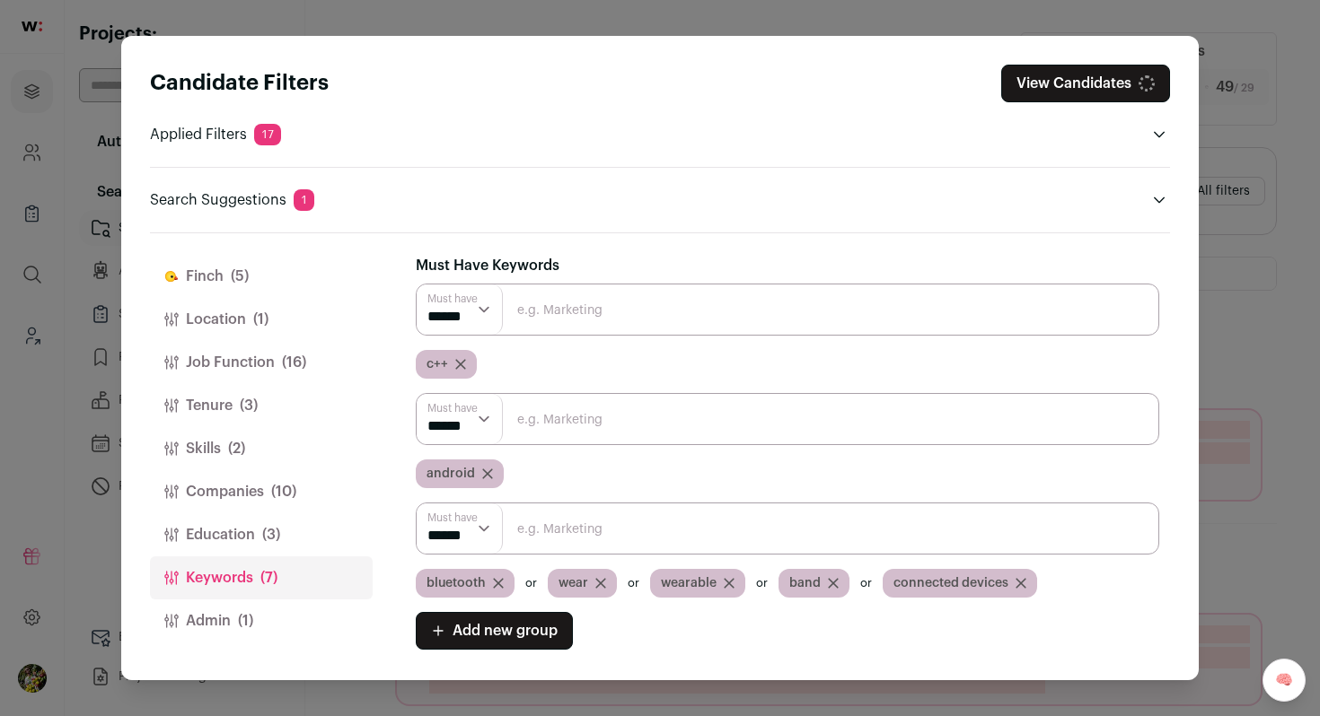
click at [1076, 83] on button "View Candidates" at bounding box center [1085, 84] width 169 height 38
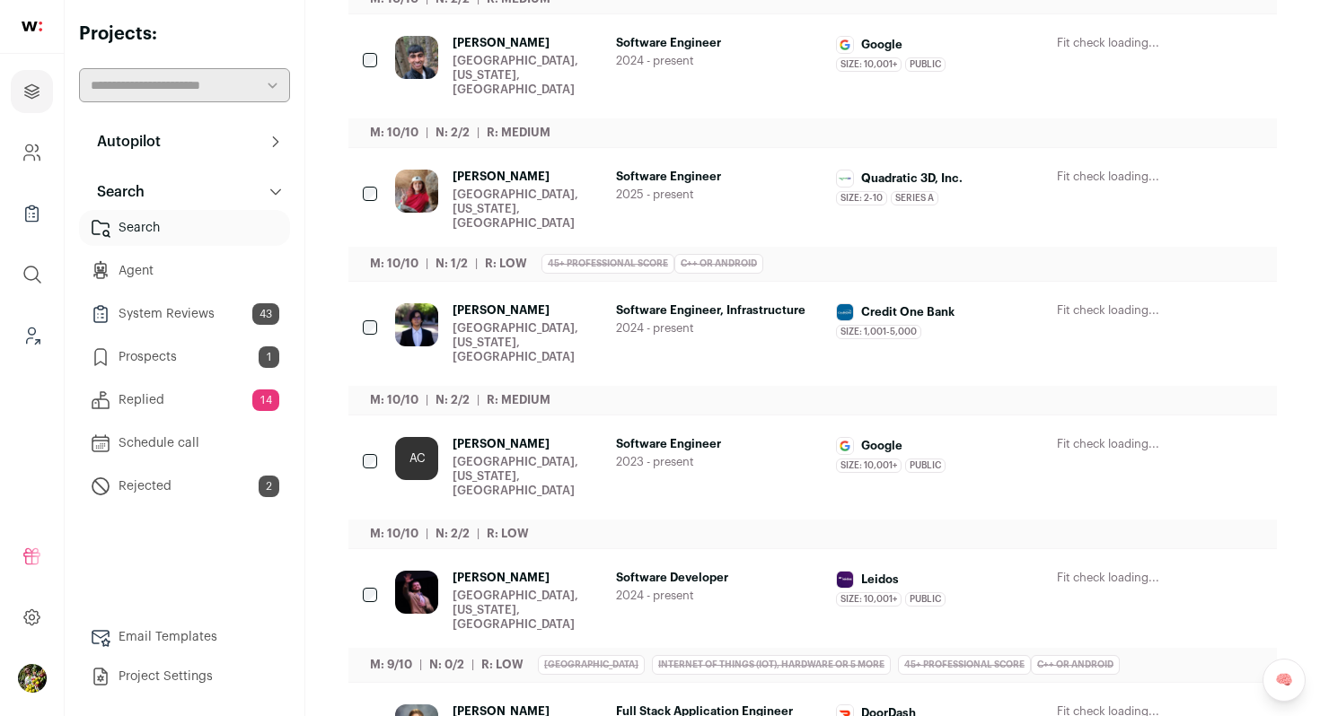
scroll to position [730, 0]
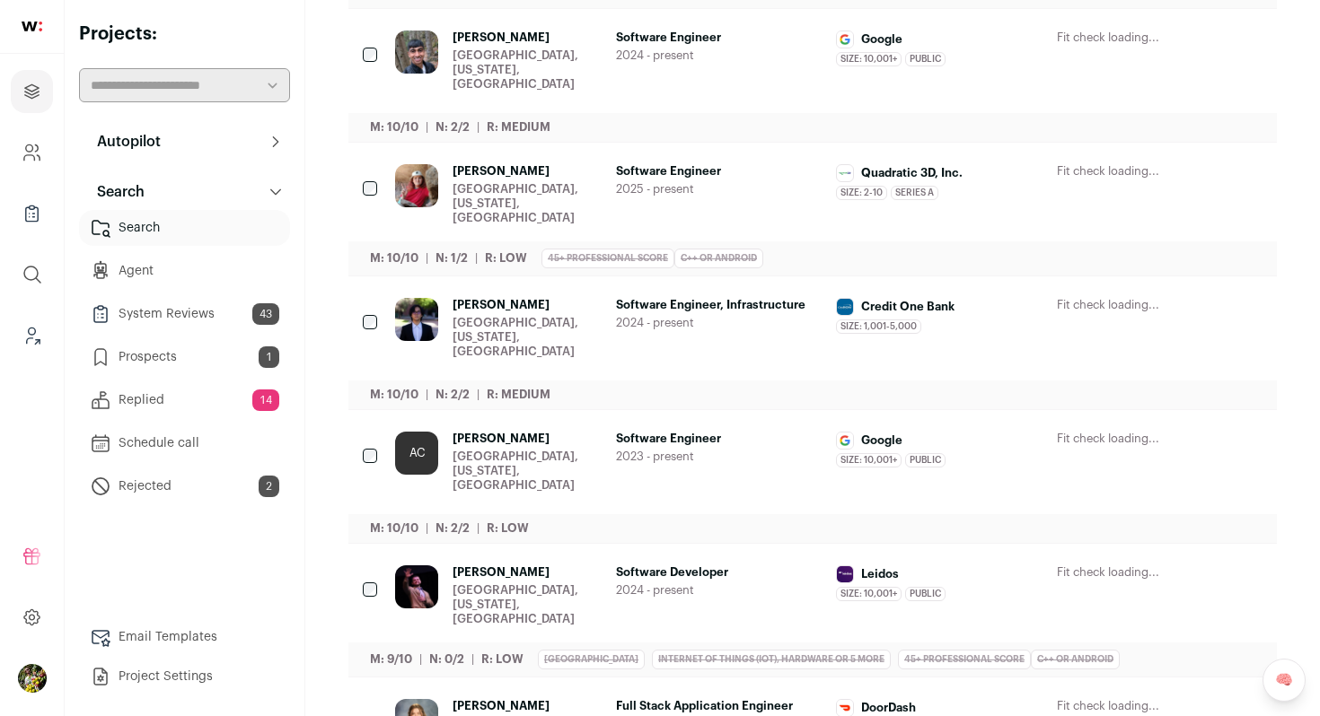
click at [1094, 295] on icon "Hide" at bounding box center [1102, 306] width 22 height 22
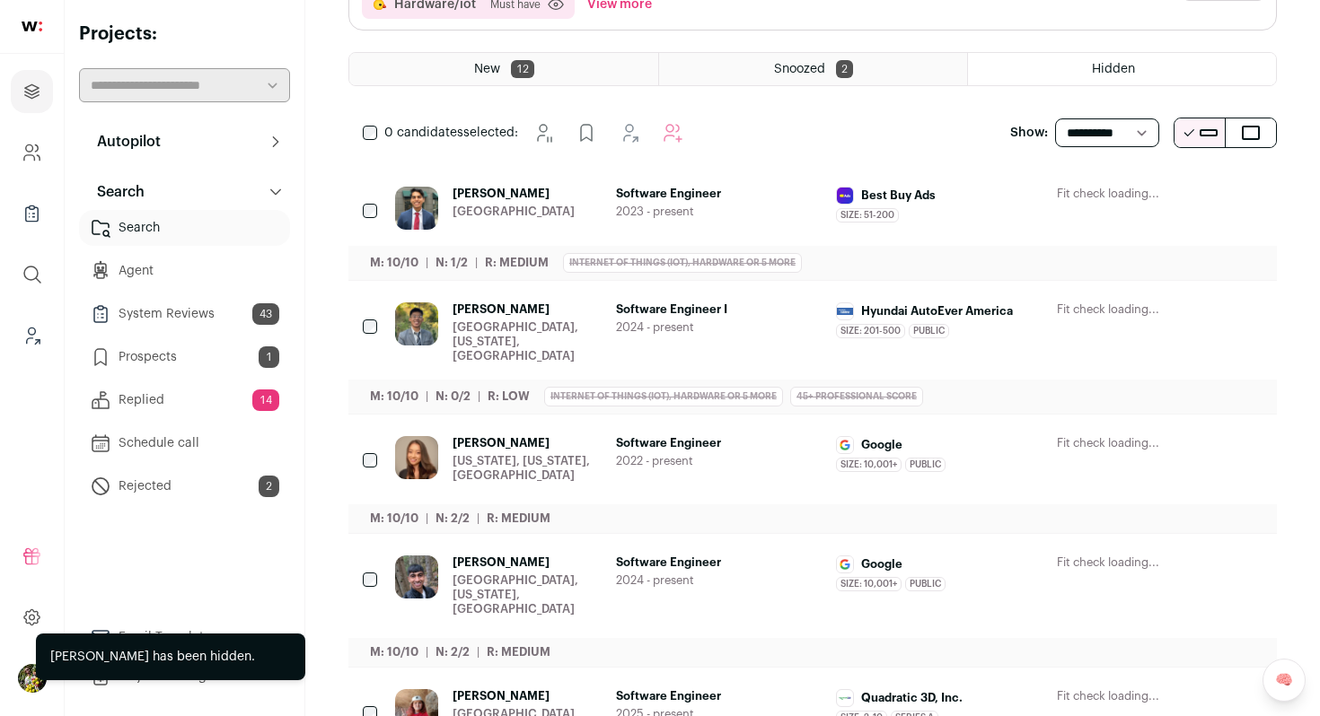
scroll to position [0, 0]
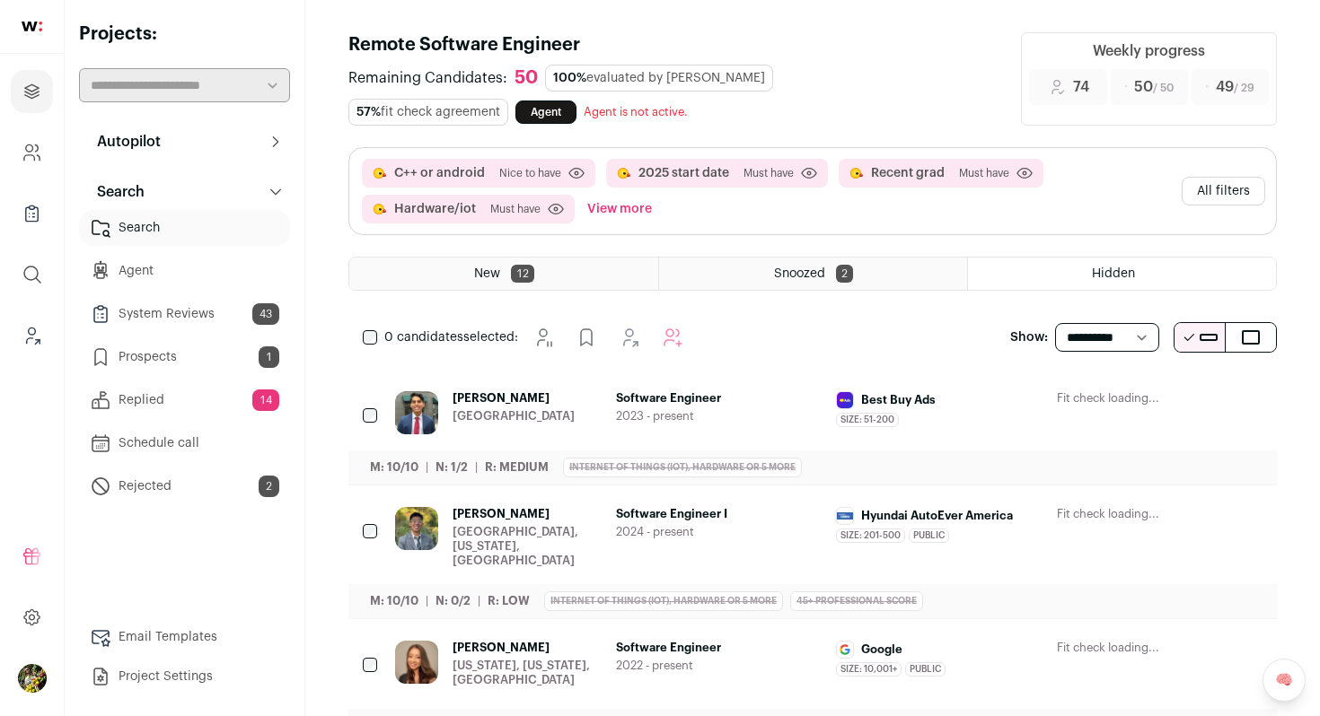
click at [781, 407] on div "Software Engineer 2023 - present" at bounding box center [719, 412] width 206 height 43
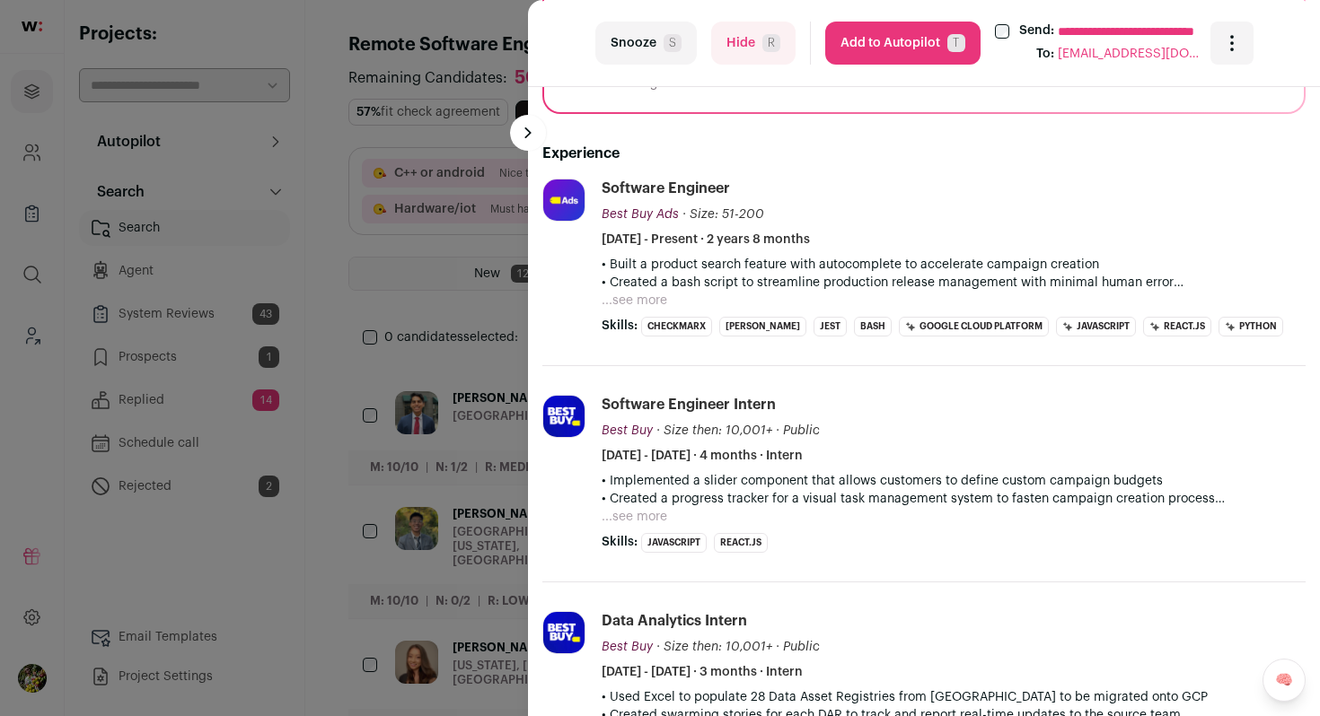
click at [652, 305] on button "...see more" at bounding box center [634, 301] width 66 height 18
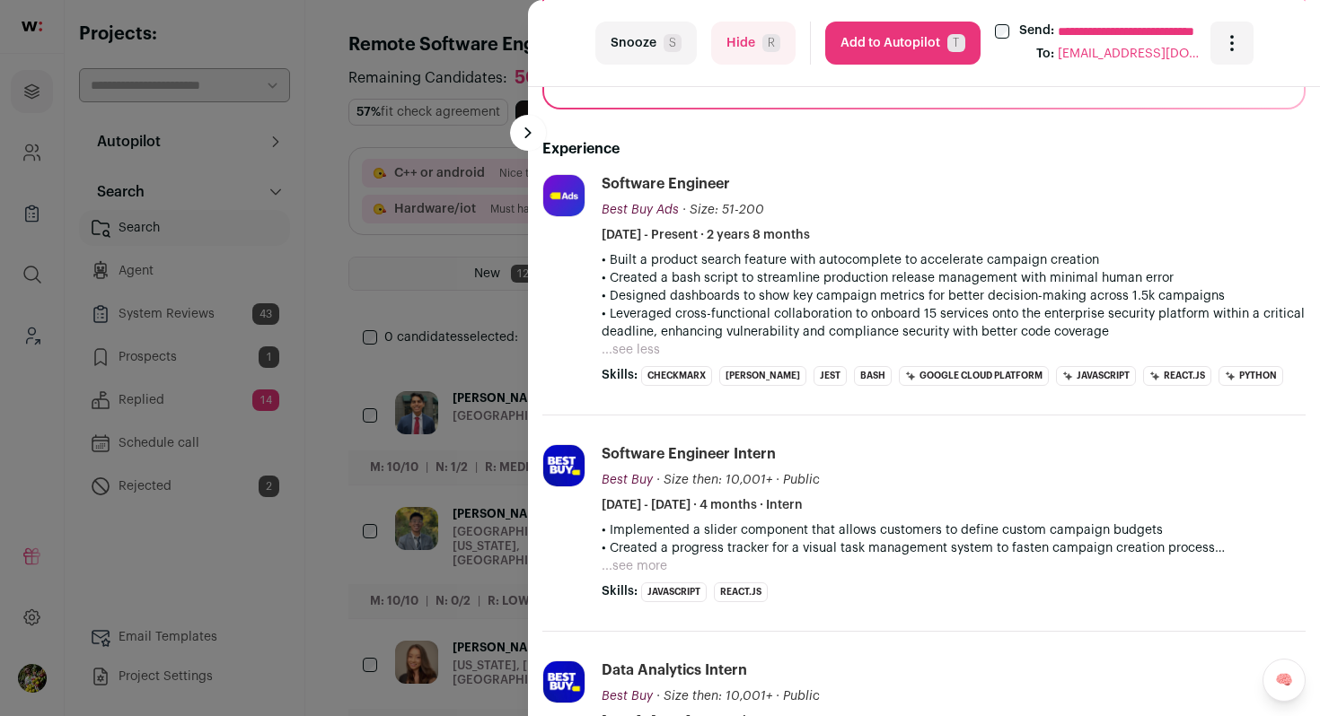
scroll to position [459, 0]
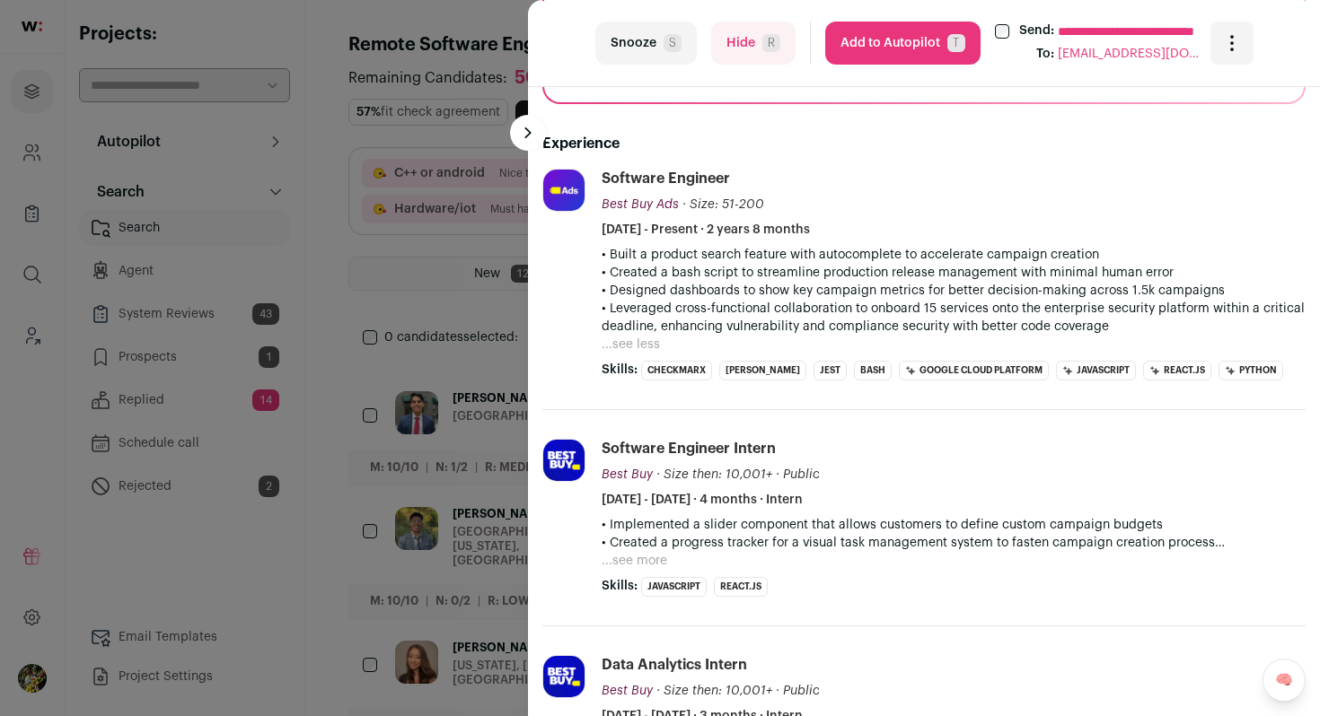
click at [478, 311] on div "**********" at bounding box center [660, 358] width 1320 height 716
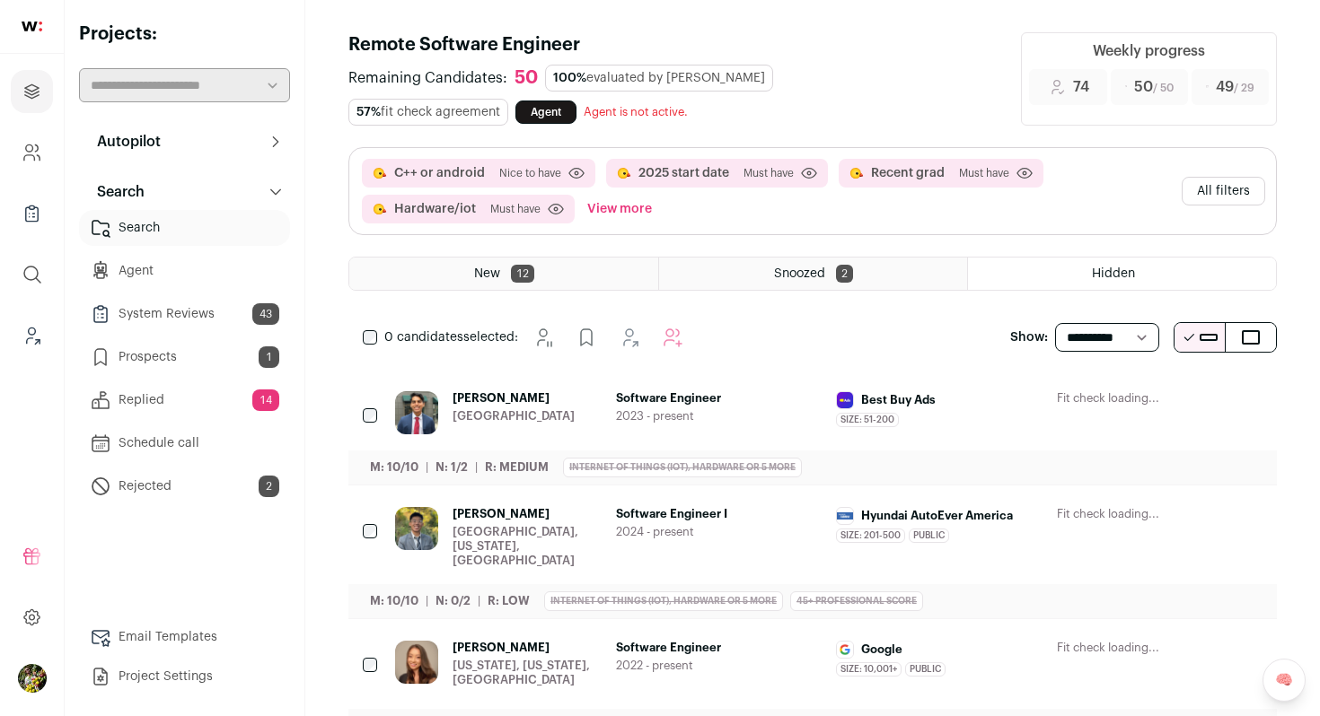
click at [1236, 198] on button "All filters" at bounding box center [1222, 191] width 83 height 29
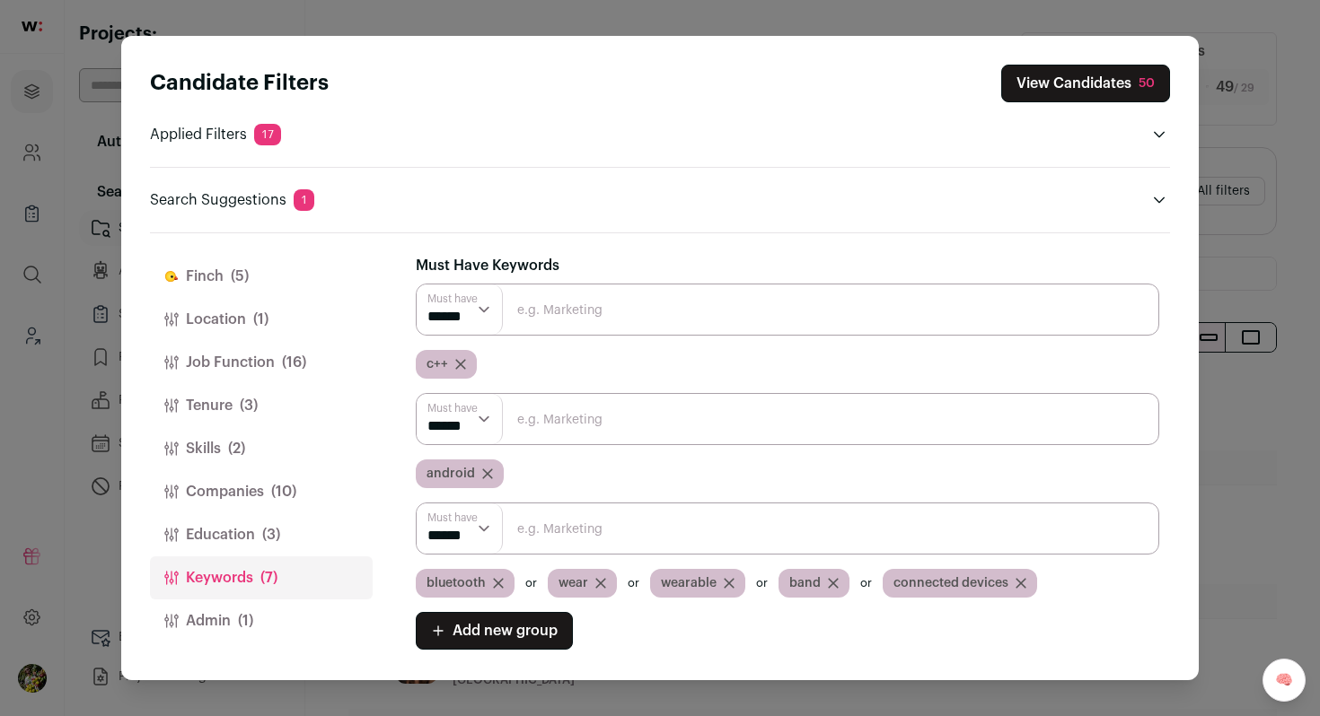
click at [255, 269] on button "Finch (5)" at bounding box center [261, 276] width 223 height 43
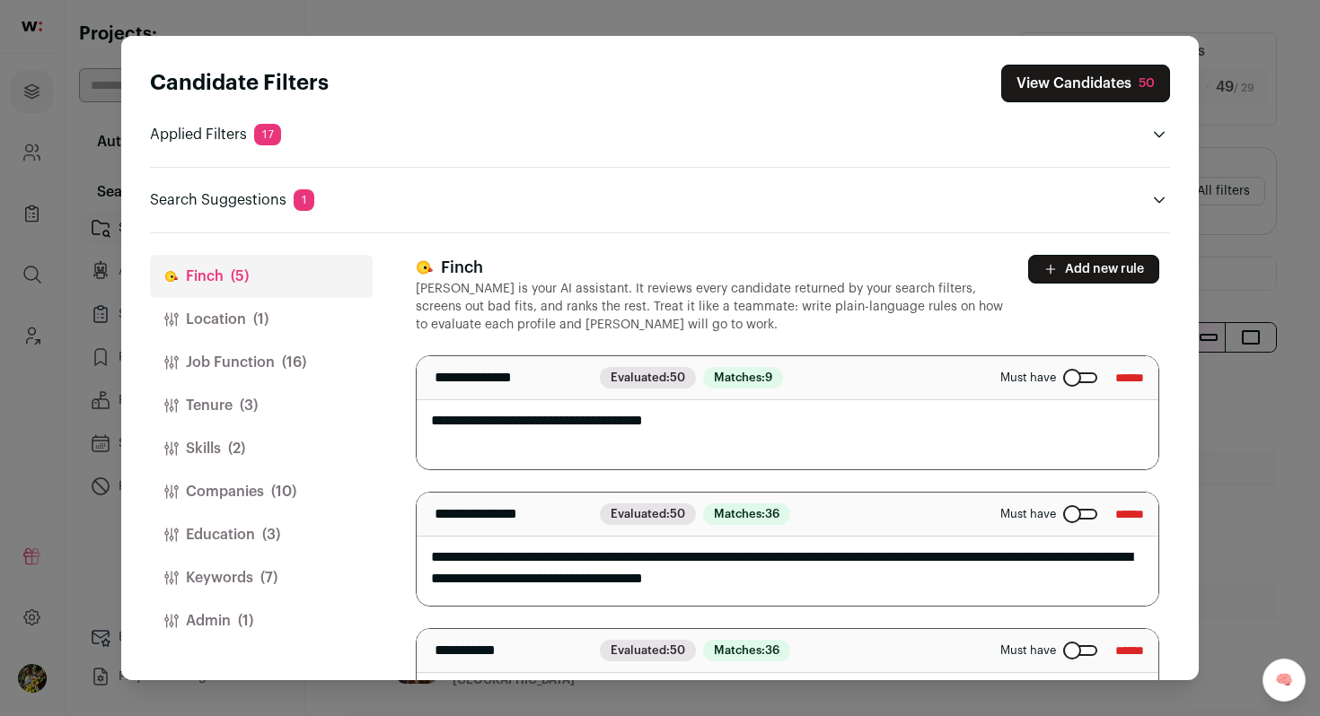
click at [1062, 384] on label "Must have" at bounding box center [1048, 378] width 97 height 14
click at [1088, 86] on button "View Candidates 50" at bounding box center [1085, 84] width 169 height 38
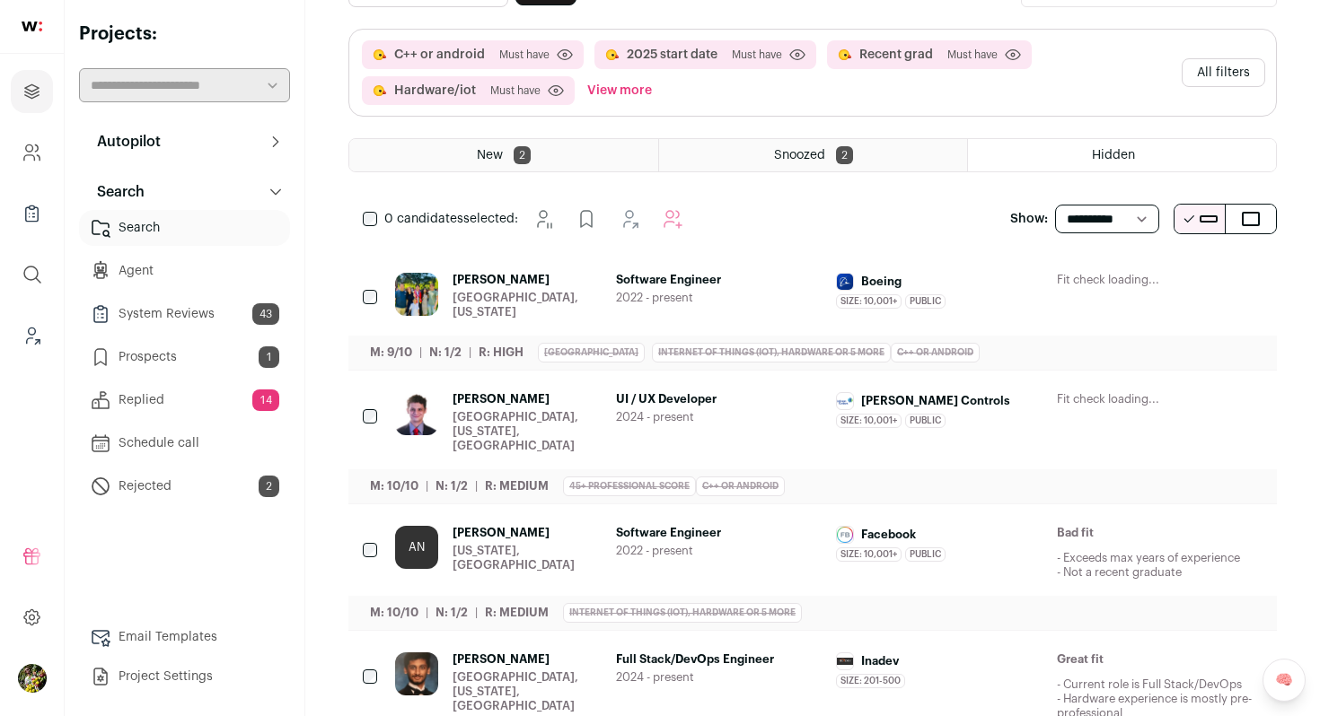
scroll to position [145, 0]
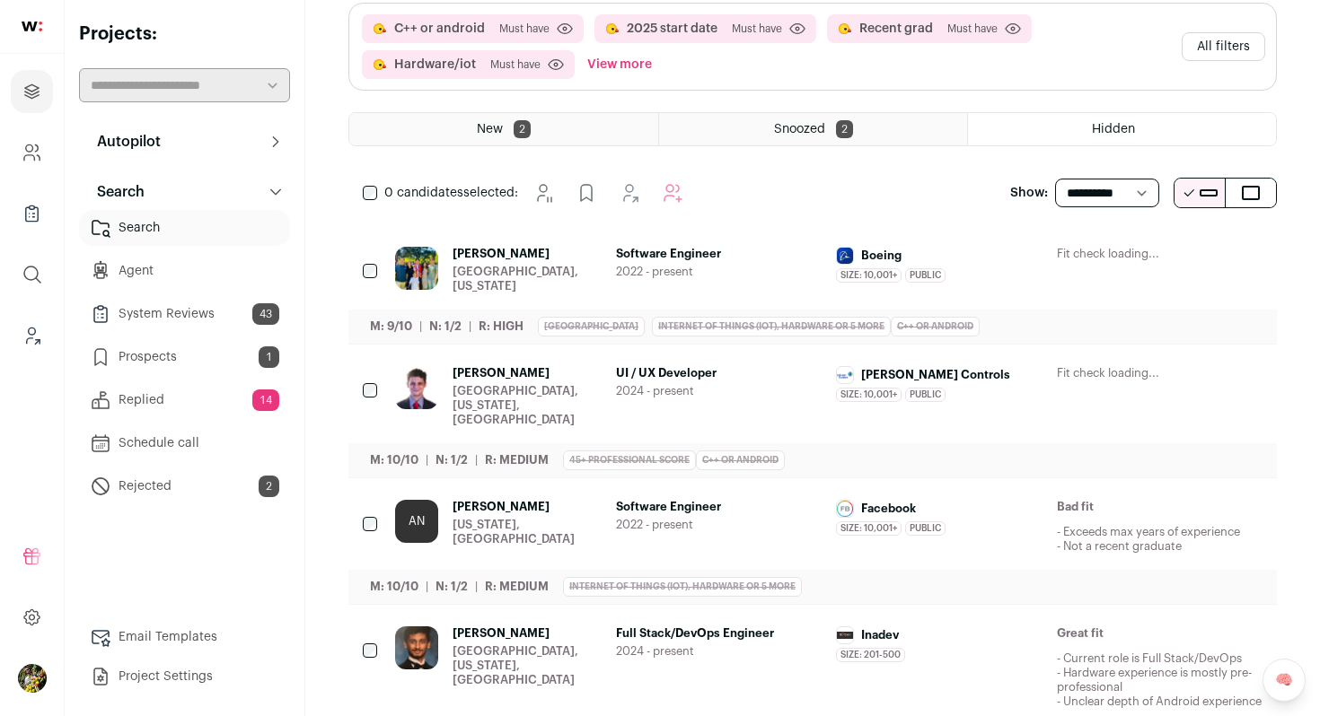
click at [1042, 385] on div "[PERSON_NAME] [GEOGRAPHIC_DATA], [US_STATE], [GEOGRAPHIC_DATA] UI / UX Develope…" at bounding box center [828, 396] width 867 height 61
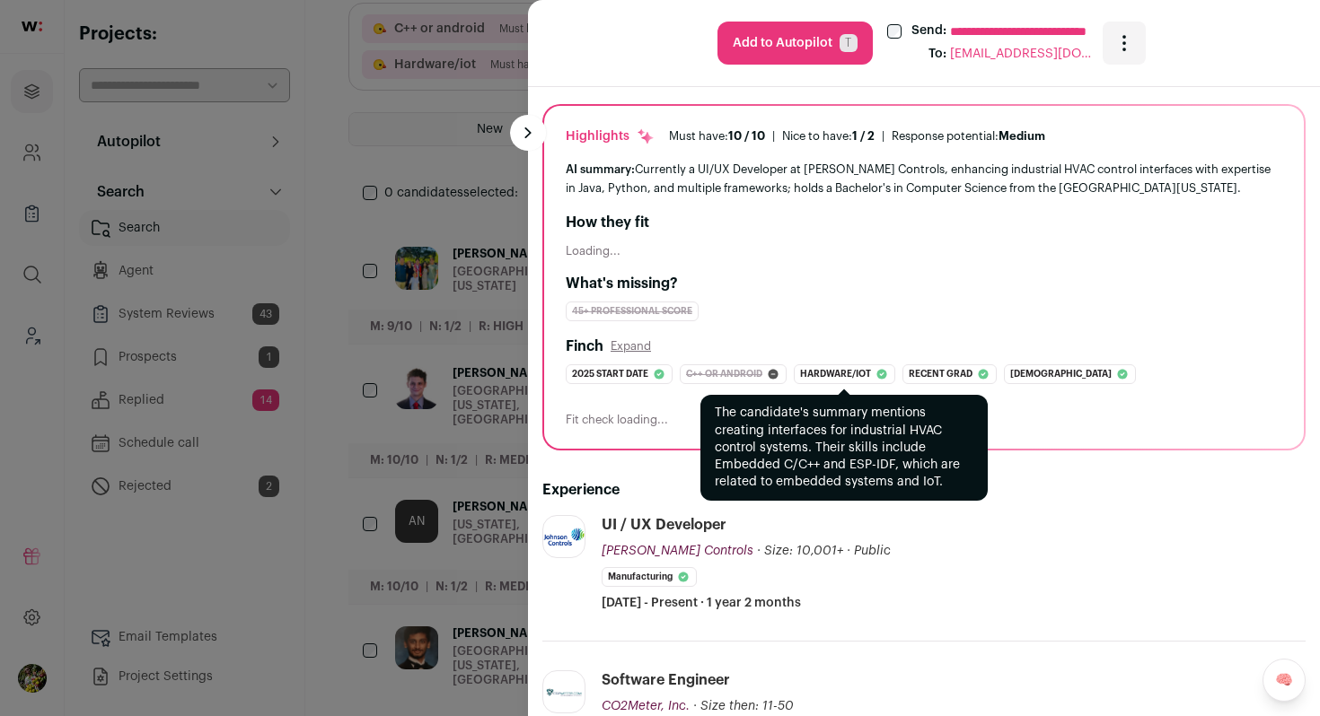
scroll to position [0, 0]
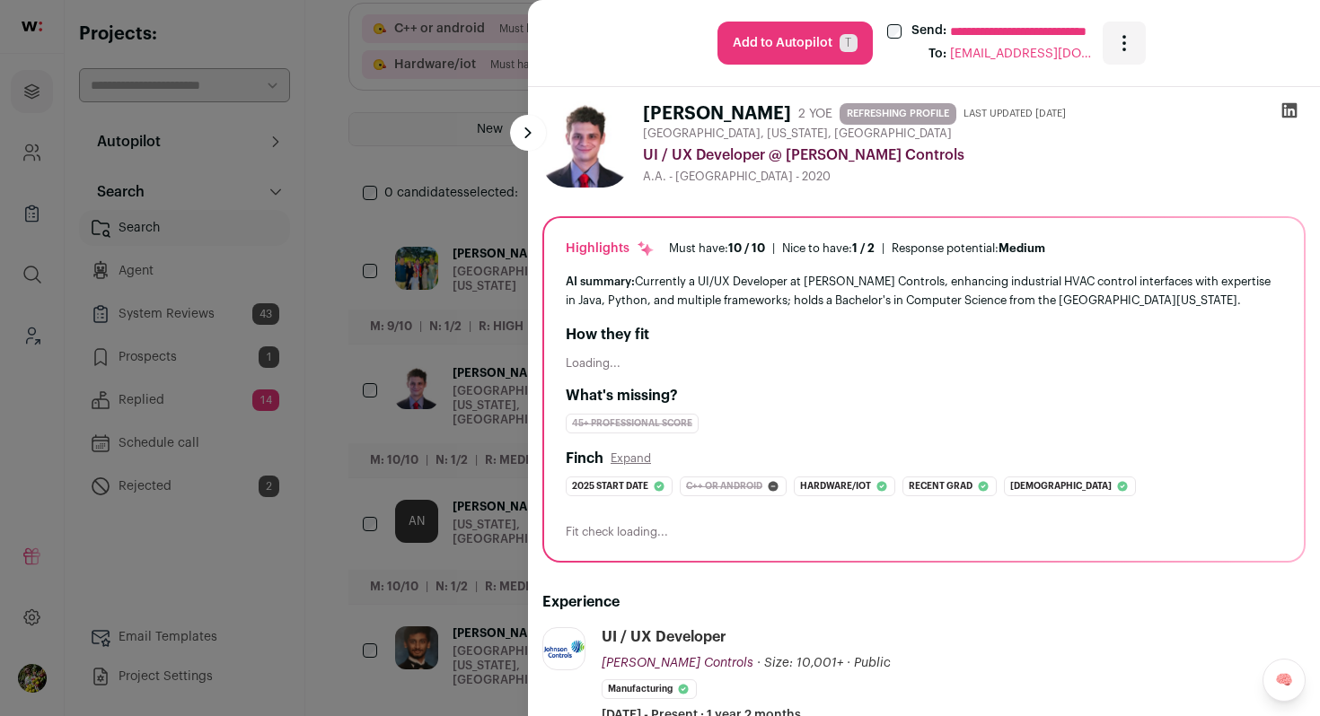
click at [1130, 34] on icon "Open dropdown" at bounding box center [1124, 43] width 22 height 22
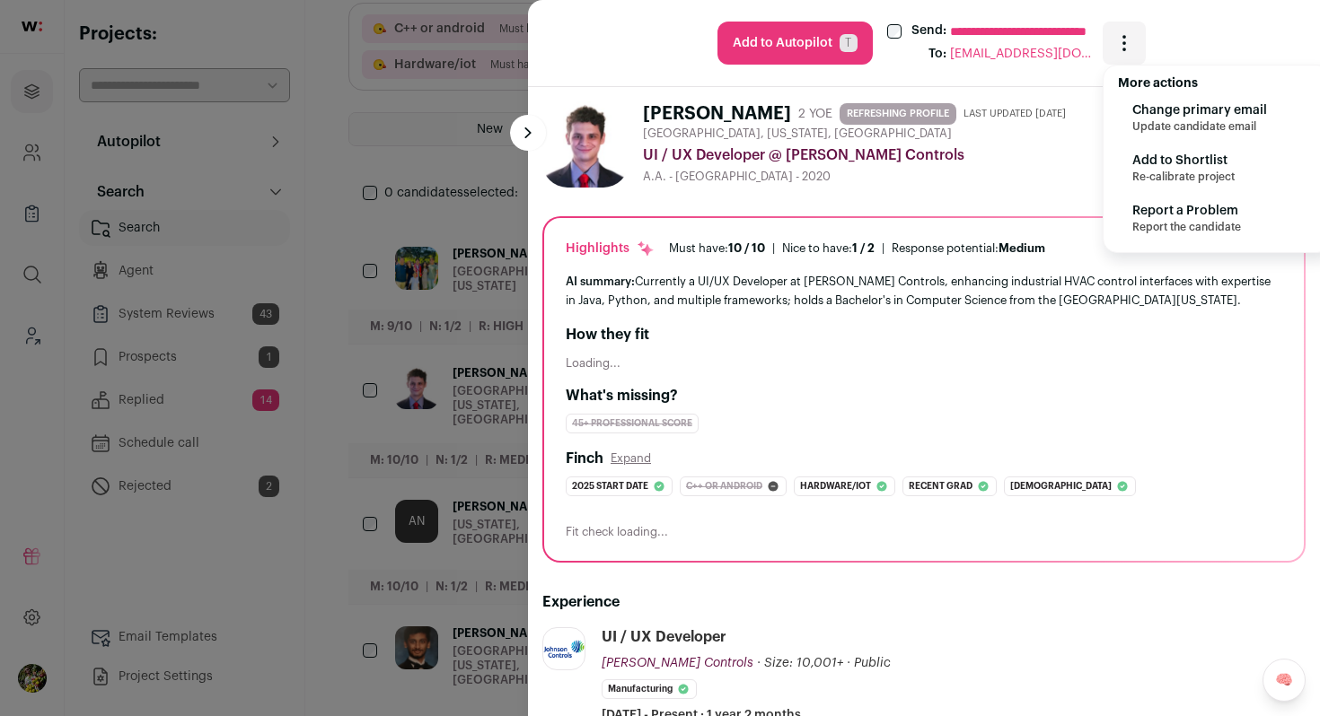
click at [446, 225] on div "**********" at bounding box center [660, 358] width 1320 height 716
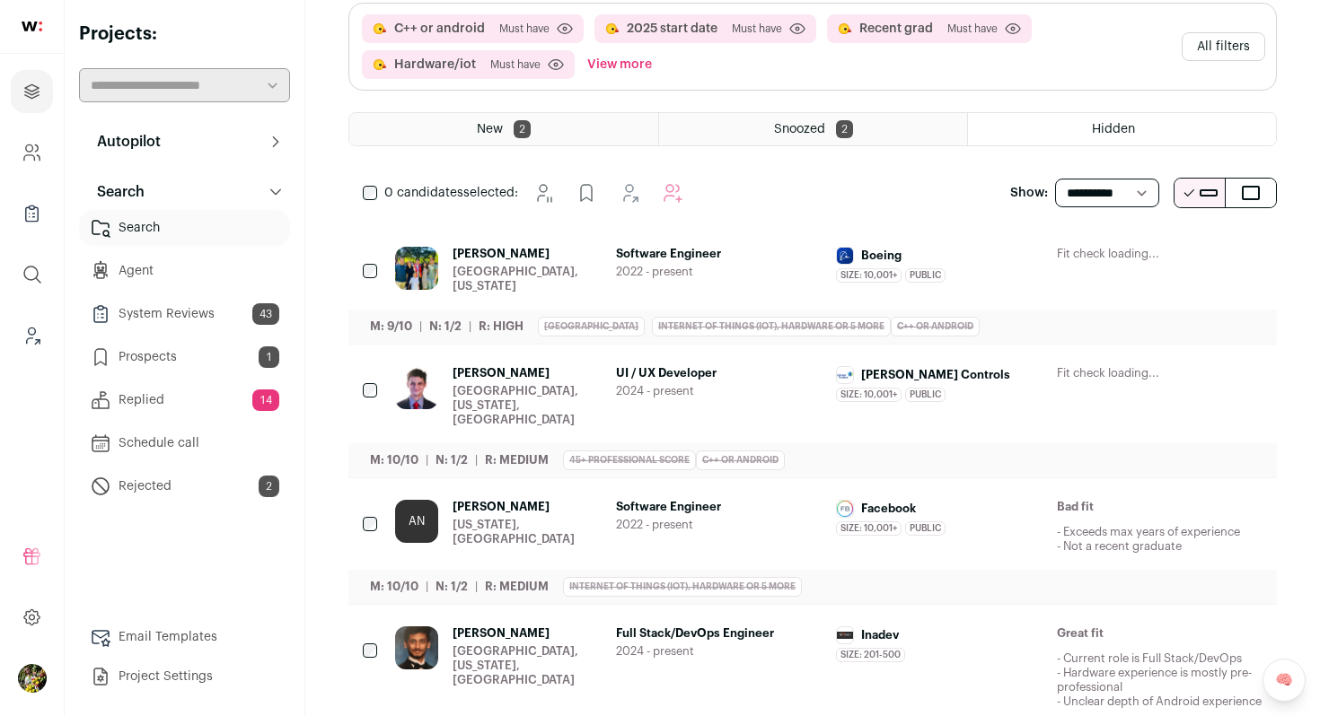
click at [490, 126] on span "New" at bounding box center [490, 129] width 26 height 13
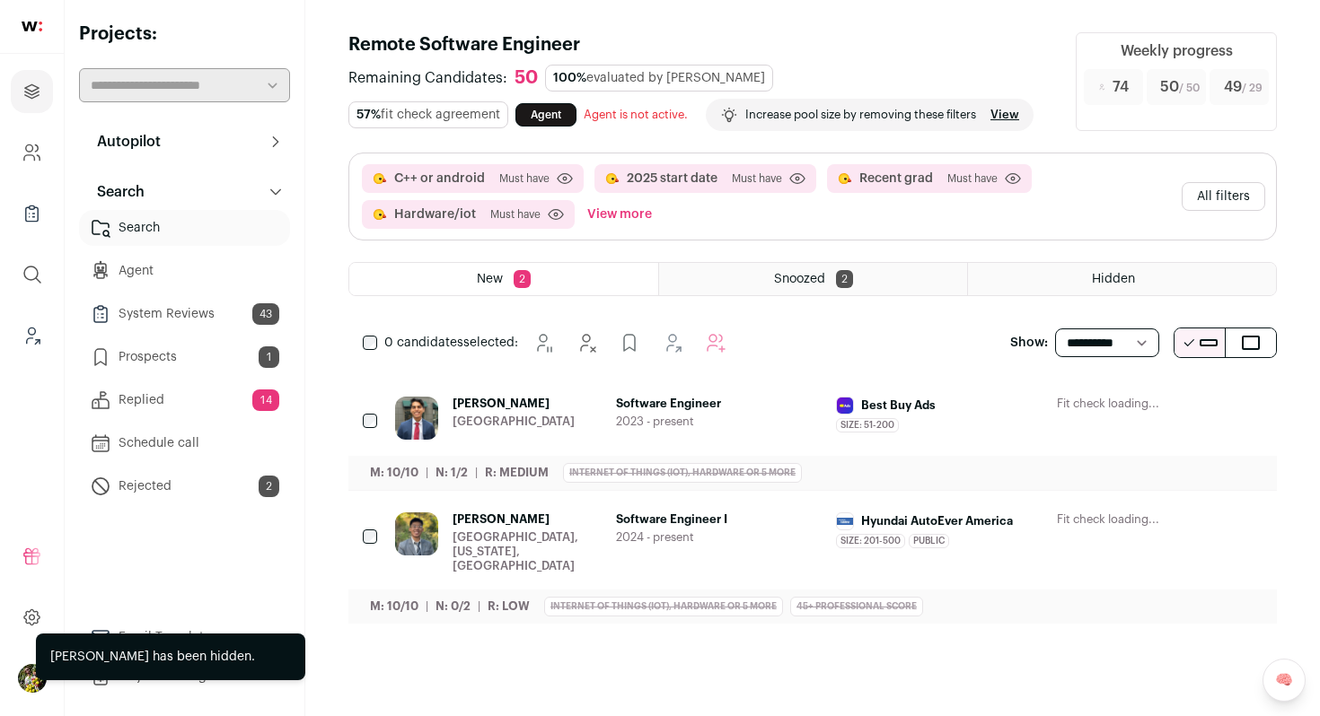
click at [639, 405] on span "Software Engineer" at bounding box center [719, 404] width 206 height 14
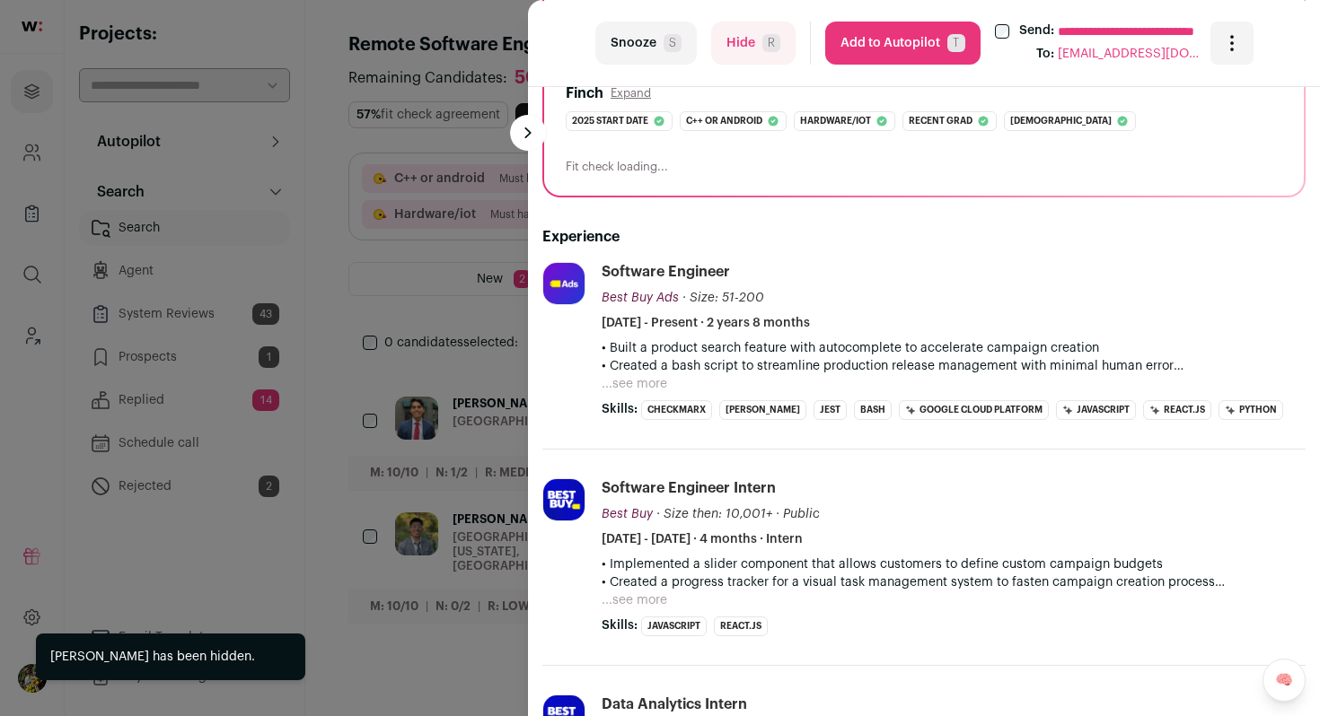
scroll to position [373, 0]
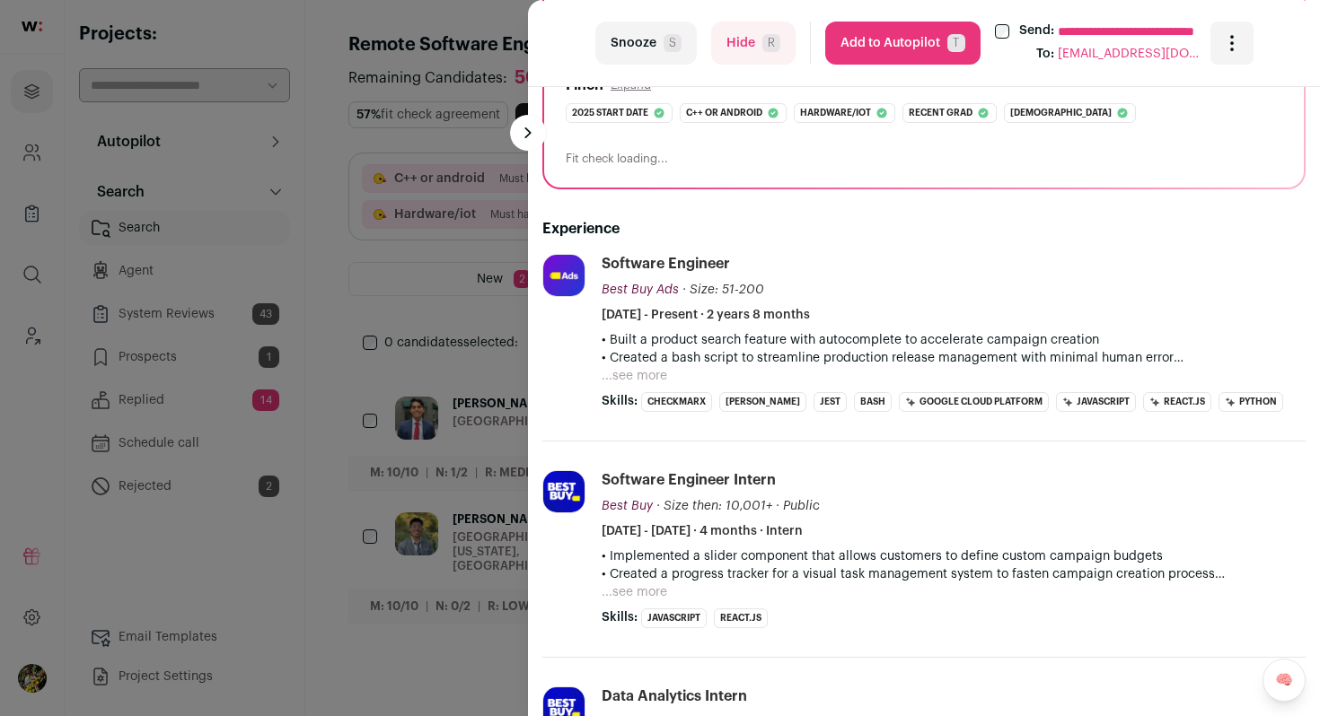
click at [632, 375] on button "...see more" at bounding box center [634, 376] width 66 height 18
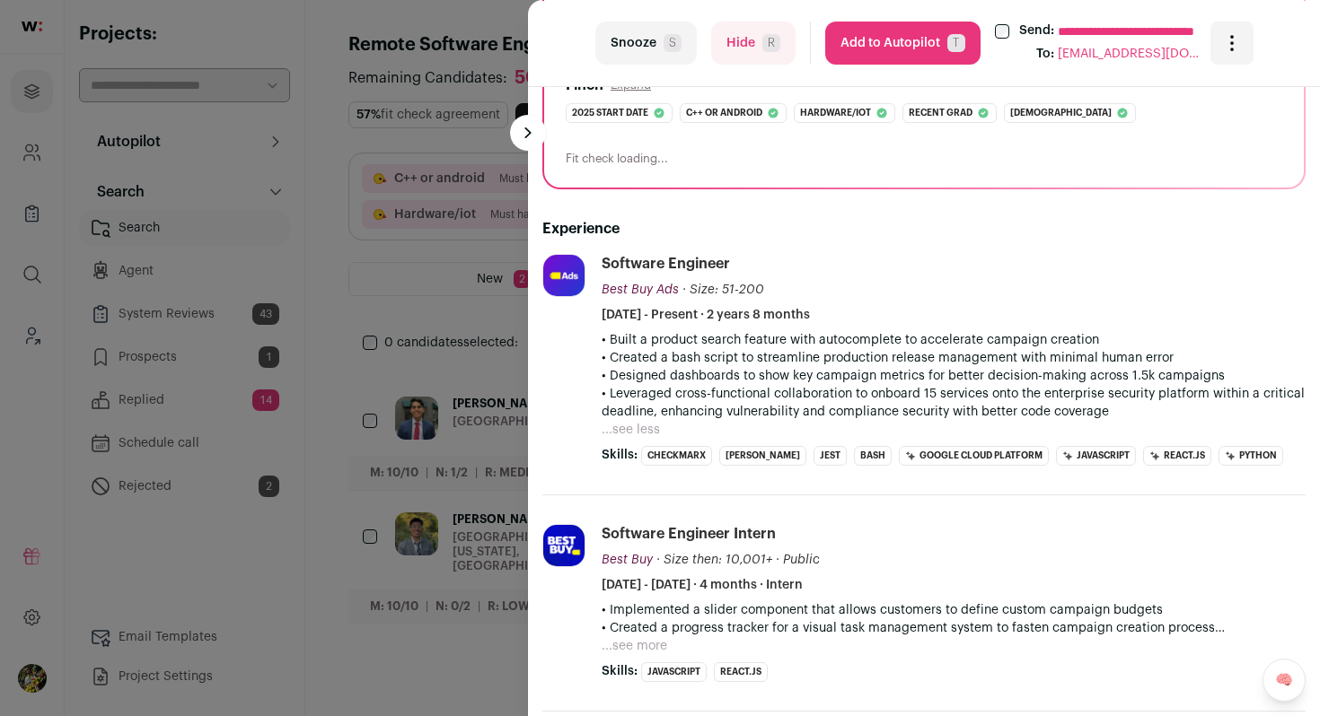
click at [759, 37] on button "Hide R" at bounding box center [753, 43] width 84 height 43
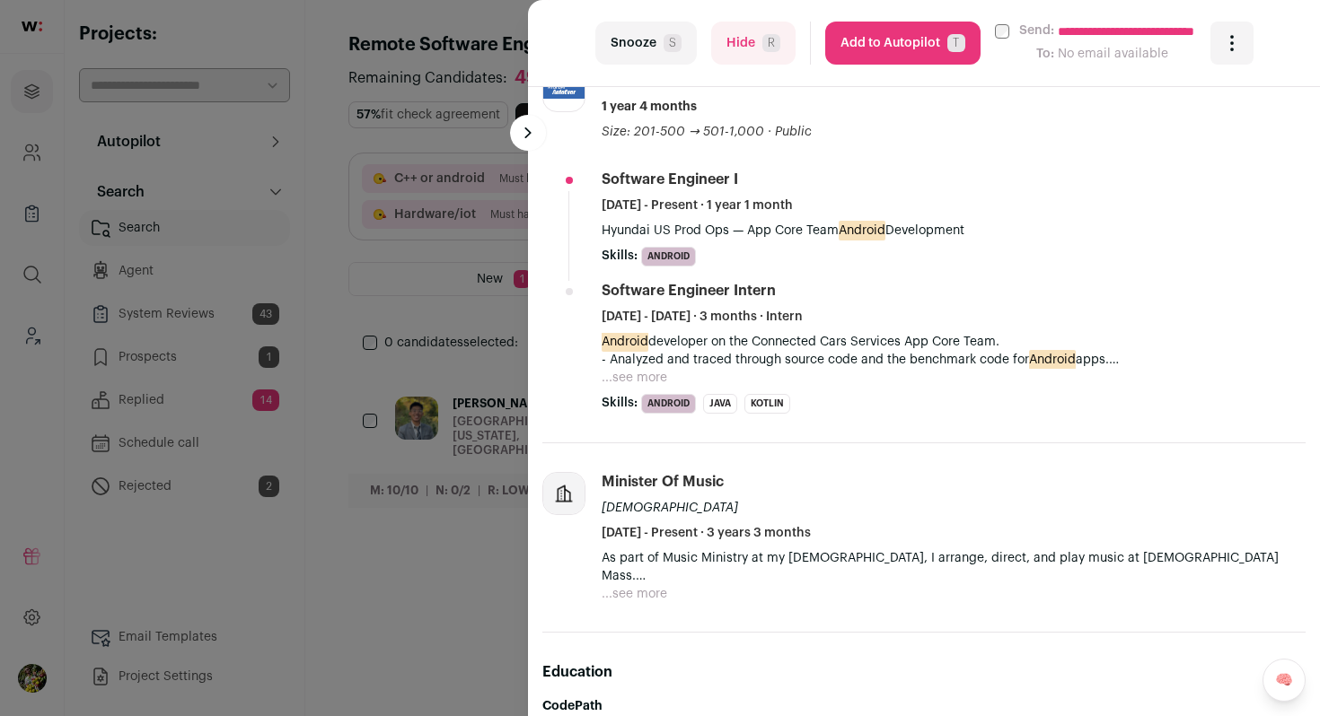
scroll to position [563, 0]
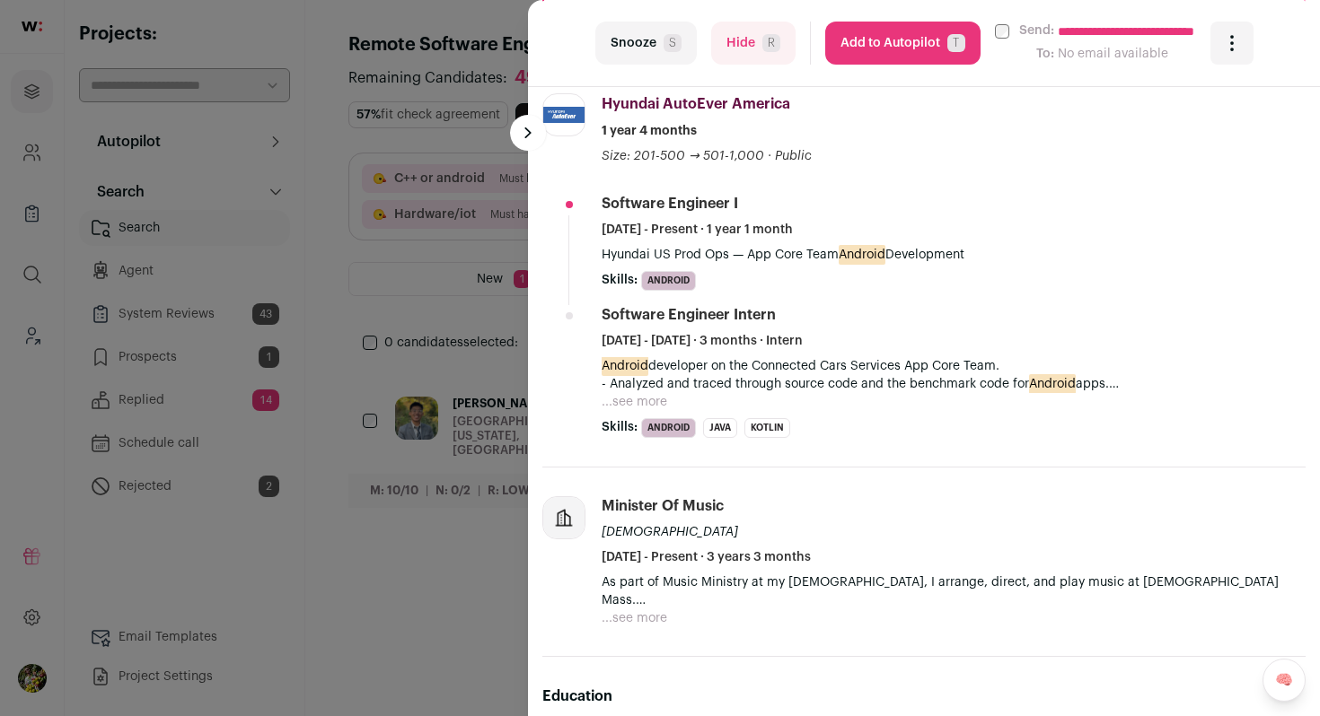
click at [630, 406] on button "...see more" at bounding box center [634, 402] width 66 height 18
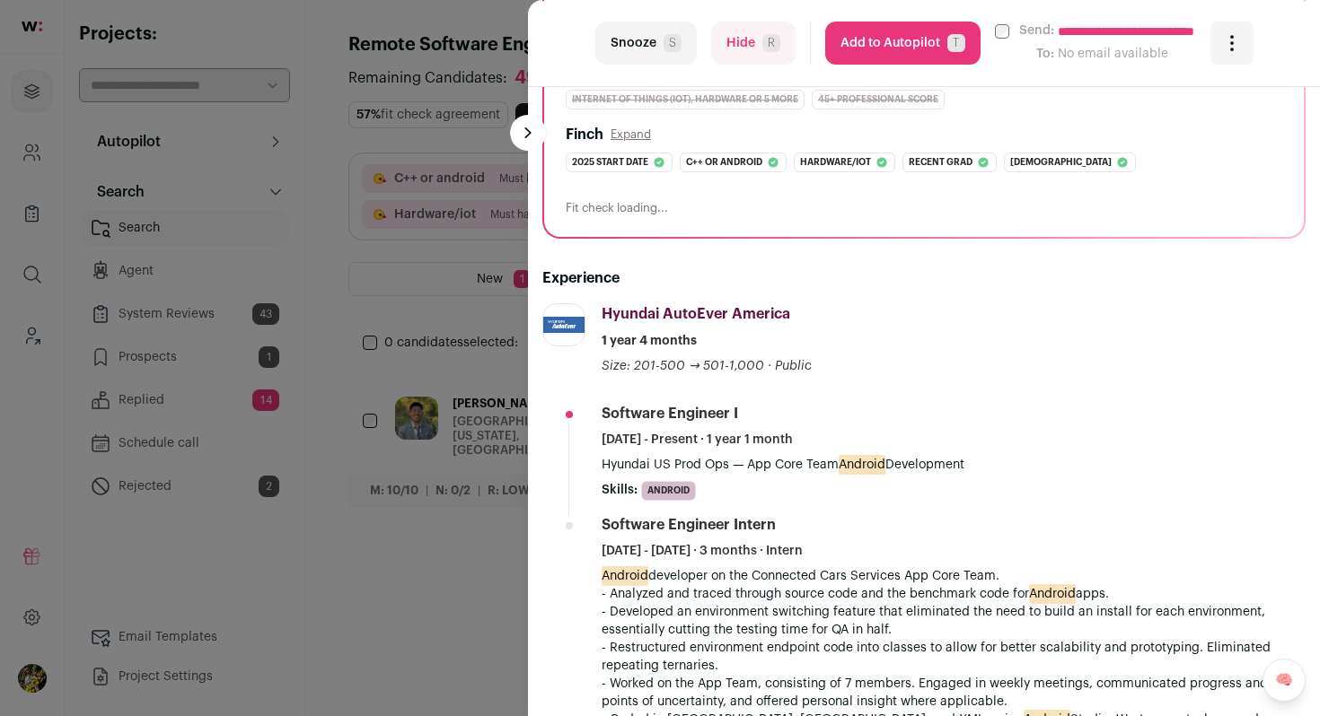
scroll to position [0, 0]
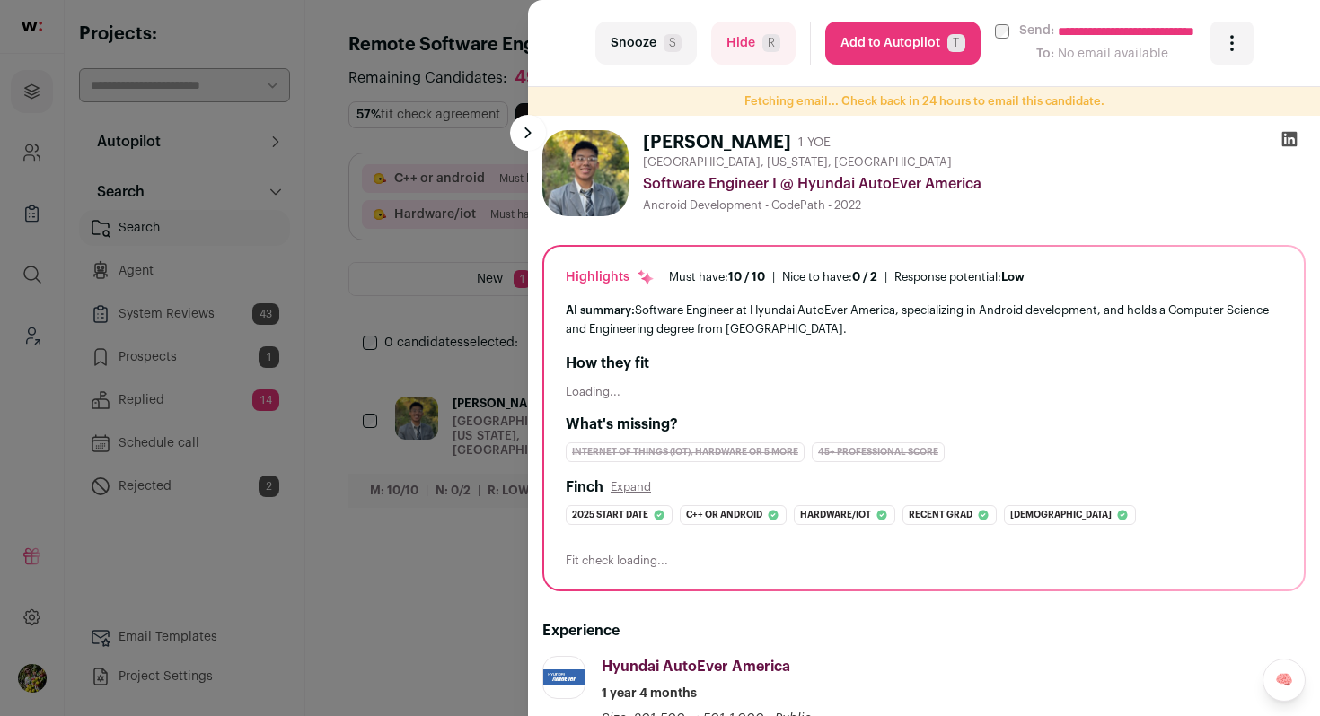
click at [868, 40] on button "Add to Autopilot T" at bounding box center [902, 43] width 155 height 43
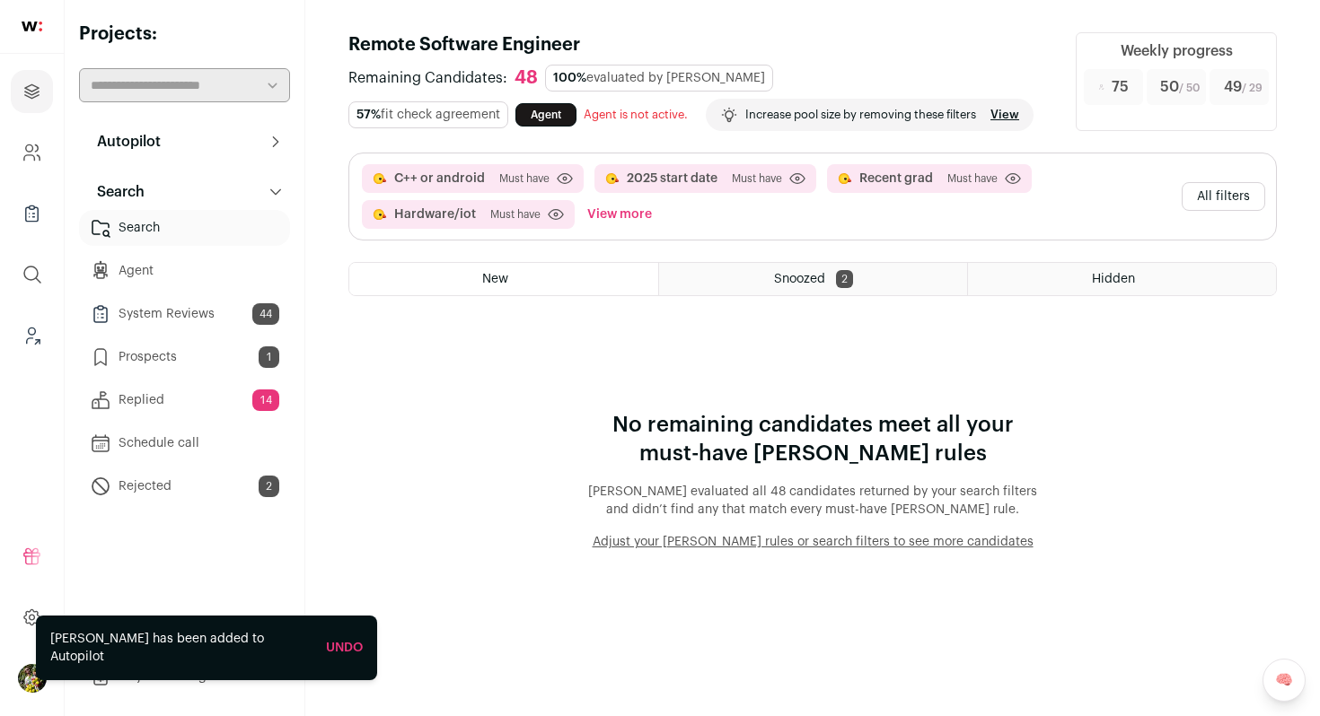
click at [631, 219] on button "View more" at bounding box center [620, 214] width 72 height 29
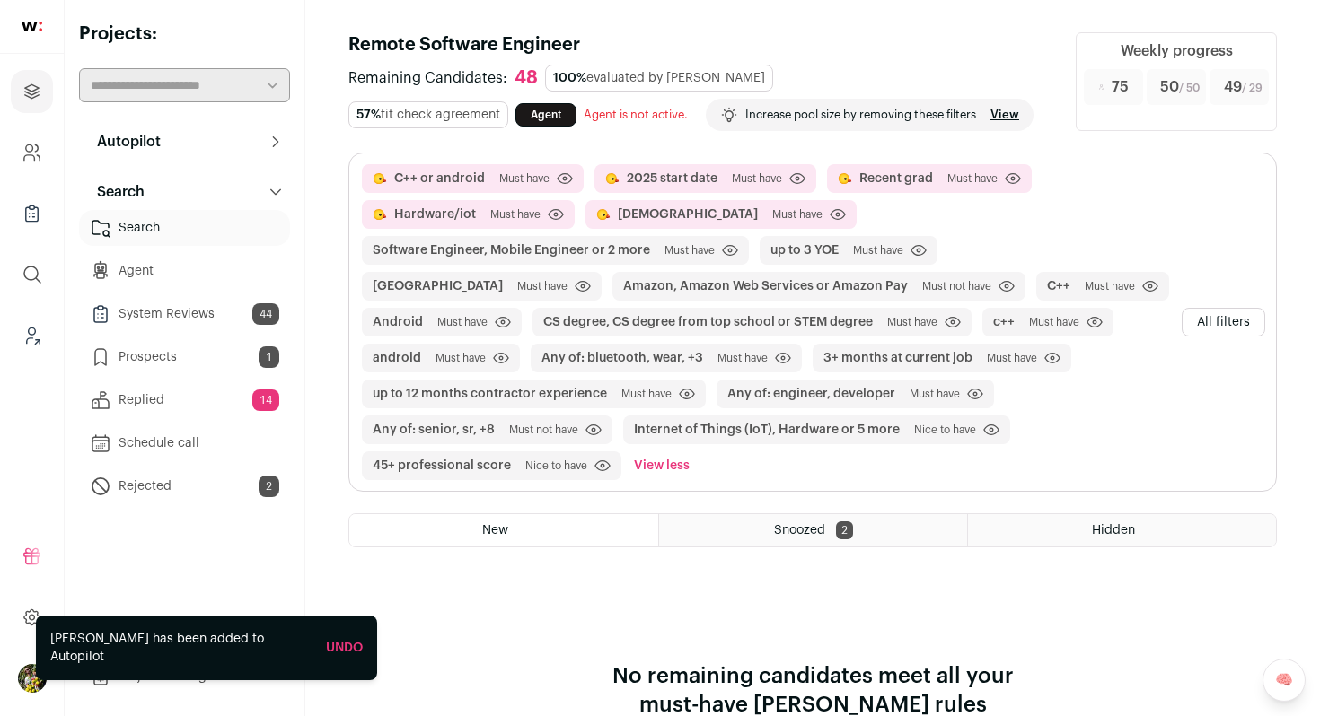
click at [1203, 324] on button "All filters" at bounding box center [1222, 322] width 83 height 29
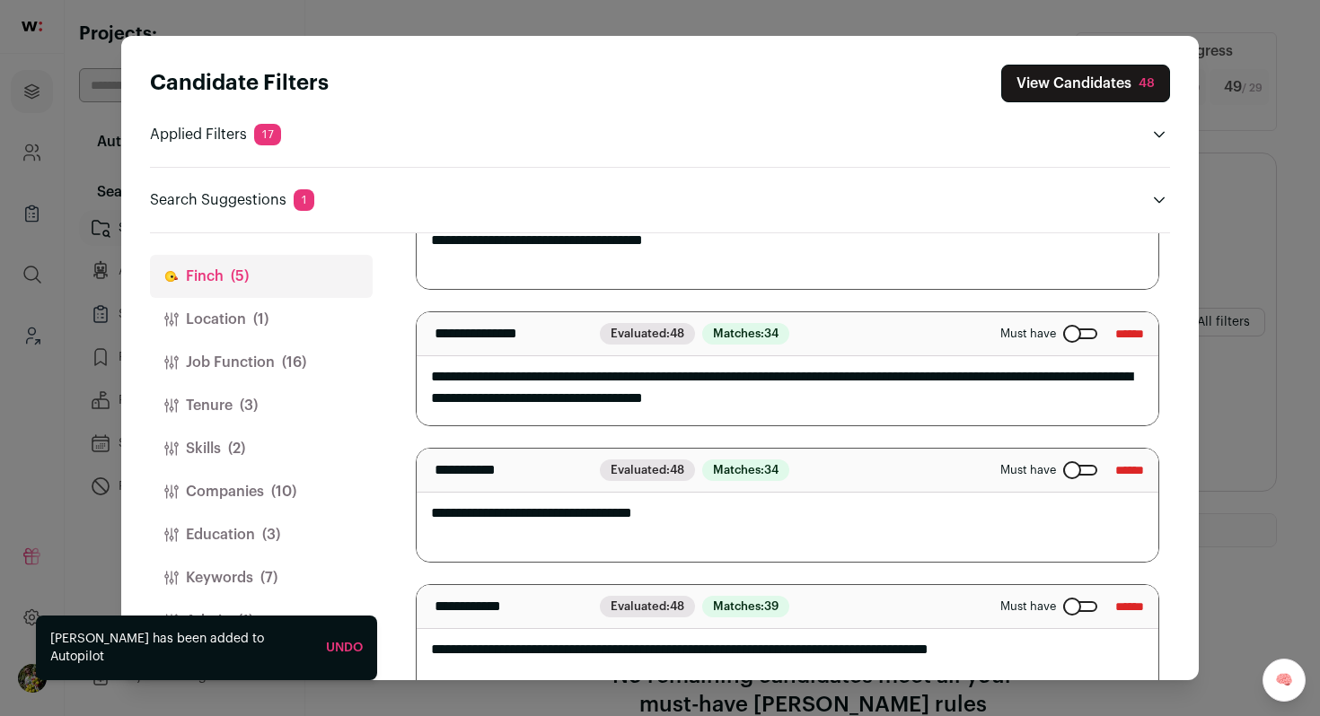
scroll to position [239, 0]
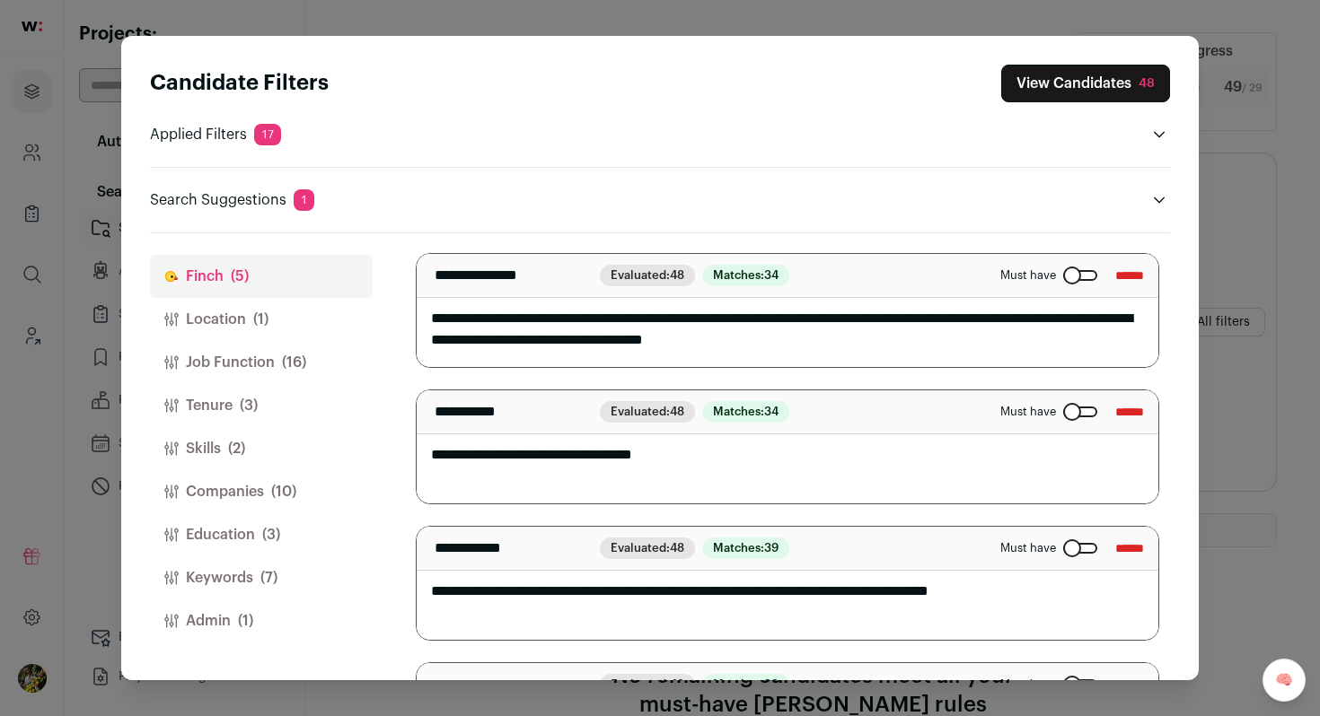
click at [264, 591] on button "Keywords (7)" at bounding box center [261, 578] width 223 height 43
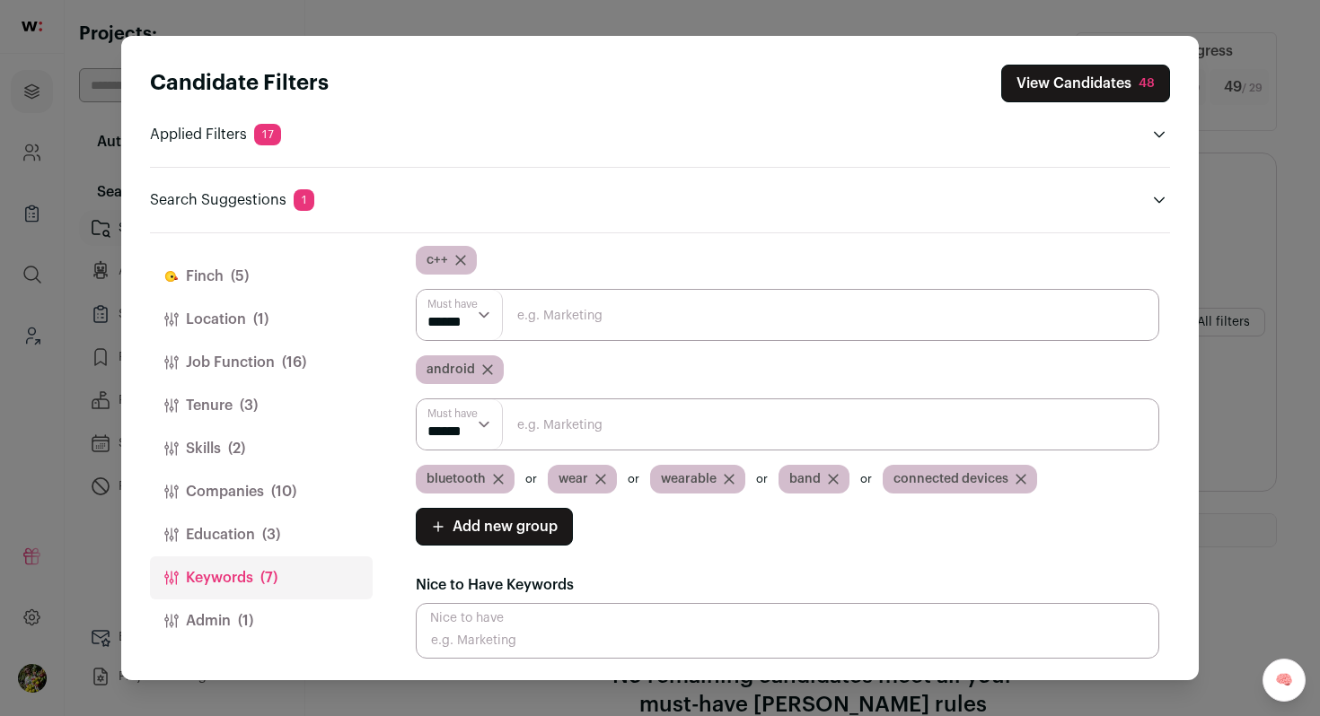
click at [553, 435] on input "Close modal via background" at bounding box center [787, 425] width 743 height 52
type input "flutter"
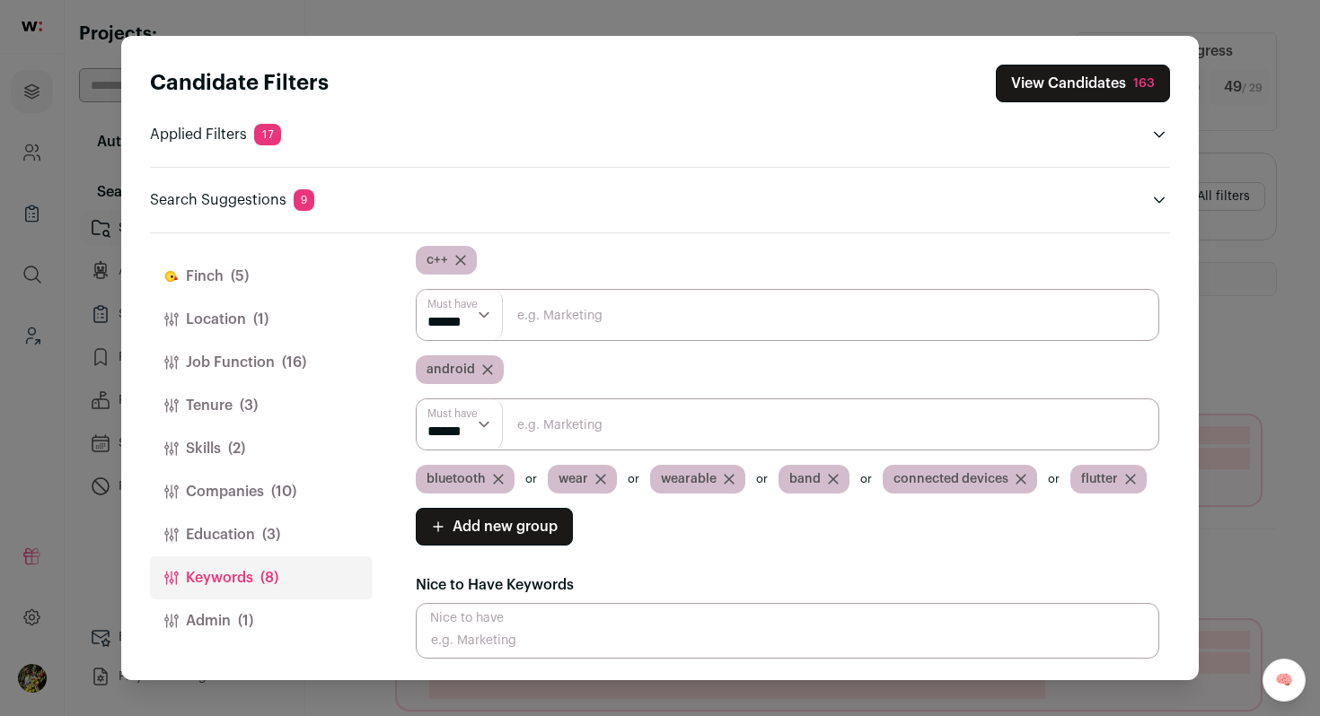
click at [715, 436] on input "Close modal via background" at bounding box center [787, 425] width 743 height 52
click at [1083, 92] on button "View Candidates 163" at bounding box center [1083, 84] width 174 height 38
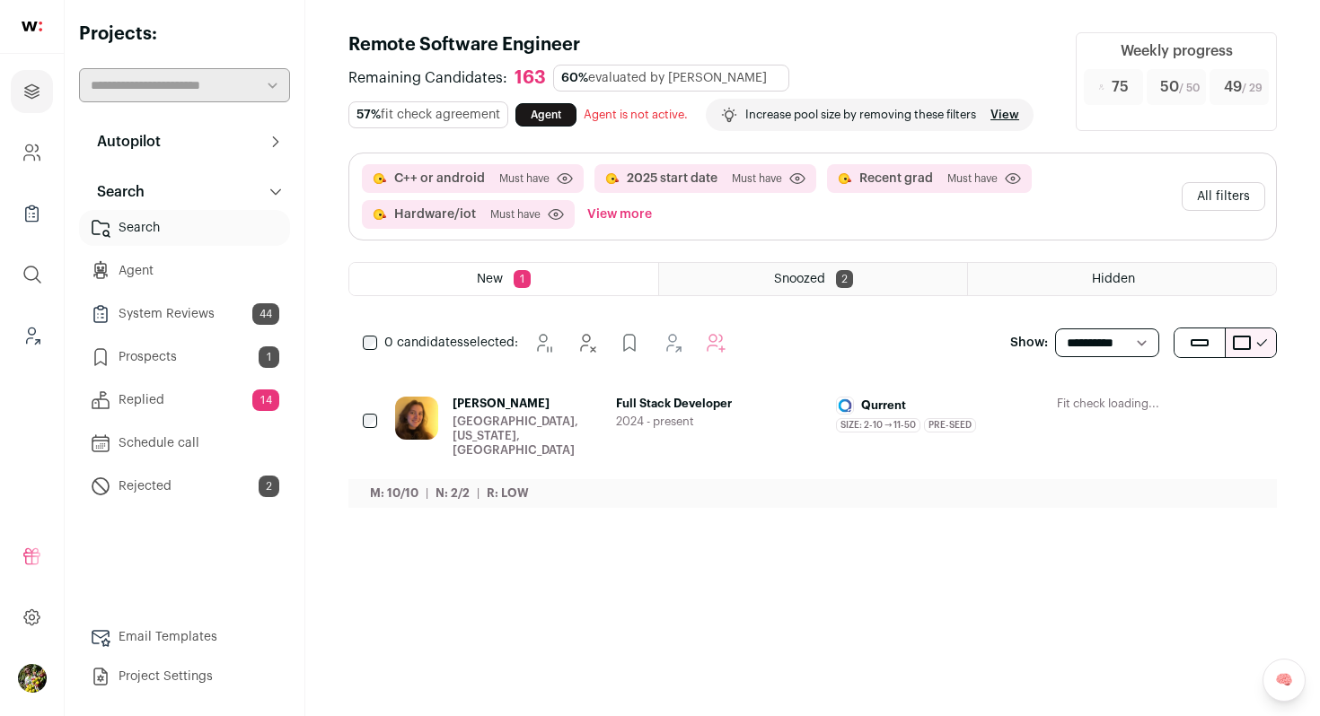
click at [881, 393] on div "[PERSON_NAME] [GEOGRAPHIC_DATA], [US_STATE], [GEOGRAPHIC_DATA] Full Stack Devel…" at bounding box center [812, 441] width 928 height 133
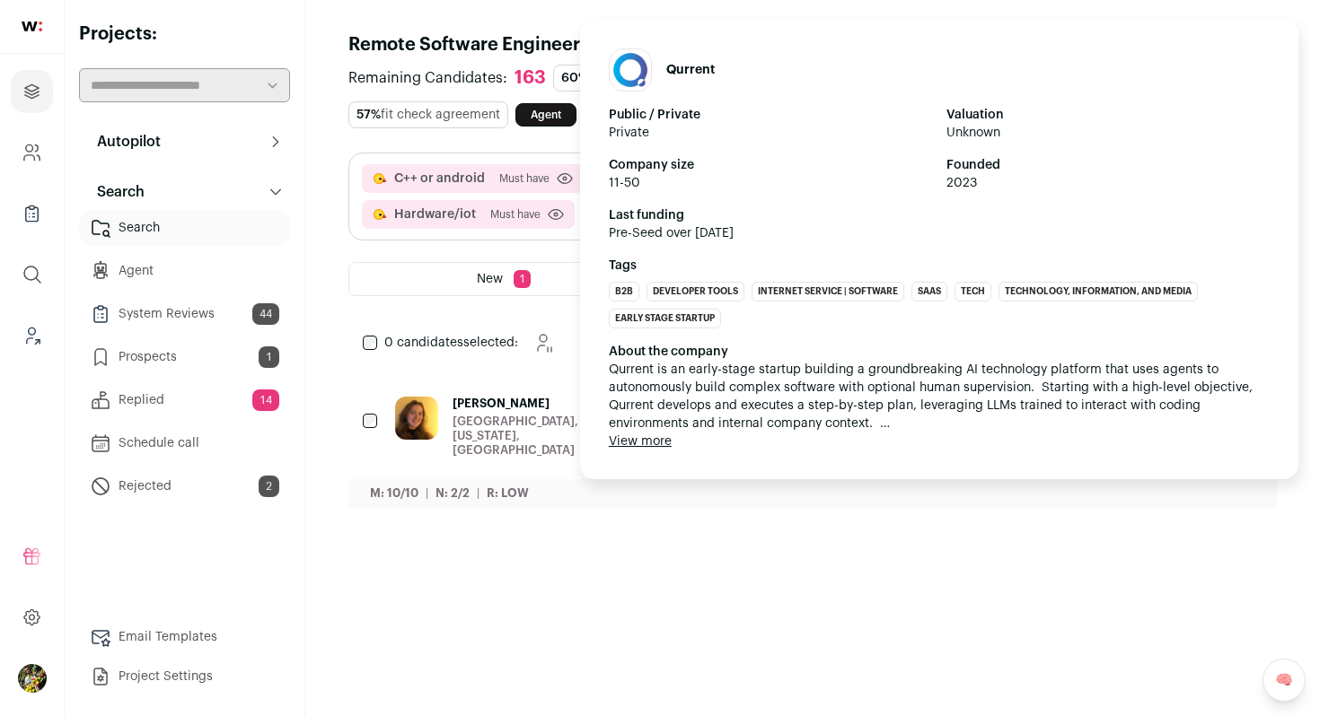
click at [878, 410] on span "Qurrent is an early-stage startup building a groundbreaking AI technology platf…" at bounding box center [939, 397] width 661 height 72
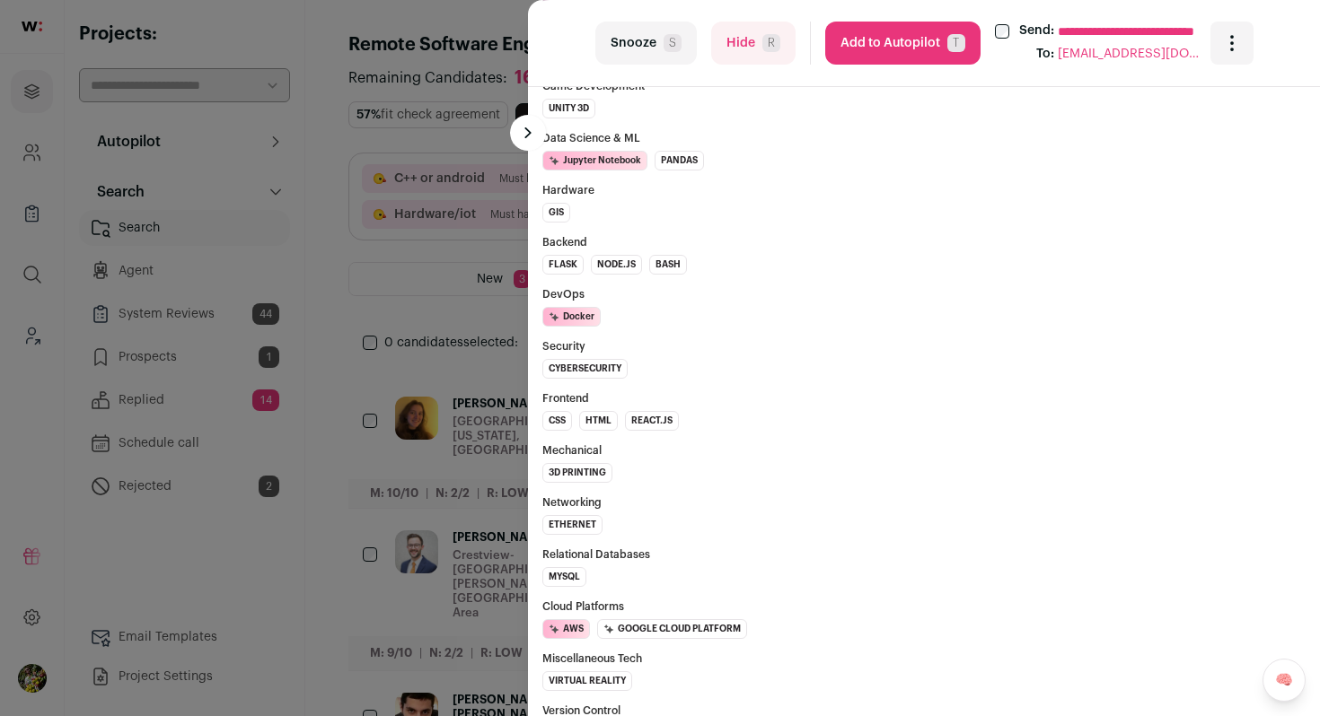
scroll to position [2032, 0]
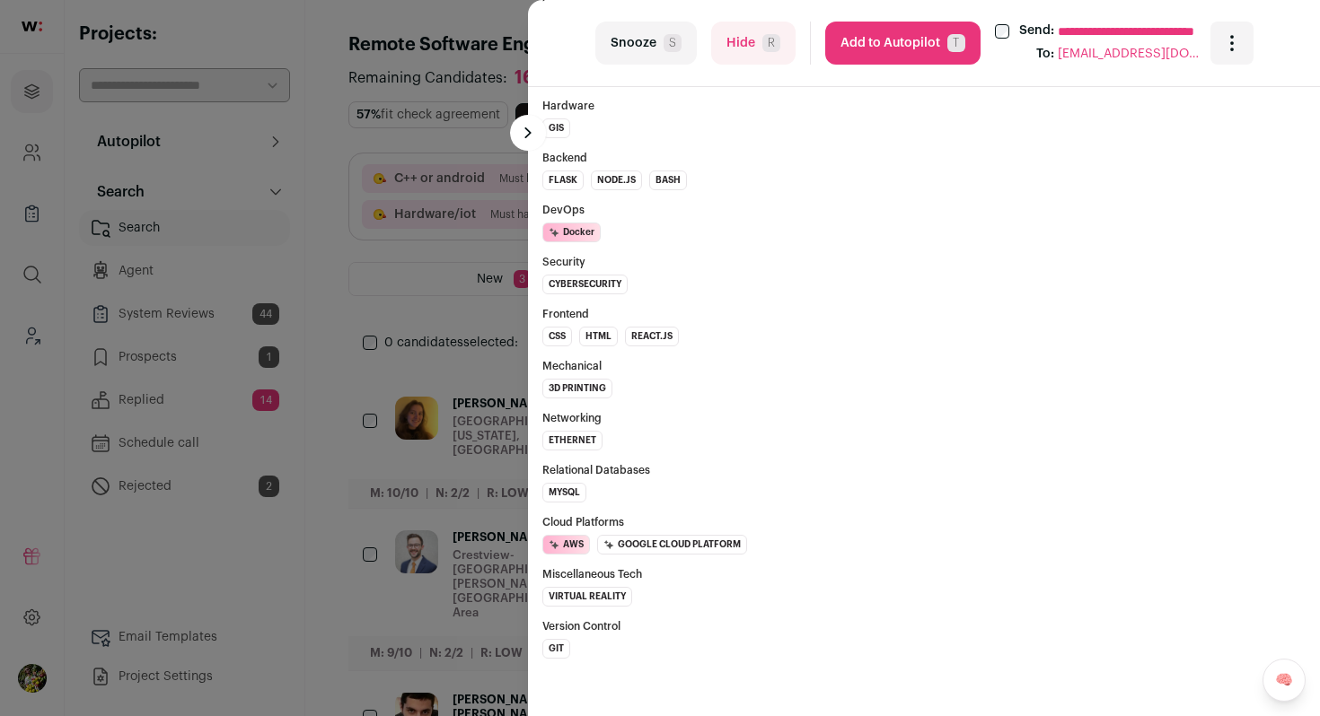
click at [763, 43] on span "R" at bounding box center [771, 43] width 18 height 18
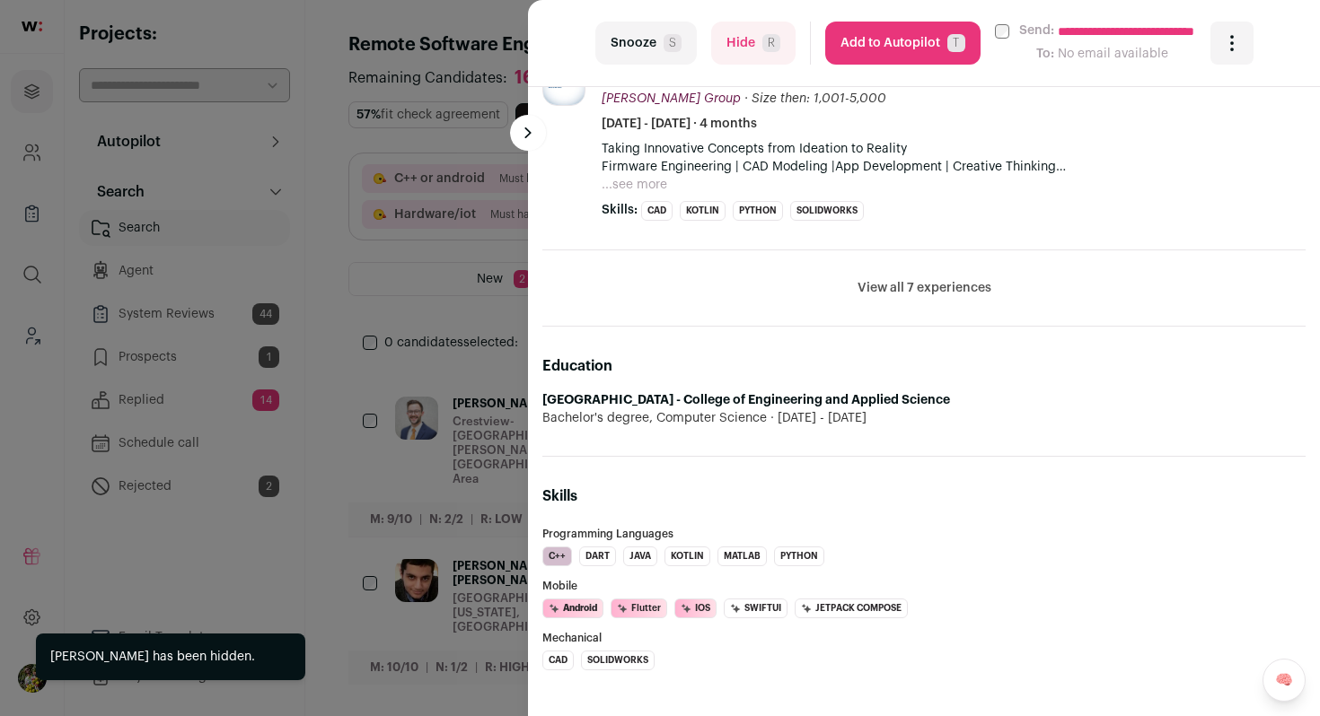
scroll to position [957, 0]
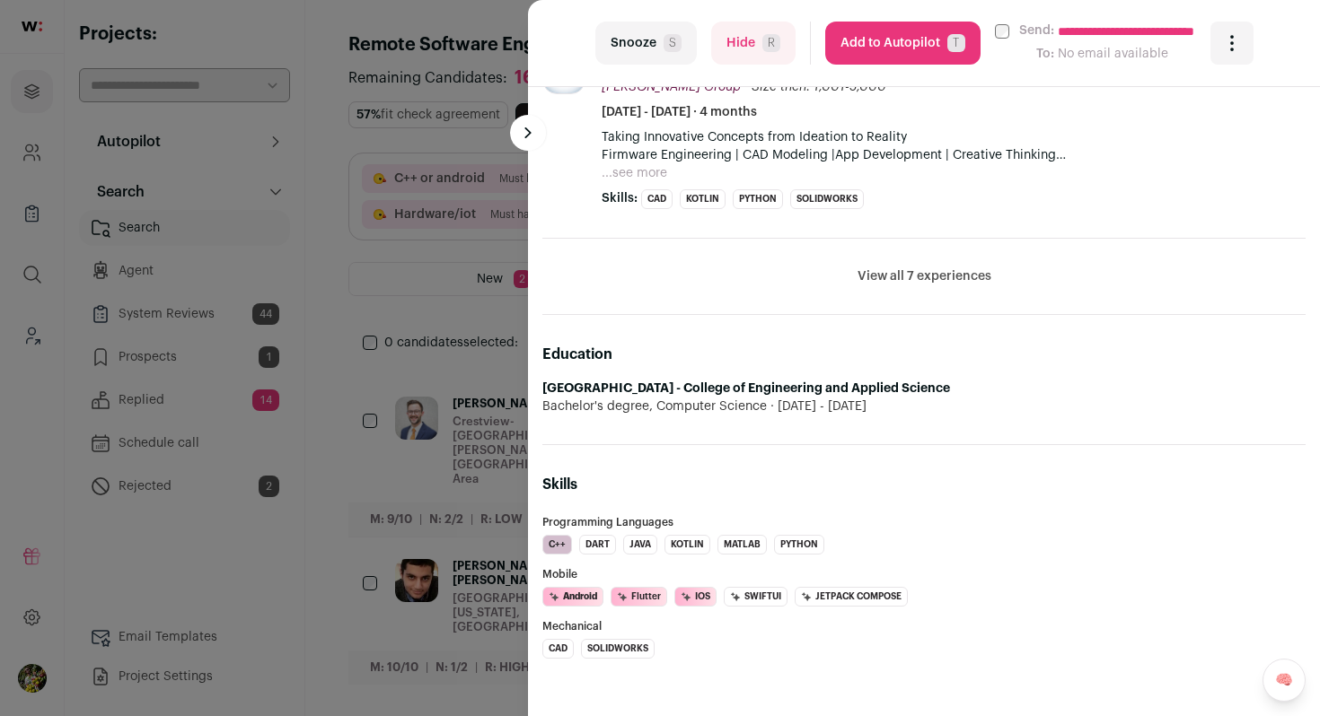
click at [864, 33] on button "Add to Autopilot T" at bounding box center [902, 43] width 155 height 43
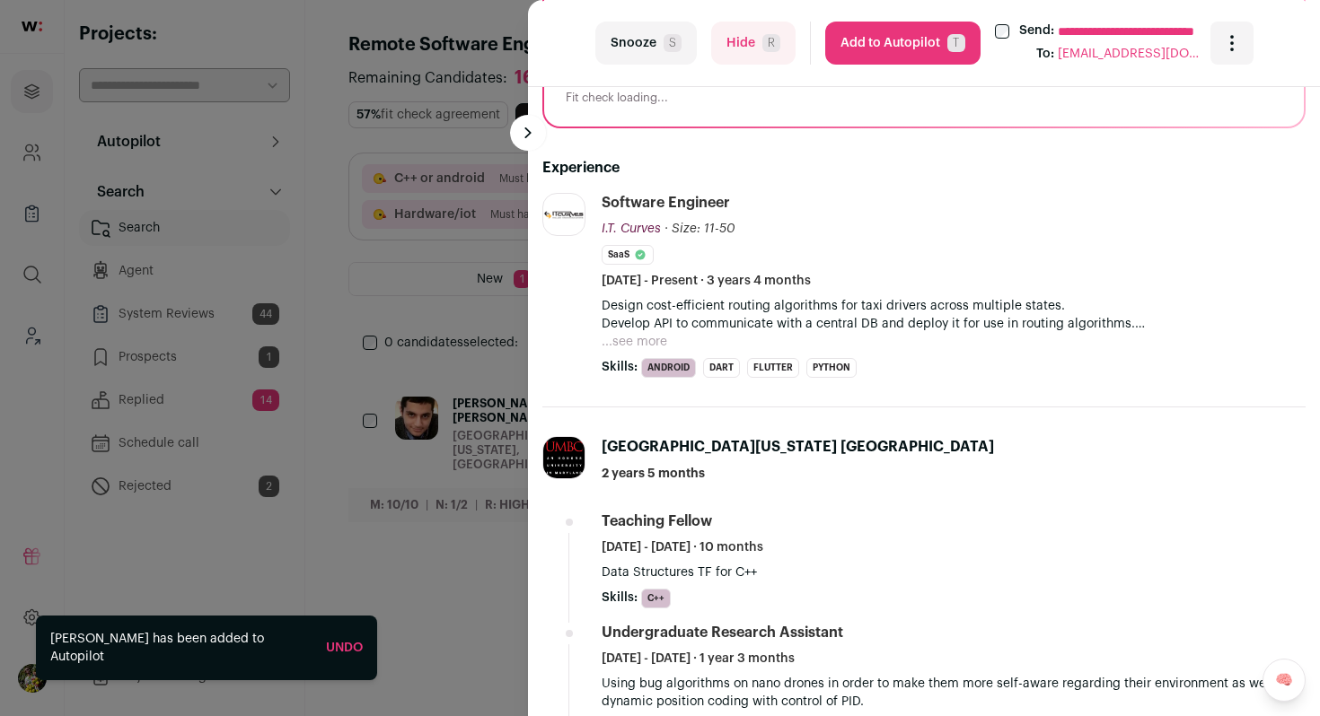
scroll to position [514, 0]
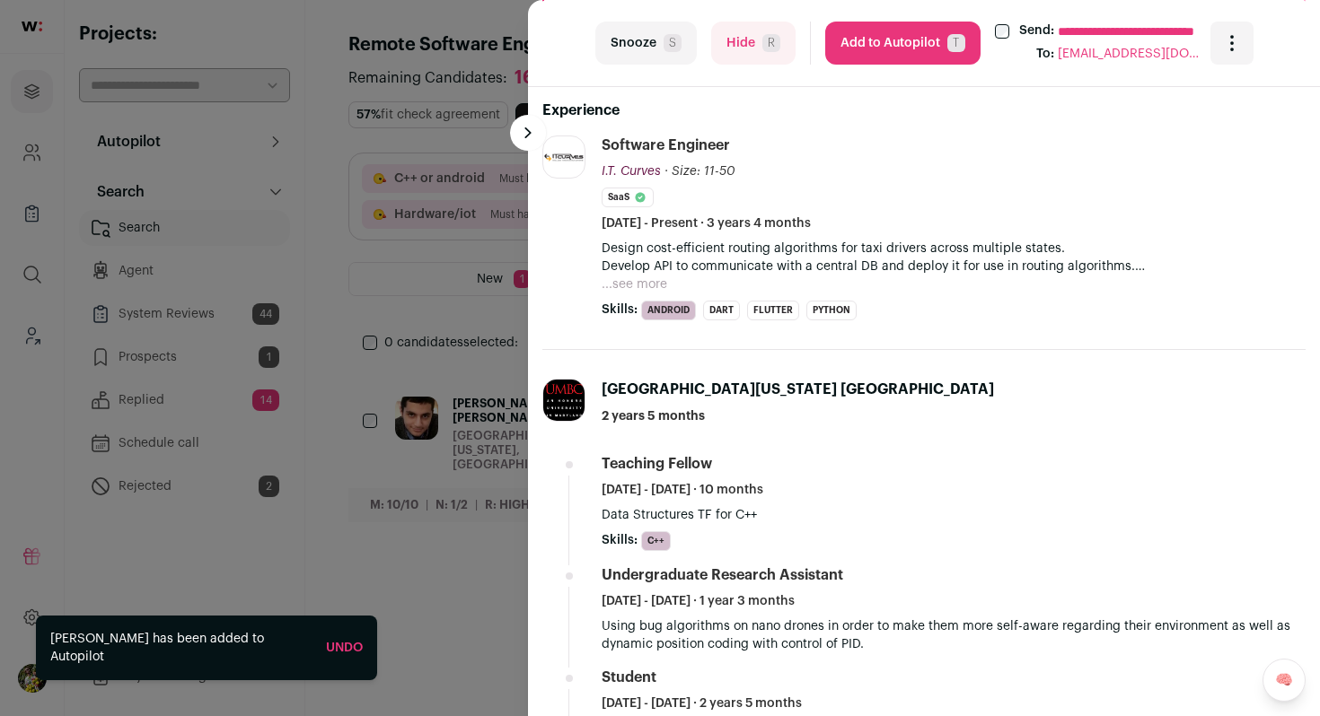
click at [657, 276] on button "...see more" at bounding box center [634, 285] width 66 height 18
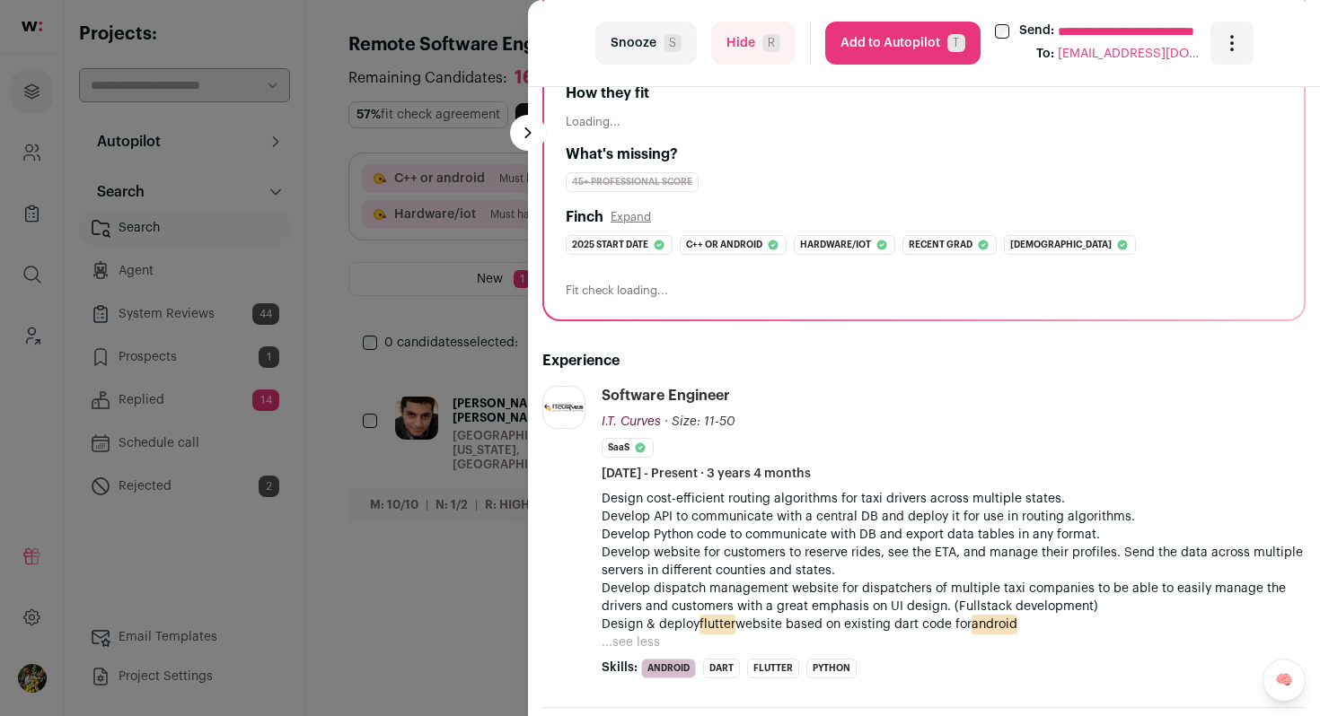
scroll to position [252, 0]
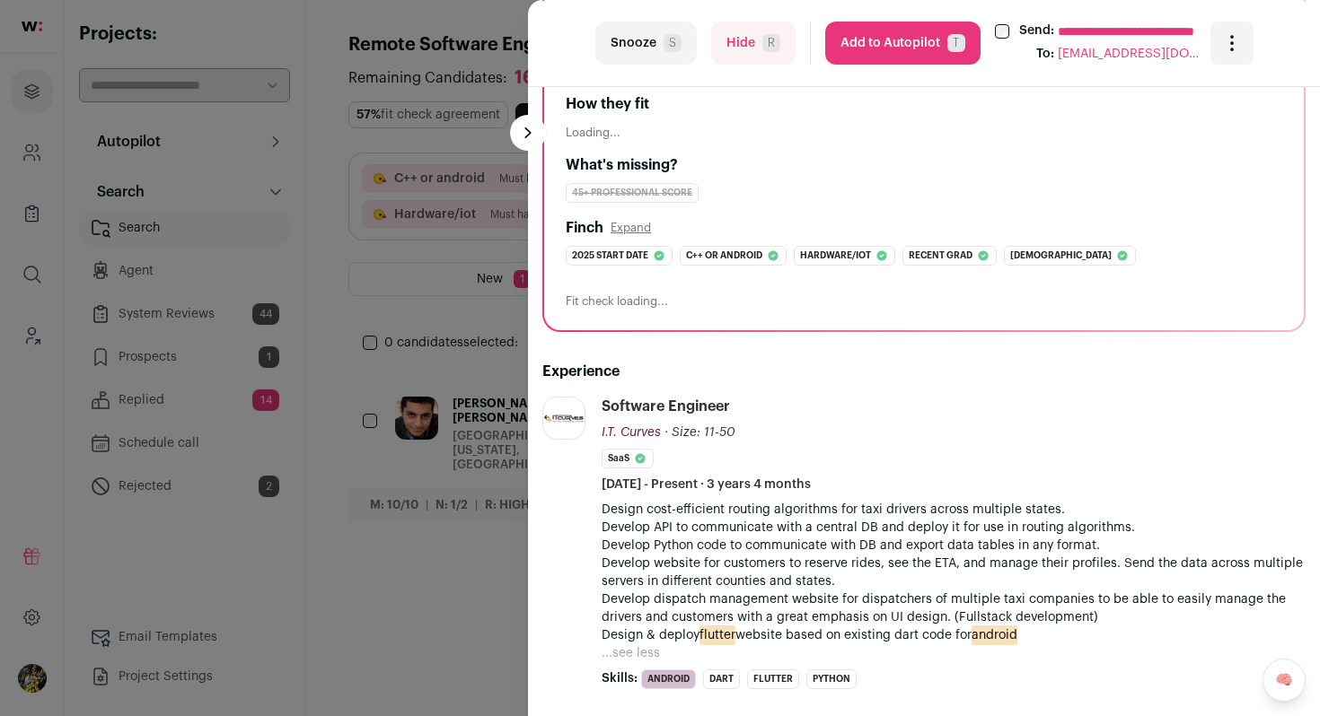
click at [780, 61] on button "Hide R" at bounding box center [753, 43] width 84 height 43
